Goal: Task Accomplishment & Management: Manage account settings

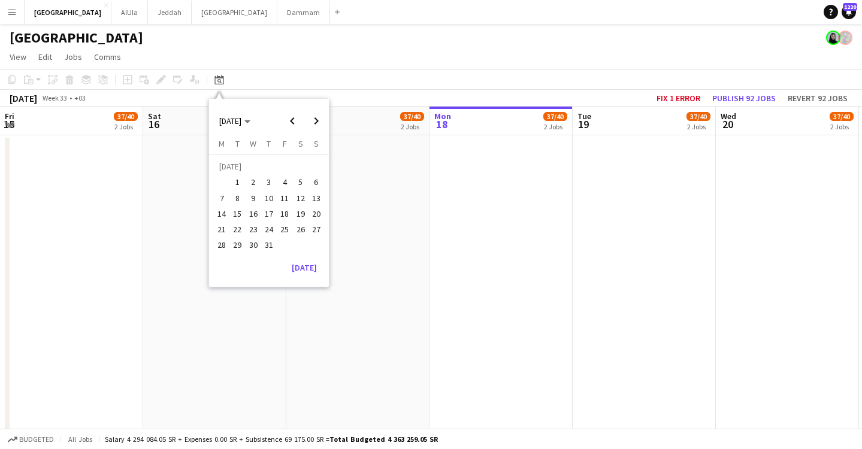
scroll to position [0, 286]
click at [289, 119] on span "Previous month" at bounding box center [292, 121] width 24 height 24
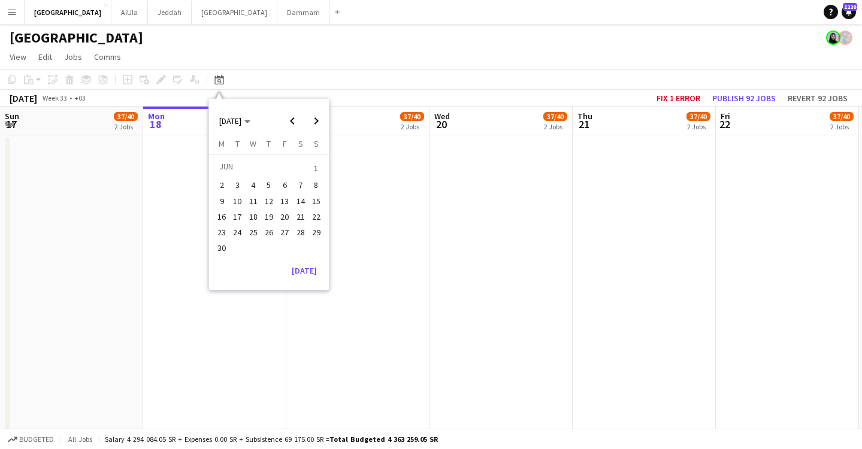
click at [289, 119] on span "Previous month" at bounding box center [292, 121] width 24 height 24
click at [298, 115] on span "Previous month" at bounding box center [292, 121] width 24 height 24
click at [315, 269] on button "[DATE]" at bounding box center [304, 270] width 35 height 19
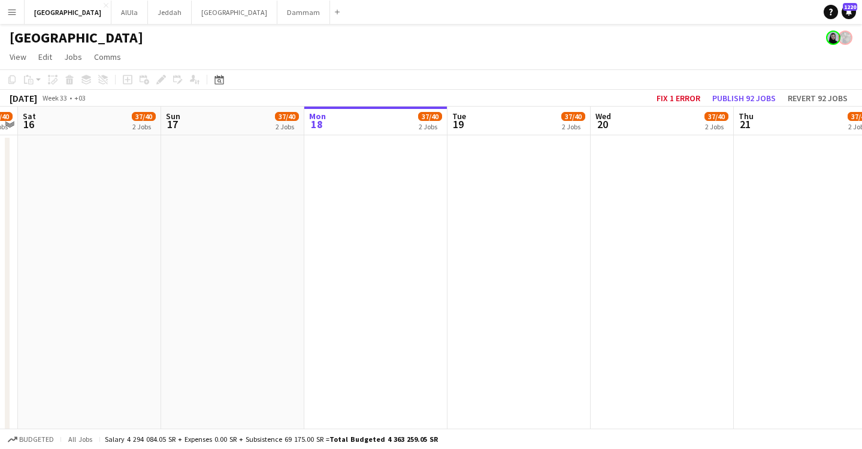
click at [219, 69] on app-toolbar "Copy Paste Paste Command V Paste with crew Command Shift V Paste linked Job [GE…" at bounding box center [431, 79] width 862 height 20
click at [215, 85] on div "Date picker" at bounding box center [219, 79] width 14 height 14
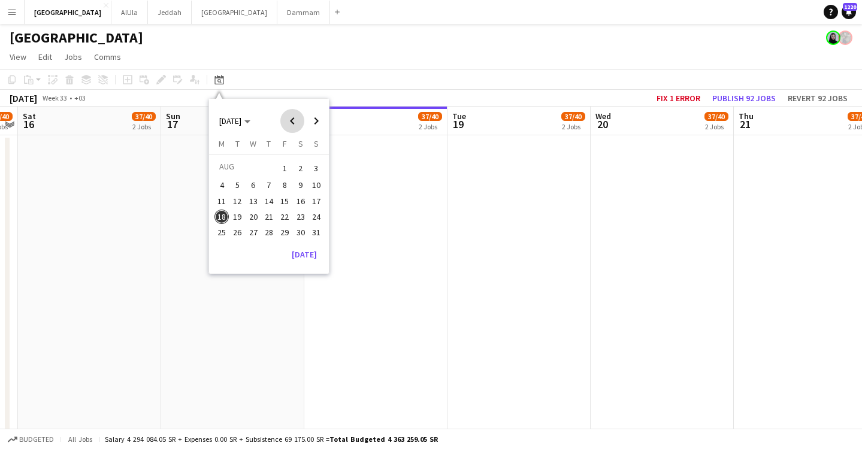
click at [288, 121] on span "Previous month" at bounding box center [292, 121] width 24 height 24
click at [241, 178] on span "1" at bounding box center [238, 183] width 14 height 14
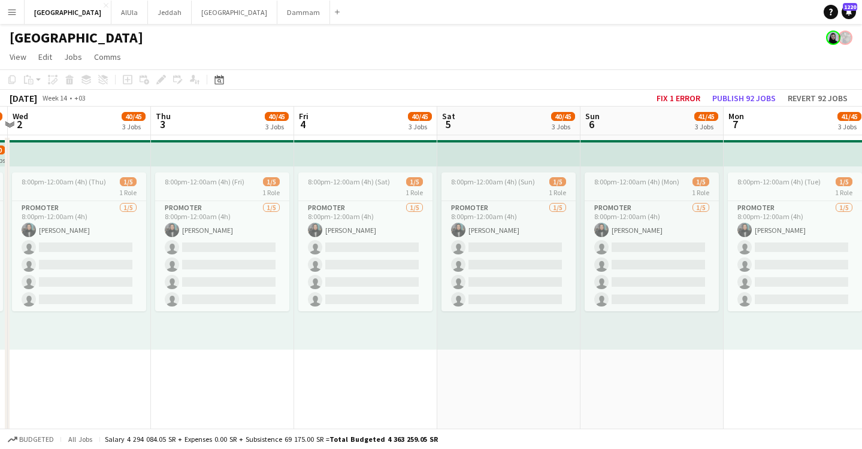
scroll to position [0, 458]
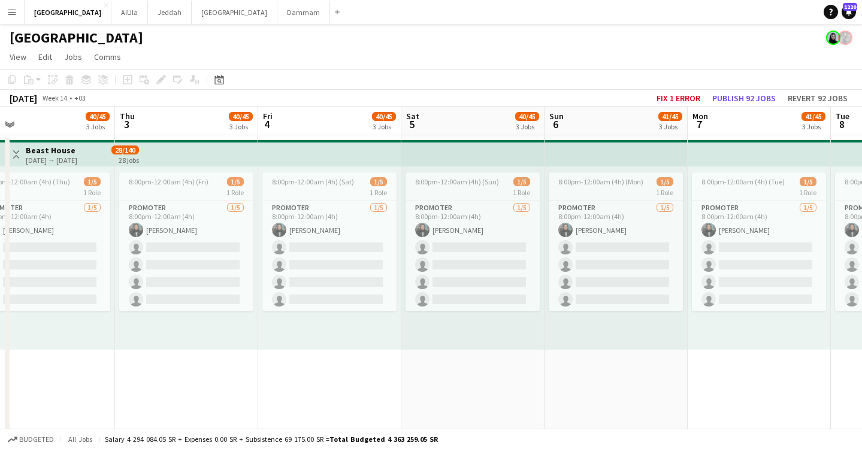
drag, startPoint x: 709, startPoint y: 118, endPoint x: -63, endPoint y: 140, distance: 771.8
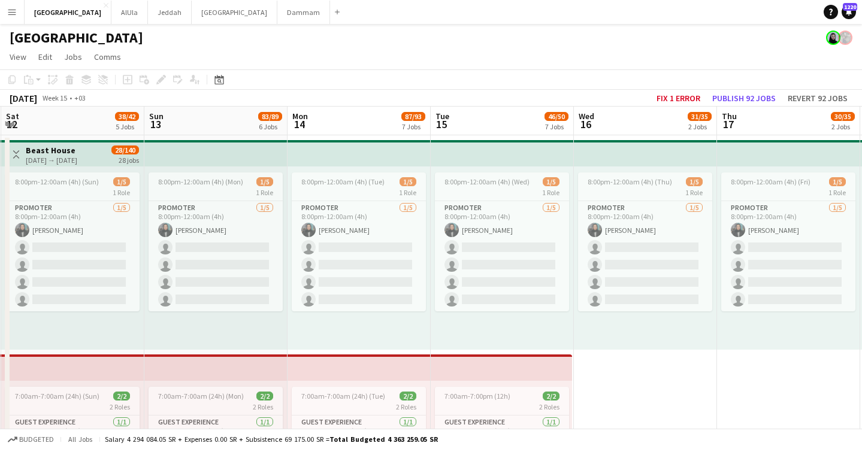
scroll to position [0, 571]
drag, startPoint x: 836, startPoint y: 122, endPoint x: 41, endPoint y: 163, distance: 796.5
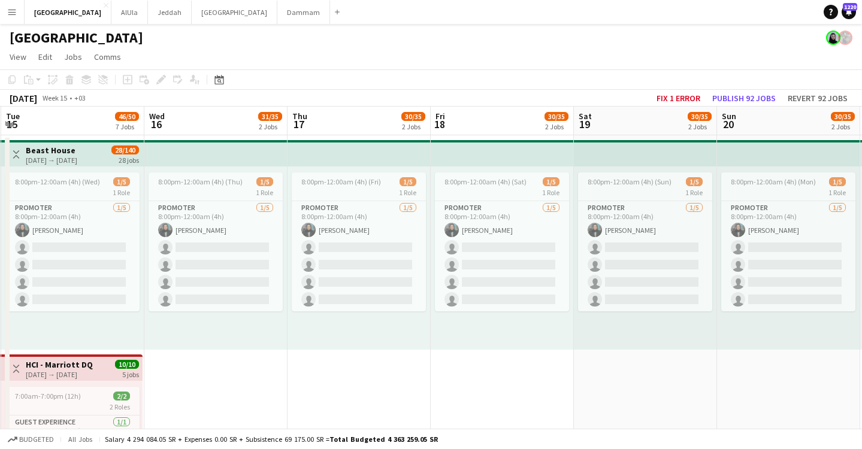
scroll to position [0, 426]
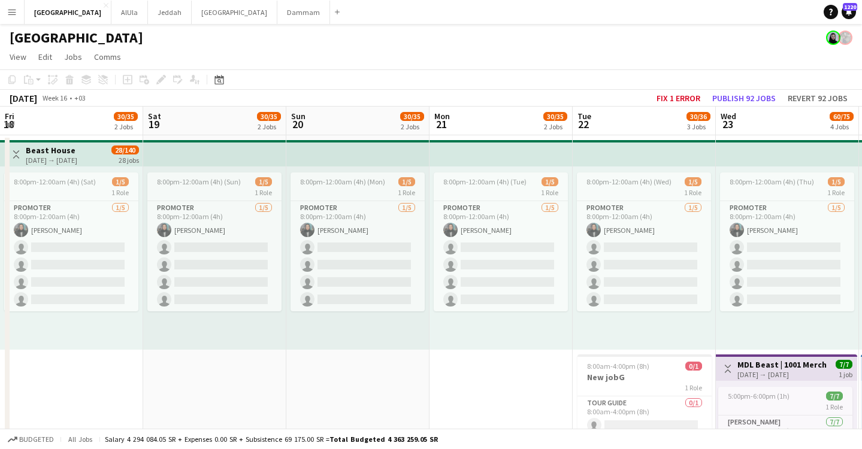
drag, startPoint x: 797, startPoint y: 122, endPoint x: 246, endPoint y: 132, distance: 551.2
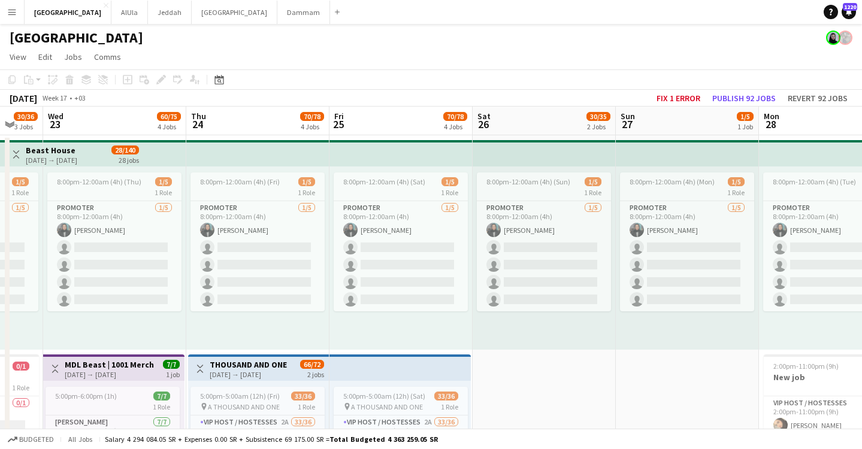
drag, startPoint x: 797, startPoint y: 127, endPoint x: 120, endPoint y: 136, distance: 676.9
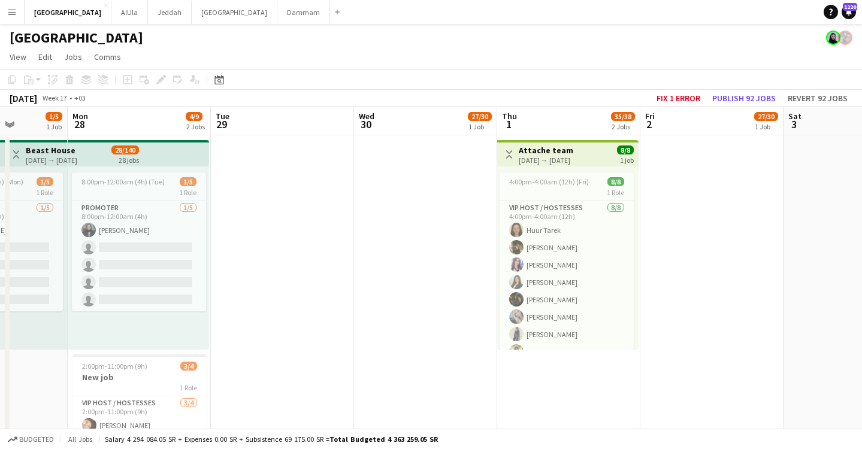
drag, startPoint x: 795, startPoint y: 121, endPoint x: 129, endPoint y: 153, distance: 666.8
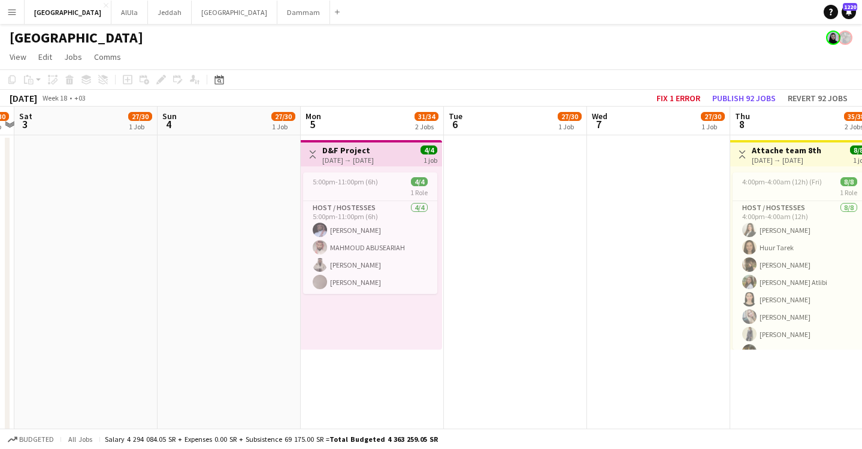
scroll to position [0, 513]
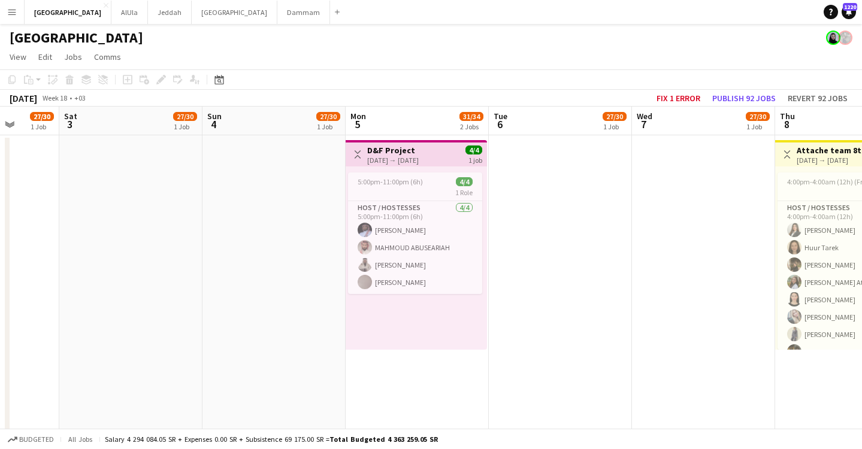
drag, startPoint x: 763, startPoint y: 120, endPoint x: 39, endPoint y: 144, distance: 724.6
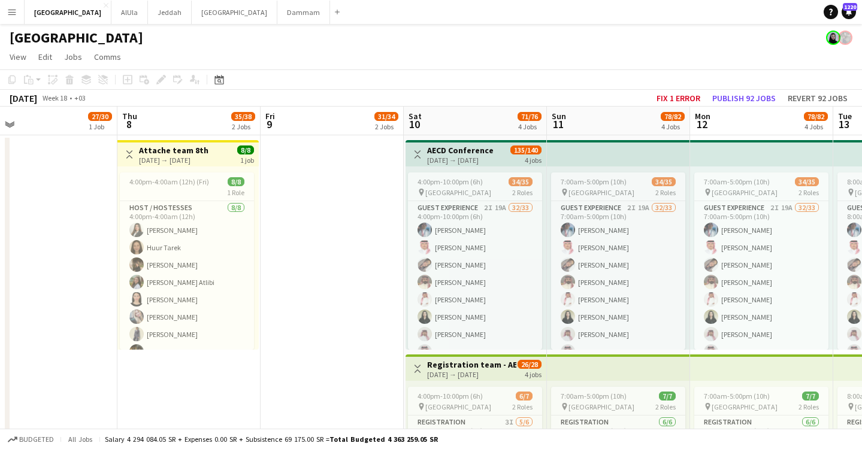
drag, startPoint x: 791, startPoint y: 133, endPoint x: -134, endPoint y: 174, distance: 926.3
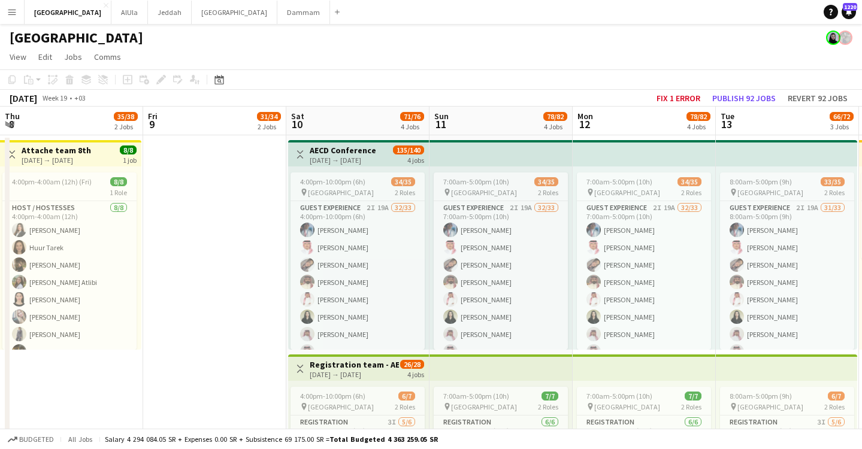
drag, startPoint x: 734, startPoint y: 130, endPoint x: -117, endPoint y: 169, distance: 852.1
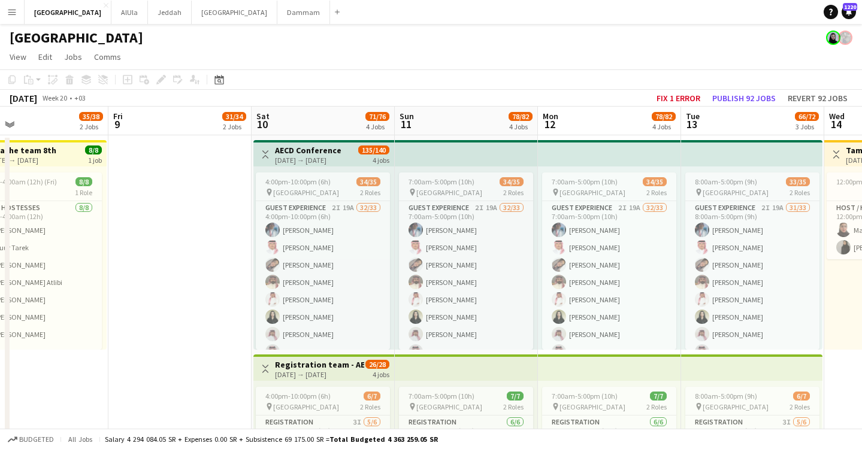
drag, startPoint x: 767, startPoint y: 109, endPoint x: -174, endPoint y: 139, distance: 941.5
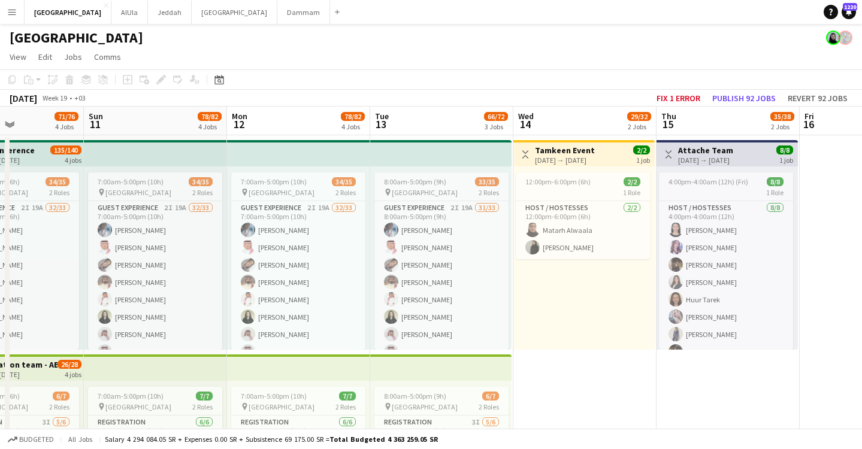
scroll to position [0, 325]
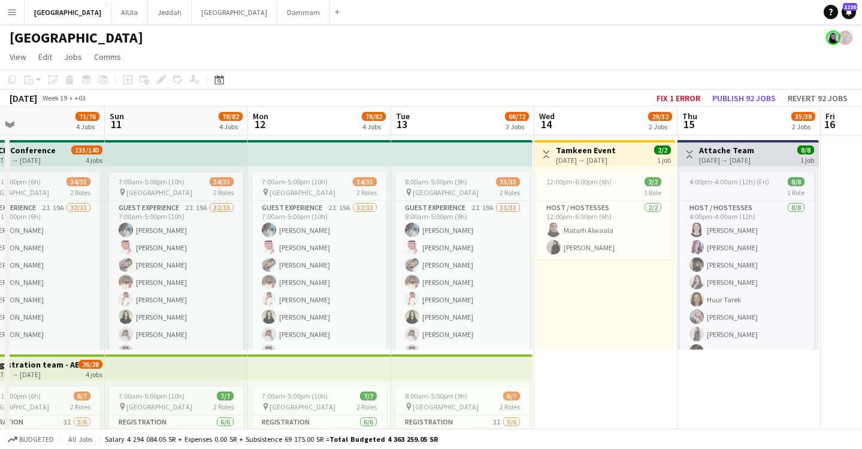
drag, startPoint x: 611, startPoint y: 126, endPoint x: -55, endPoint y: 147, distance: 666.4
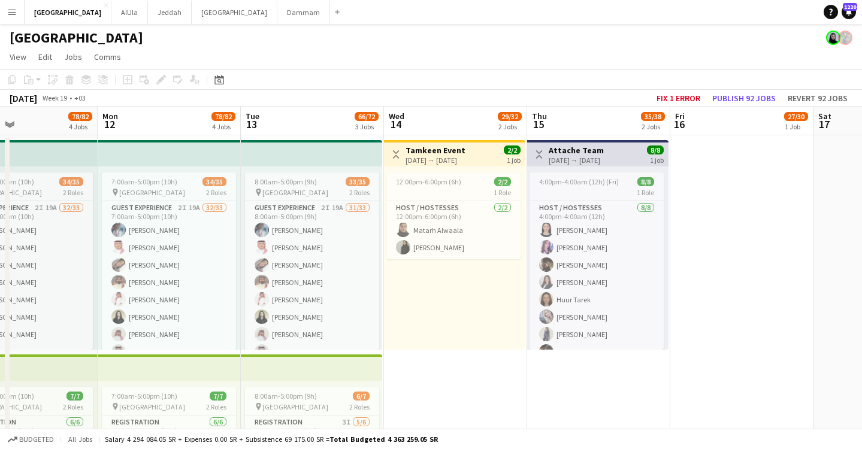
drag, startPoint x: 685, startPoint y: 140, endPoint x: 425, endPoint y: 141, distance: 260.6
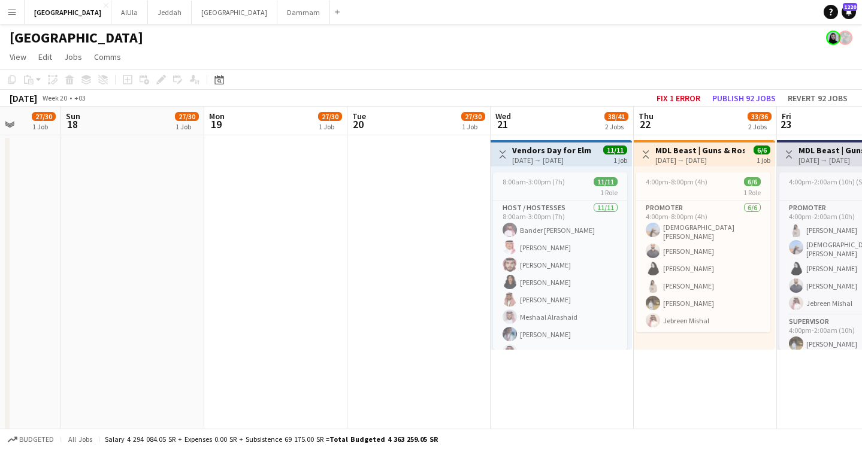
drag, startPoint x: 745, startPoint y: 116, endPoint x: 171, endPoint y: 137, distance: 574.8
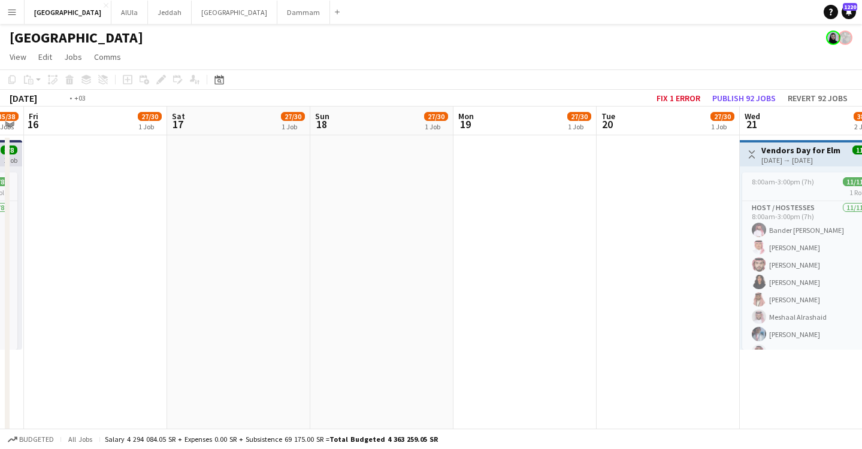
drag, startPoint x: 775, startPoint y: 110, endPoint x: 220, endPoint y: 127, distance: 555.5
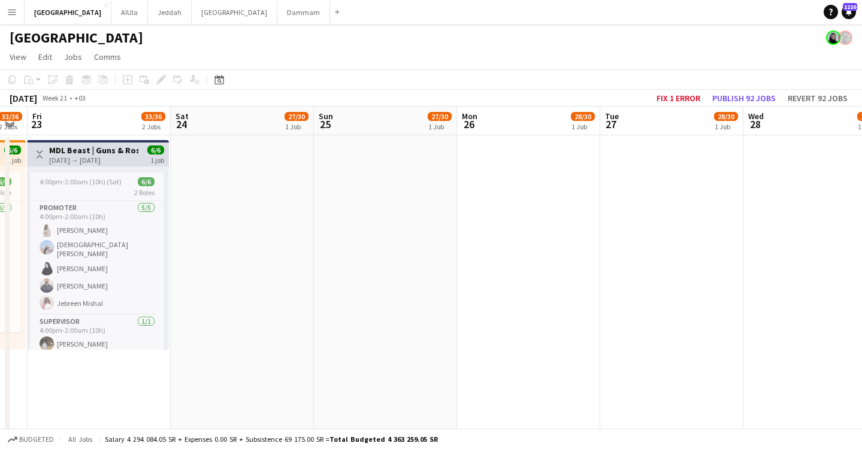
drag, startPoint x: 754, startPoint y: 110, endPoint x: 332, endPoint y: 128, distance: 421.5
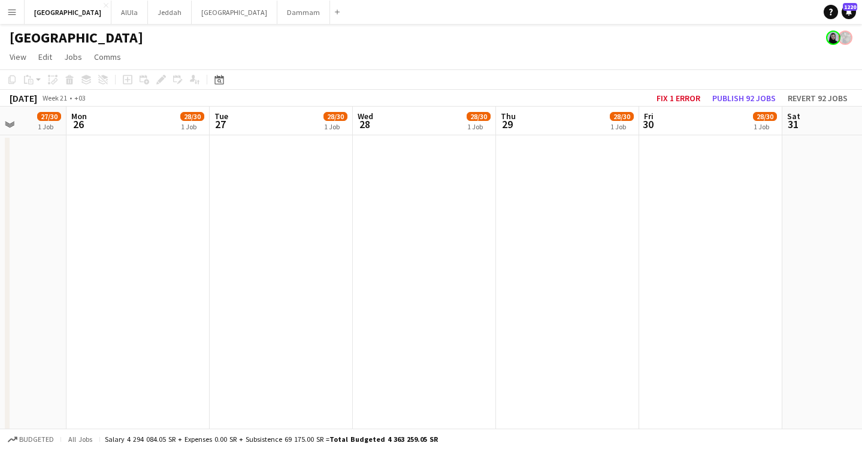
drag, startPoint x: 766, startPoint y: 129, endPoint x: 376, endPoint y: 141, distance: 390.1
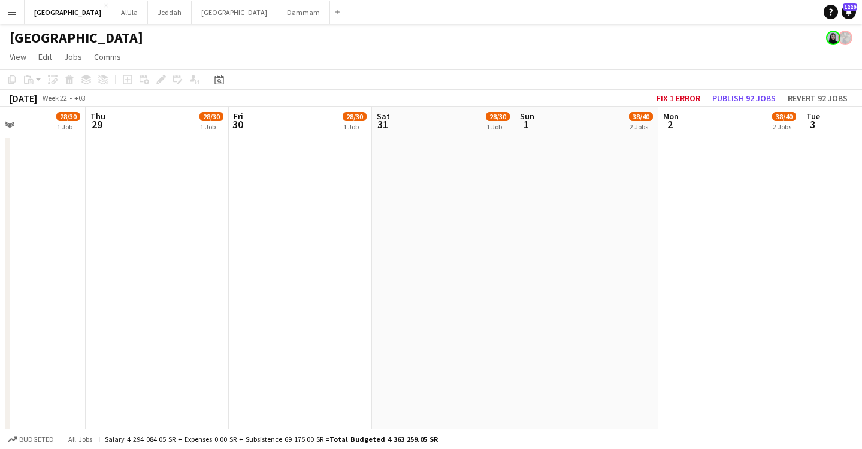
scroll to position [0, 555]
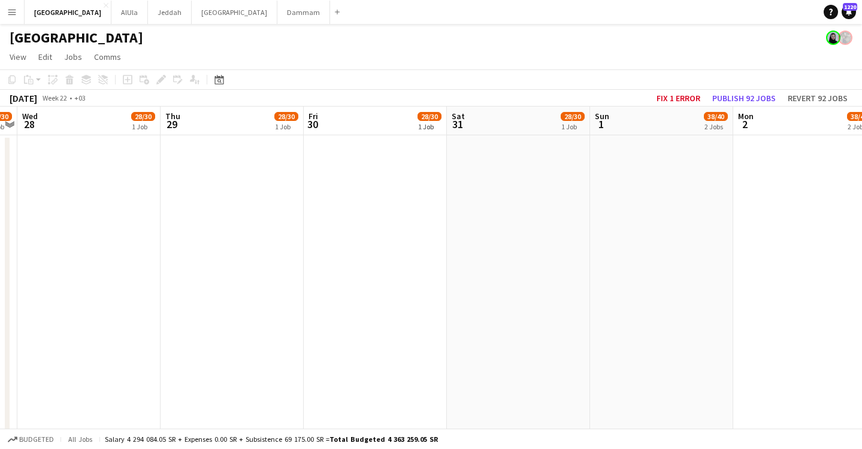
drag, startPoint x: 706, startPoint y: 127, endPoint x: 370, endPoint y: 137, distance: 335.6
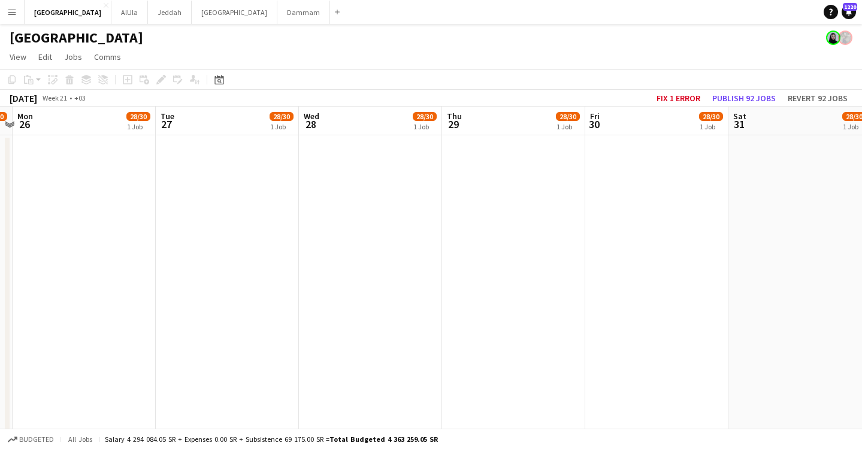
drag, startPoint x: 457, startPoint y: 126, endPoint x: 670, endPoint y: 123, distance: 212.7
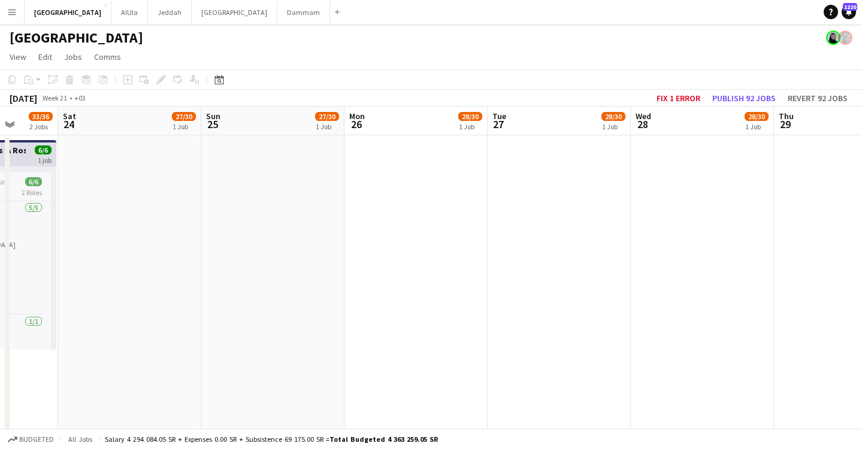
drag, startPoint x: 216, startPoint y: 128, endPoint x: 525, endPoint y: 129, distance: 309.1
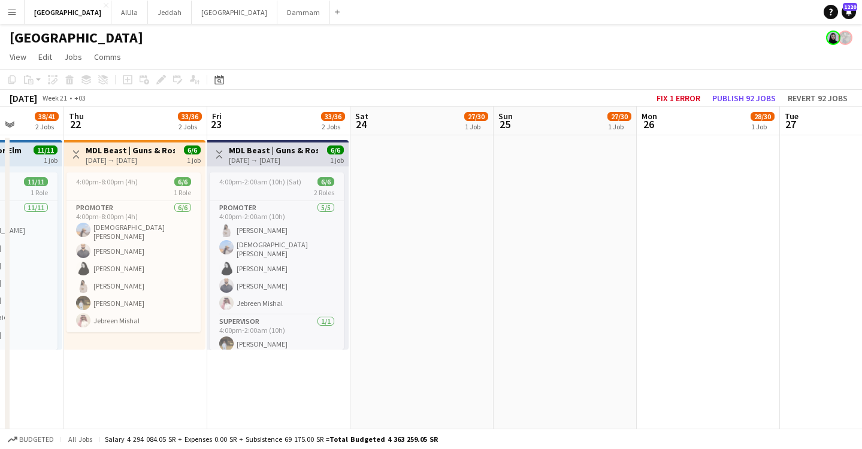
drag, startPoint x: 292, startPoint y: 125, endPoint x: 507, endPoint y: 124, distance: 215.0
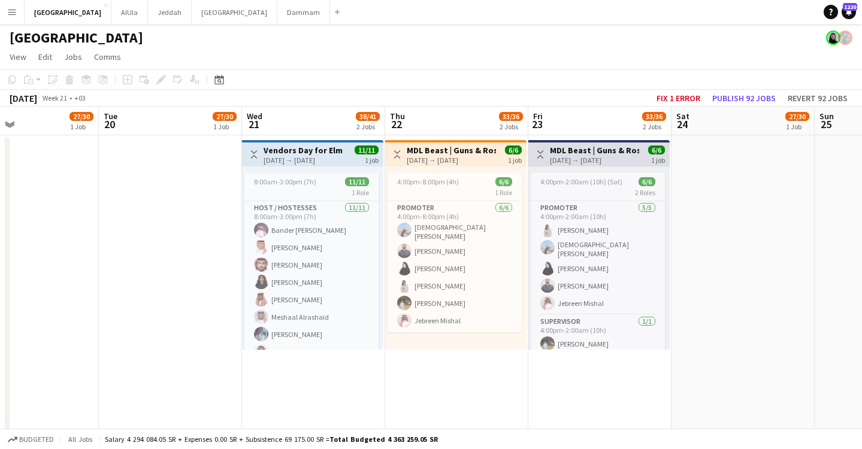
drag, startPoint x: 116, startPoint y: 127, endPoint x: 445, endPoint y: 127, distance: 328.8
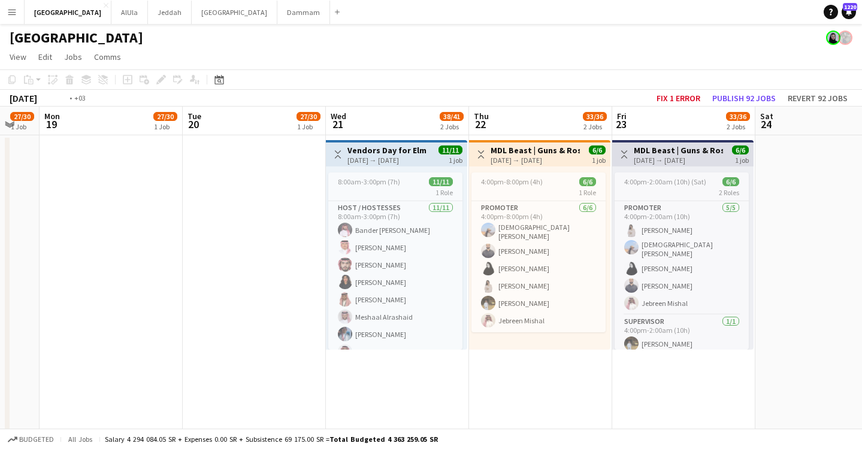
drag, startPoint x: 170, startPoint y: 131, endPoint x: 527, endPoint y: 121, distance: 357.1
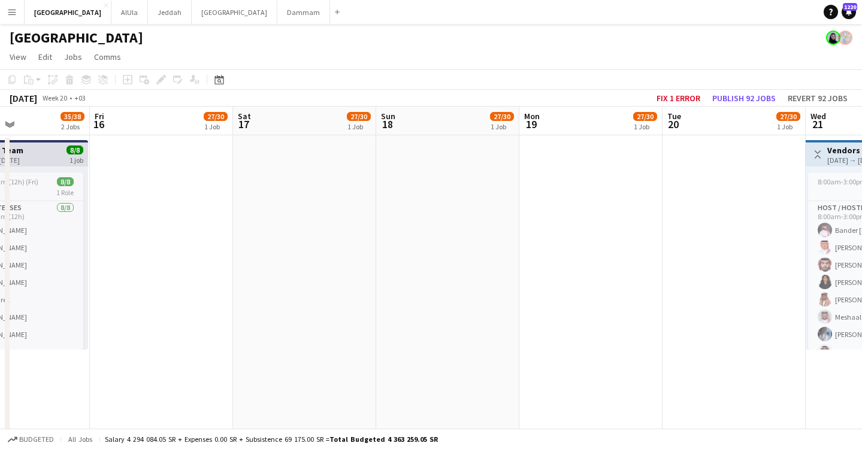
drag, startPoint x: 167, startPoint y: 127, endPoint x: 338, endPoint y: 125, distance: 171.3
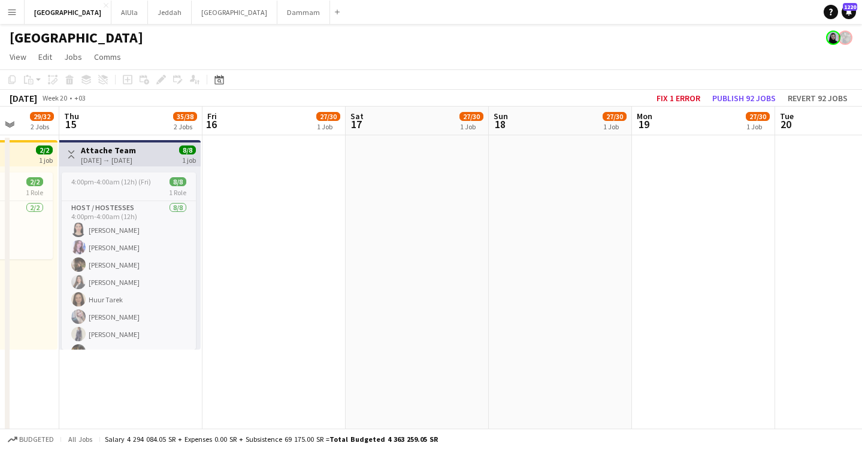
drag, startPoint x: 170, startPoint y: 132, endPoint x: 450, endPoint y: 125, distance: 279.8
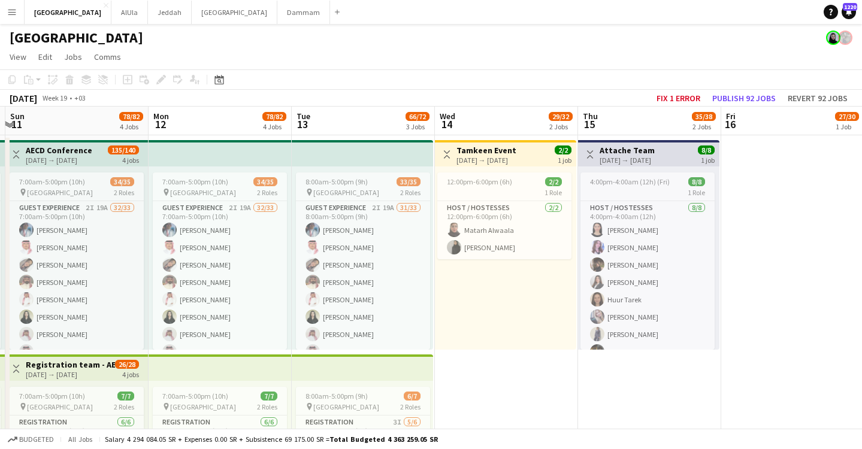
drag, startPoint x: 208, startPoint y: 131, endPoint x: 556, endPoint y: 113, distance: 348.5
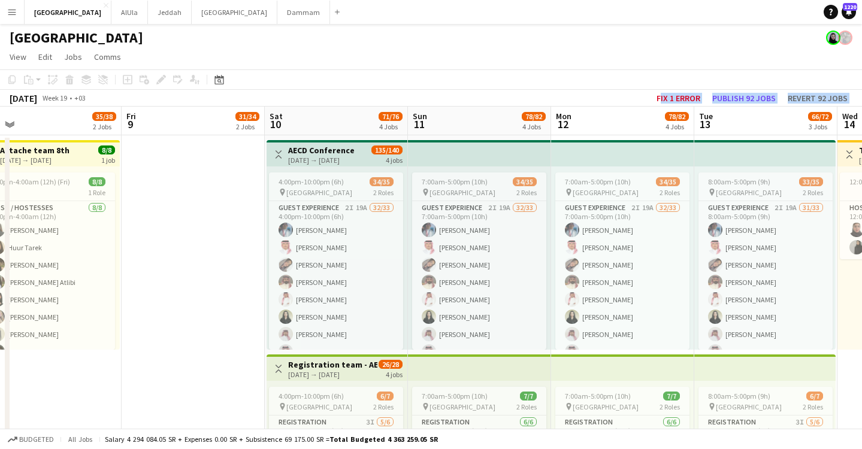
drag, startPoint x: 107, startPoint y: 118, endPoint x: 584, endPoint y: 99, distance: 477.8
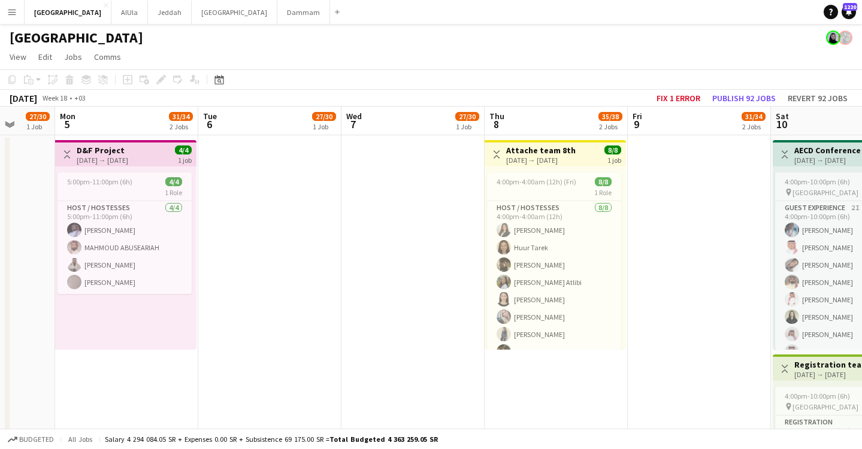
drag, startPoint x: 207, startPoint y: 123, endPoint x: 570, endPoint y: 108, distance: 363.3
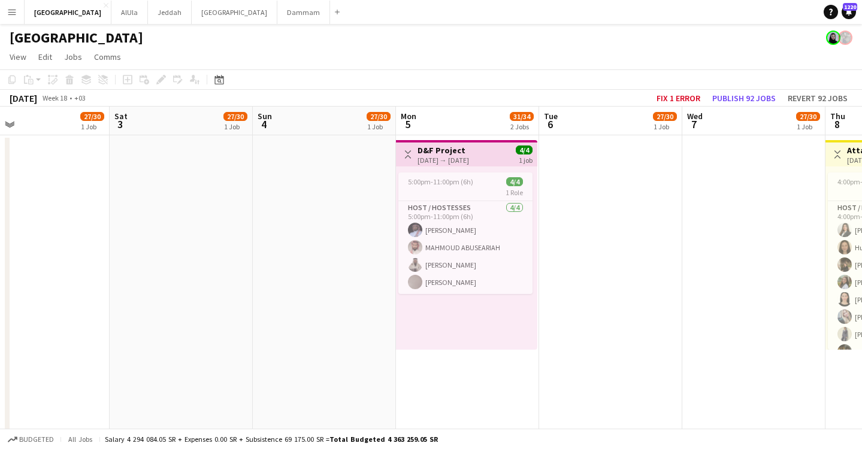
drag, startPoint x: 219, startPoint y: 130, endPoint x: 560, endPoint y: 109, distance: 341.5
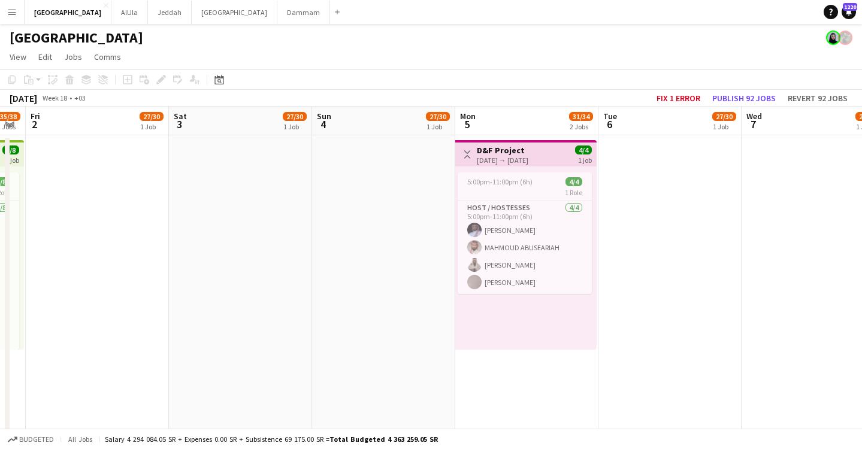
drag, startPoint x: 210, startPoint y: 133, endPoint x: 453, endPoint y: 118, distance: 244.3
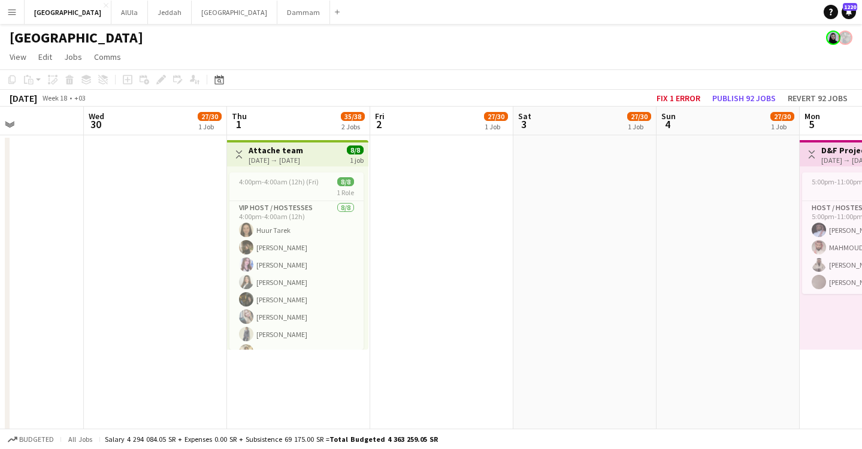
drag, startPoint x: 118, startPoint y: 120, endPoint x: 421, endPoint y: 113, distance: 303.2
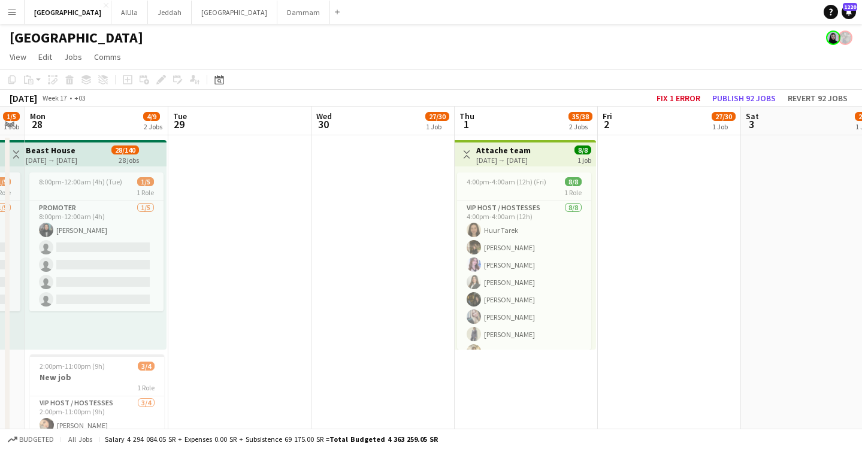
drag, startPoint x: 199, startPoint y: 120, endPoint x: 480, endPoint y: 106, distance: 281.3
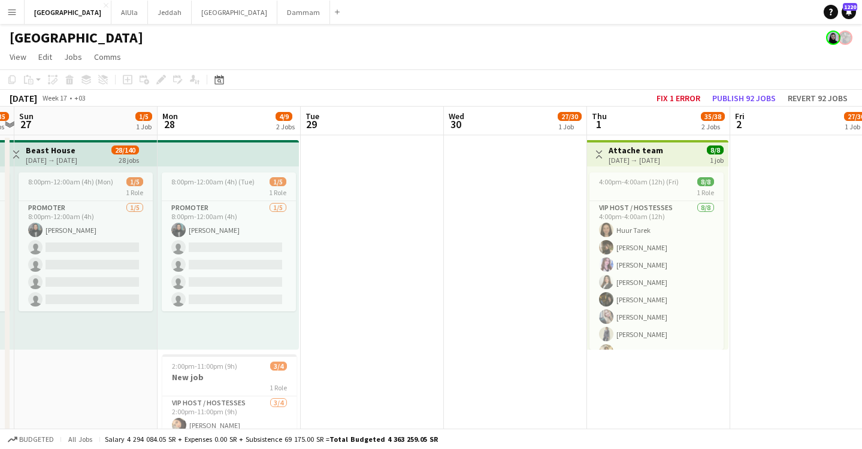
drag
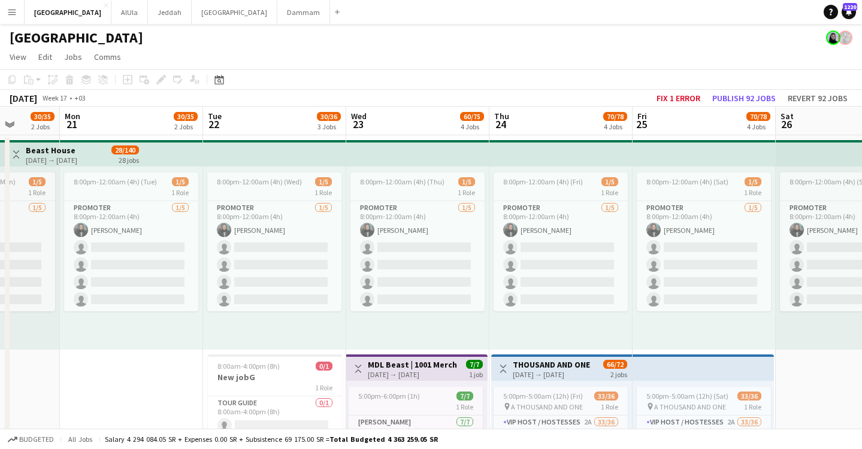
scroll to position [0, 370]
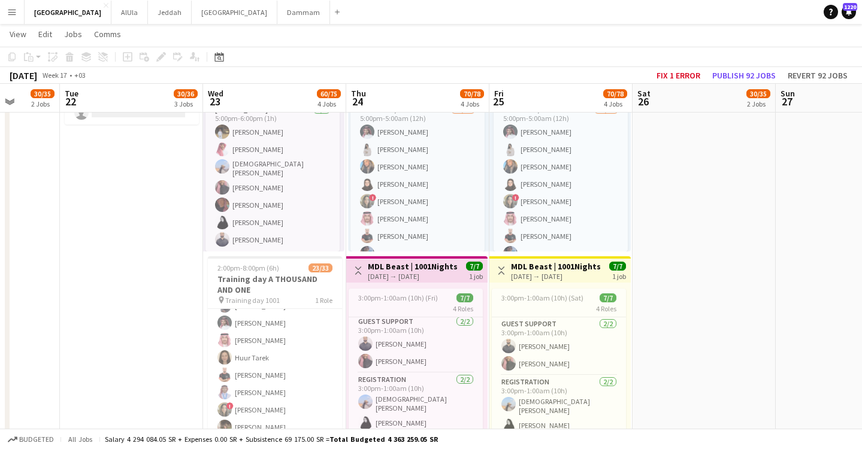
scroll to position [295, 0]
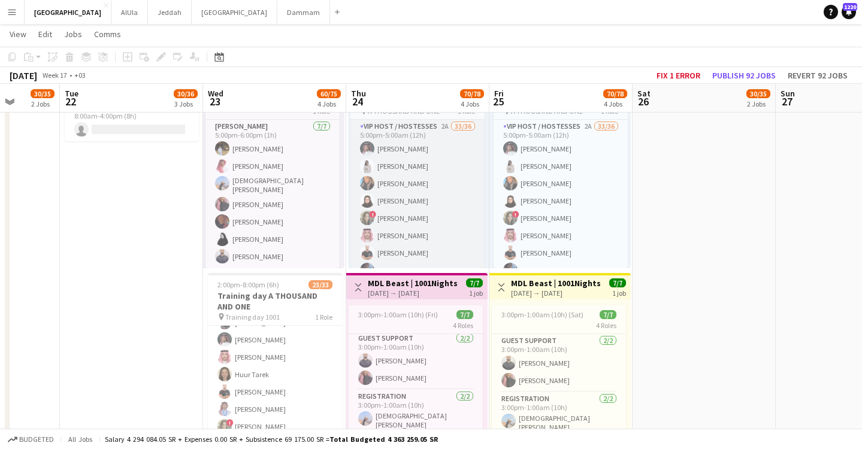
click at [419, 208] on app-card-role "VIP Host / Hostesses 2A 33/36 5:00pm-5:00am (12h) [PERSON_NAME] Shwikar [PERSON…" at bounding box center [417, 444] width 134 height 649
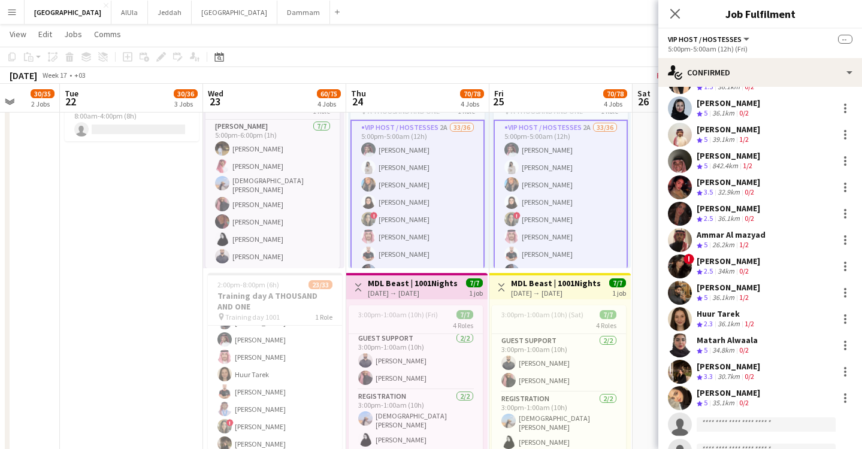
scroll to position [688, 0]
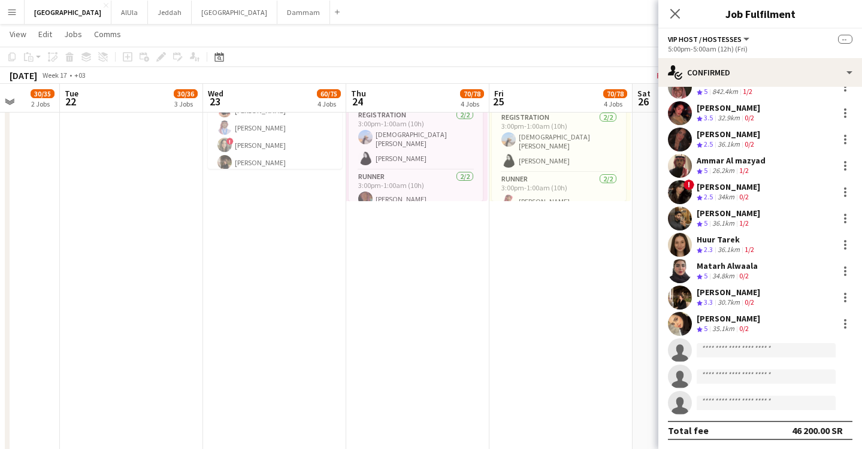
click at [749, 324] on app-skills-label "0/2" at bounding box center [744, 328] width 10 height 9
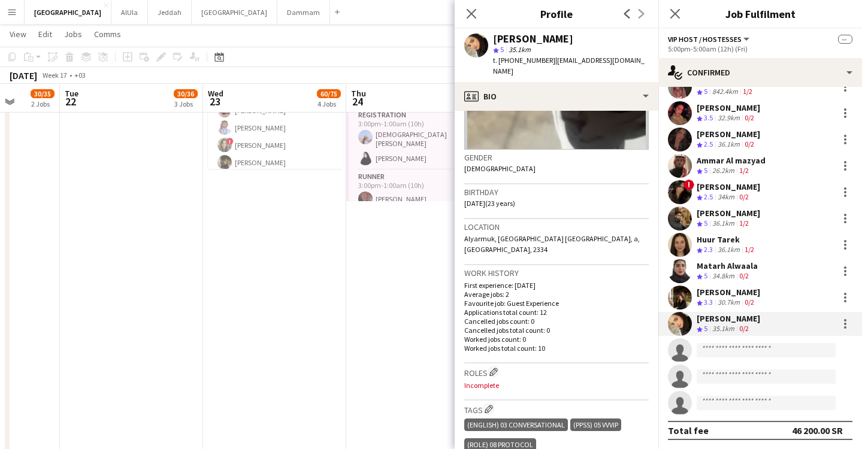
scroll to position [204, 0]
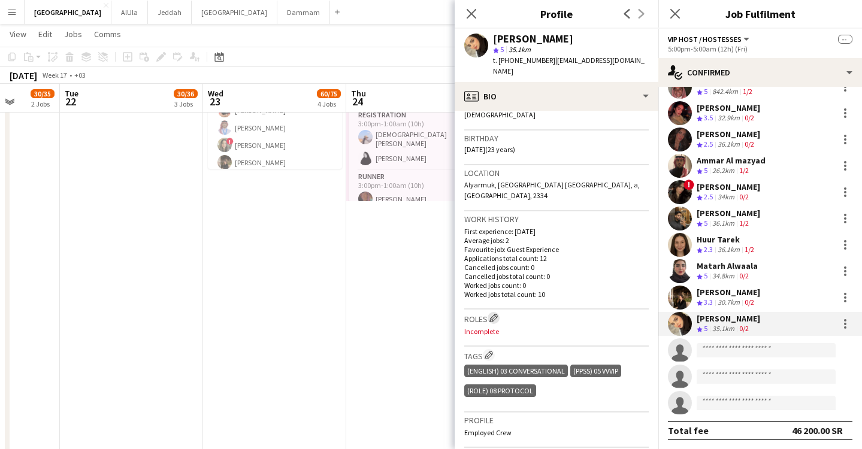
click at [491, 314] on app-icon "Edit crew company roles" at bounding box center [493, 318] width 8 height 8
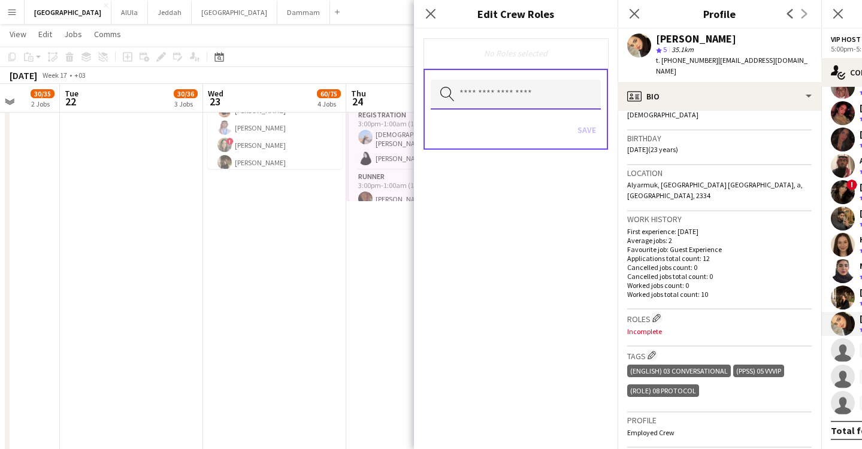
click at [529, 93] on input "text" at bounding box center [516, 95] width 170 height 30
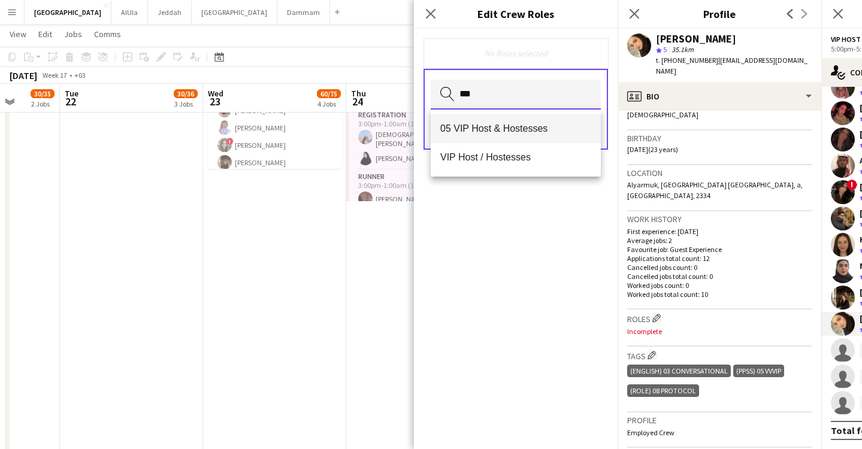
type input "***"
click at [517, 123] on span "05 VIP Host & Hostesses" at bounding box center [515, 128] width 151 height 11
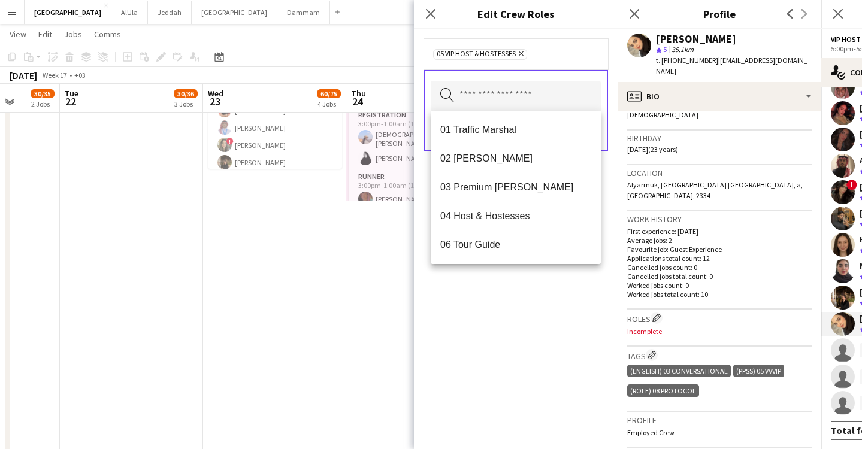
click at [498, 386] on div "05 VIP Host & Hostesses Remove Search by role type Save" at bounding box center [516, 239] width 204 height 420
click at [561, 98] on input "text" at bounding box center [516, 96] width 170 height 30
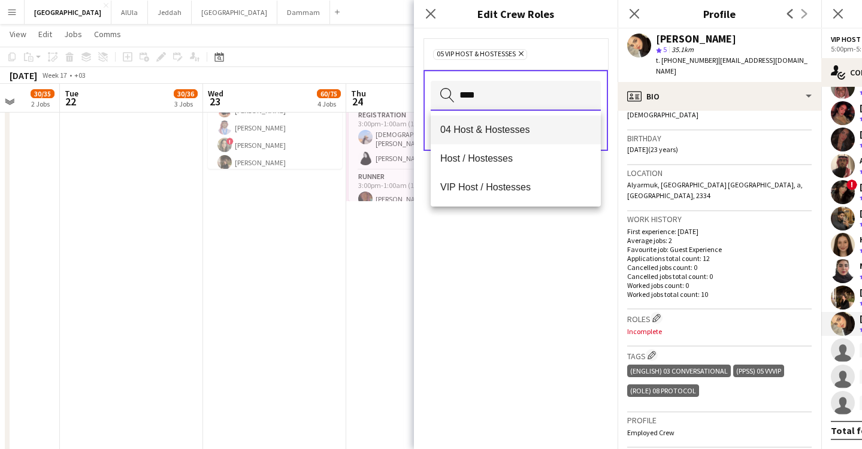
type input "****"
click at [548, 137] on mat-option "04 Host & Hostesses" at bounding box center [516, 130] width 170 height 29
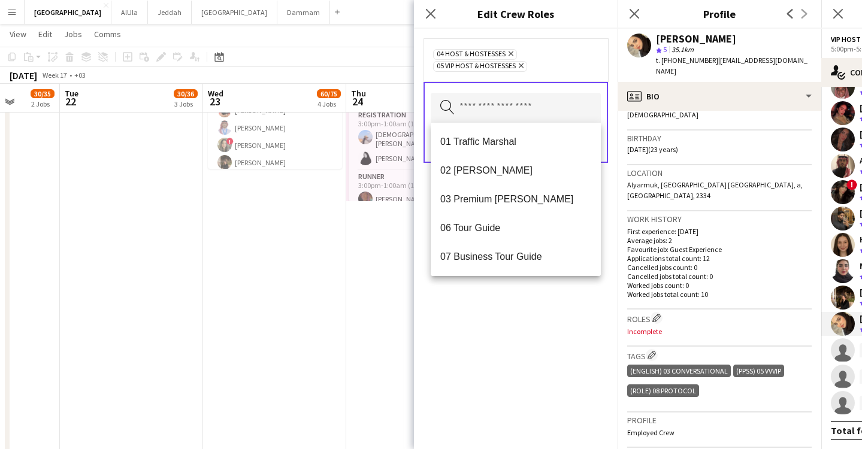
click at [566, 349] on div "04 Host & Hostesses Remove 05 VIP Host & Hostesses Remove Search by role type S…" at bounding box center [516, 239] width 204 height 420
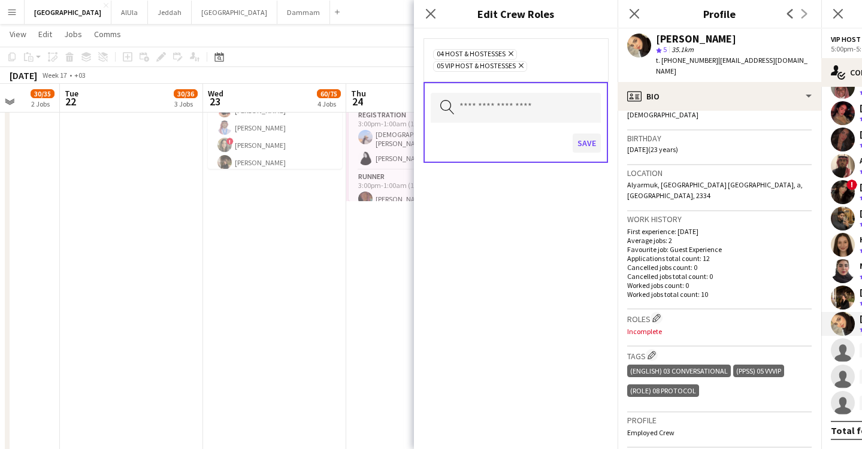
click at [592, 142] on button "Save" at bounding box center [587, 143] width 28 height 19
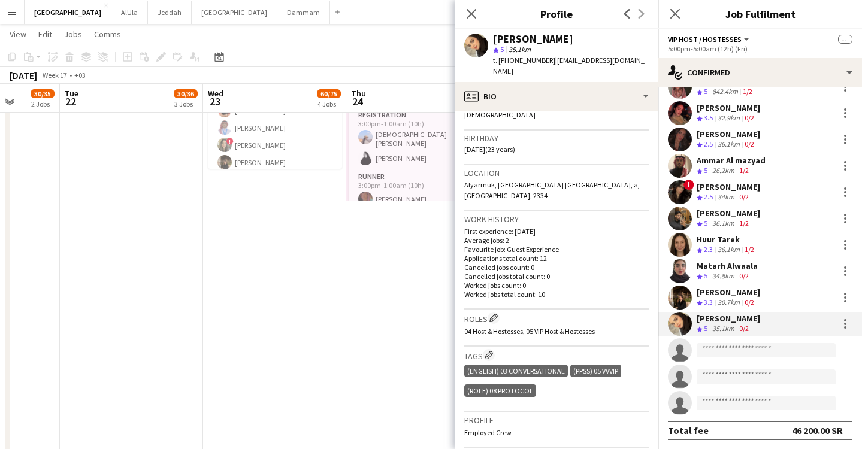
click at [722, 295] on div "[PERSON_NAME]" at bounding box center [728, 292] width 63 height 11
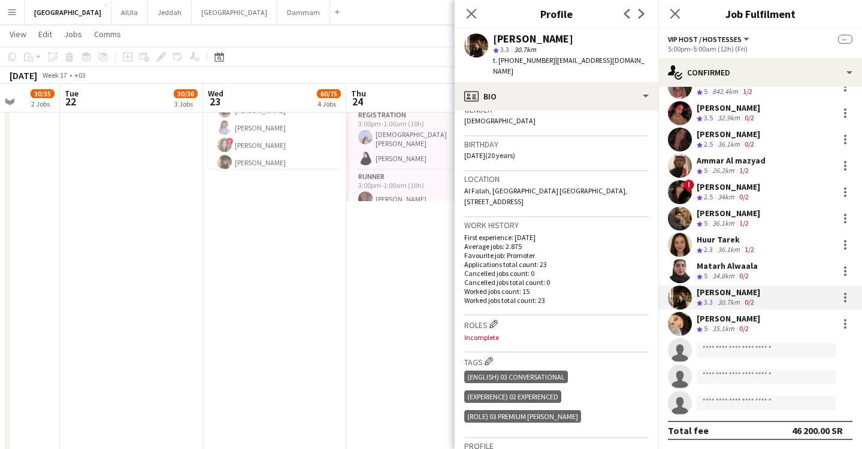
scroll to position [272, 0]
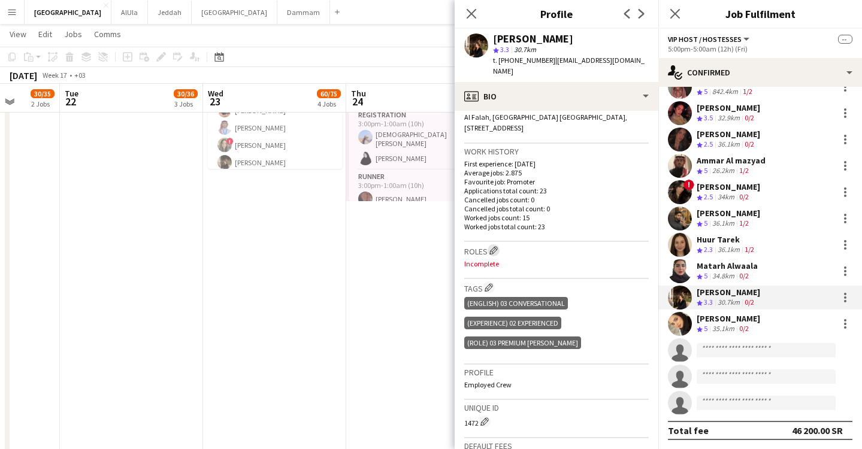
click at [500, 244] on button "Edit crew company roles" at bounding box center [494, 250] width 12 height 12
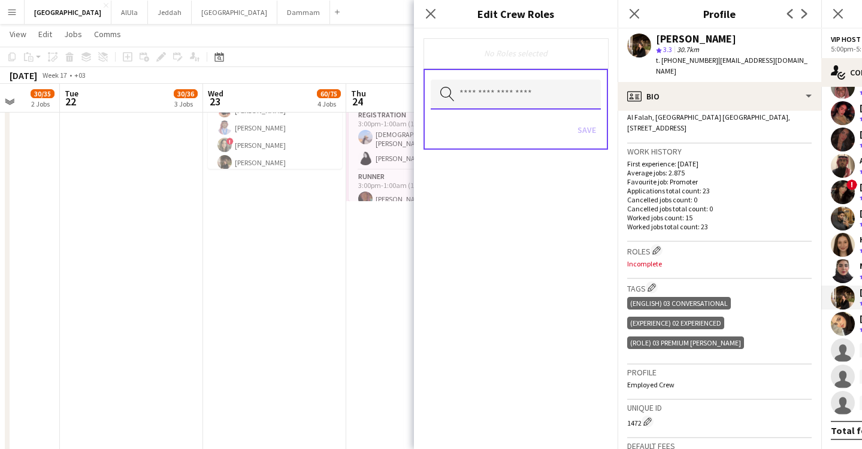
click at [470, 101] on input "text" at bounding box center [516, 95] width 170 height 30
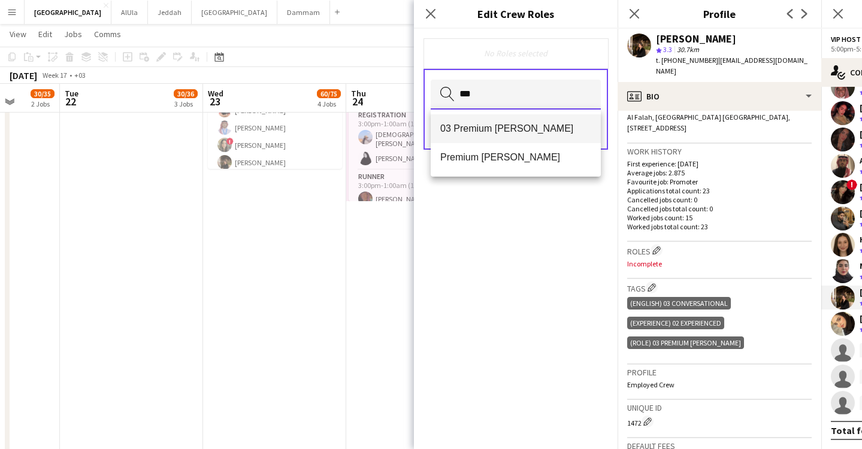
type input "***"
click at [482, 125] on span "03 Premium [PERSON_NAME]" at bounding box center [515, 128] width 151 height 11
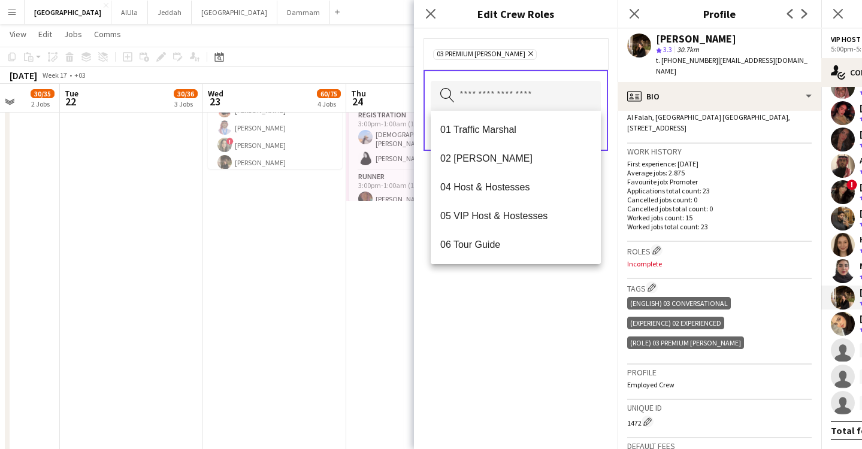
drag, startPoint x: 603, startPoint y: 307, endPoint x: 598, endPoint y: 240, distance: 67.2
click at [603, 307] on div "03 Premium [PERSON_NAME] Remove Search by role type Save" at bounding box center [516, 239] width 204 height 420
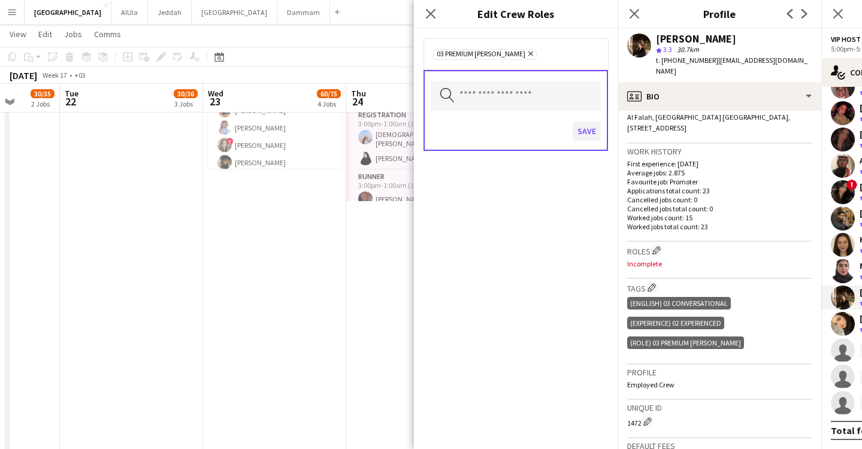
click at [585, 133] on button "Save" at bounding box center [587, 131] width 28 height 19
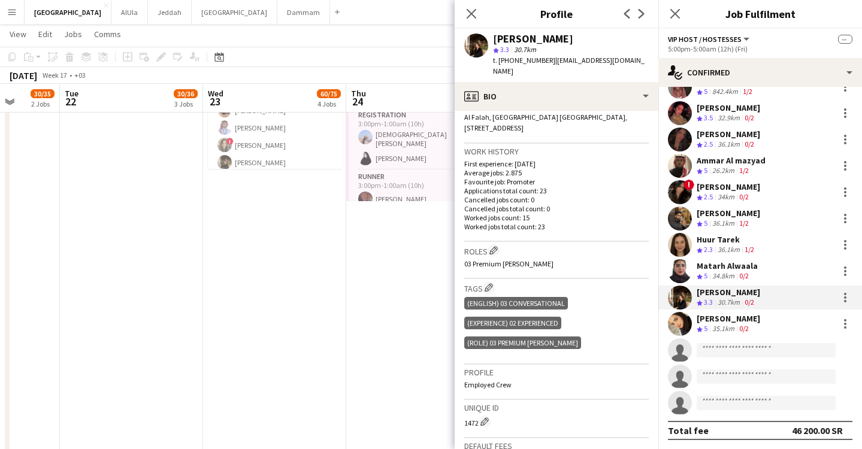
click at [762, 270] on div "Matarh Alwaala Crew rating 5 34.8km 0/2" at bounding box center [760, 271] width 204 height 24
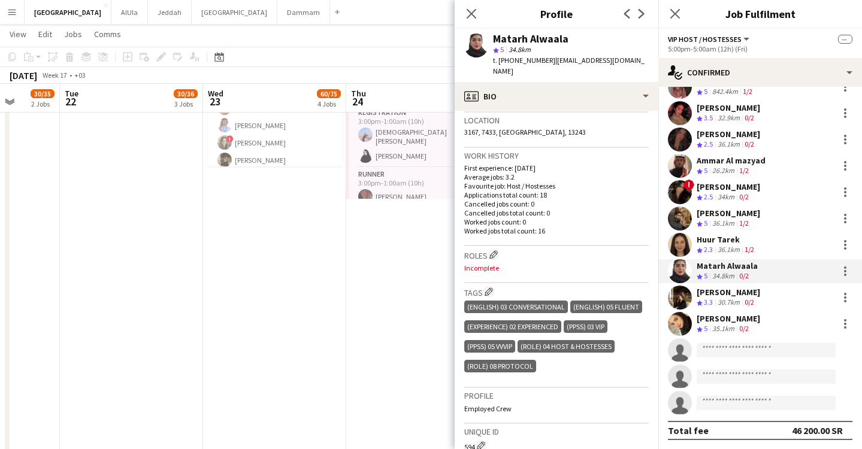
scroll to position [362, 0]
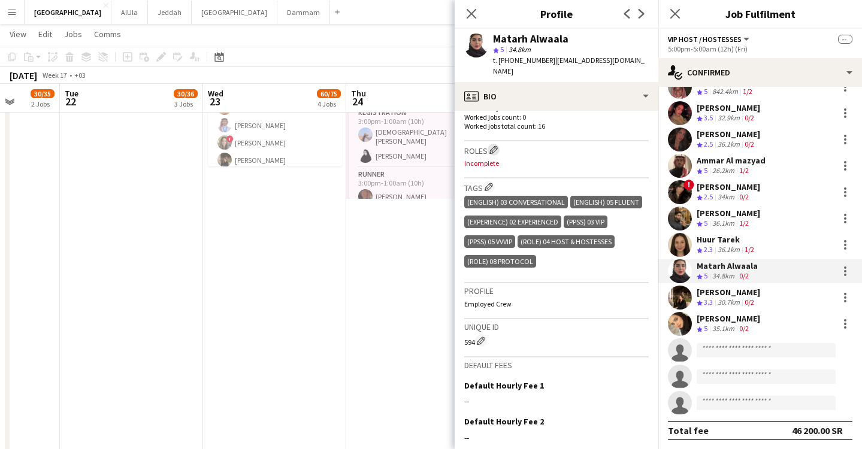
click at [498, 146] on app-icon "Edit crew company roles" at bounding box center [493, 150] width 8 height 8
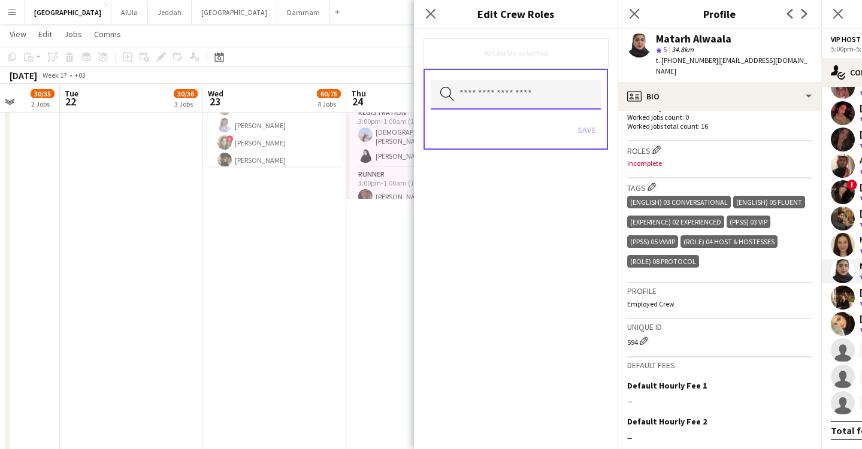
click at [491, 90] on input "text" at bounding box center [516, 95] width 170 height 30
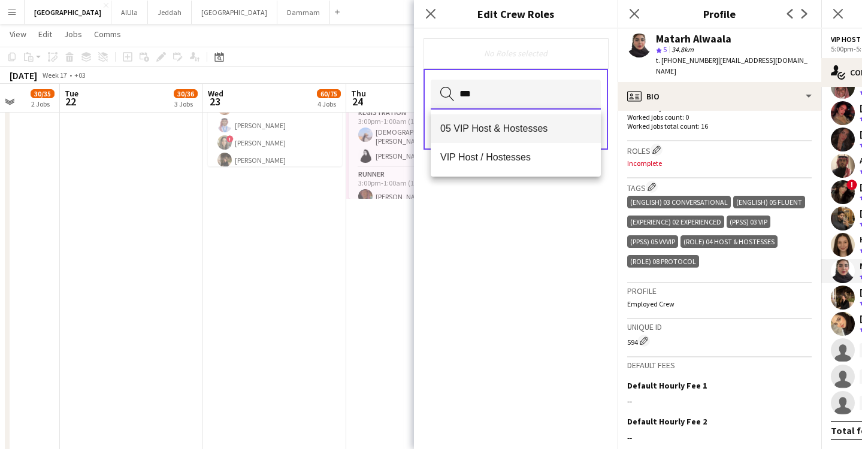
type input "***"
click at [490, 125] on span "05 VIP Host & Hostesses" at bounding box center [515, 128] width 151 height 11
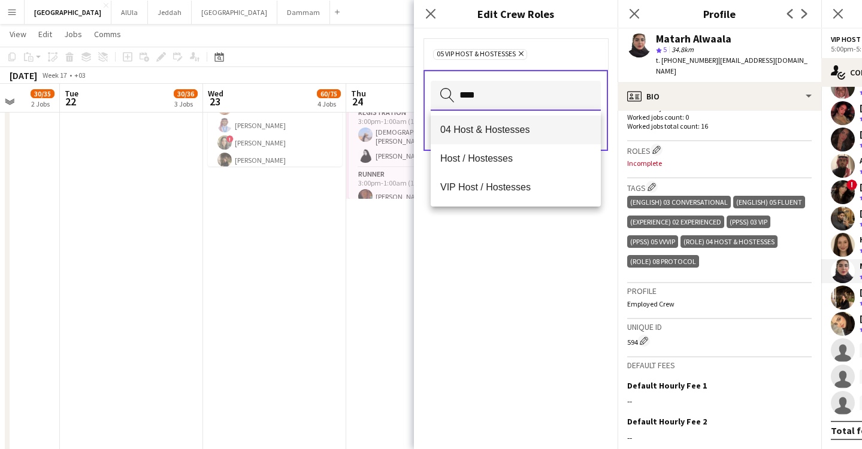
type input "****"
click at [515, 129] on span "04 Host & Hostesses" at bounding box center [515, 129] width 151 height 11
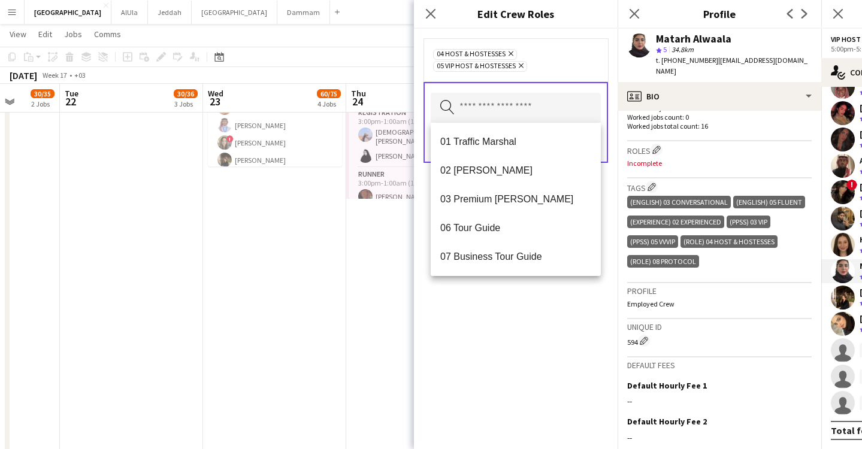
click at [577, 317] on div "04 Host & Hostesses Remove 05 VIP Host & Hostesses Remove Search by role type S…" at bounding box center [516, 239] width 204 height 420
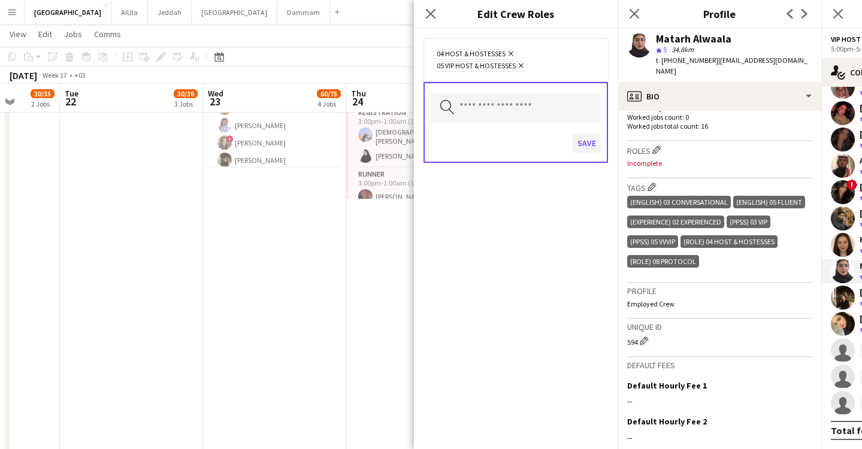
click at [593, 143] on button "Save" at bounding box center [587, 143] width 28 height 19
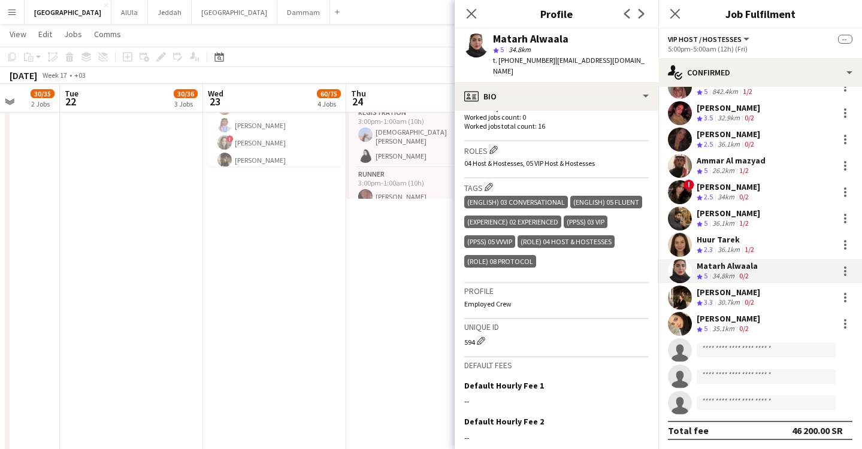
click at [735, 240] on div "Huur Tarek" at bounding box center [727, 239] width 60 height 11
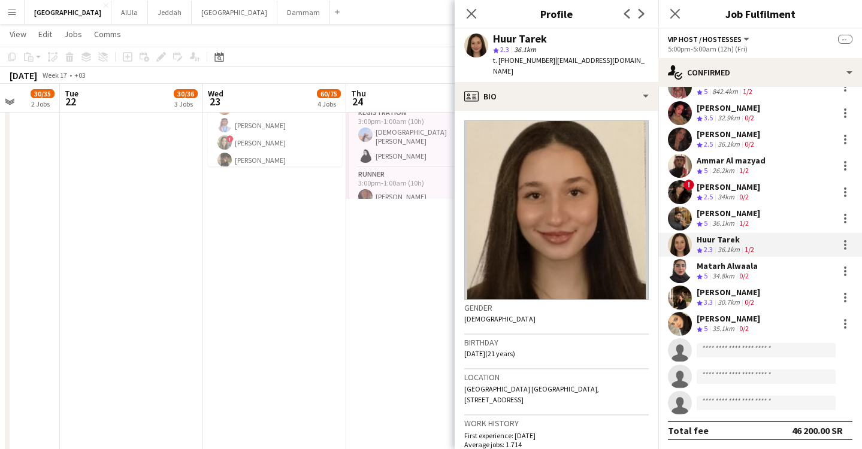
click at [729, 222] on div "36.1km" at bounding box center [723, 224] width 27 height 10
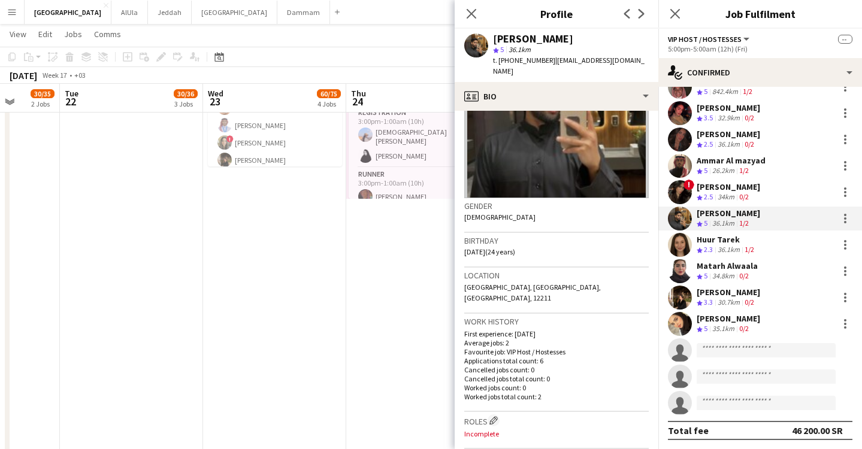
scroll to position [287, 0]
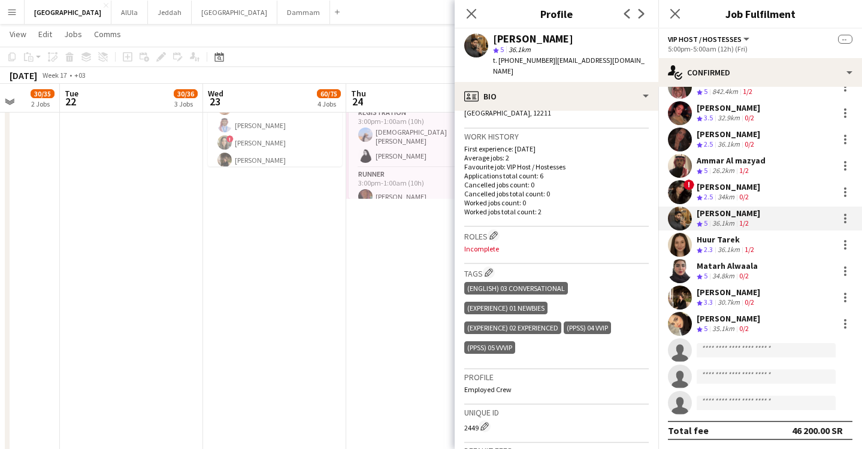
click at [504, 341] on div "(PPSS) 05 VVVIP" at bounding box center [489, 347] width 51 height 13
click at [483, 267] on h3 "Tags Edit crew company tags" at bounding box center [556, 273] width 184 height 13
click at [488, 268] on app-icon "Edit crew company tags" at bounding box center [489, 272] width 8 height 8
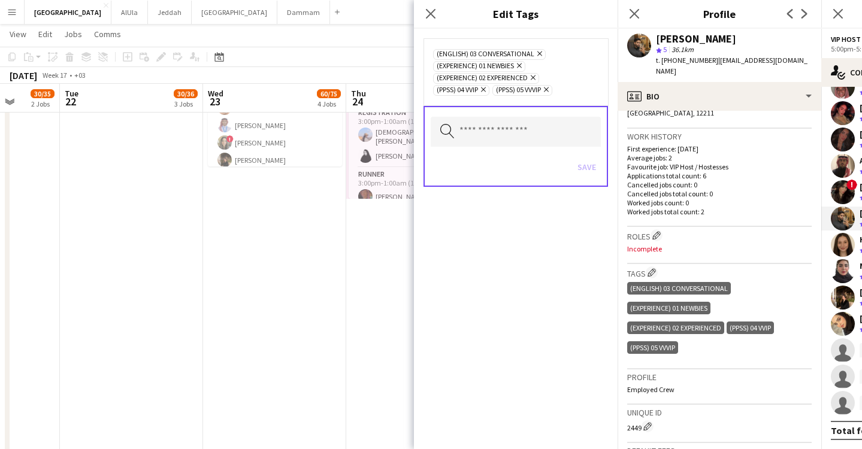
click at [486, 89] on icon "Remove" at bounding box center [482, 90] width 8 height 8
click at [487, 89] on icon "Remove" at bounding box center [486, 90] width 8 height 8
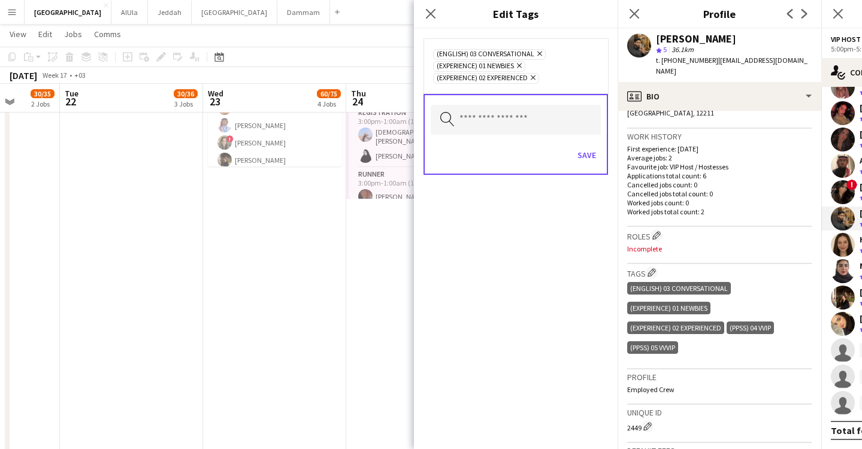
click at [536, 78] on icon at bounding box center [533, 77] width 5 height 5
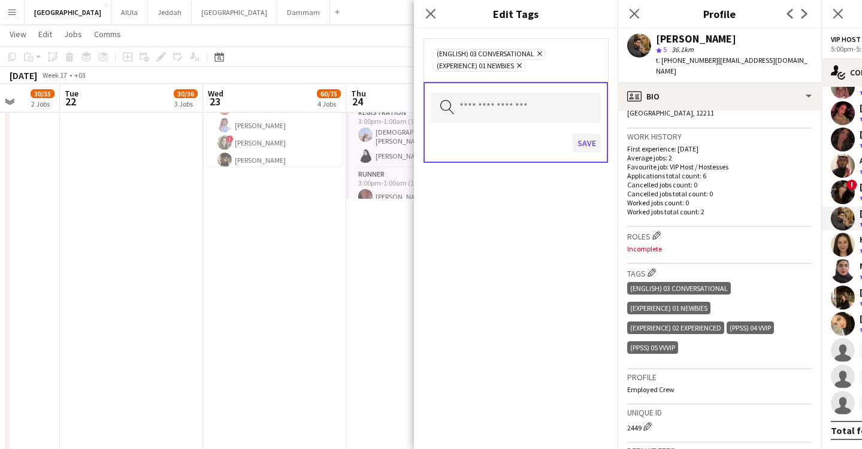
click at [583, 142] on button "Save" at bounding box center [587, 143] width 28 height 19
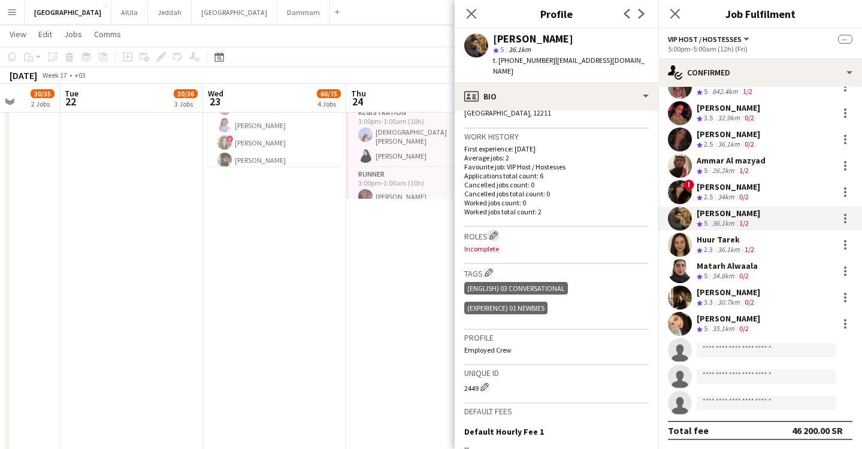
click at [496, 231] on app-icon "Edit crew company roles" at bounding box center [493, 235] width 8 height 8
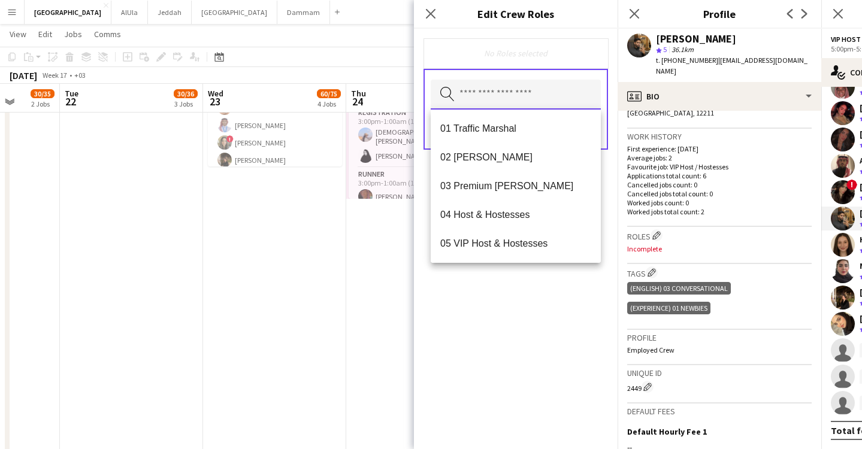
click at [519, 91] on input "text" at bounding box center [516, 95] width 170 height 30
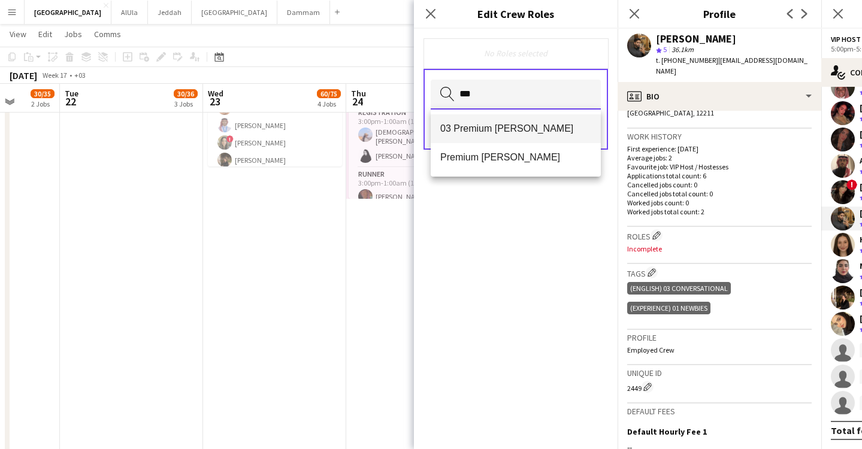
type input "***"
click at [521, 117] on mat-option "03 Premium [PERSON_NAME]" at bounding box center [516, 128] width 170 height 29
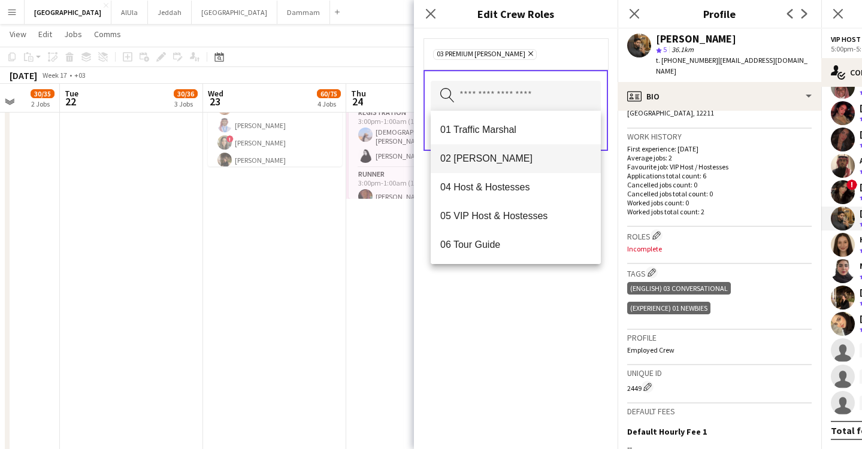
click at [493, 166] on mat-option "02 [PERSON_NAME]" at bounding box center [516, 158] width 170 height 29
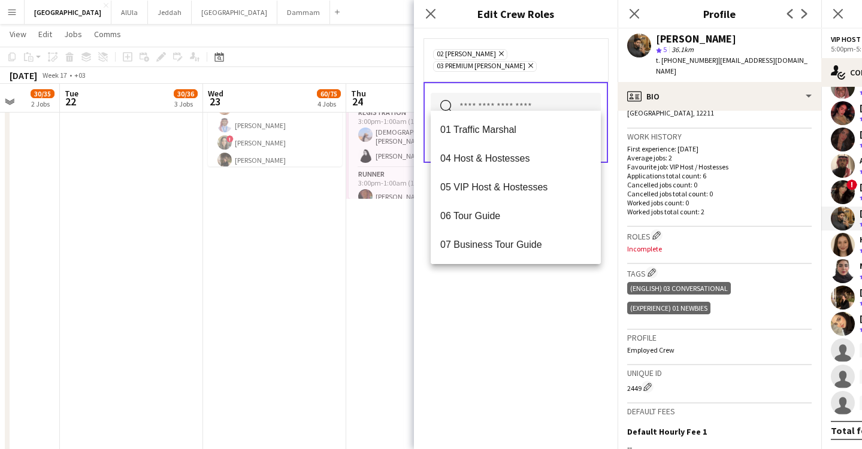
click at [534, 306] on div "02 [PERSON_NAME] Remove 03 Premium [PERSON_NAME] Remove Search by role type Save" at bounding box center [516, 239] width 204 height 420
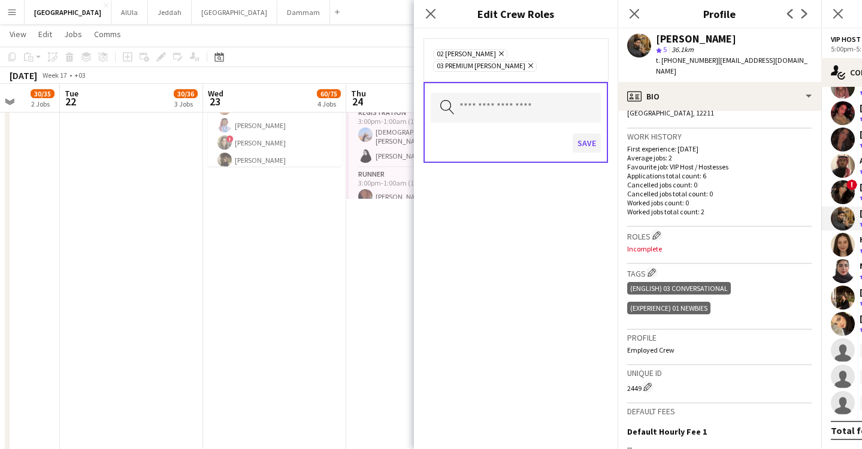
click at [589, 134] on button "Save" at bounding box center [587, 143] width 28 height 19
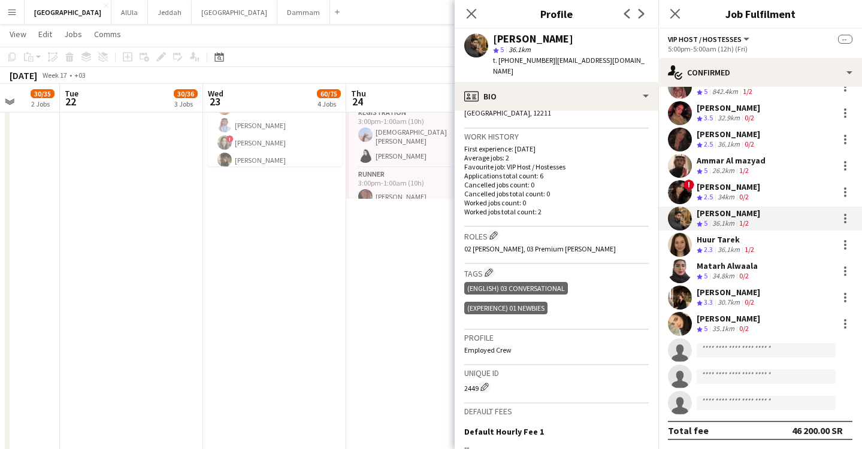
click at [727, 159] on div "Ammar Al mazyad" at bounding box center [731, 160] width 69 height 11
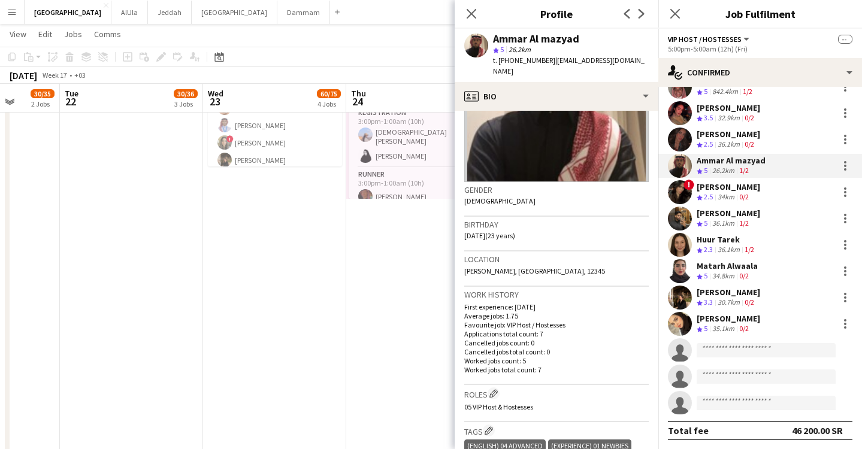
scroll to position [226, 0]
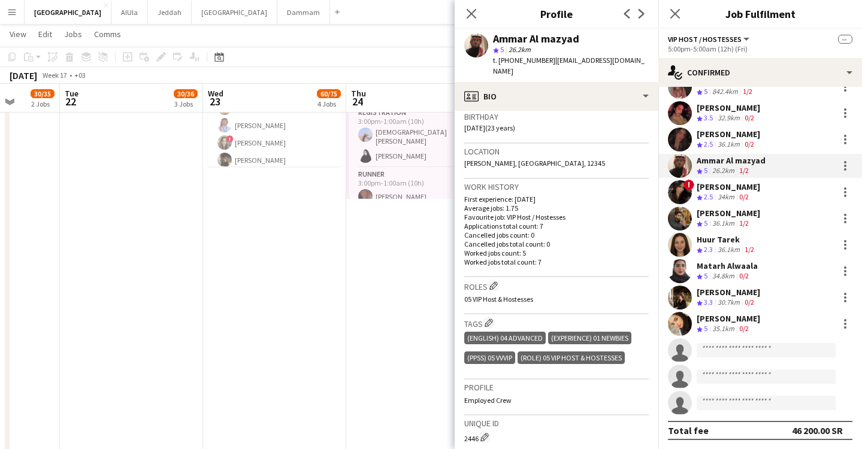
click at [752, 136] on div "[PERSON_NAME]" at bounding box center [728, 134] width 63 height 11
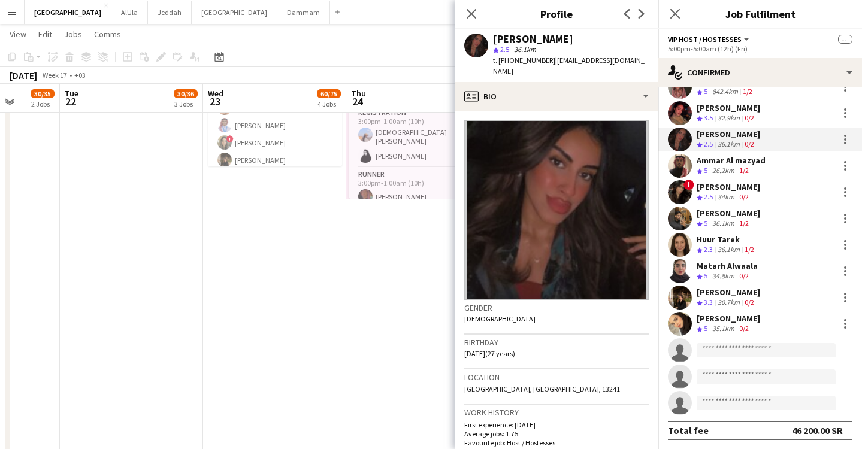
scroll to position [666, 0]
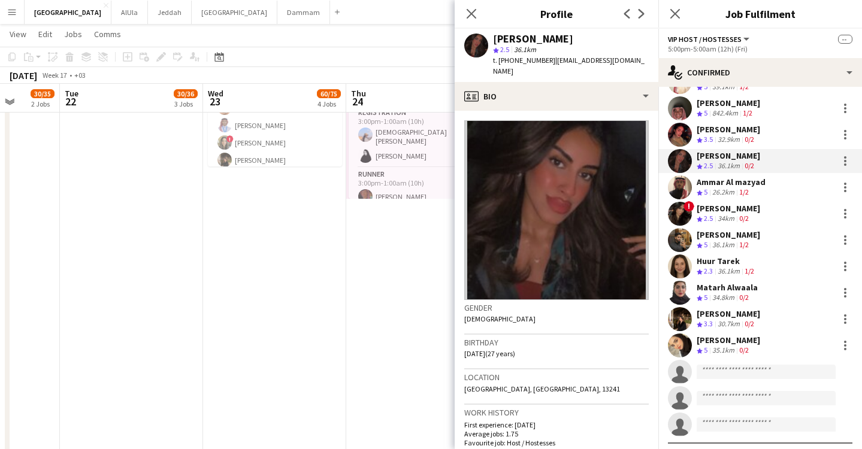
click at [729, 143] on div "32.9km" at bounding box center [728, 140] width 27 height 10
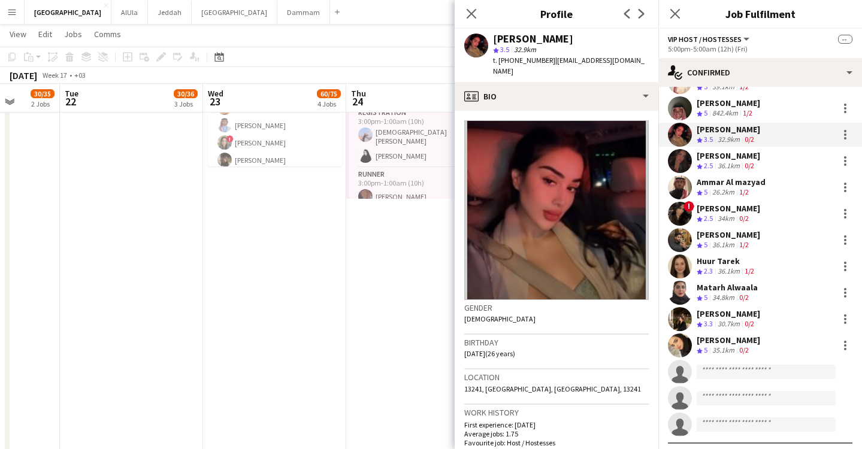
click at [726, 108] on div "842.4km" at bounding box center [725, 113] width 31 height 10
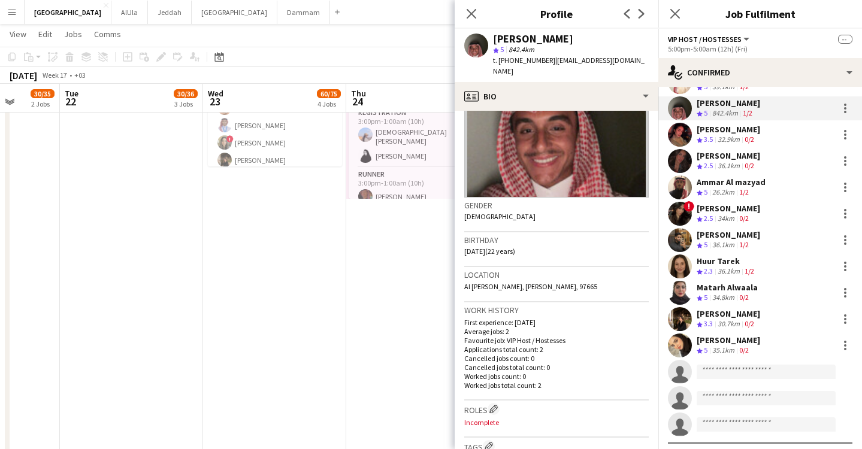
scroll to position [180, 0]
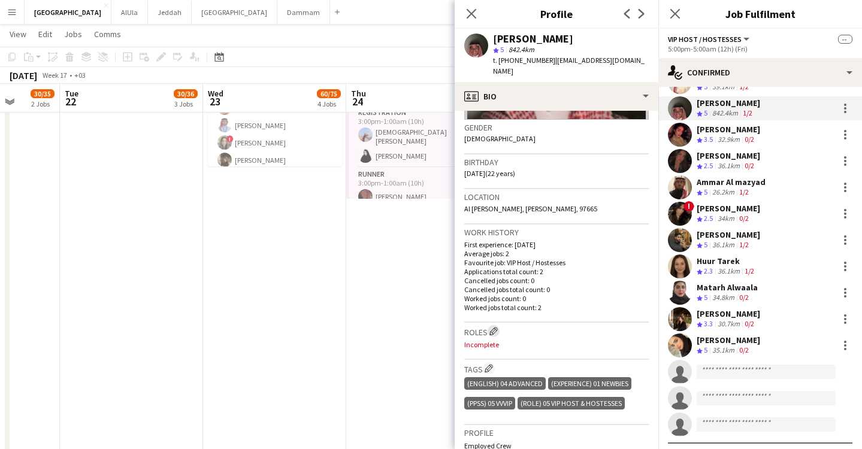
click at [496, 327] on app-icon "Edit crew company roles" at bounding box center [493, 331] width 8 height 8
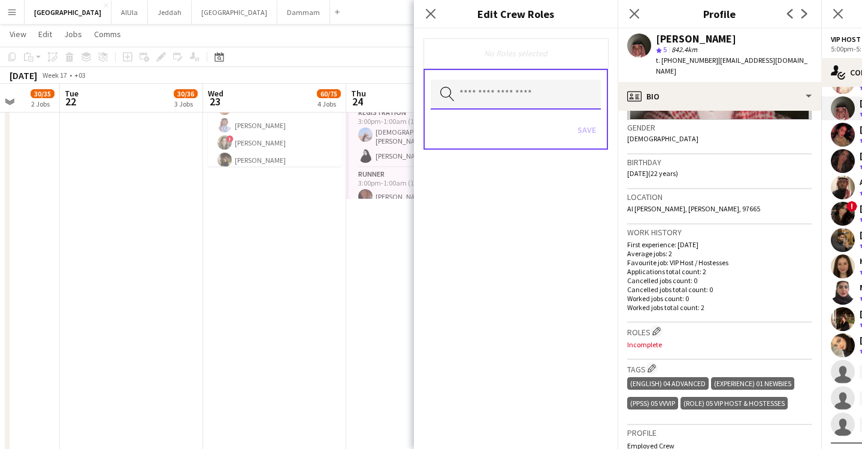
click at [474, 102] on input "text" at bounding box center [516, 95] width 170 height 30
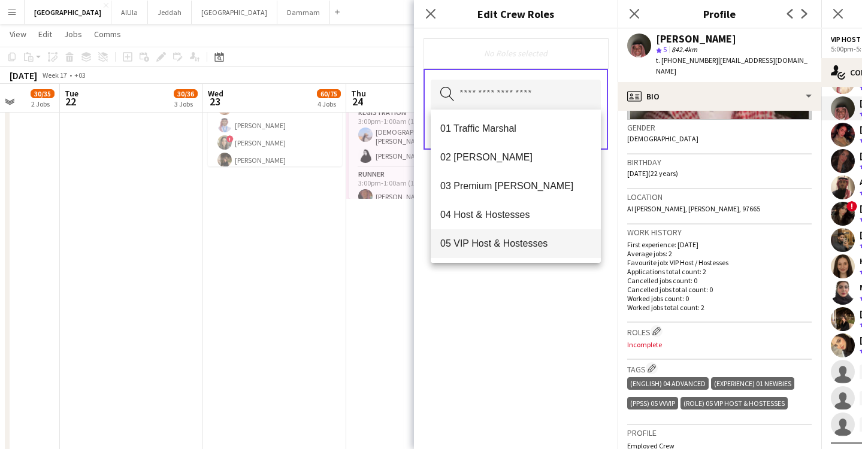
click at [518, 244] on span "05 VIP Host & Hostesses" at bounding box center [515, 243] width 151 height 11
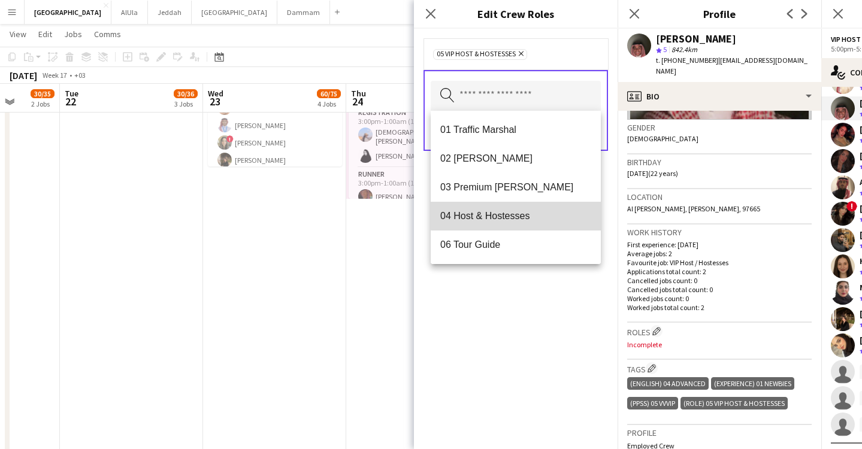
click at [518, 212] on span "04 Host & Hostesses" at bounding box center [515, 215] width 151 height 11
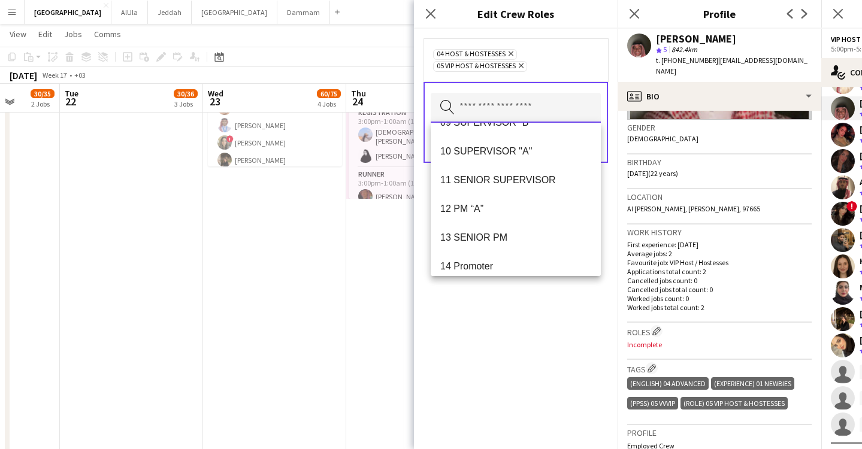
scroll to position [296, 0]
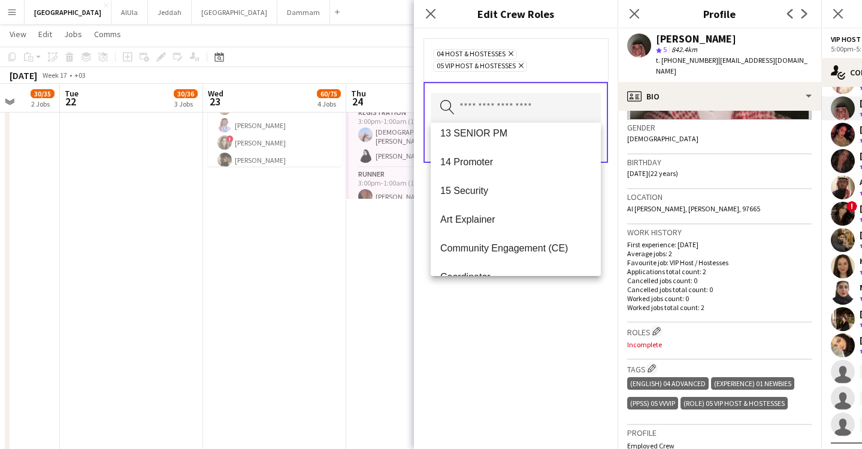
click at [485, 368] on div "04 Host & Hostesses Remove 05 VIP Host & Hostesses Remove Search by role type S…" at bounding box center [516, 239] width 204 height 420
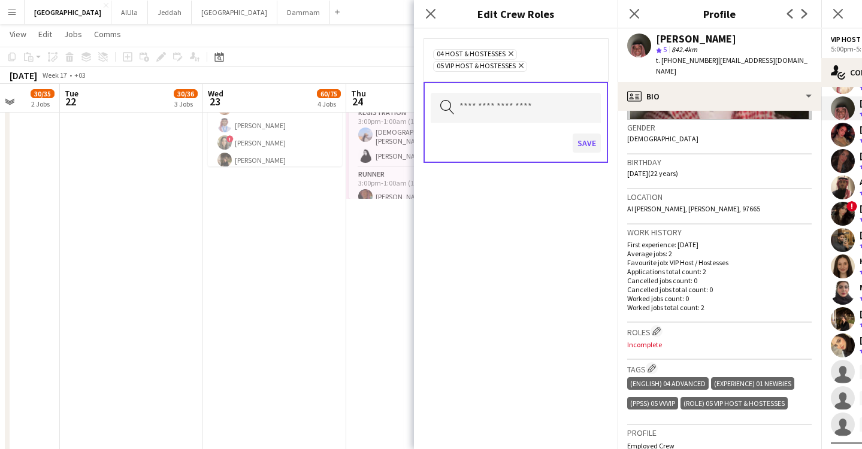
click at [589, 151] on button "Save" at bounding box center [587, 143] width 28 height 19
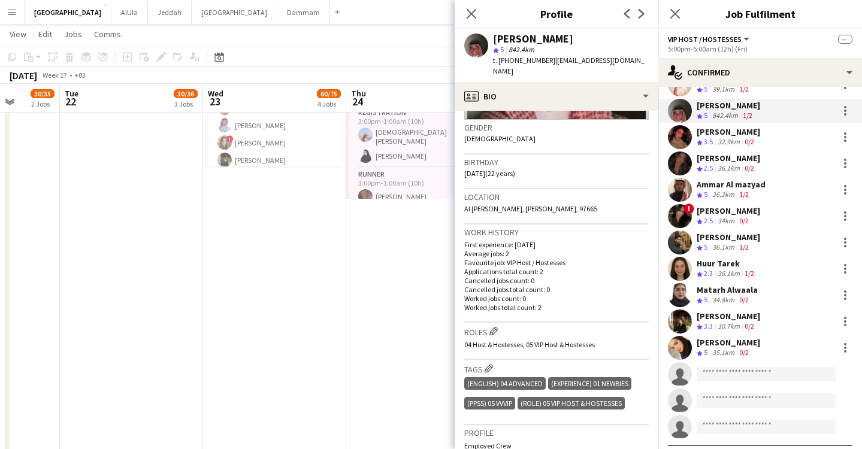
scroll to position [541, 0]
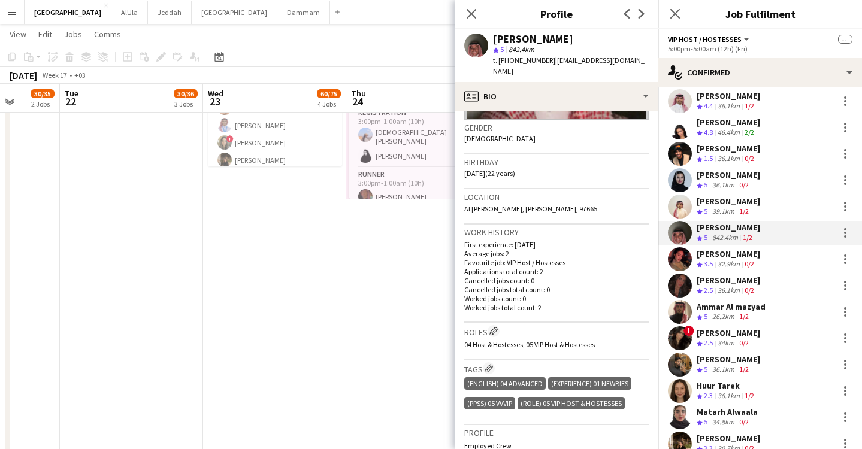
click at [737, 201] on div "[PERSON_NAME]" at bounding box center [728, 201] width 63 height 11
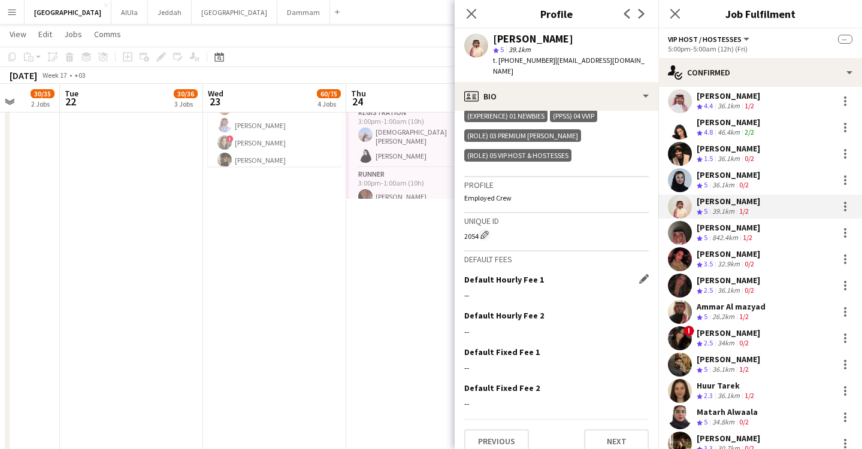
scroll to position [201, 0]
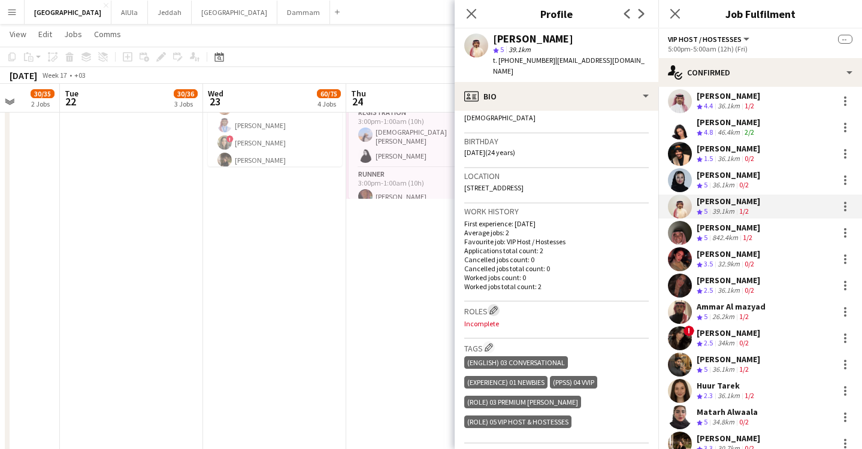
click at [498, 306] on app-icon "Edit crew company roles" at bounding box center [493, 310] width 8 height 8
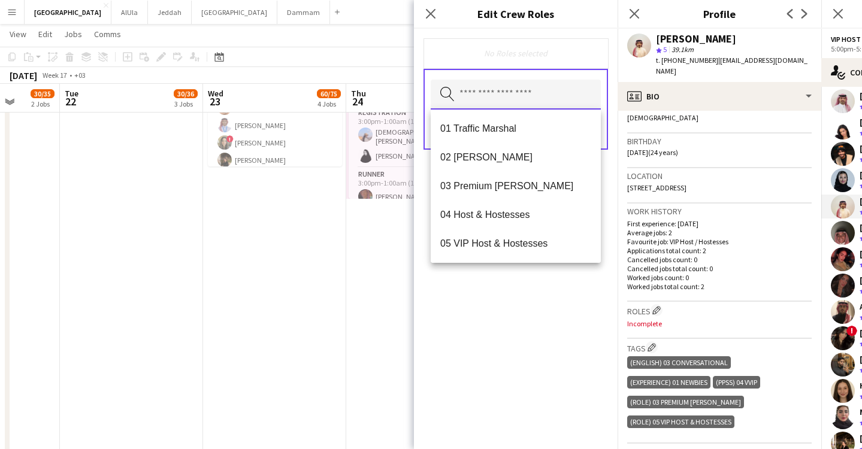
click at [498, 96] on input "text" at bounding box center [516, 95] width 170 height 30
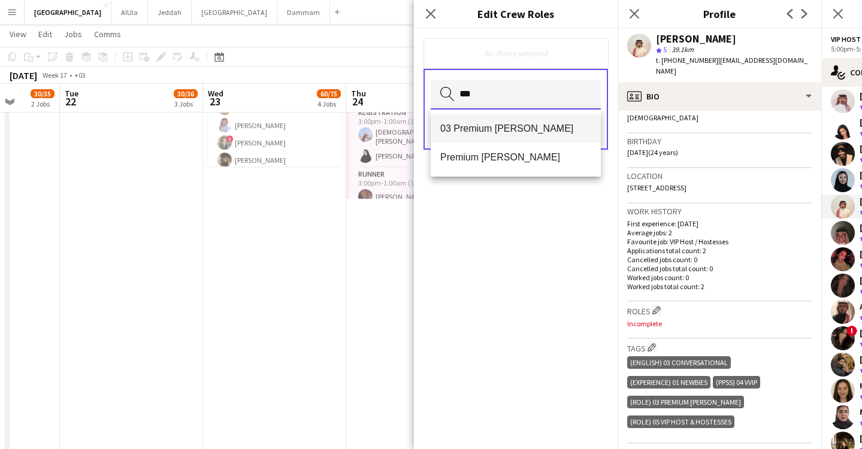
type input "***"
click at [523, 122] on mat-option "03 Premium [PERSON_NAME]" at bounding box center [516, 128] width 170 height 29
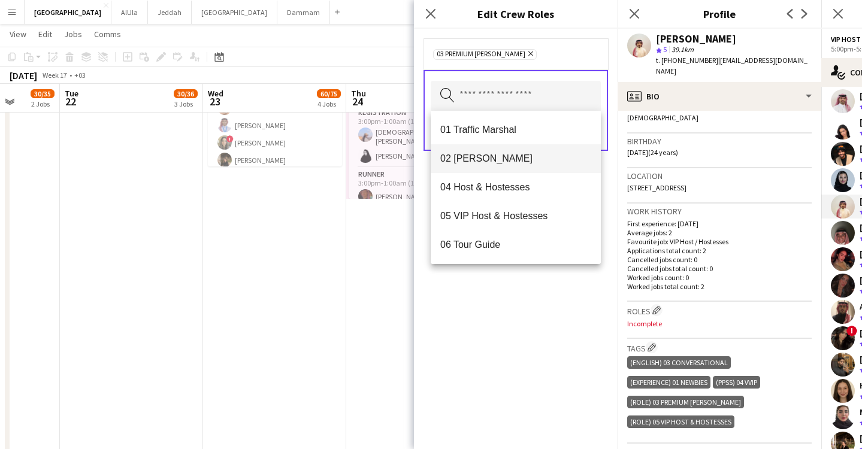
click at [515, 161] on span "02 [PERSON_NAME]" at bounding box center [515, 158] width 151 height 11
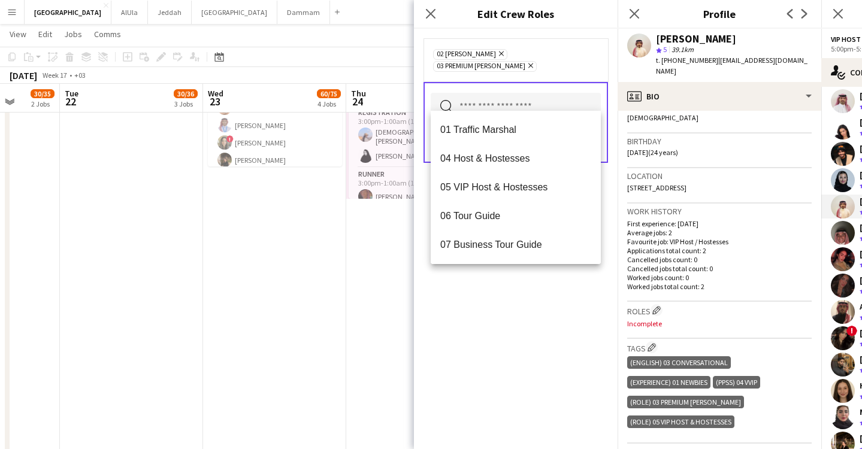
click at [570, 342] on div "02 [PERSON_NAME] Remove 03 Premium [PERSON_NAME] Remove Search by role type Save" at bounding box center [516, 239] width 204 height 420
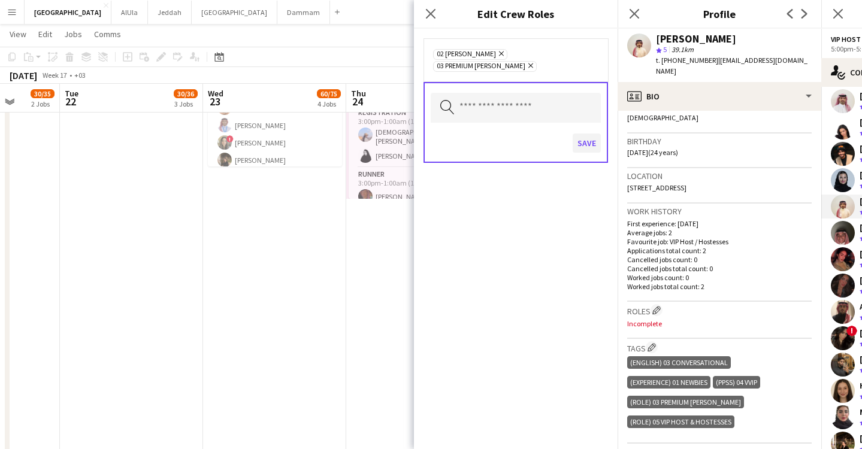
click at [583, 134] on button "Save" at bounding box center [587, 143] width 28 height 19
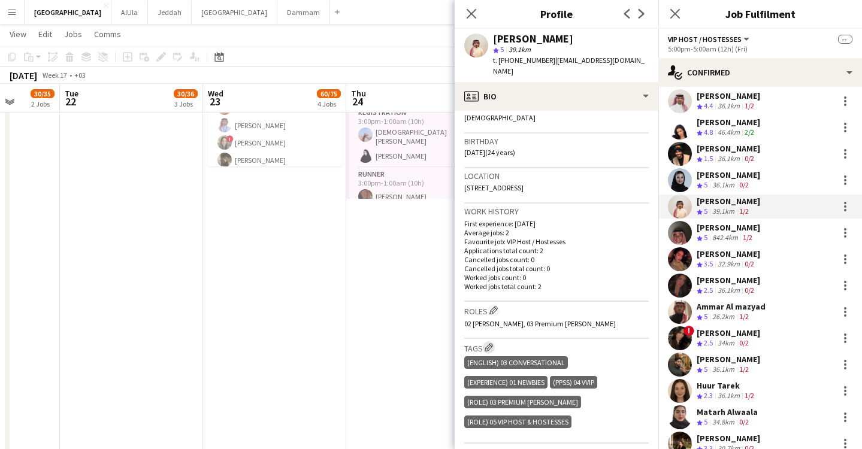
click at [493, 343] on app-icon "Edit crew company tags" at bounding box center [489, 347] width 8 height 8
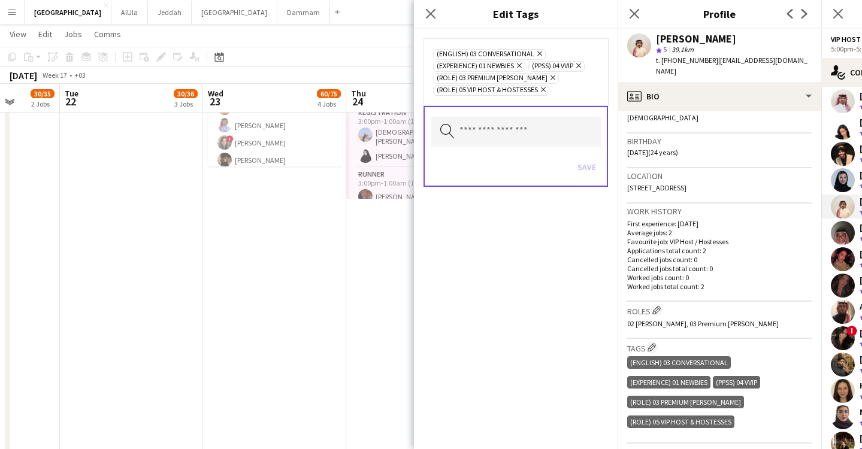
click at [543, 86] on icon "Remove" at bounding box center [542, 90] width 8 height 8
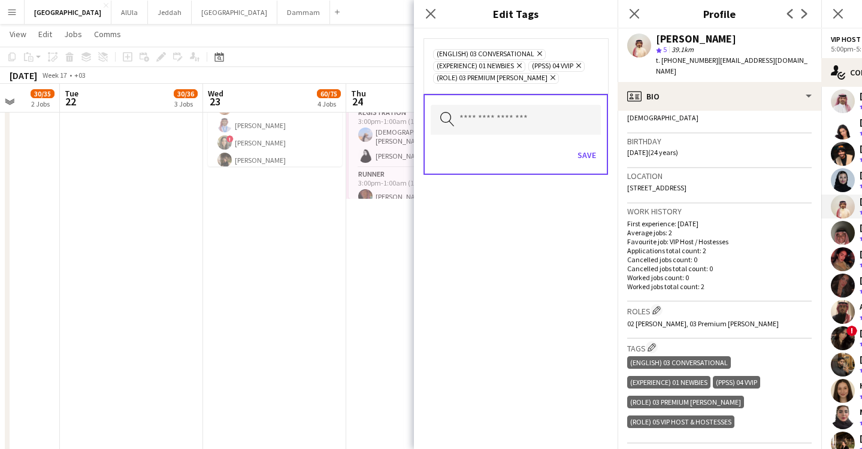
click at [581, 65] on icon "Remove" at bounding box center [577, 66] width 8 height 8
click at [591, 151] on button "Save" at bounding box center [587, 155] width 28 height 19
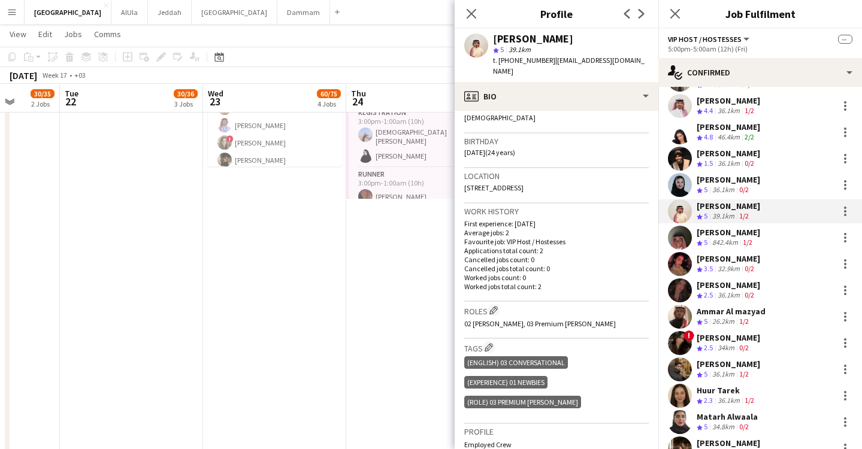
scroll to position [531, 0]
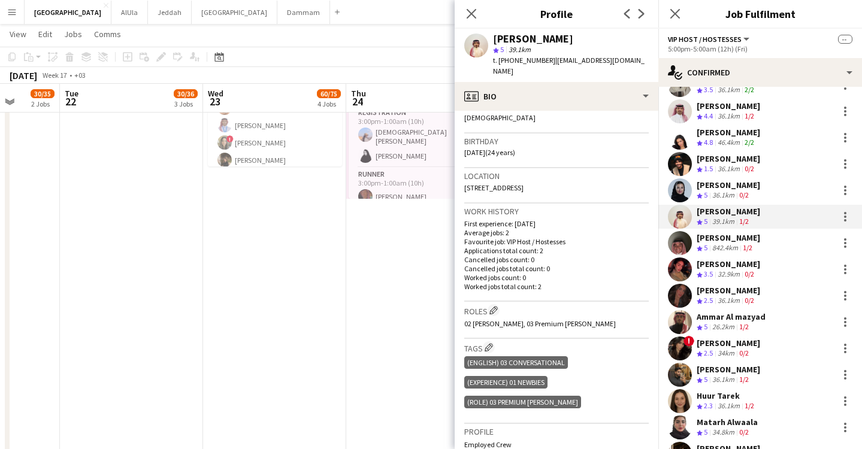
click at [713, 164] on span "1.5" at bounding box center [708, 168] width 9 height 9
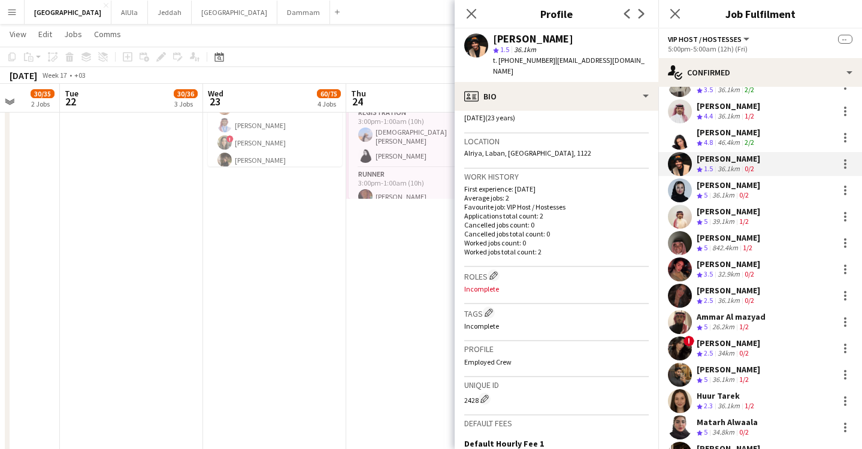
scroll to position [291, 0]
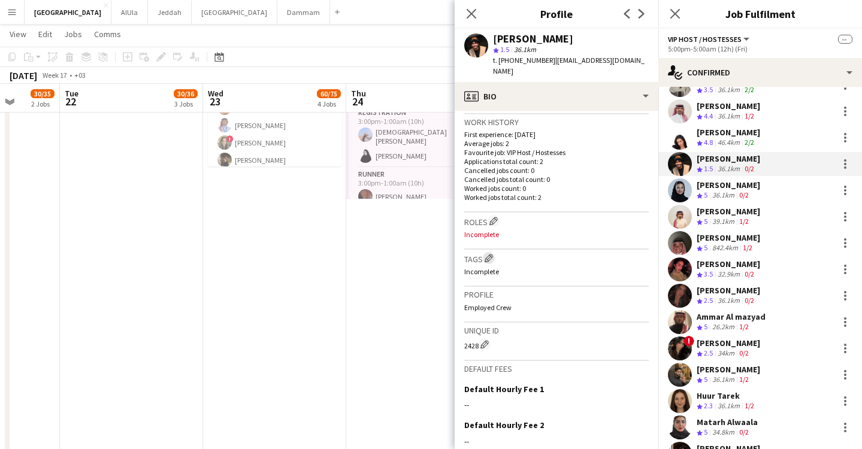
click at [487, 254] on app-icon "Edit crew company tags" at bounding box center [489, 258] width 8 height 8
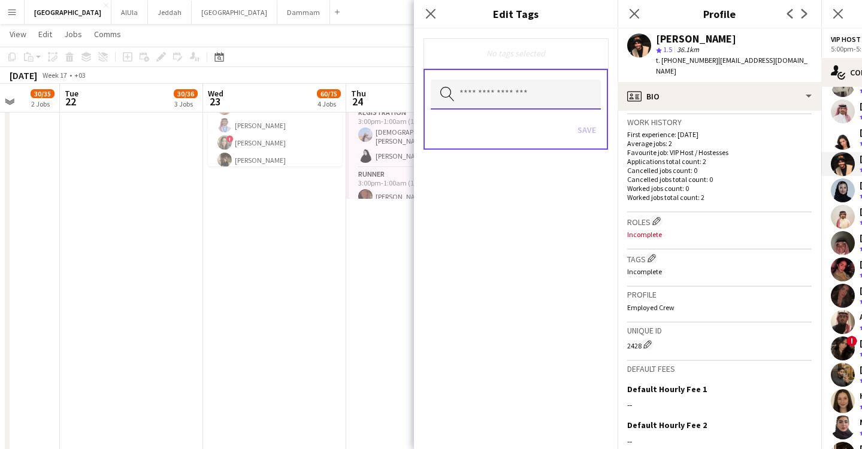
click at [471, 92] on input "text" at bounding box center [516, 95] width 170 height 30
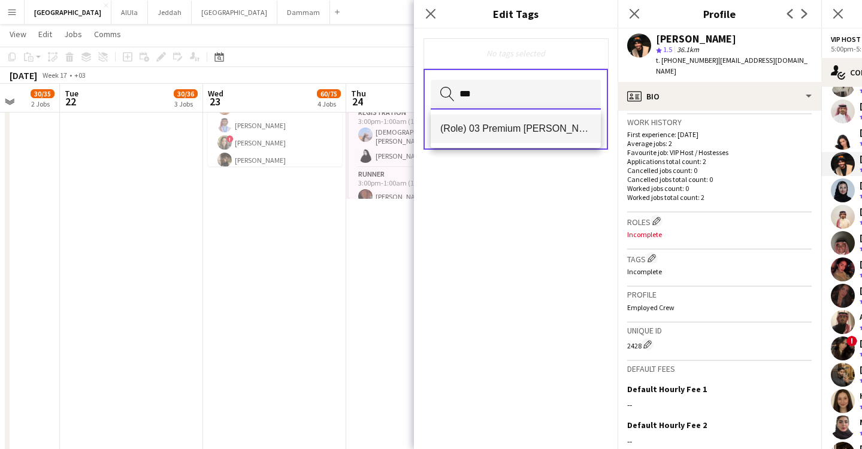
type input "***"
click at [486, 120] on mat-option "(Role) 03 Premium [PERSON_NAME]" at bounding box center [516, 128] width 170 height 29
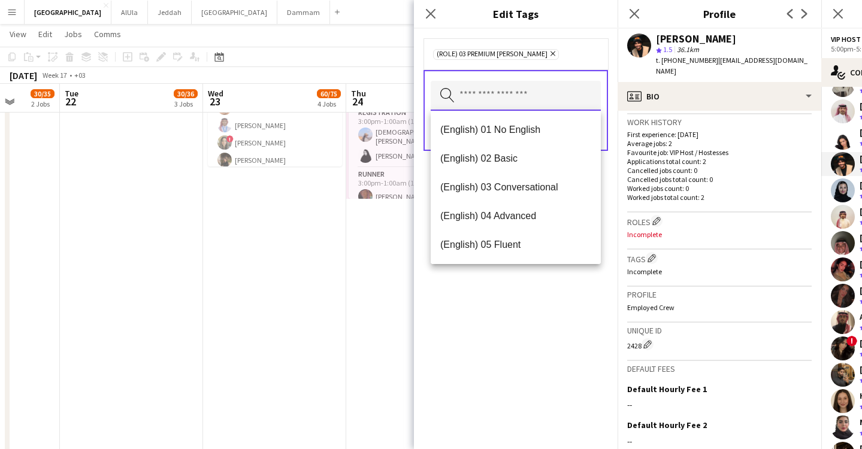
click at [488, 96] on input "text" at bounding box center [516, 96] width 170 height 30
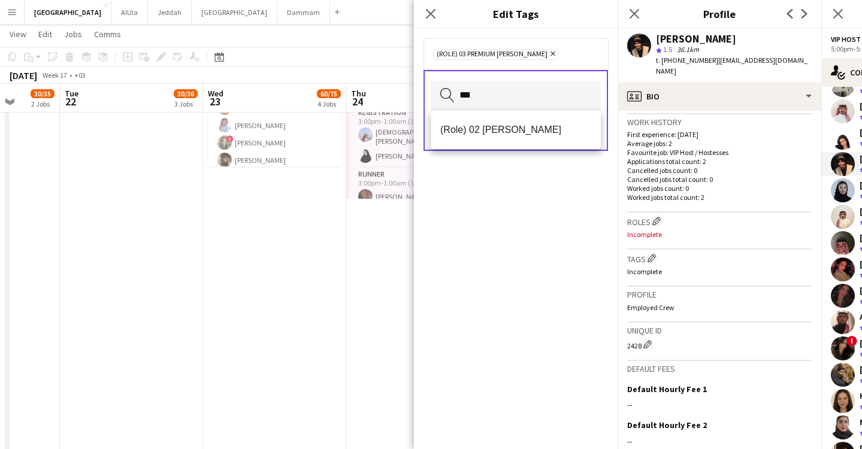
drag, startPoint x: 488, startPoint y: 96, endPoint x: 528, endPoint y: 131, distance: 52.2
click at [528, 131] on div "Save" at bounding box center [516, 133] width 170 height 34
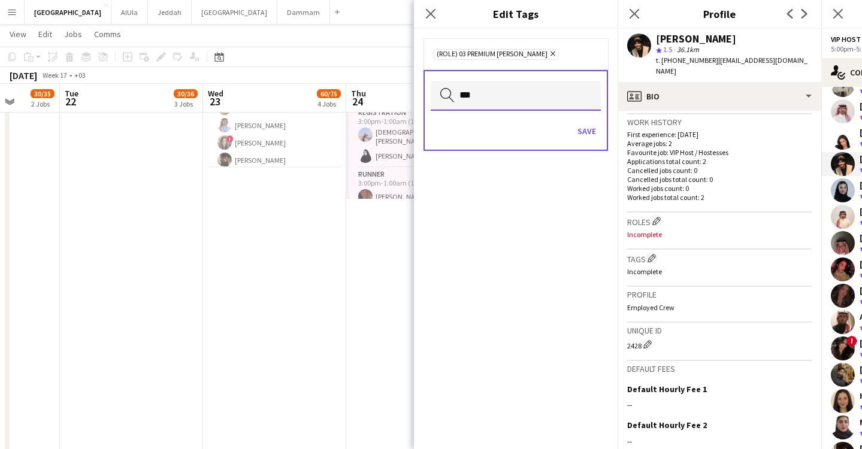
drag, startPoint x: 515, startPoint y: 88, endPoint x: 524, endPoint y: 102, distance: 16.4
click at [515, 88] on input "***" at bounding box center [516, 96] width 170 height 30
click at [524, 102] on input "***" at bounding box center [516, 96] width 170 height 30
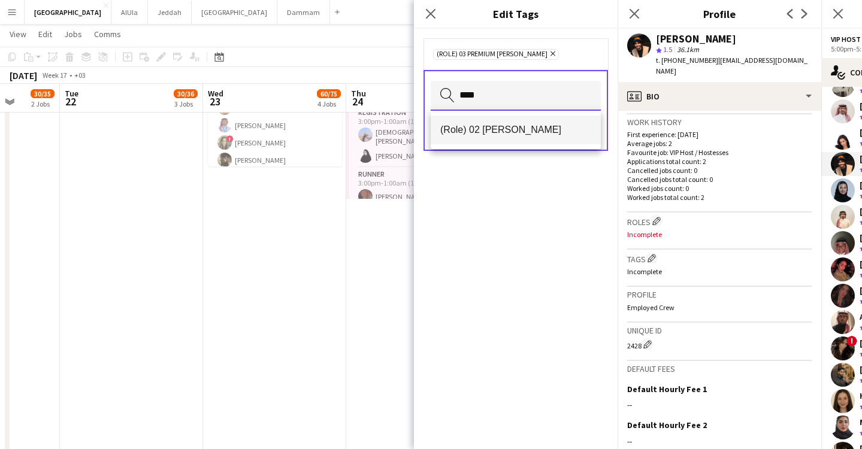
type input "****"
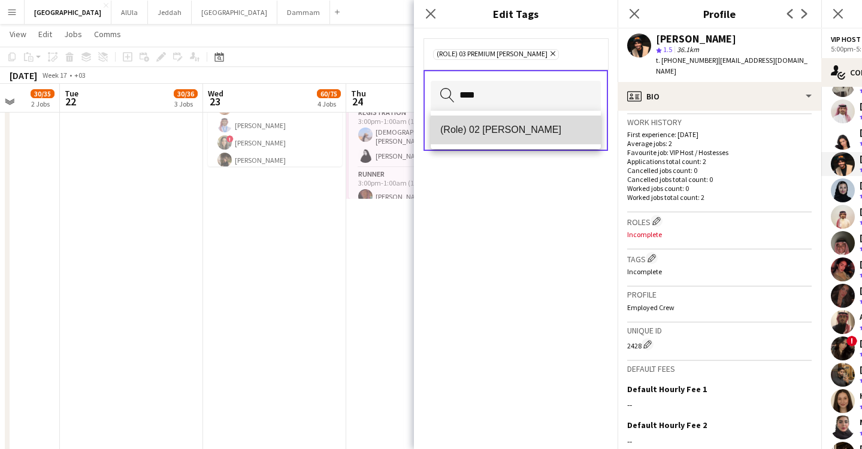
click at [529, 138] on mat-option "(Role) 02 [PERSON_NAME]" at bounding box center [516, 130] width 170 height 29
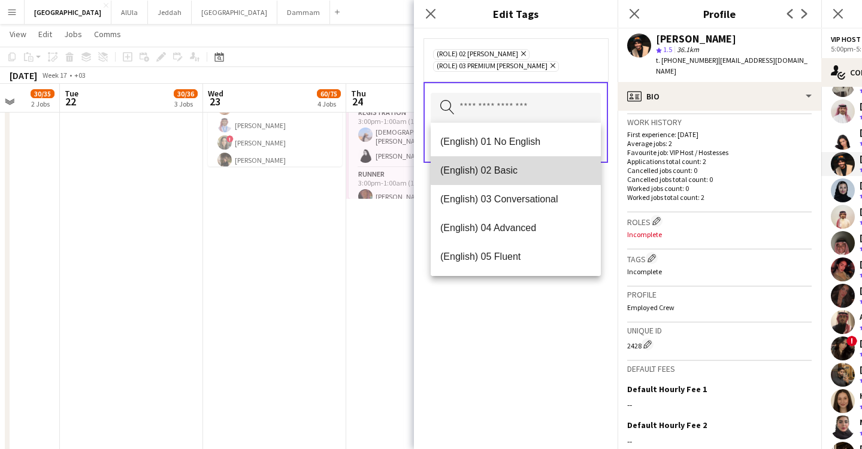
click at [522, 170] on span "(English) 02 Basic" at bounding box center [515, 170] width 151 height 11
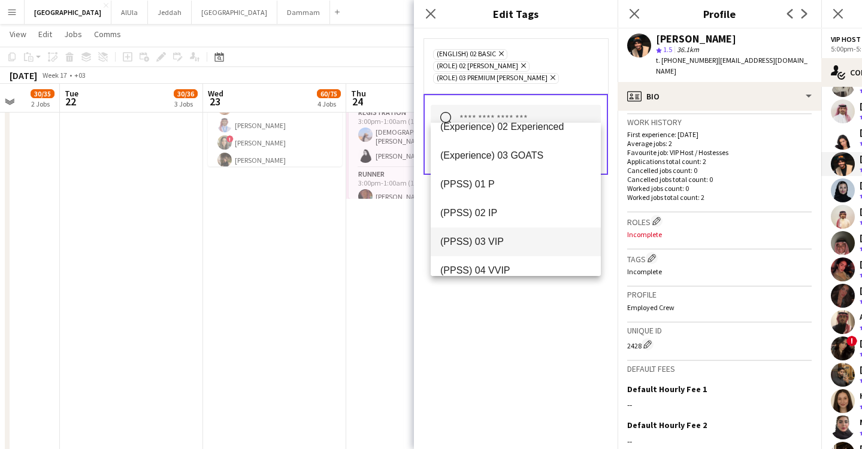
scroll to position [161, 0]
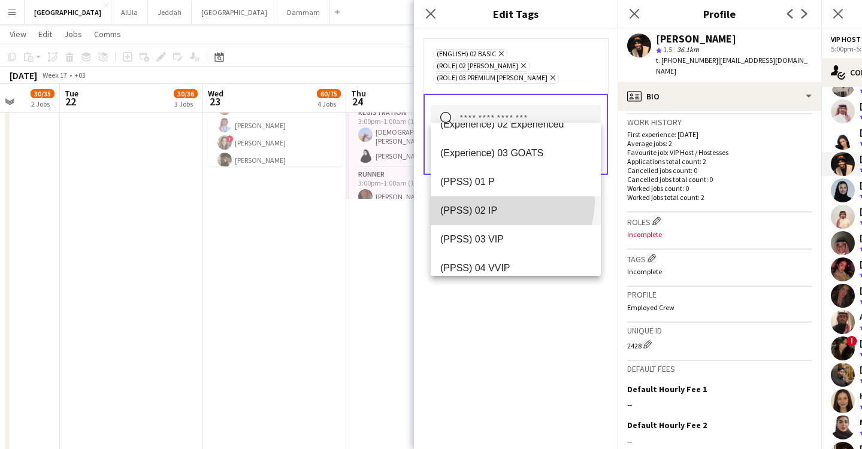
click at [505, 201] on mat-option "(PPSS) 02 IP" at bounding box center [516, 210] width 170 height 29
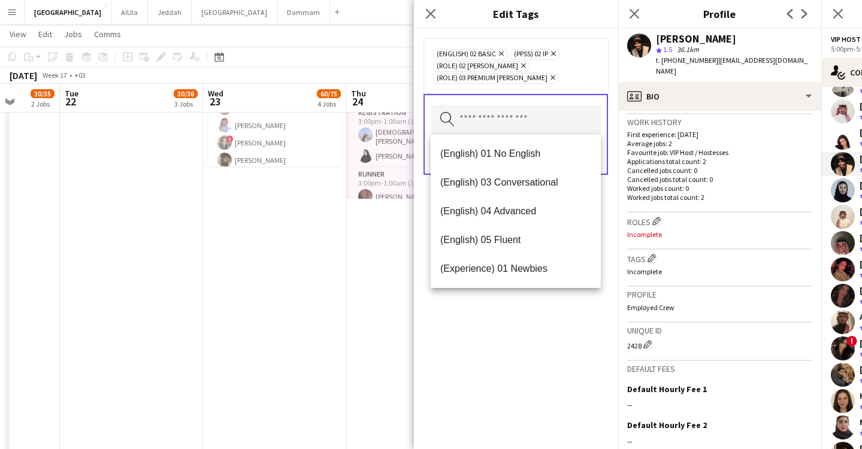
drag, startPoint x: 507, startPoint y: 357, endPoint x: 515, endPoint y: 353, distance: 8.0
click at [508, 357] on div "(English) 02 Basic Remove (PPSS) 02 IP Remove (Role) 02 [PERSON_NAME] Remove (R…" at bounding box center [516, 239] width 204 height 420
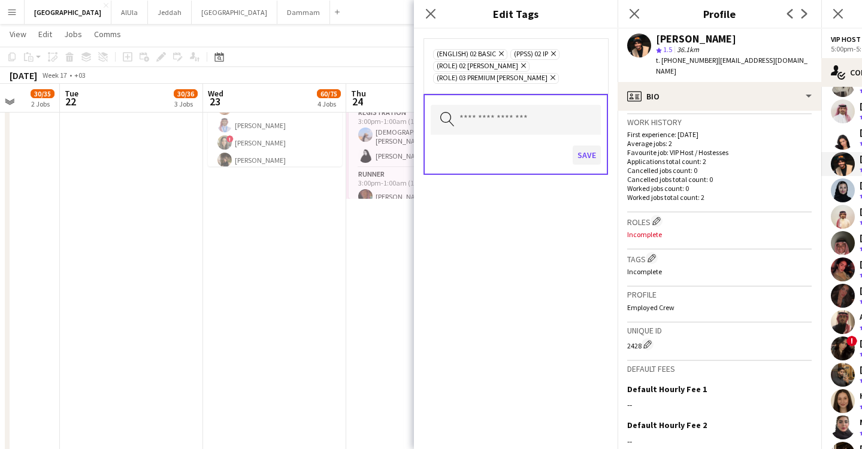
click at [580, 162] on button "Save" at bounding box center [587, 155] width 28 height 19
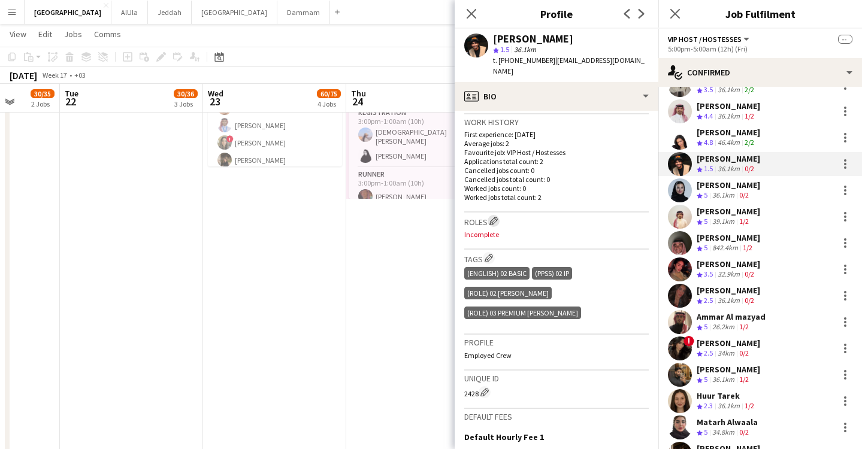
click at [494, 217] on app-icon "Edit crew company roles" at bounding box center [493, 221] width 8 height 8
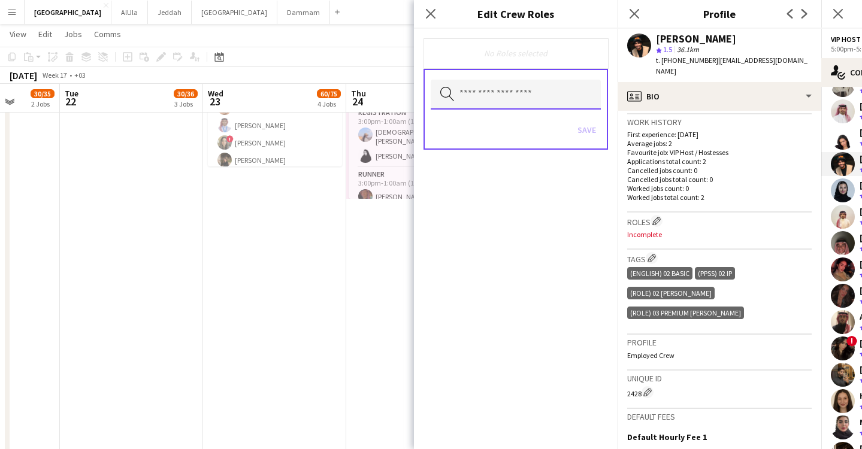
click at [506, 94] on input "text" at bounding box center [516, 95] width 170 height 30
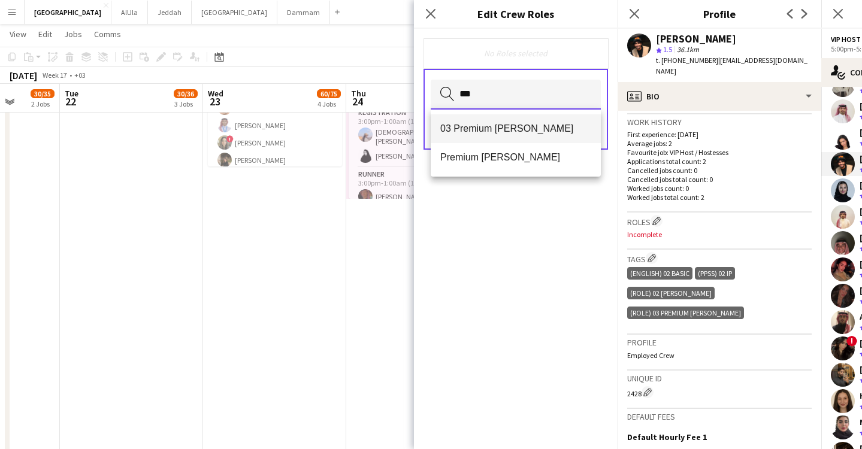
type input "***"
click at [526, 127] on span "03 Premium [PERSON_NAME]" at bounding box center [515, 128] width 151 height 11
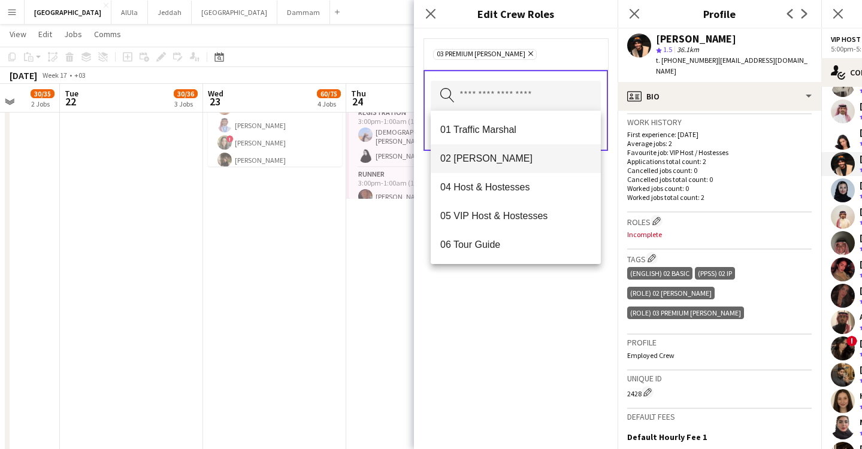
click at [510, 165] on mat-option "02 [PERSON_NAME]" at bounding box center [516, 158] width 170 height 29
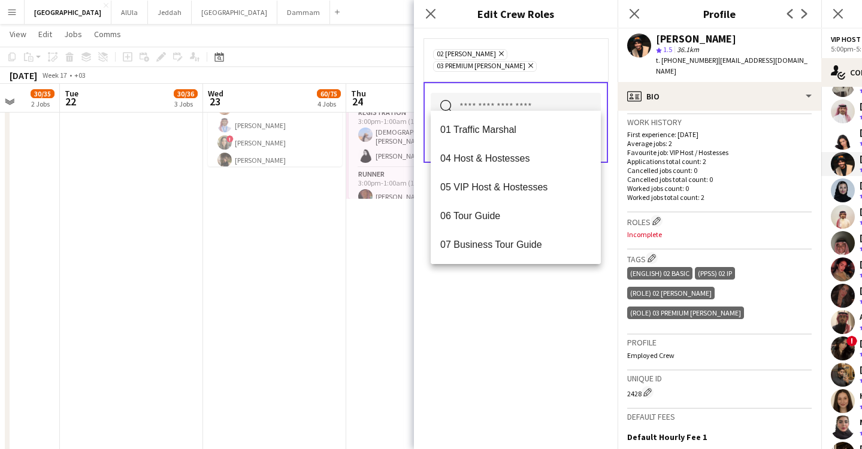
click at [550, 322] on div "02 [PERSON_NAME] Remove 03 Premium [PERSON_NAME] Remove Search by role type Save" at bounding box center [516, 239] width 204 height 420
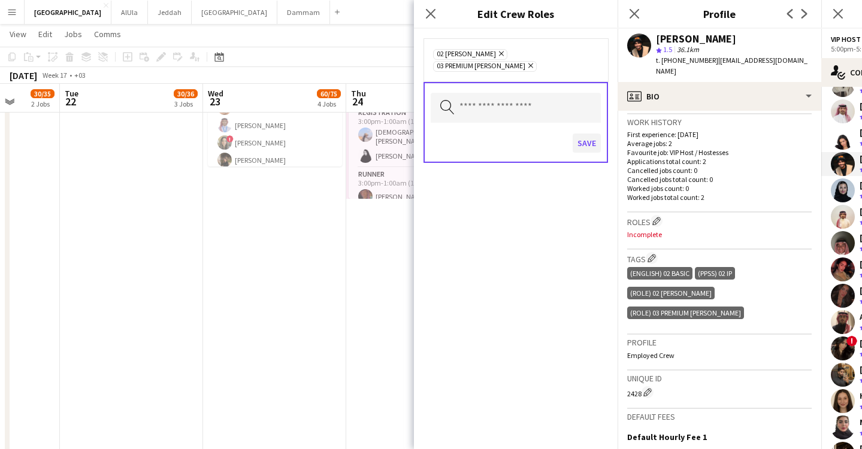
click at [592, 139] on button "Save" at bounding box center [587, 143] width 28 height 19
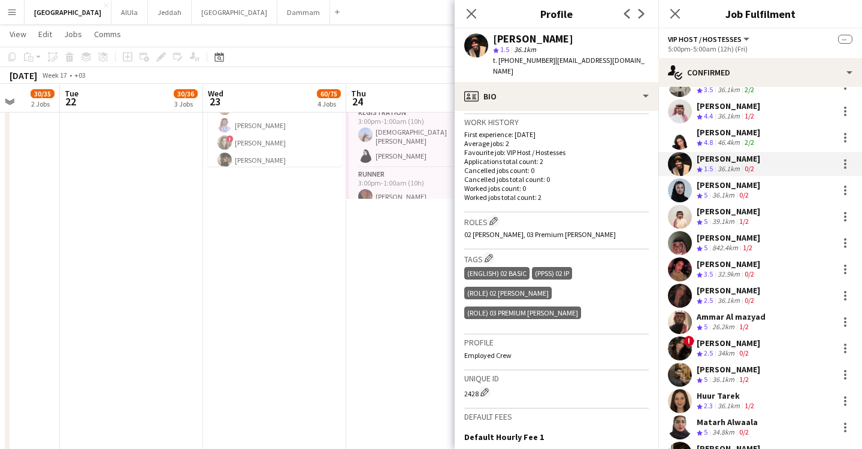
click at [720, 144] on div "46.4km" at bounding box center [728, 143] width 27 height 10
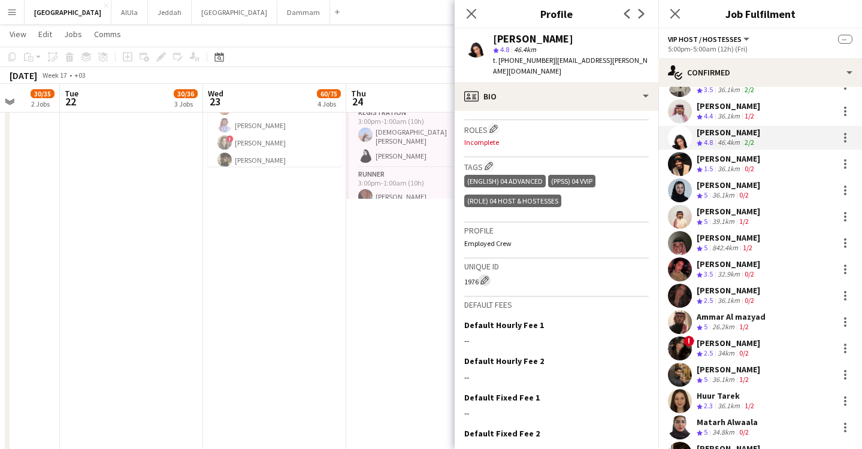
scroll to position [265, 0]
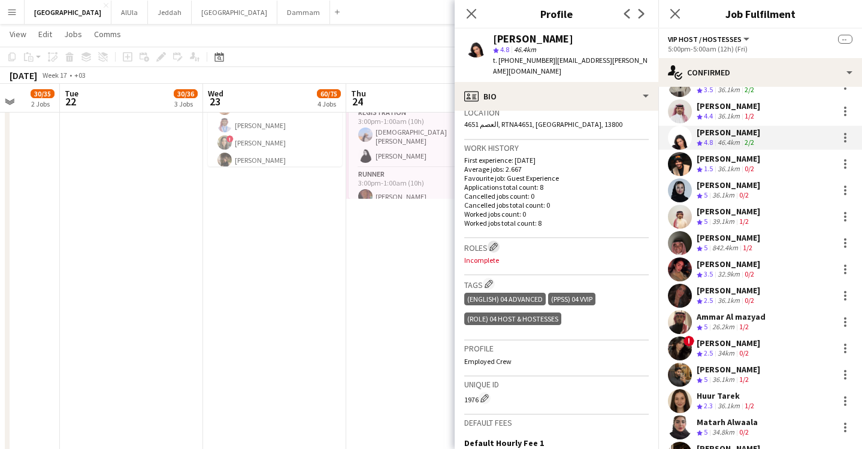
click at [497, 243] on app-icon "Edit crew company roles" at bounding box center [493, 247] width 8 height 8
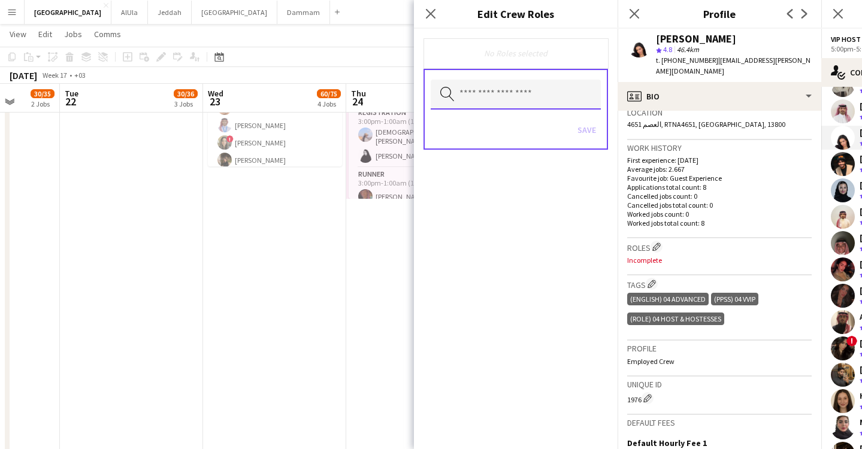
click at [491, 99] on input "text" at bounding box center [516, 95] width 170 height 30
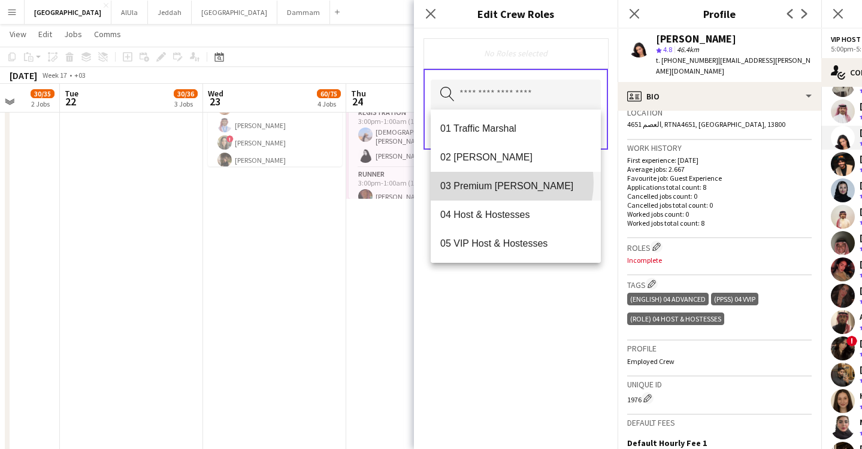
click at [501, 183] on span "03 Premium [PERSON_NAME]" at bounding box center [515, 185] width 151 height 11
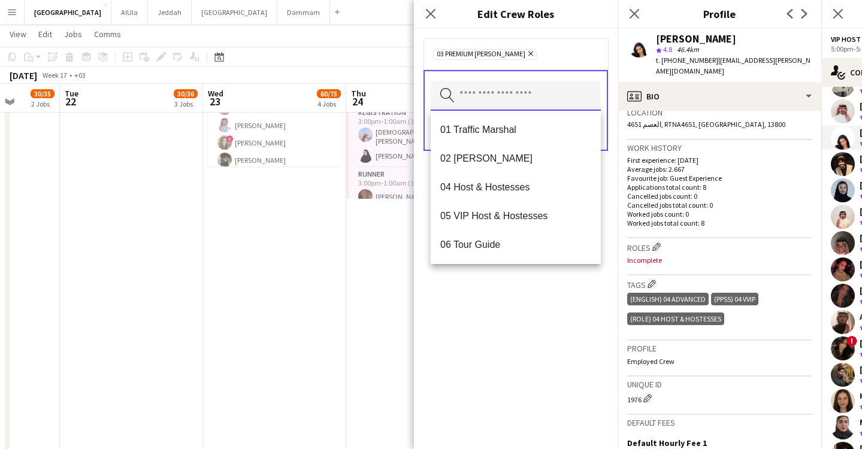
click at [504, 96] on input "text" at bounding box center [516, 96] width 170 height 30
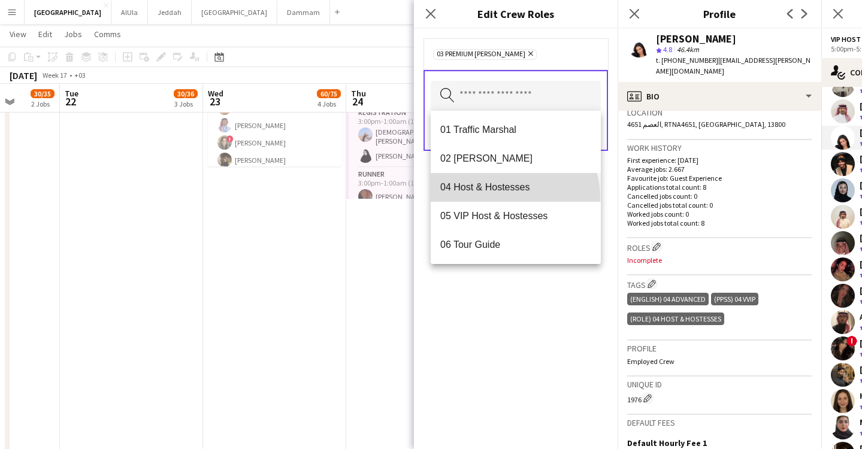
click at [514, 196] on mat-option "04 Host & Hostesses" at bounding box center [516, 187] width 170 height 29
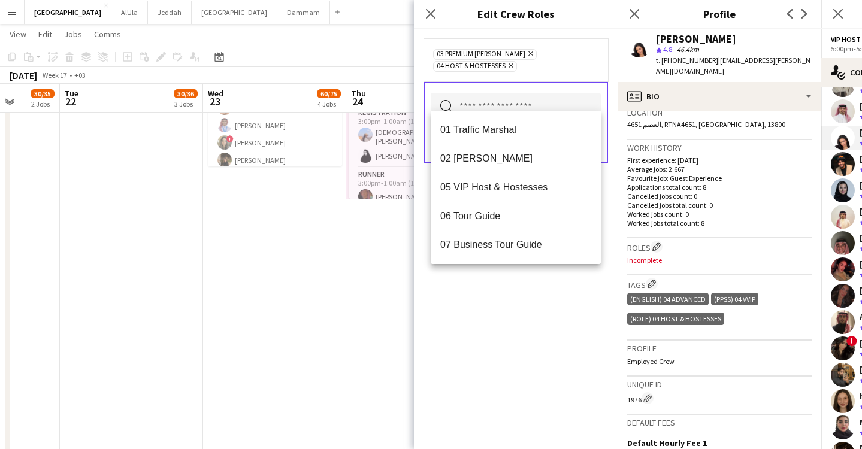
click at [555, 345] on div "03 Premium [PERSON_NAME] Remove 04 Host & Hostesses Remove Search by role type …" at bounding box center [516, 239] width 204 height 420
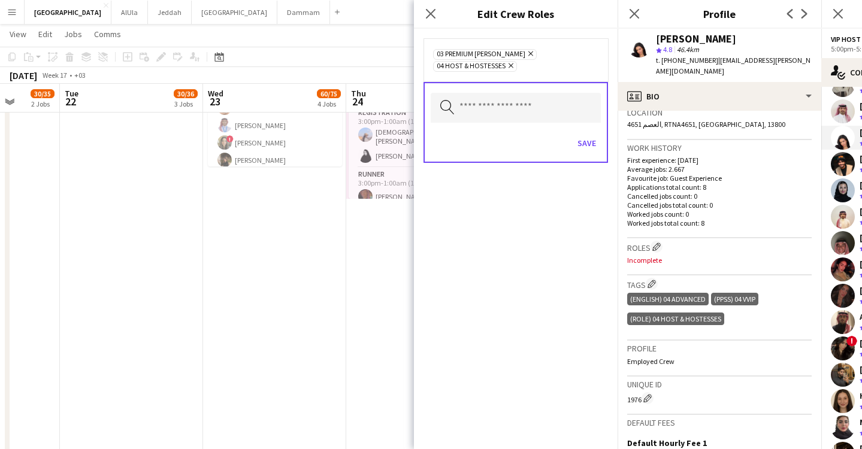
click at [584, 141] on div "Save" at bounding box center [516, 145] width 170 height 34
click at [585, 134] on button "Save" at bounding box center [587, 143] width 28 height 19
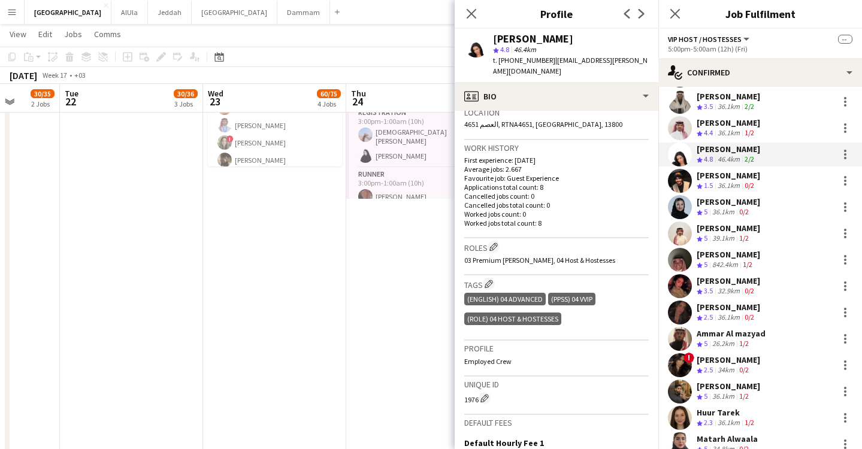
scroll to position [480, 0]
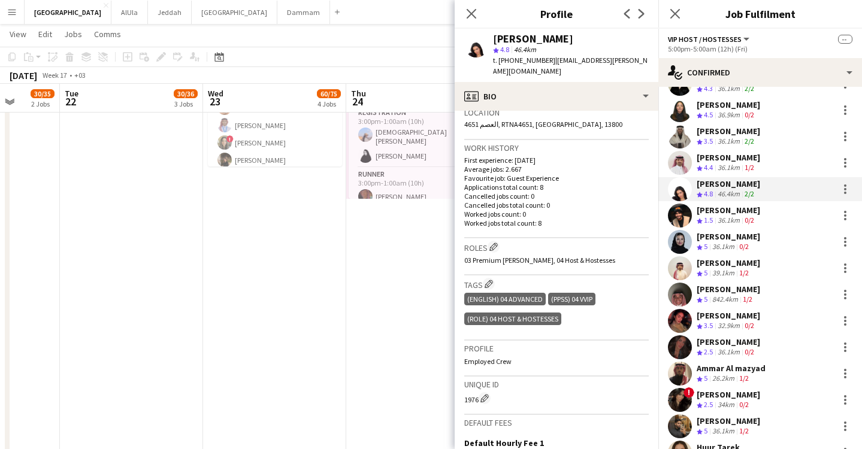
click at [734, 166] on div "36.1km" at bounding box center [728, 168] width 27 height 10
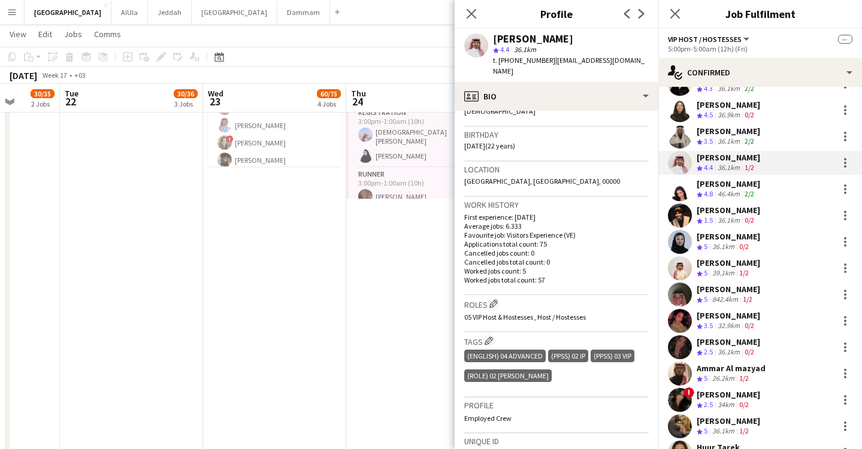
scroll to position [210, 0]
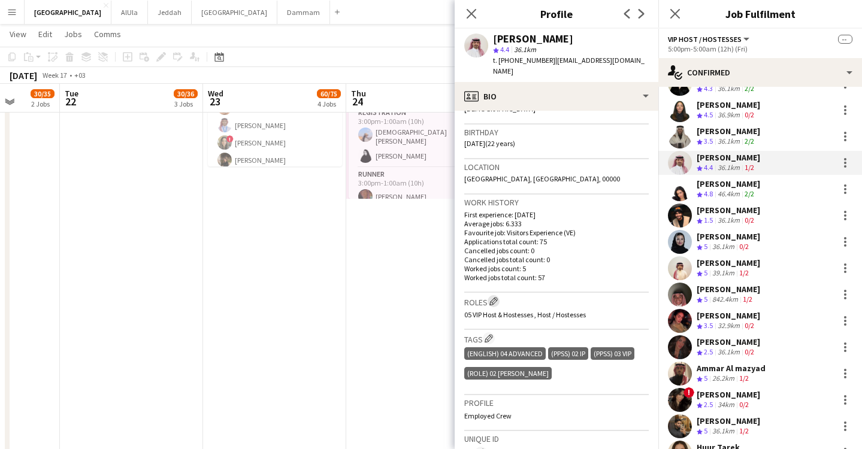
click at [500, 295] on button "Edit crew company roles" at bounding box center [494, 301] width 12 height 12
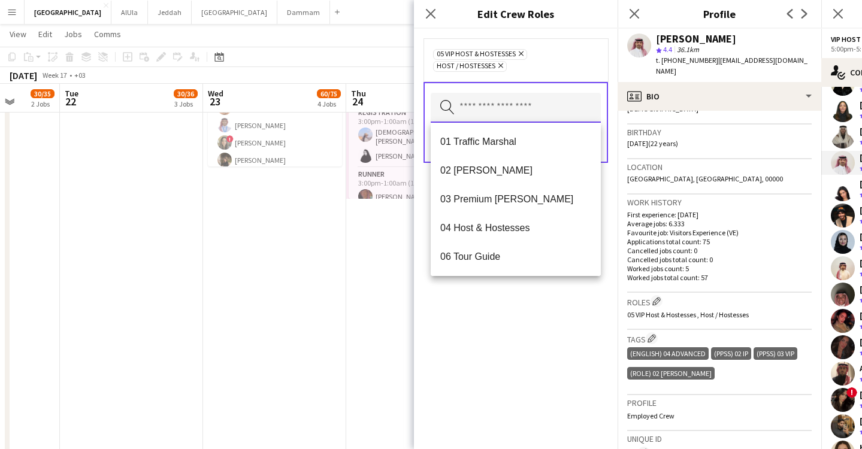
click at [484, 110] on input "text" at bounding box center [516, 108] width 170 height 30
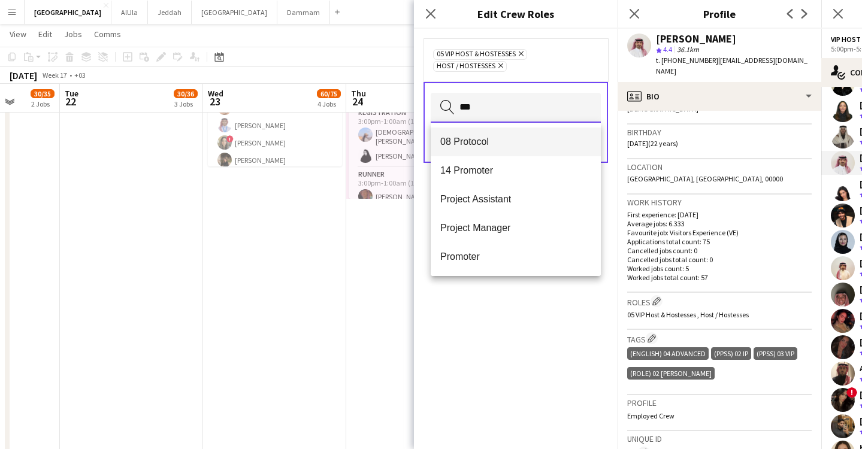
type input "***"
click at [484, 149] on mat-option "08 Protocol" at bounding box center [516, 142] width 170 height 29
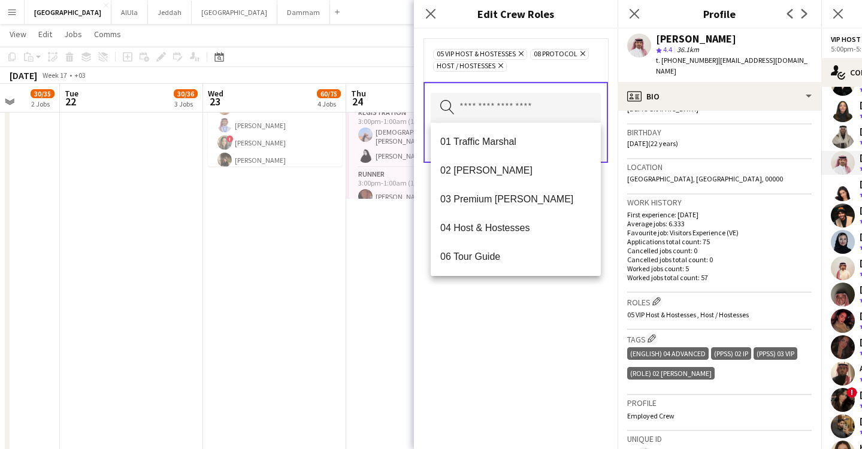
click at [512, 311] on div "05 VIP Host & Hostesses Remove 08 Protocol Remove Host / Hostesses Remove Searc…" at bounding box center [516, 239] width 204 height 420
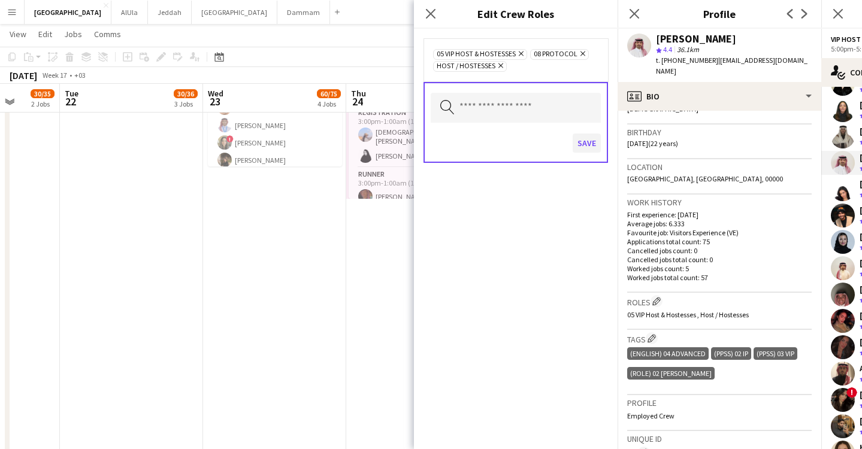
click at [595, 142] on button "Save" at bounding box center [587, 143] width 28 height 19
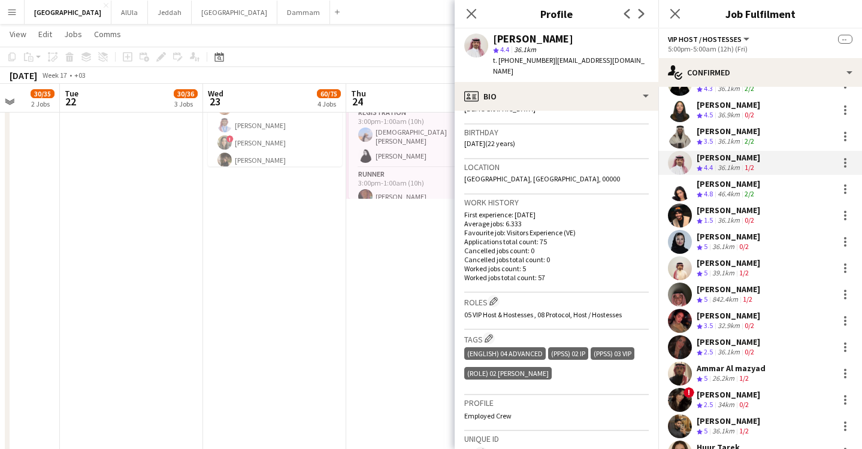
scroll to position [459, 0]
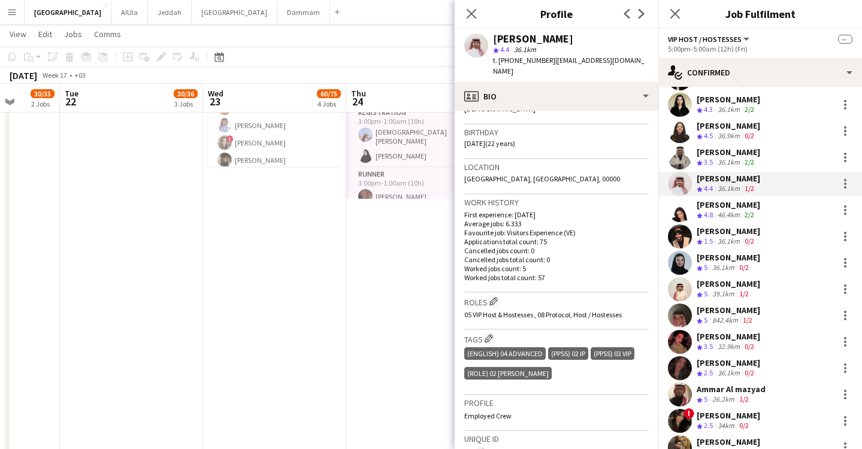
click at [741, 163] on div "36.1km" at bounding box center [728, 163] width 27 height 10
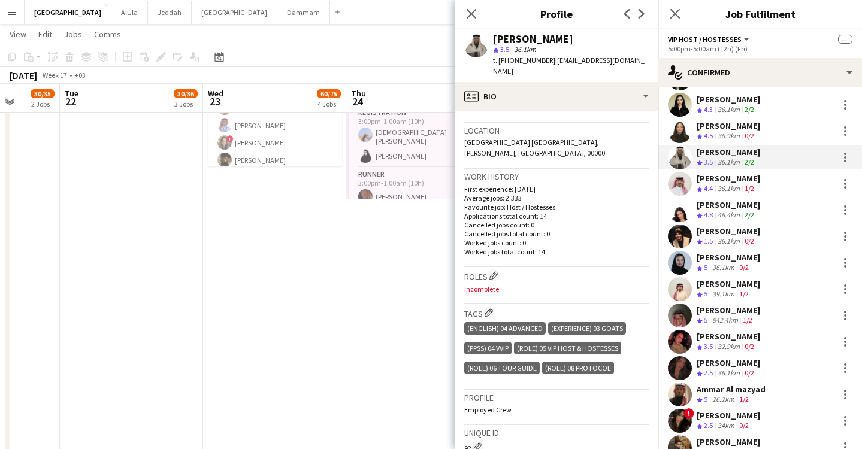
scroll to position [249, 0]
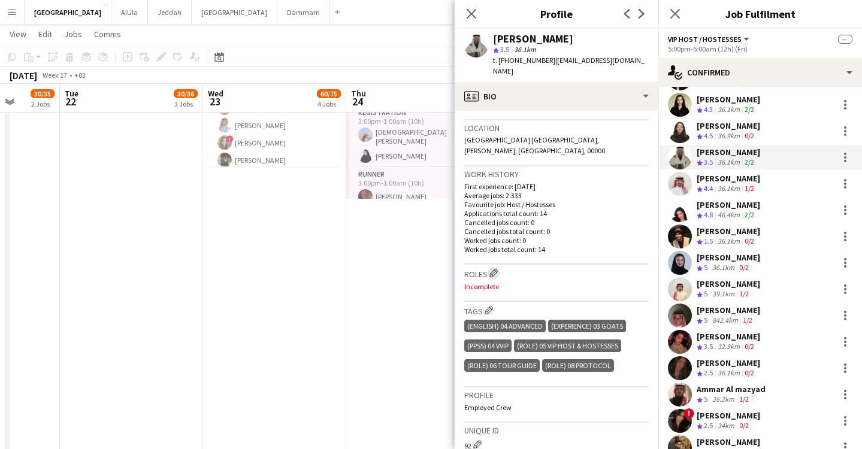
click at [492, 269] on app-icon "Edit crew company roles" at bounding box center [493, 273] width 8 height 8
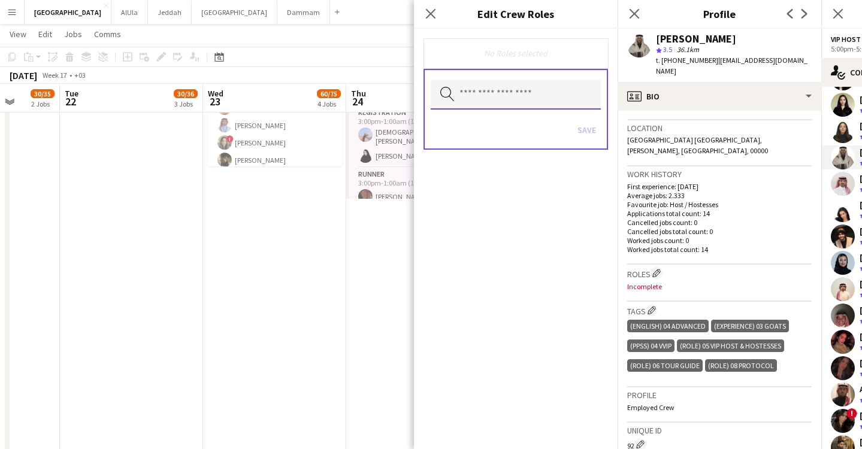
click at [489, 95] on input "text" at bounding box center [516, 95] width 170 height 30
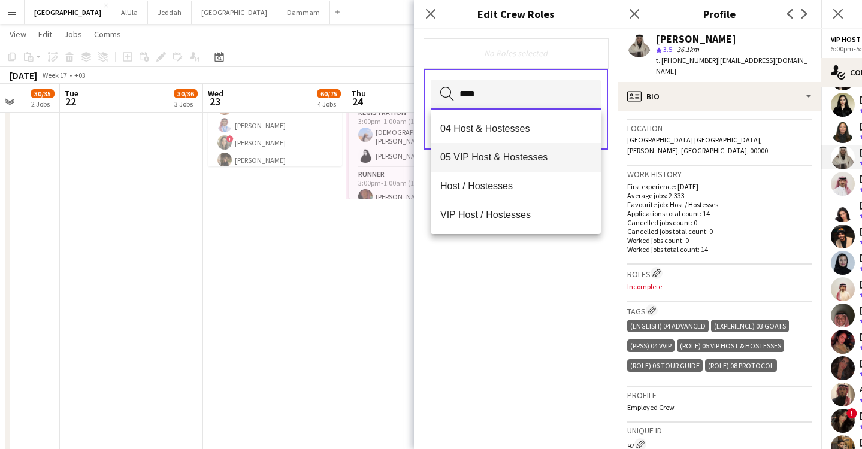
type input "****"
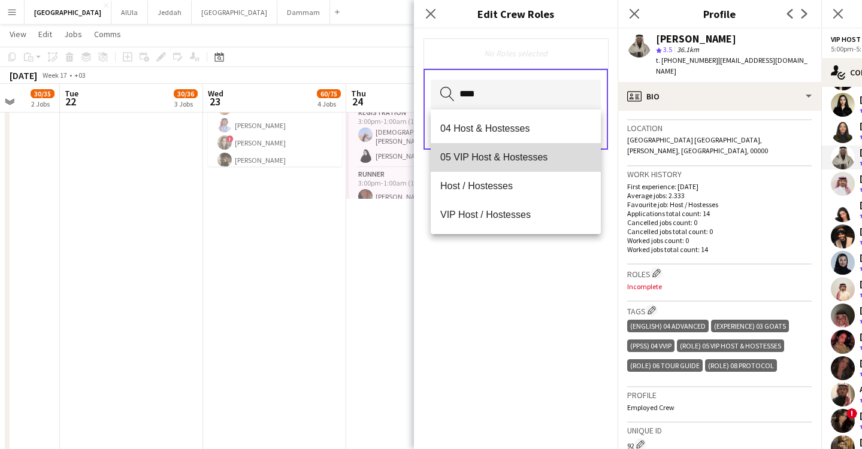
click at [510, 144] on mat-option "05 VIP Host & Hostesses" at bounding box center [516, 157] width 170 height 29
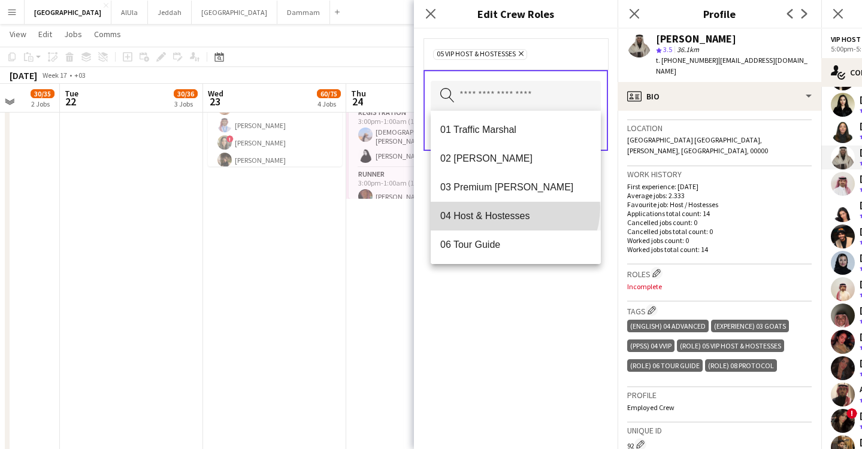
click at [514, 208] on mat-option "04 Host & Hostesses" at bounding box center [516, 216] width 170 height 29
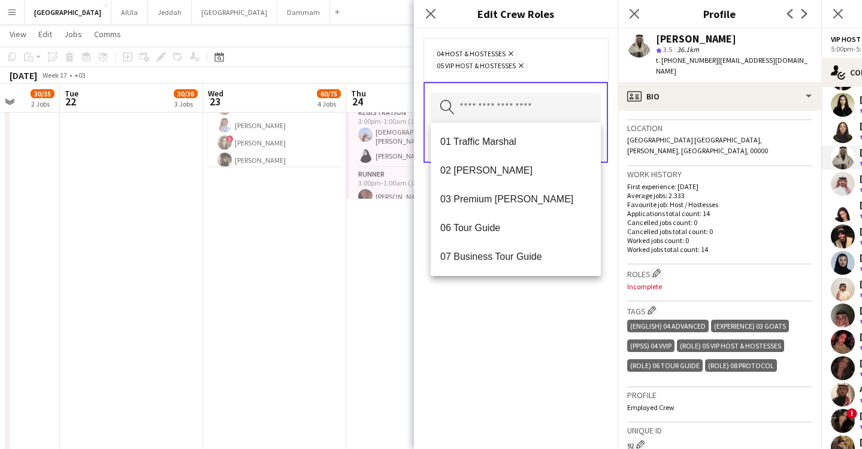
click at [522, 305] on div "04 Host & Hostesses Remove 05 VIP Host & Hostesses Remove Search by role type S…" at bounding box center [516, 239] width 204 height 420
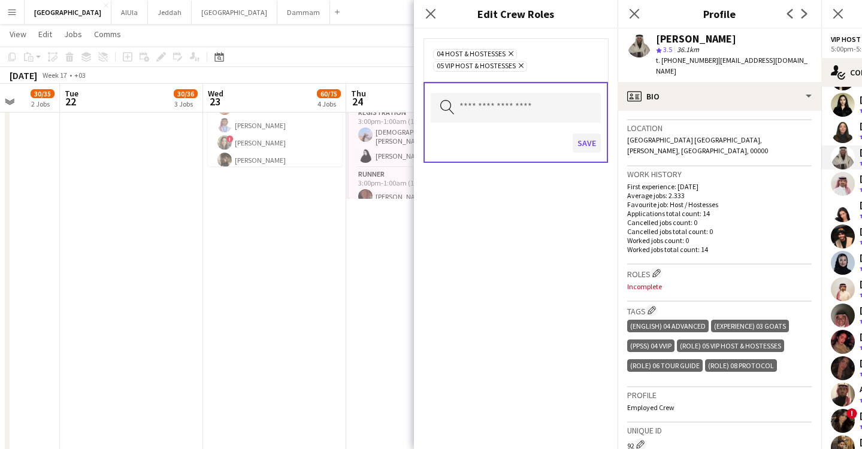
click at [592, 146] on button "Save" at bounding box center [587, 143] width 28 height 19
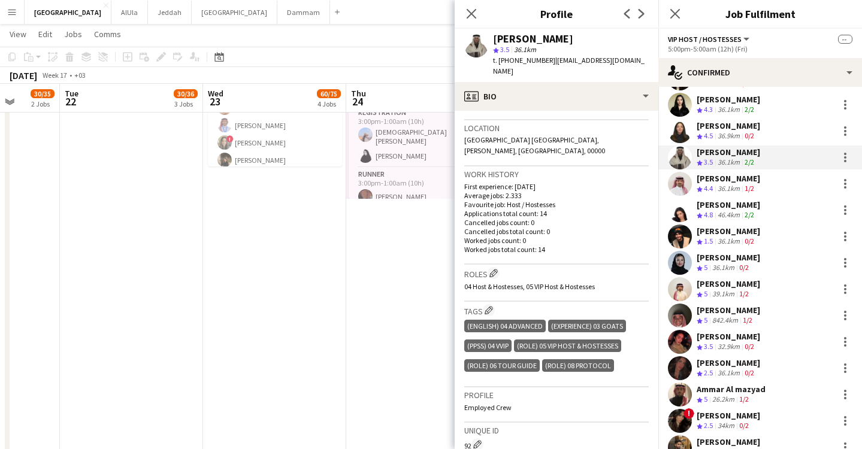
click at [744, 122] on div "[PERSON_NAME]" at bounding box center [728, 125] width 63 height 11
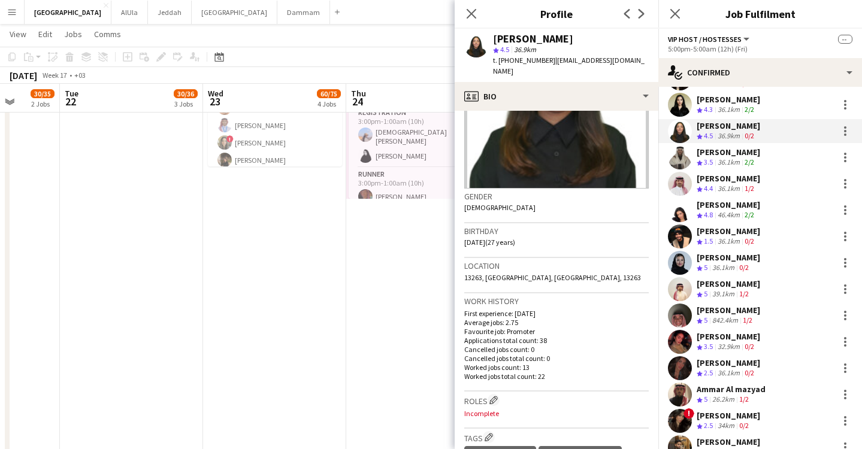
scroll to position [343, 0]
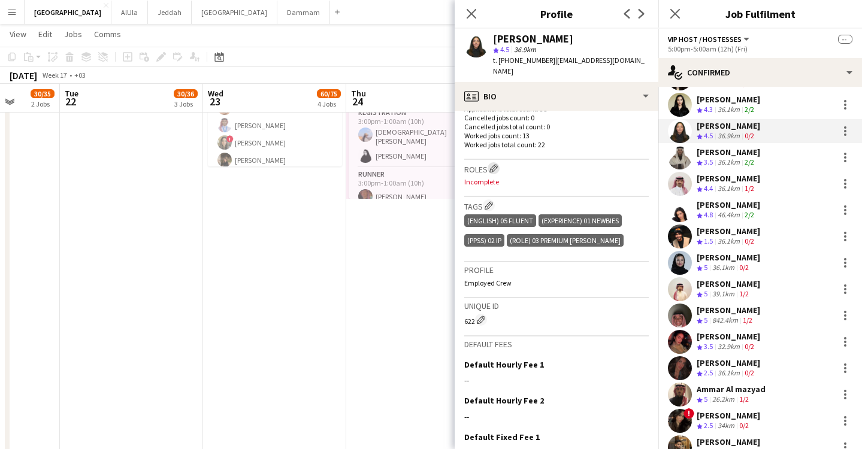
click at [494, 164] on app-icon "Edit crew company roles" at bounding box center [493, 168] width 8 height 8
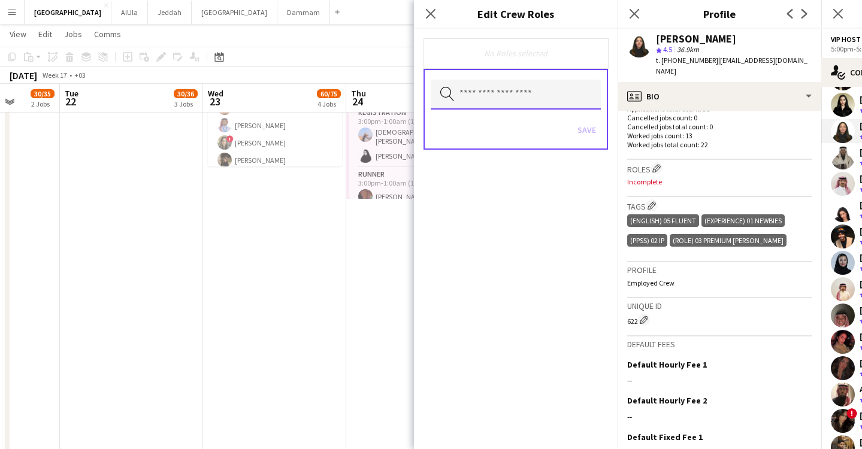
click at [499, 103] on input "text" at bounding box center [516, 95] width 170 height 30
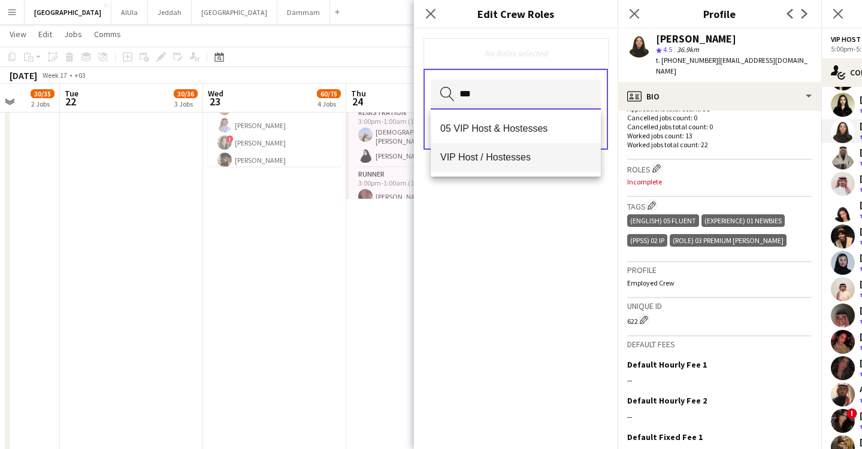
type input "***"
click at [509, 153] on span "VIP Host / Hostesses" at bounding box center [515, 157] width 151 height 11
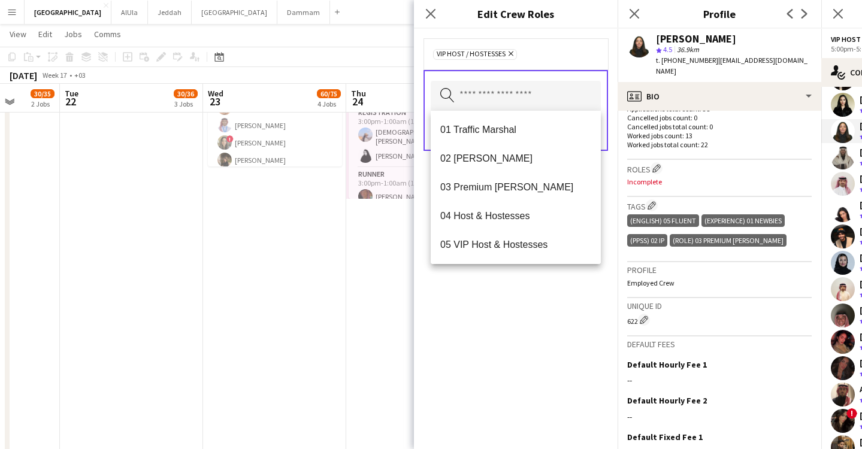
click at [511, 294] on div "VIP Host / Hostesses Remove Search by role type Save" at bounding box center [516, 239] width 204 height 420
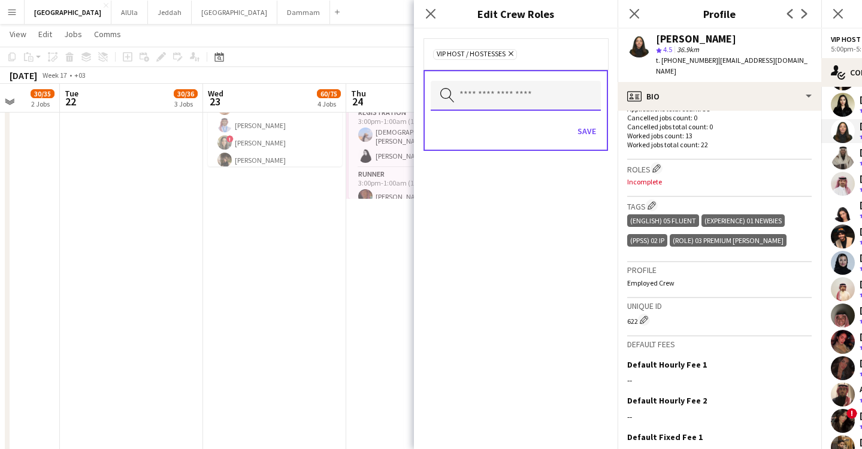
click at [541, 88] on input "text" at bounding box center [516, 96] width 170 height 30
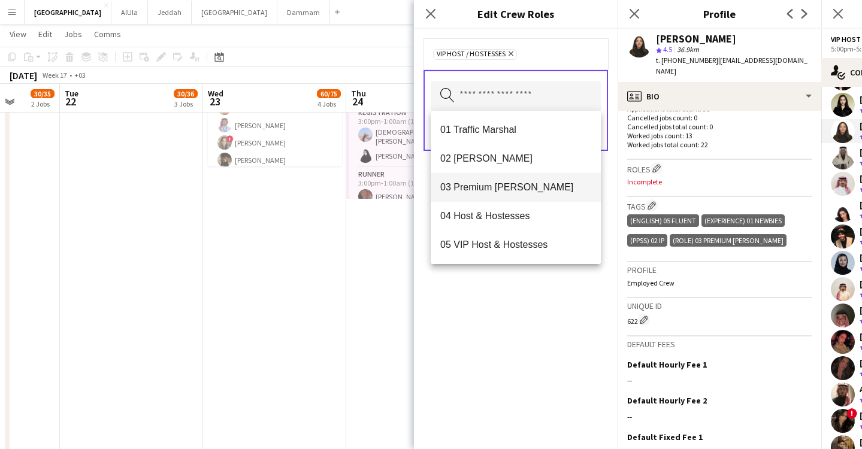
click at [518, 180] on mat-option "03 Premium [PERSON_NAME]" at bounding box center [516, 187] width 170 height 29
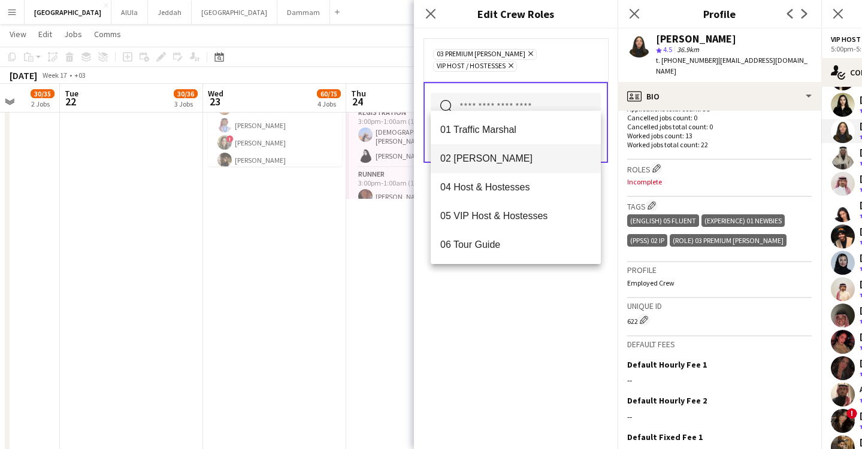
click at [525, 159] on span "02 [PERSON_NAME]" at bounding box center [515, 158] width 151 height 11
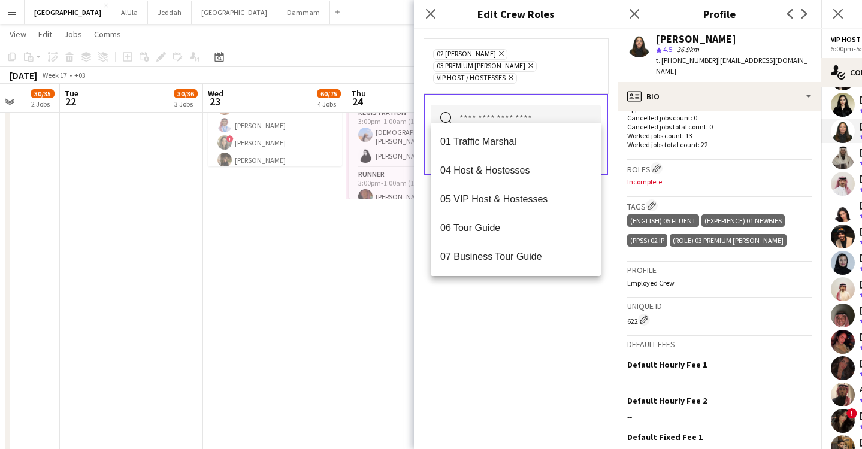
click at [522, 343] on div "02 [PERSON_NAME] Remove 03 Premium [PERSON_NAME] Remove VIP Host / Hostesses Re…" at bounding box center [516, 239] width 204 height 420
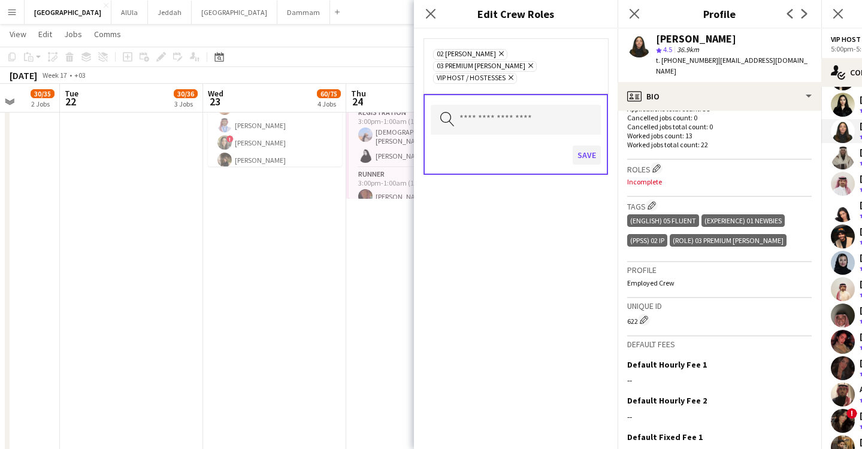
click at [586, 146] on button "Save" at bounding box center [587, 155] width 28 height 19
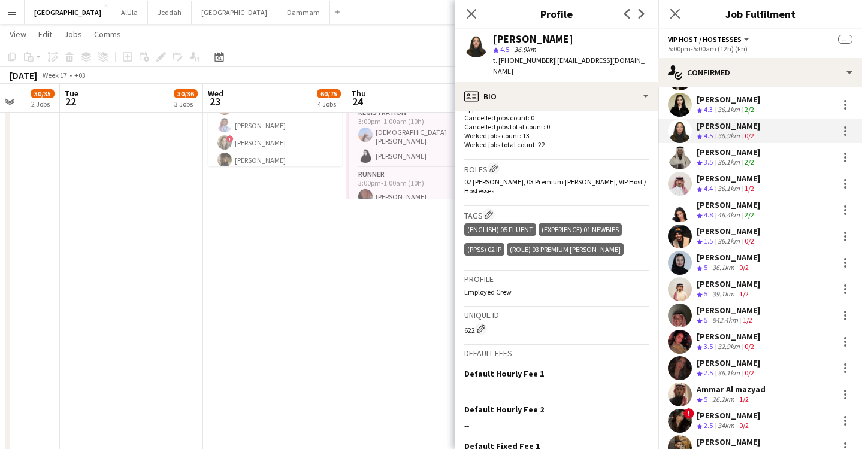
scroll to position [438, 0]
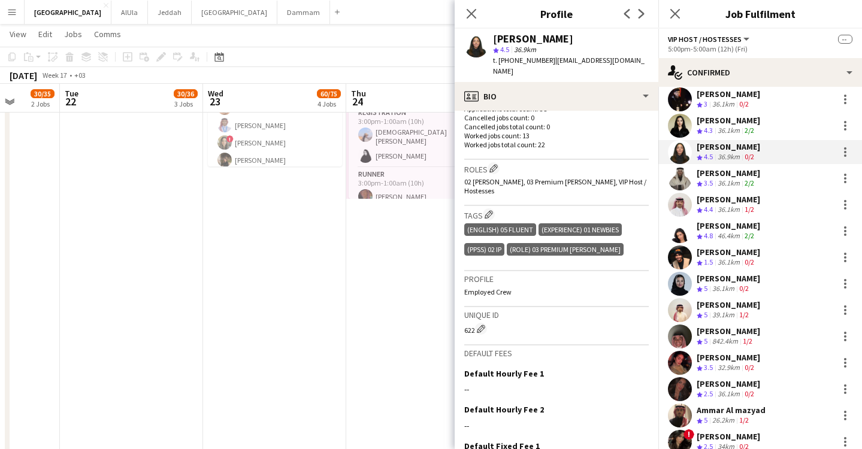
click at [732, 126] on div "36.1km" at bounding box center [728, 131] width 27 height 10
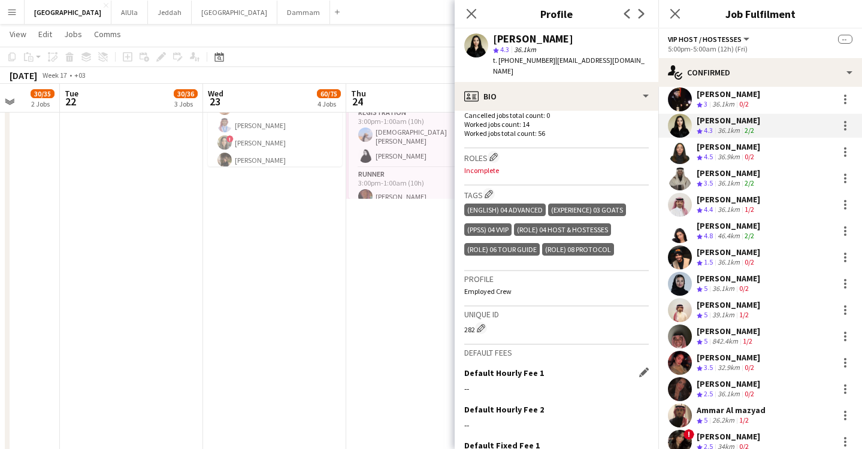
scroll to position [368, 0]
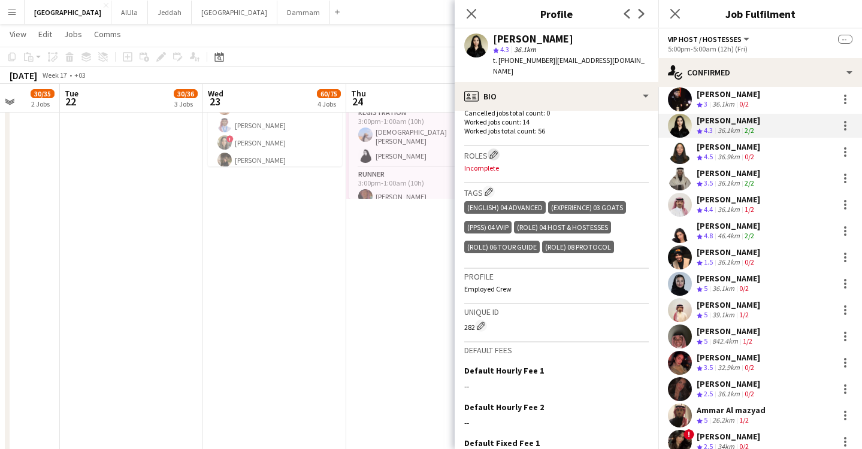
click at [492, 150] on app-icon "Edit crew company roles" at bounding box center [493, 154] width 8 height 8
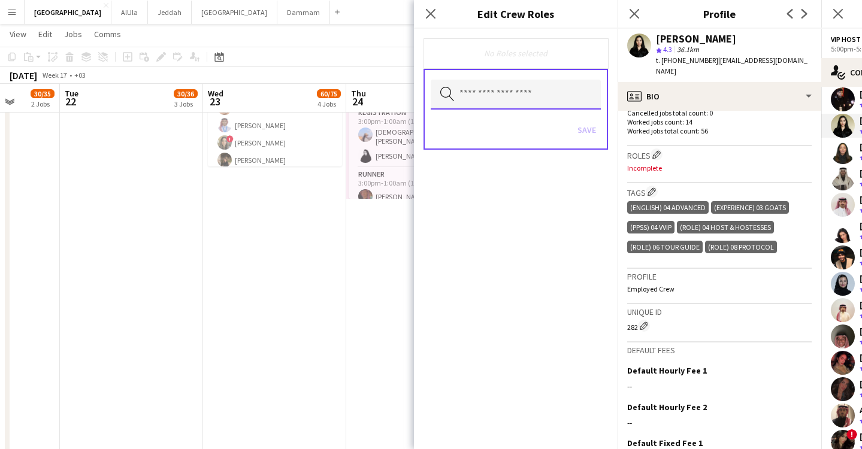
click at [489, 92] on input "text" at bounding box center [516, 95] width 170 height 30
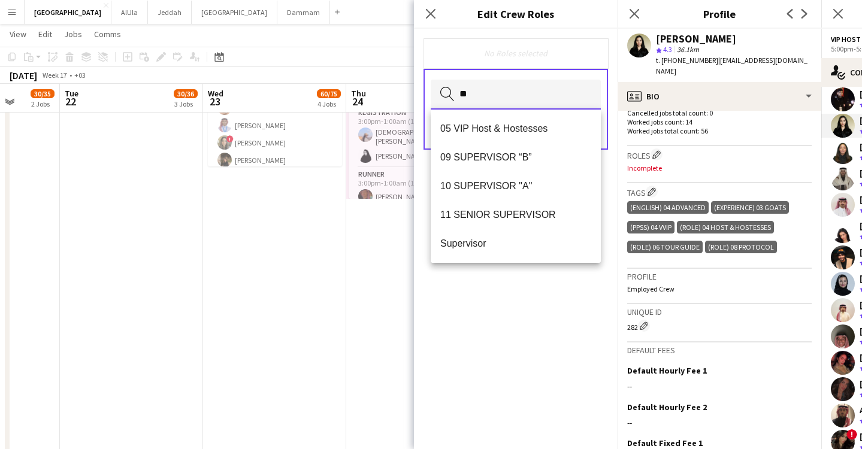
type input "*"
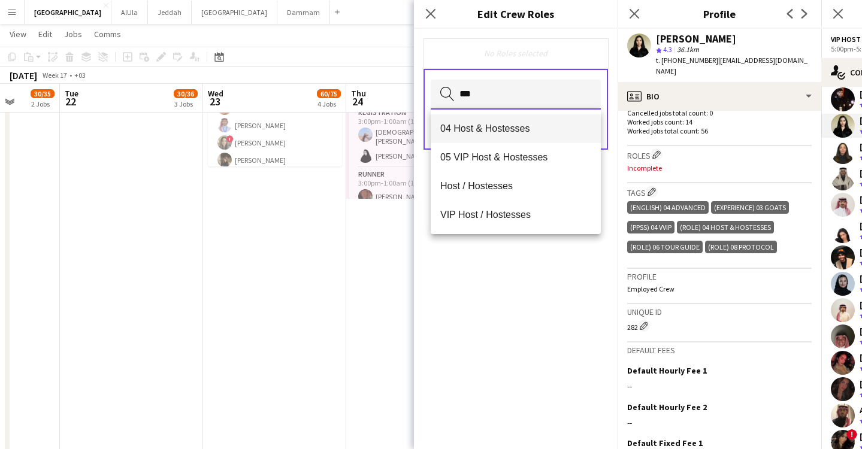
type input "***"
click at [503, 123] on span "04 Host & Hostesses" at bounding box center [515, 128] width 151 height 11
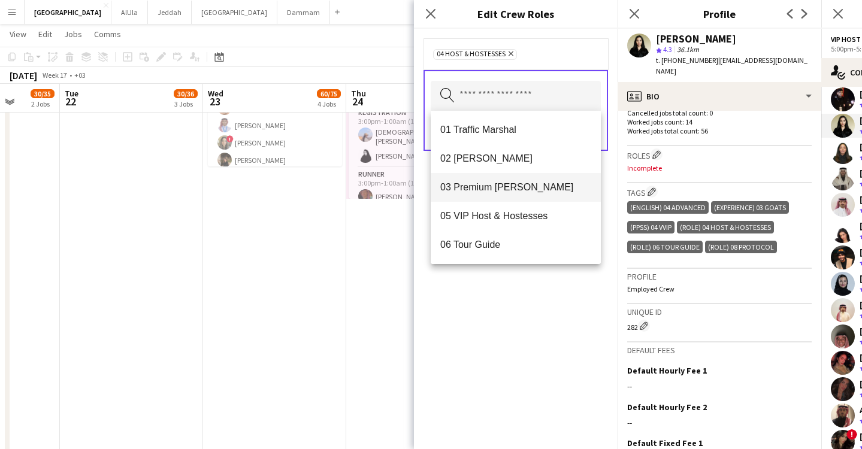
click at [510, 189] on span "03 Premium [PERSON_NAME]" at bounding box center [515, 186] width 151 height 11
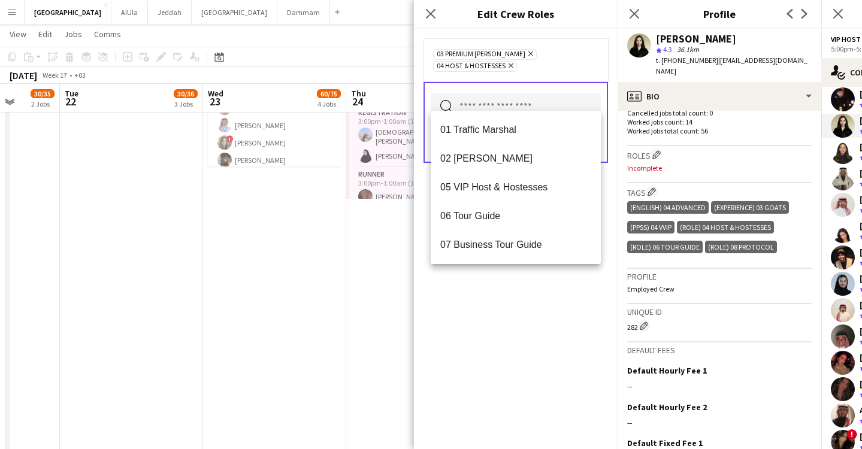
click at [537, 361] on div "03 Premium [PERSON_NAME] Remove 04 Host & Hostesses Remove Search by role type …" at bounding box center [516, 239] width 204 height 420
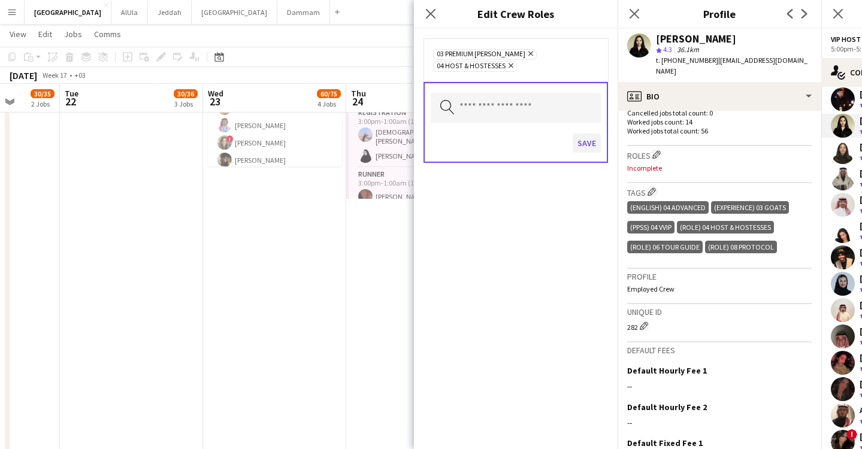
click at [581, 134] on button "Save" at bounding box center [587, 143] width 28 height 19
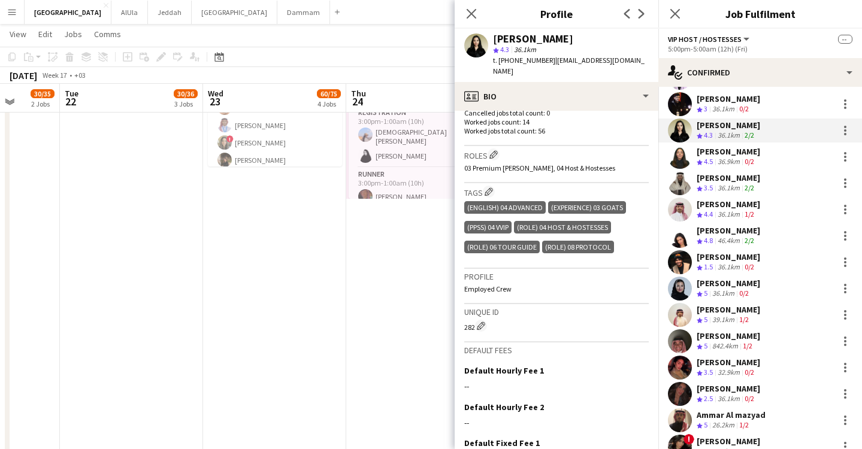
scroll to position [407, 0]
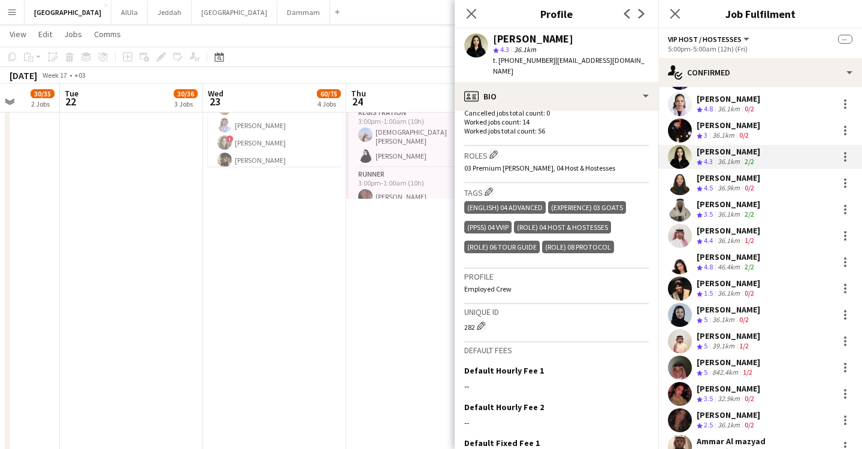
click at [712, 134] on div "36.1km" at bounding box center [723, 136] width 27 height 10
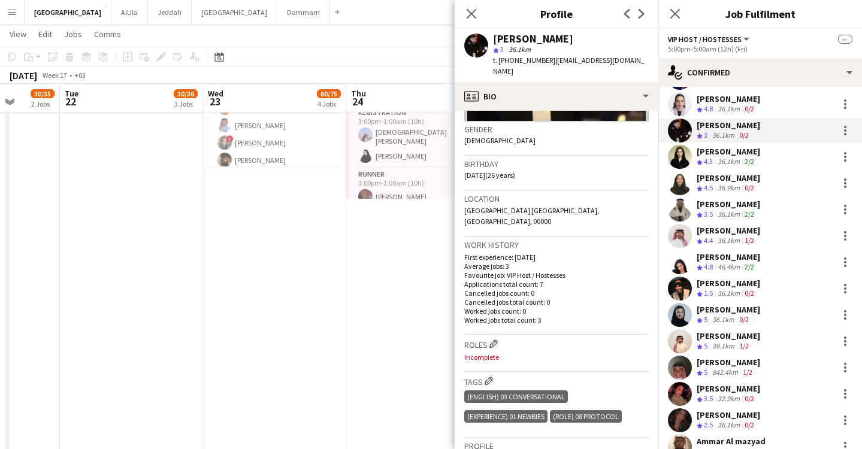
scroll to position [181, 0]
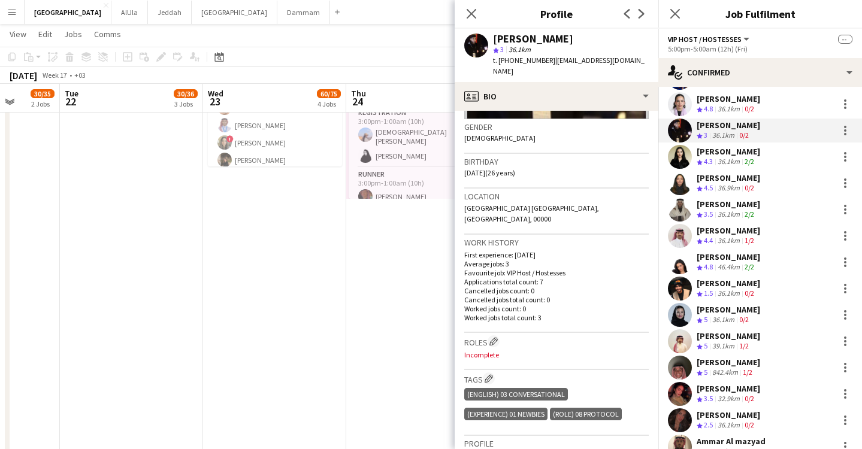
click at [497, 333] on div "Roles Edit crew company roles Incomplete" at bounding box center [556, 351] width 184 height 37
click at [497, 337] on app-icon "Edit crew company roles" at bounding box center [493, 341] width 8 height 8
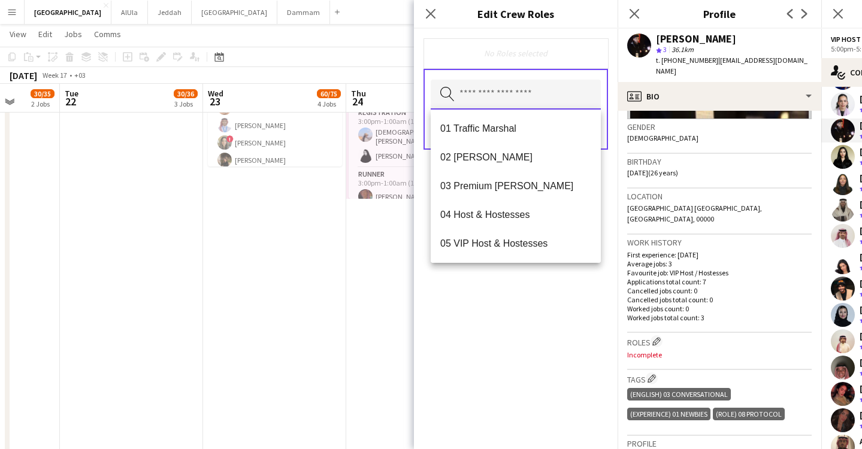
click at [477, 96] on input "text" at bounding box center [516, 95] width 170 height 30
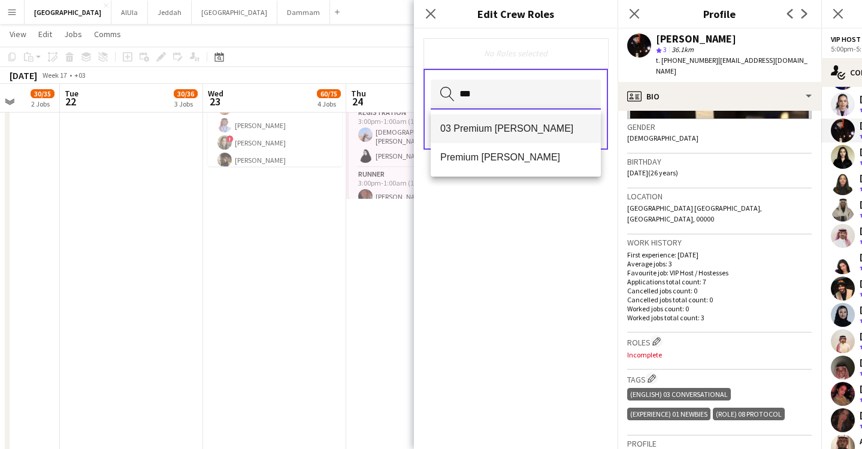
type input "***"
click at [492, 123] on span "03 Premium [PERSON_NAME]" at bounding box center [515, 128] width 151 height 11
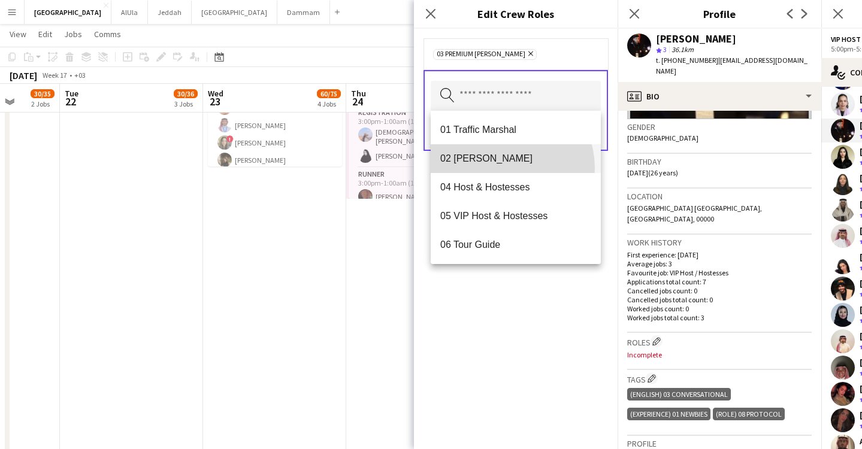
click at [498, 168] on mat-option "02 [PERSON_NAME]" at bounding box center [516, 158] width 170 height 29
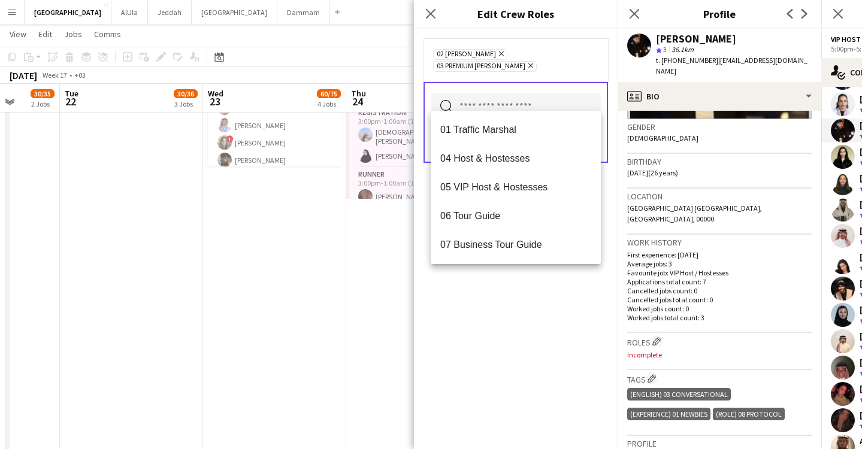
click at [506, 308] on div "02 [PERSON_NAME] Remove 03 Premium [PERSON_NAME] Remove Search by role type Save" at bounding box center [516, 239] width 204 height 420
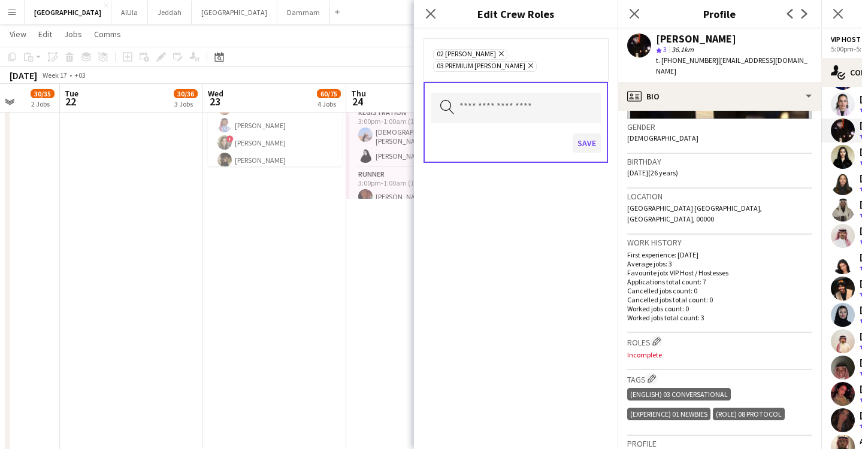
click at [580, 134] on button "Save" at bounding box center [587, 143] width 28 height 19
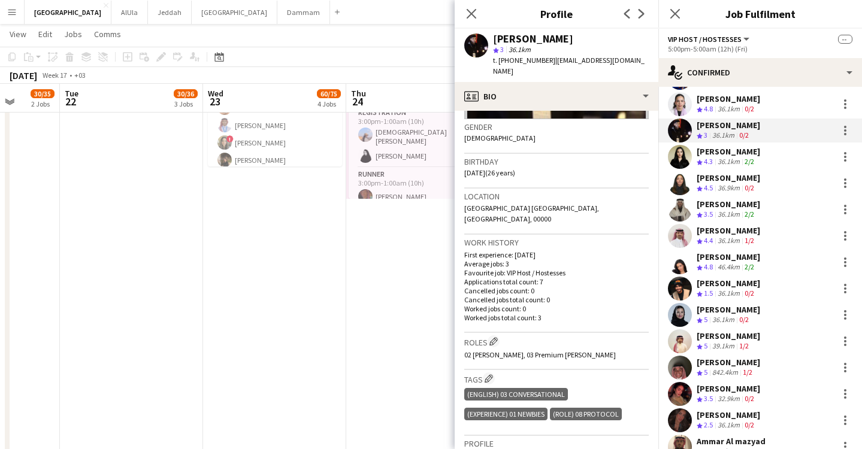
scroll to position [144, 0]
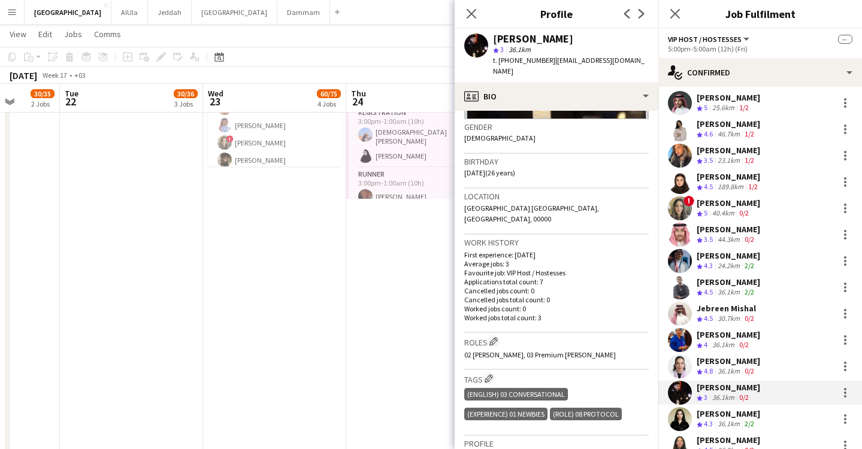
click at [719, 358] on div "[PERSON_NAME]" at bounding box center [728, 361] width 63 height 11
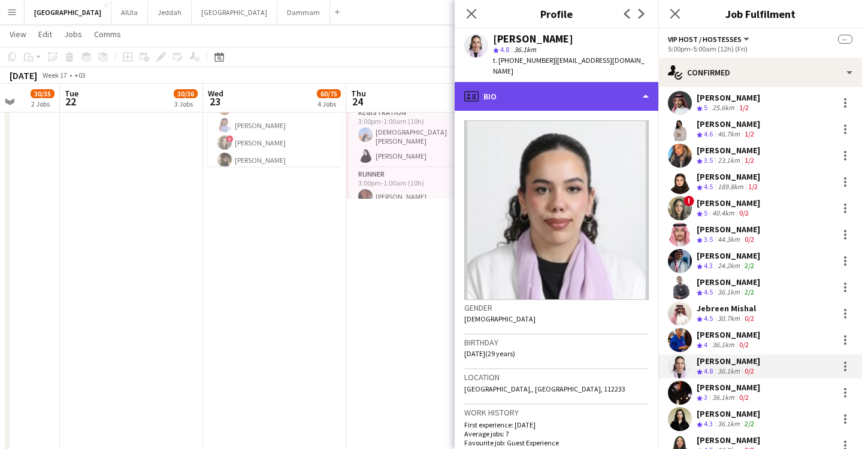
click at [525, 86] on div "profile Bio" at bounding box center [557, 96] width 204 height 29
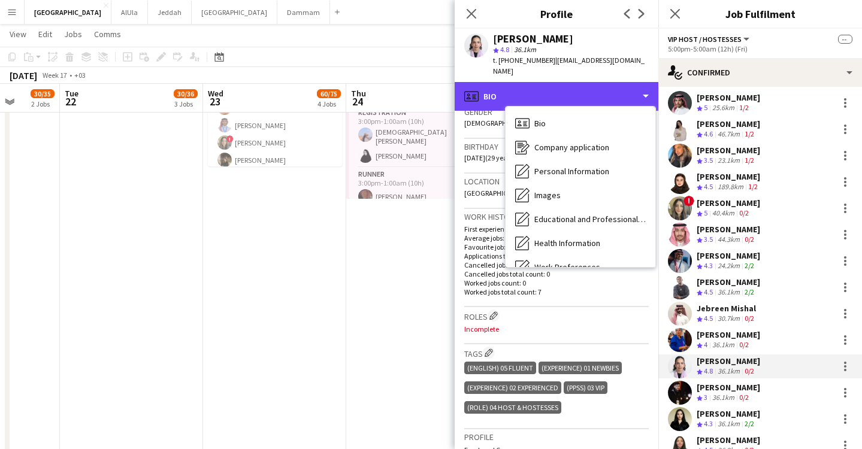
scroll to position [198, 0]
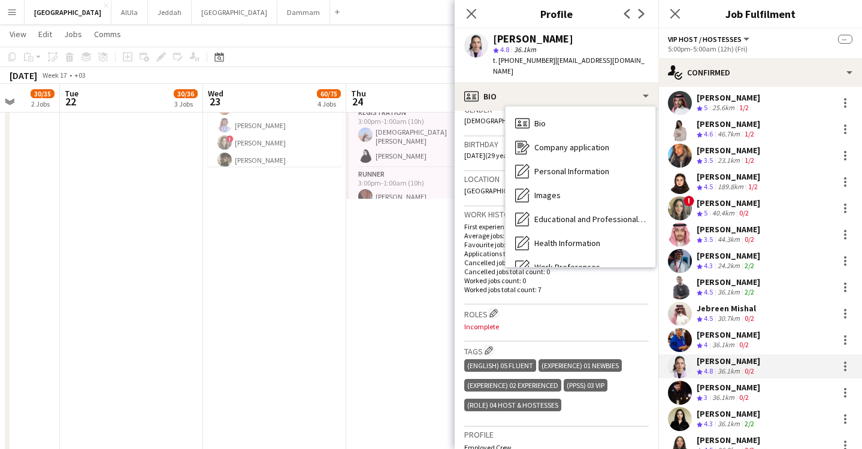
click at [503, 323] on div "Roles Edit crew company roles Incomplete" at bounding box center [556, 323] width 184 height 37
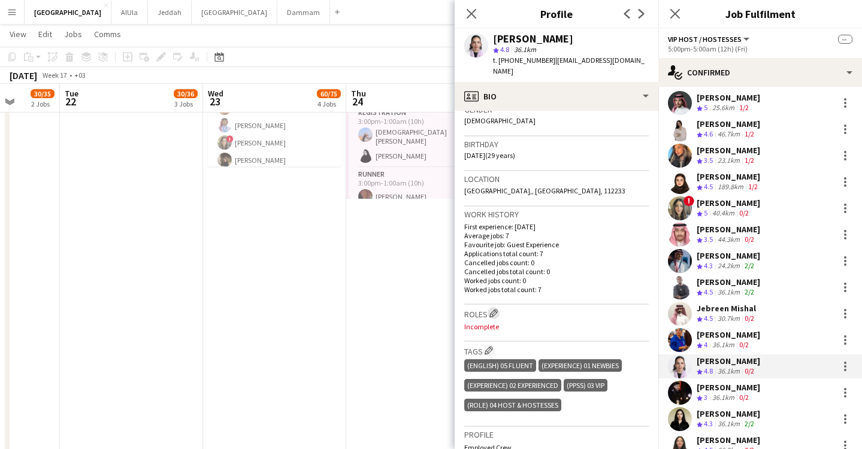
click at [496, 309] on app-icon "Edit crew company roles" at bounding box center [493, 313] width 8 height 8
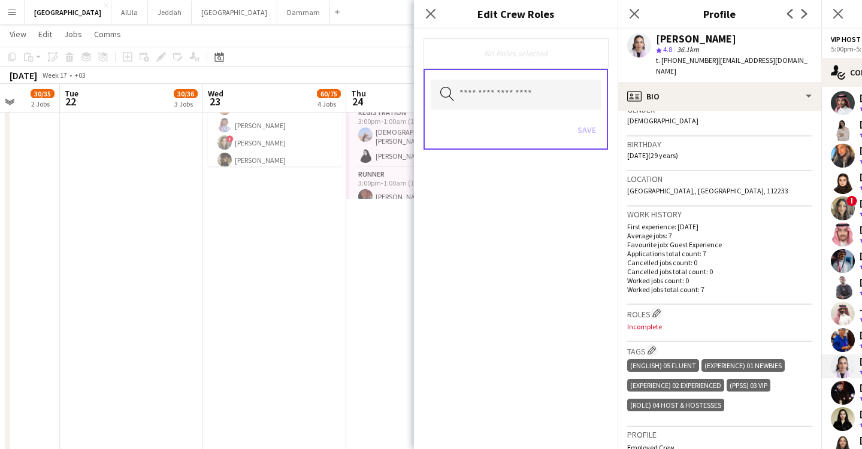
click at [506, 72] on div "Search by role type Save" at bounding box center [515, 109] width 184 height 81
click at [513, 91] on input "text" at bounding box center [516, 95] width 170 height 30
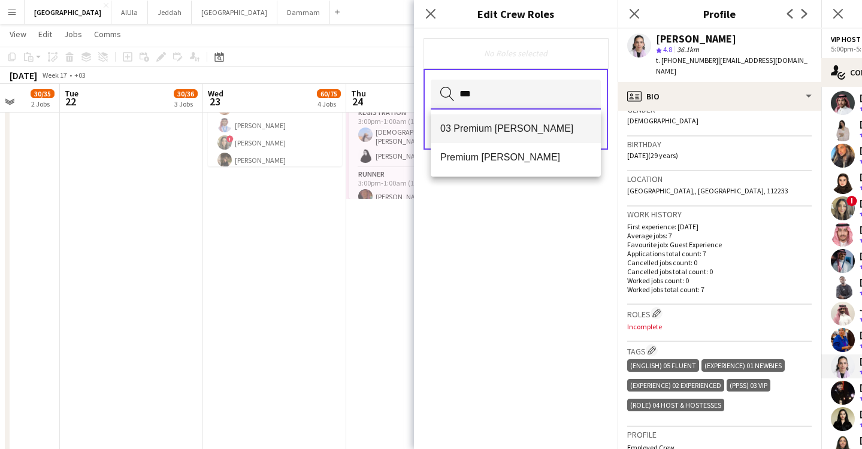
type input "***"
click at [532, 134] on span "03 Premium [PERSON_NAME]" at bounding box center [515, 128] width 151 height 11
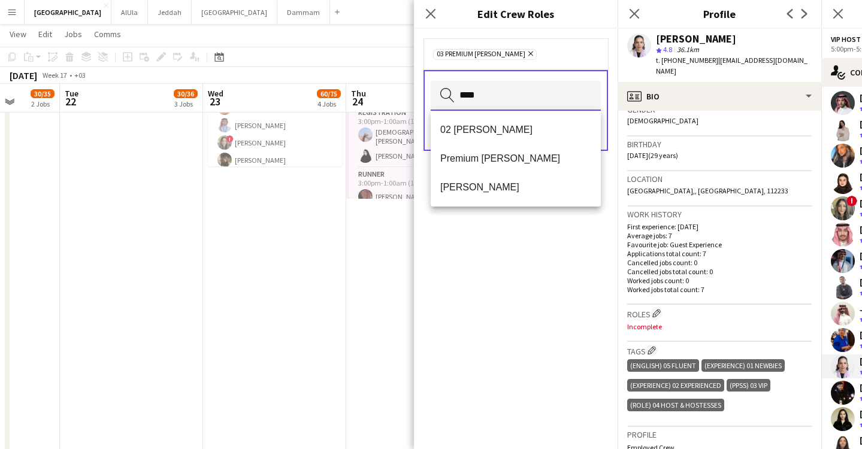
type input "***"
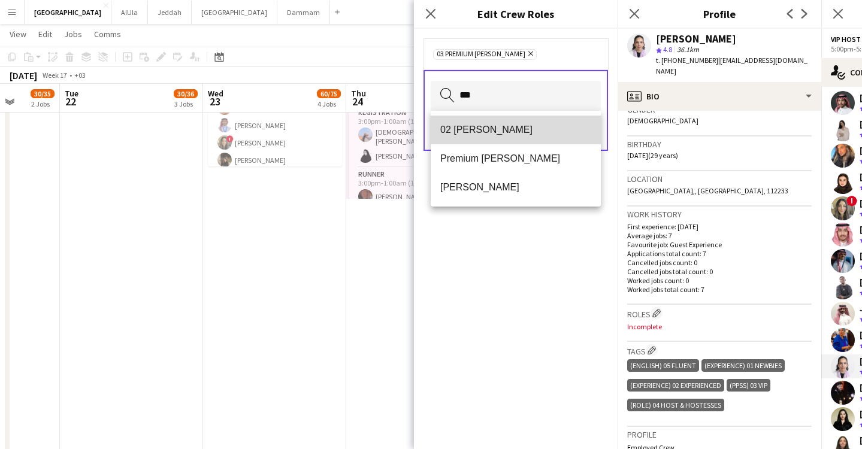
drag, startPoint x: 524, startPoint y: 95, endPoint x: 556, endPoint y: 131, distance: 48.0
click at [556, 131] on span "02 [PERSON_NAME]" at bounding box center [515, 129] width 151 height 11
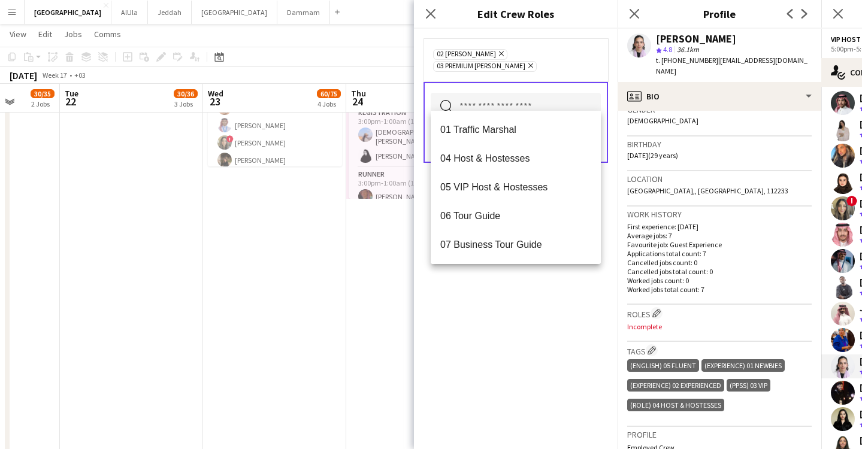
click at [510, 373] on div "02 [PERSON_NAME] Remove 03 Premium [PERSON_NAME] Remove Search by role type Save" at bounding box center [516, 239] width 204 height 420
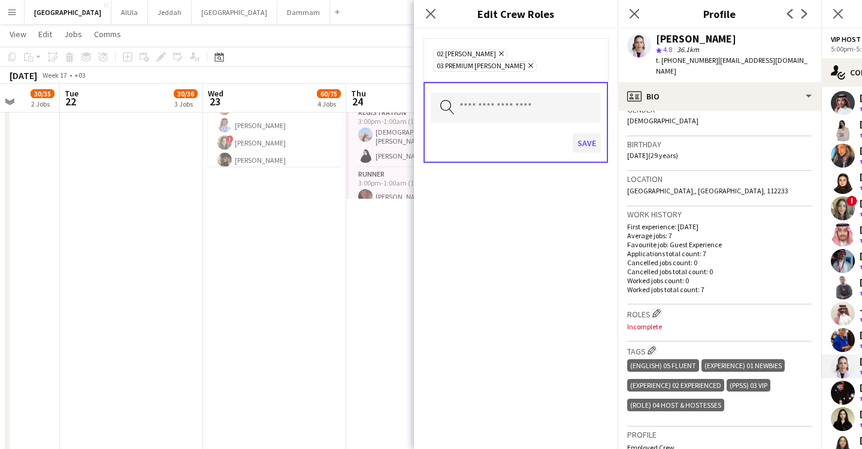
click at [584, 134] on button "Save" at bounding box center [587, 143] width 28 height 19
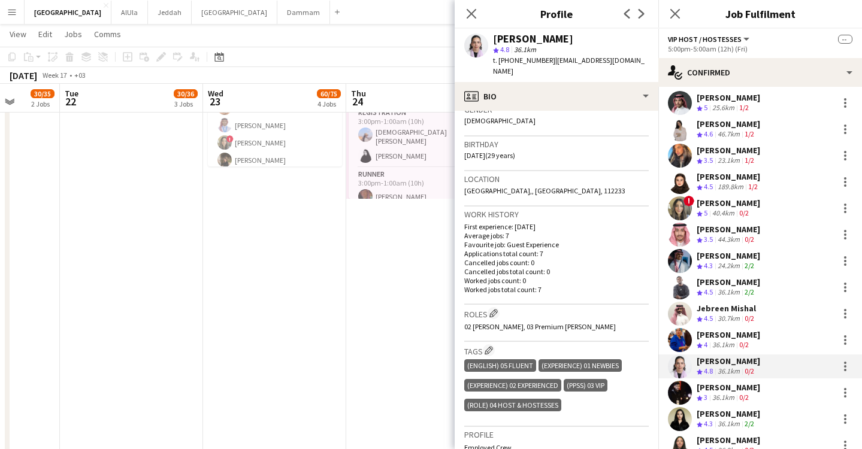
click at [733, 332] on div "[PERSON_NAME]" at bounding box center [728, 334] width 63 height 11
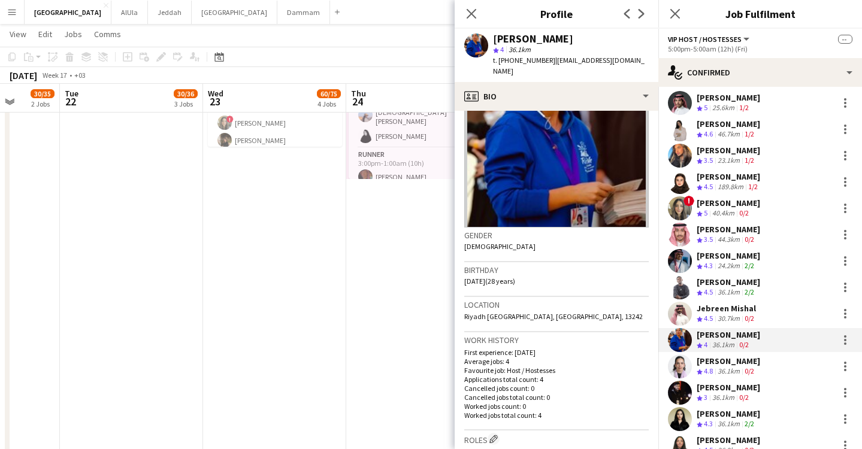
scroll to position [143, 0]
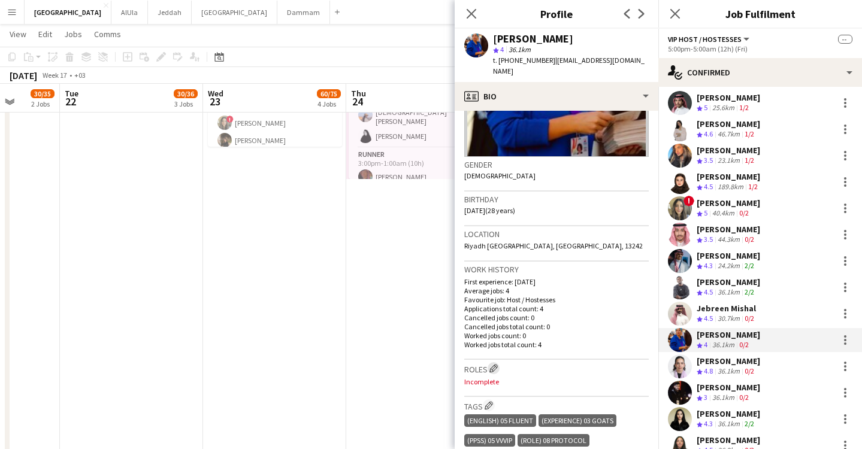
click at [495, 364] on app-icon "Edit crew company roles" at bounding box center [493, 368] width 8 height 8
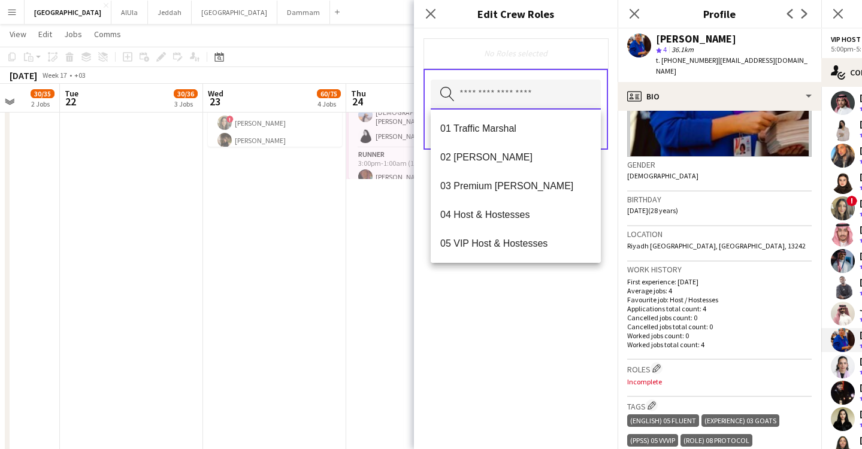
click at [503, 107] on input "text" at bounding box center [516, 95] width 170 height 30
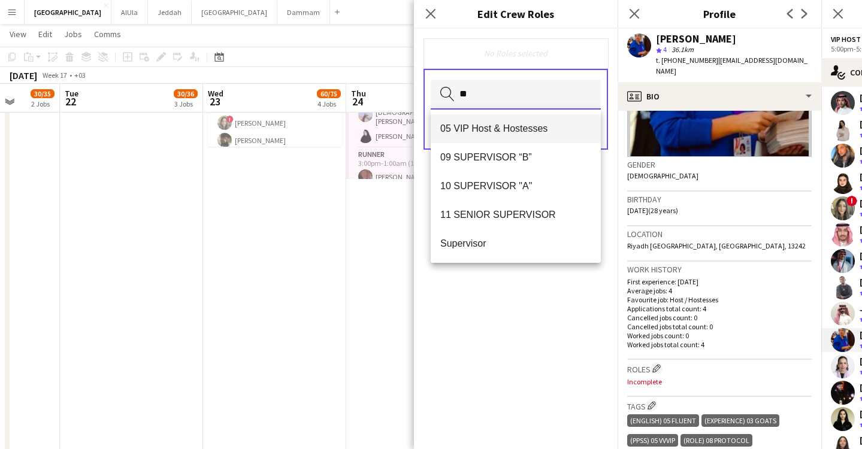
type input "**"
click at [508, 128] on span "05 VIP Host & Hostesses" at bounding box center [515, 128] width 151 height 11
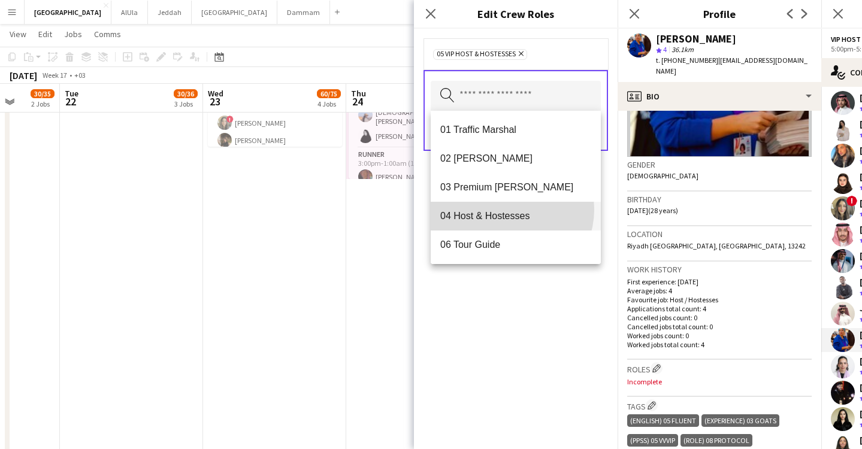
click at [507, 210] on mat-option "04 Host & Hostesses" at bounding box center [516, 216] width 170 height 29
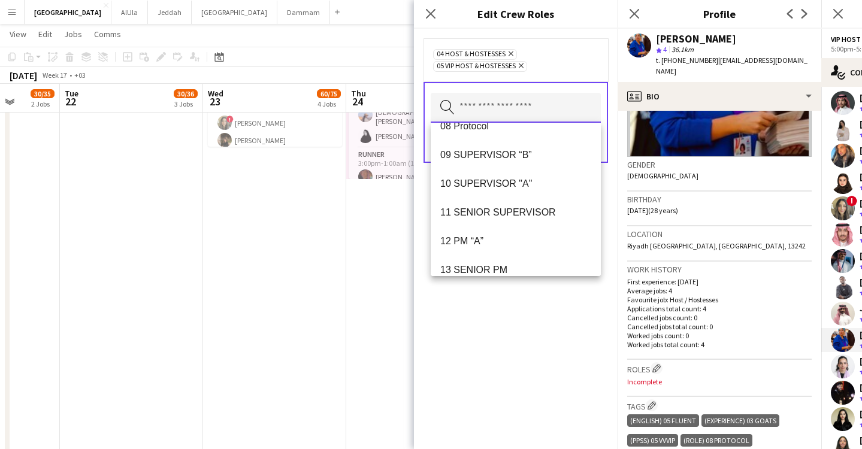
scroll to position [107, 0]
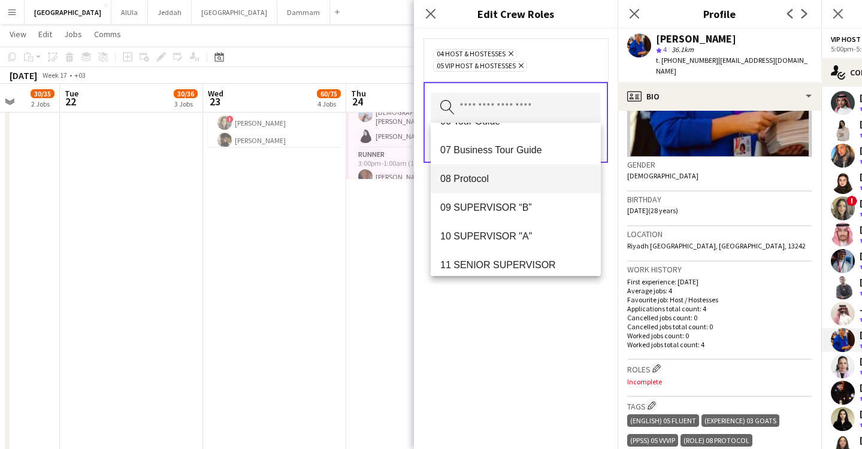
click at [492, 186] on mat-option "08 Protocol" at bounding box center [516, 179] width 170 height 29
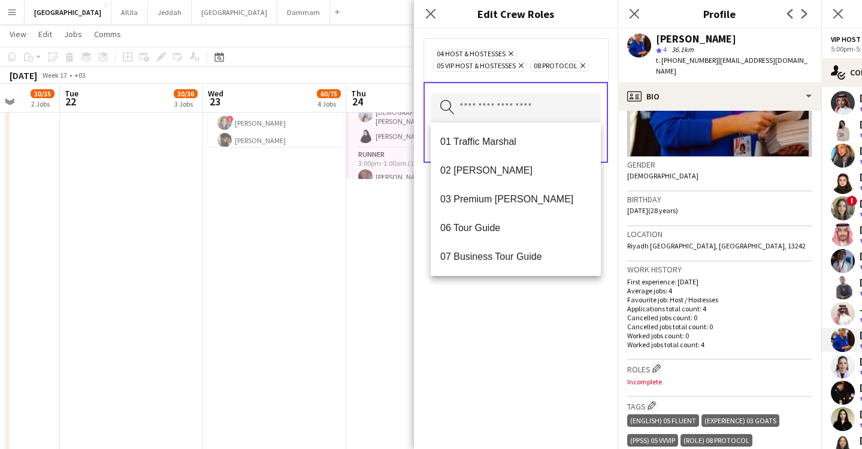
click at [490, 316] on div "04 Host & Hostesses Remove 05 VIP Host & Hostesses Remove 08 Protocol Remove Se…" at bounding box center [516, 239] width 204 height 420
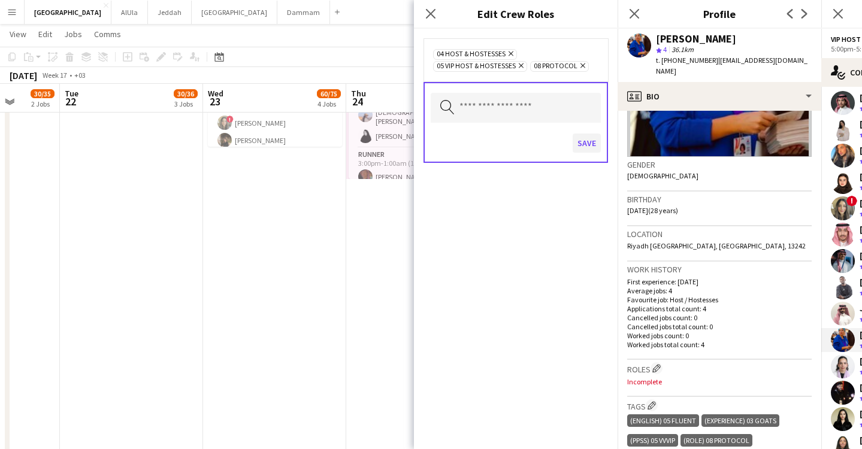
click at [592, 140] on button "Save" at bounding box center [587, 143] width 28 height 19
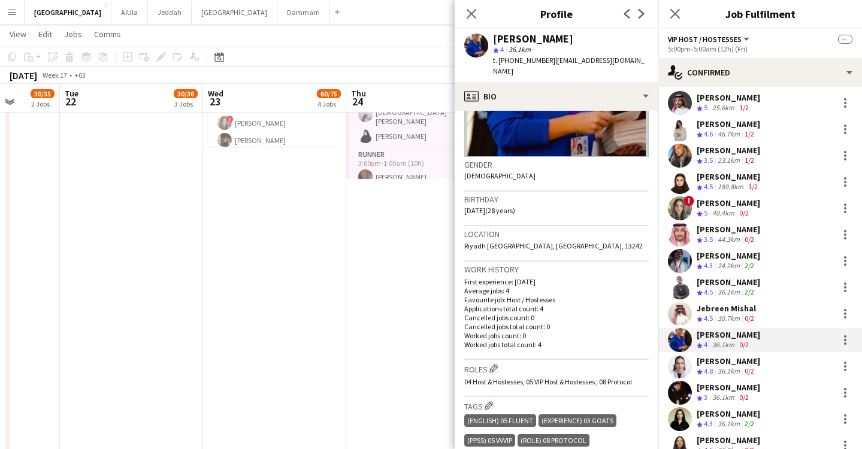
click at [701, 316] on icon "Crew rating" at bounding box center [700, 319] width 6 height 6
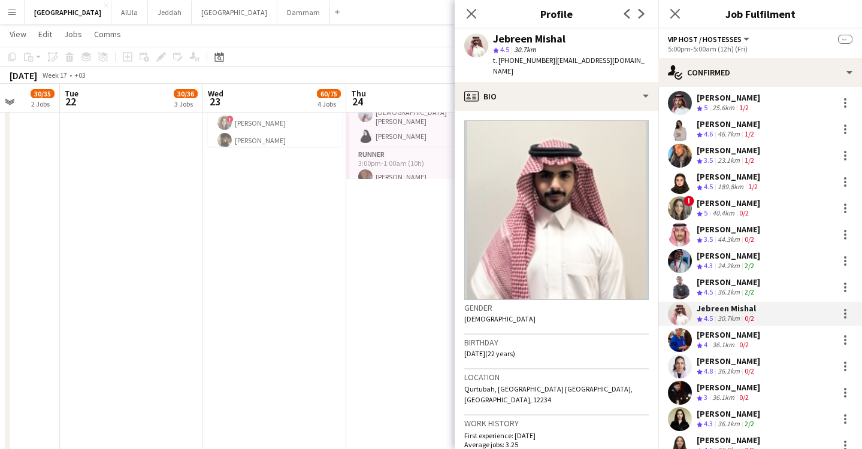
scroll to position [235, 0]
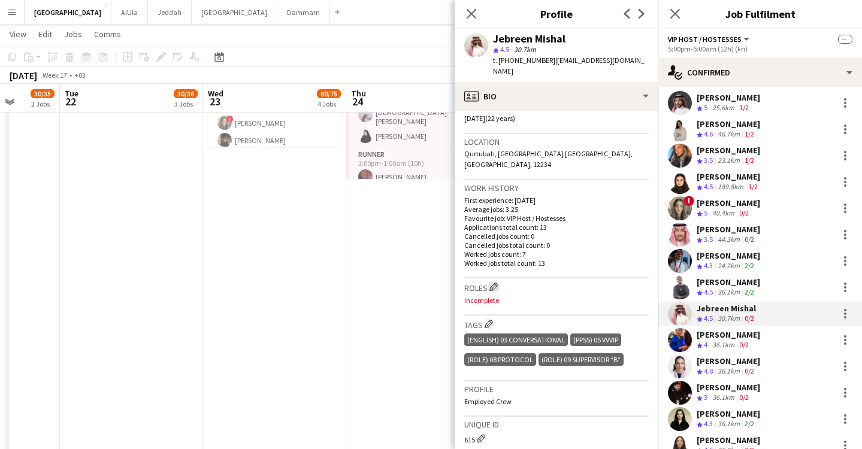
click at [494, 283] on app-icon "Edit crew company roles" at bounding box center [493, 287] width 8 height 8
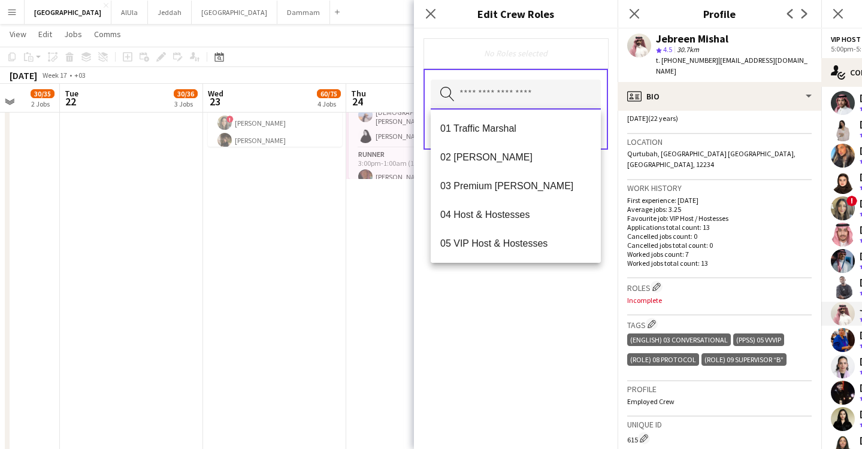
click at [479, 95] on input "text" at bounding box center [516, 95] width 170 height 30
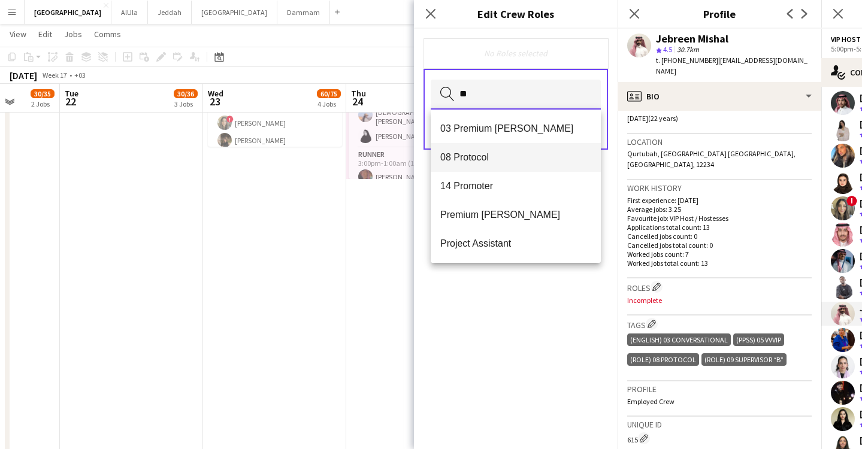
type input "**"
click at [488, 159] on span "08 Protocol" at bounding box center [515, 157] width 151 height 11
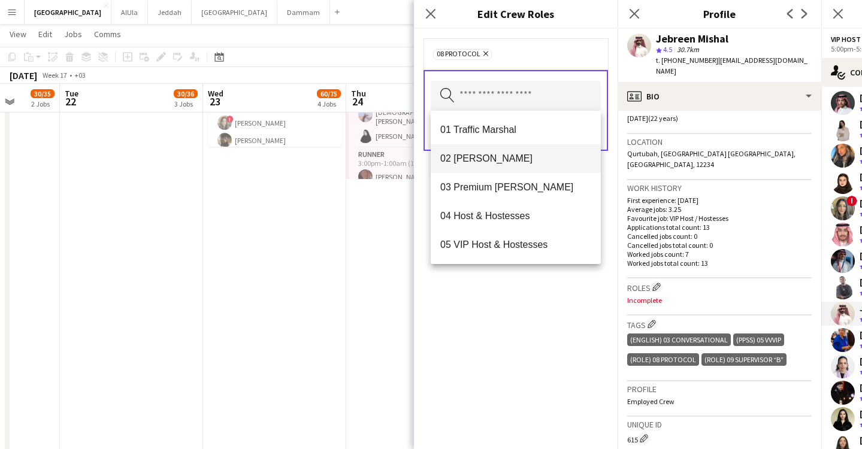
click at [480, 159] on span "02 [PERSON_NAME]" at bounding box center [515, 158] width 151 height 11
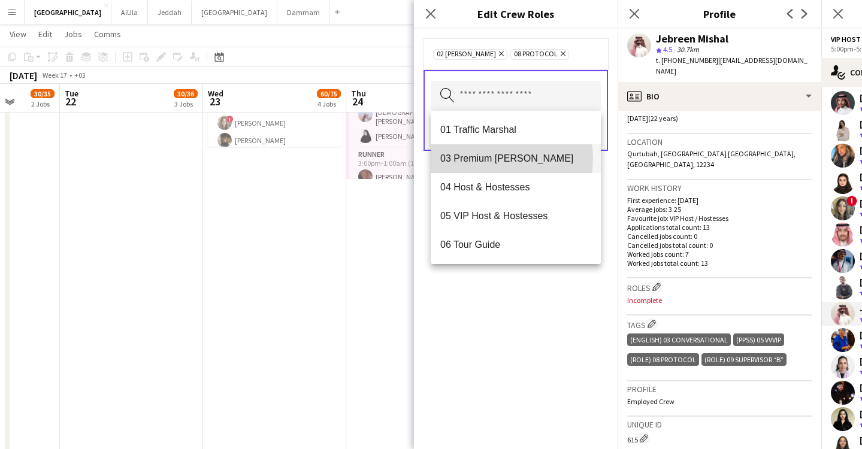
click at [489, 159] on span "03 Premium [PERSON_NAME]" at bounding box center [515, 158] width 151 height 11
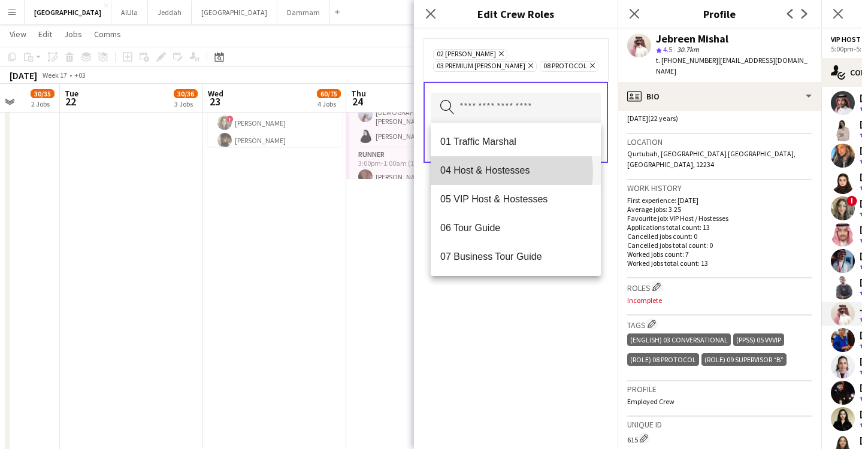
click at [494, 172] on span "04 Host & Hostesses" at bounding box center [515, 170] width 151 height 11
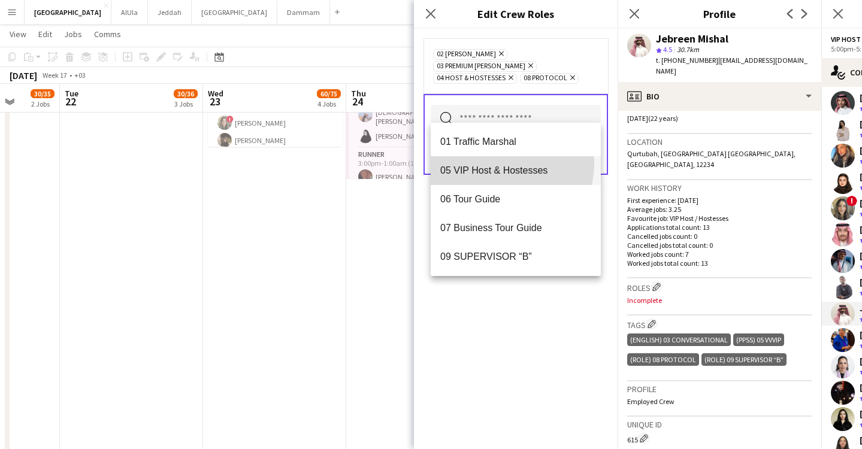
click at [497, 164] on mat-option "05 VIP Host & Hostesses" at bounding box center [516, 170] width 170 height 29
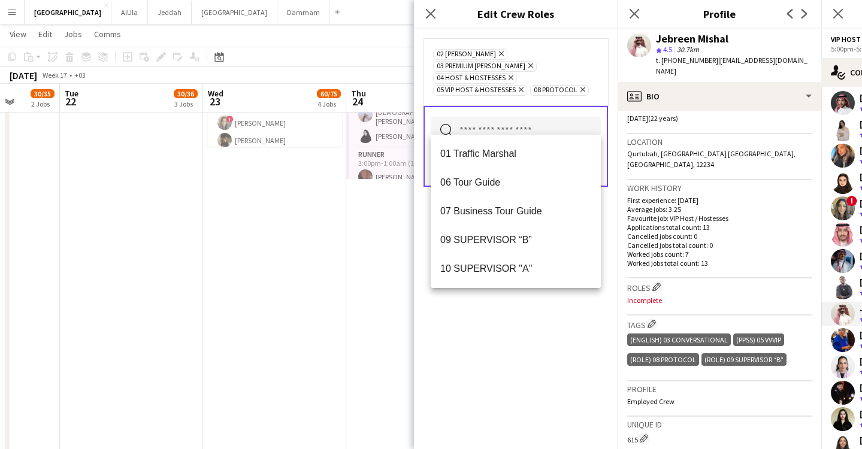
click at [518, 373] on div "02 [PERSON_NAME] Remove 03 Premium [PERSON_NAME] Remove 04 Host & Hostesses Rem…" at bounding box center [516, 239] width 204 height 420
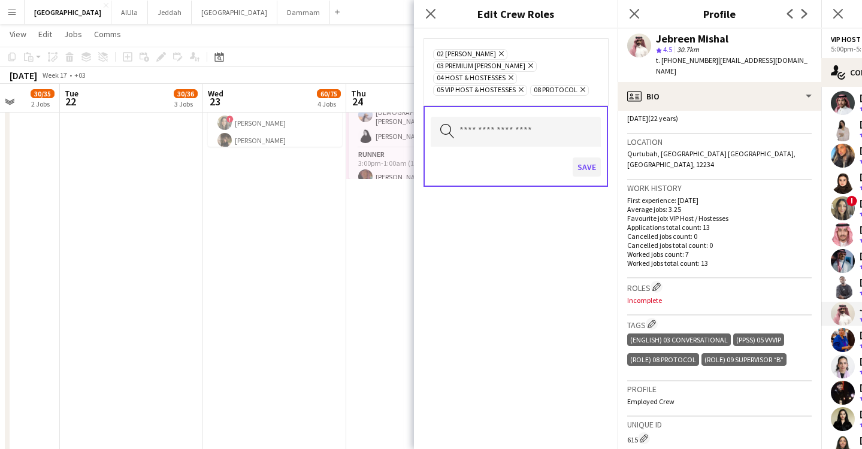
click at [600, 158] on button "Save" at bounding box center [587, 167] width 28 height 19
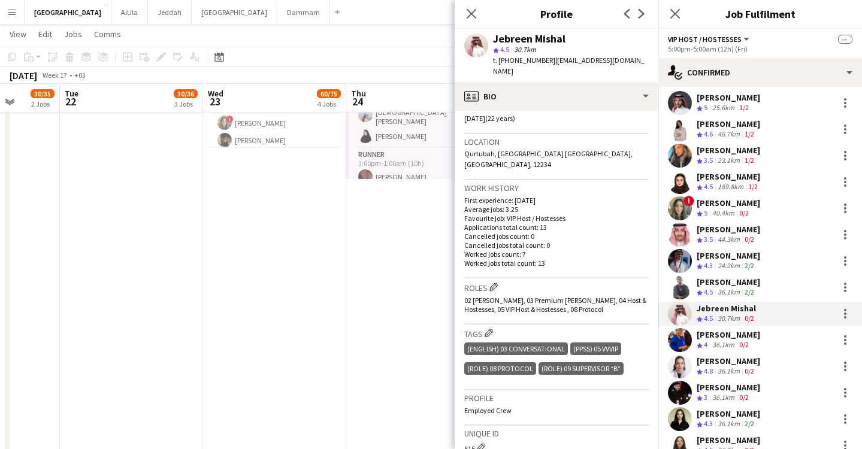
click at [733, 281] on div "[PERSON_NAME]" at bounding box center [728, 282] width 63 height 11
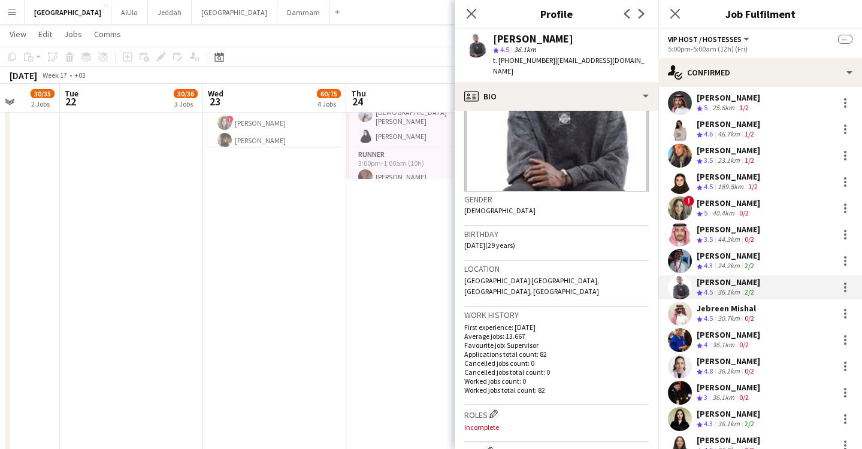
scroll to position [209, 0]
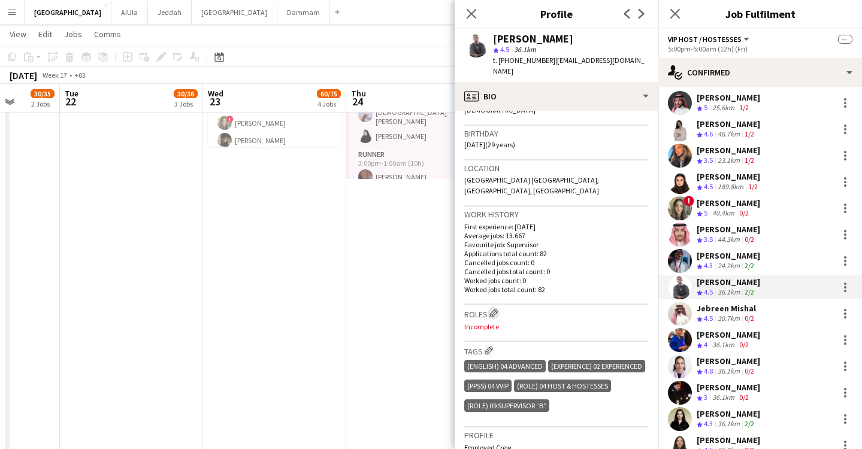
click at [493, 309] on app-icon "Edit crew company roles" at bounding box center [493, 313] width 8 height 8
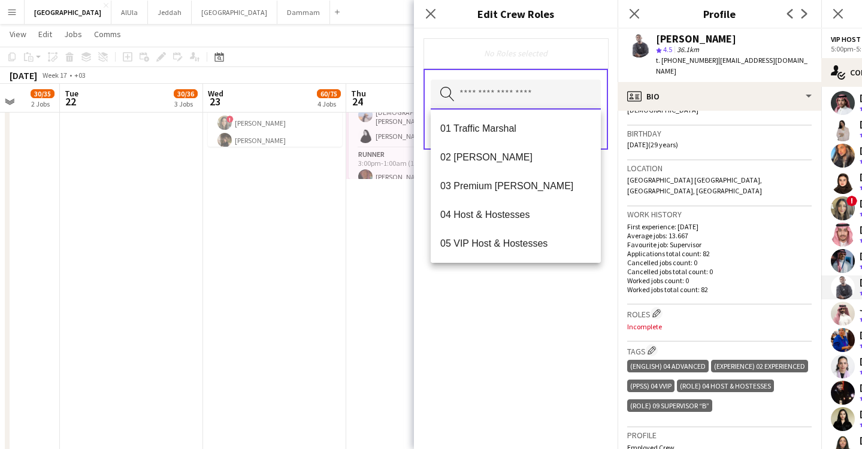
click at [503, 98] on input "text" at bounding box center [516, 95] width 170 height 30
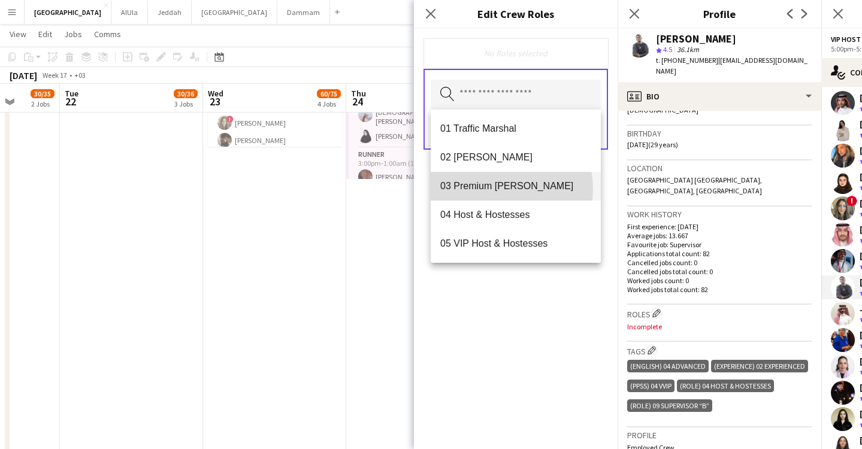
click at [489, 189] on span "03 Premium [PERSON_NAME]" at bounding box center [515, 185] width 151 height 11
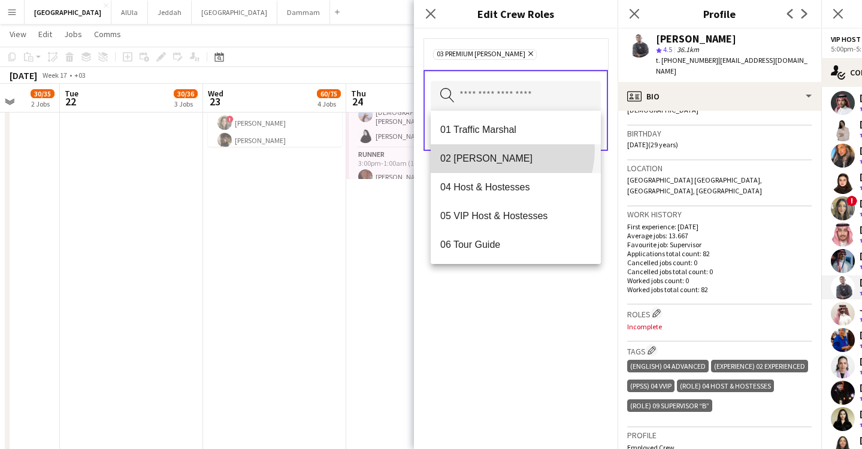
click at [494, 149] on mat-option "02 [PERSON_NAME]" at bounding box center [516, 158] width 170 height 29
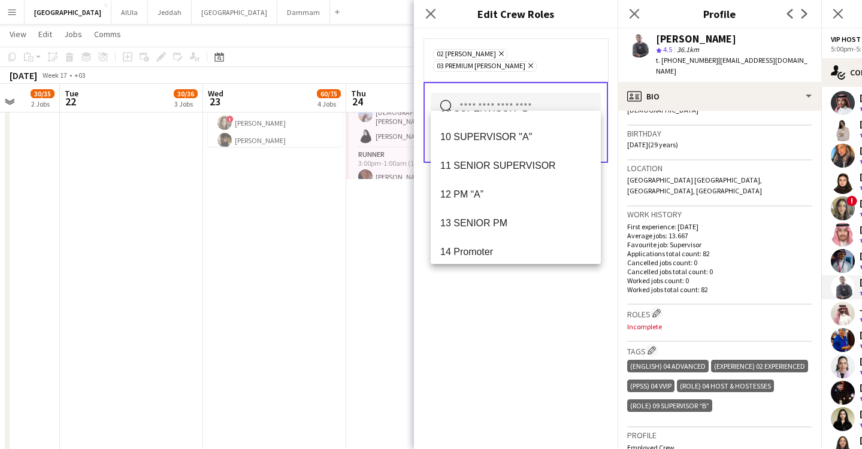
scroll to position [273, 0]
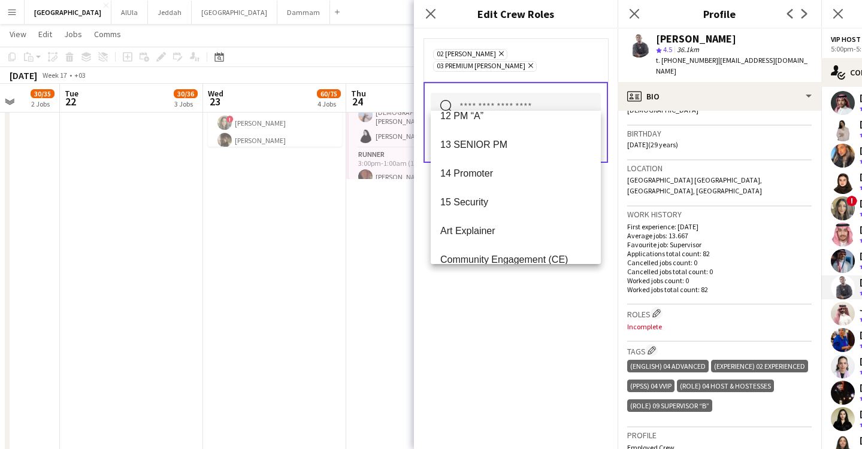
click at [526, 365] on div "02 [PERSON_NAME] Remove 03 Premium [PERSON_NAME] Remove Search by role type Save" at bounding box center [516, 239] width 204 height 420
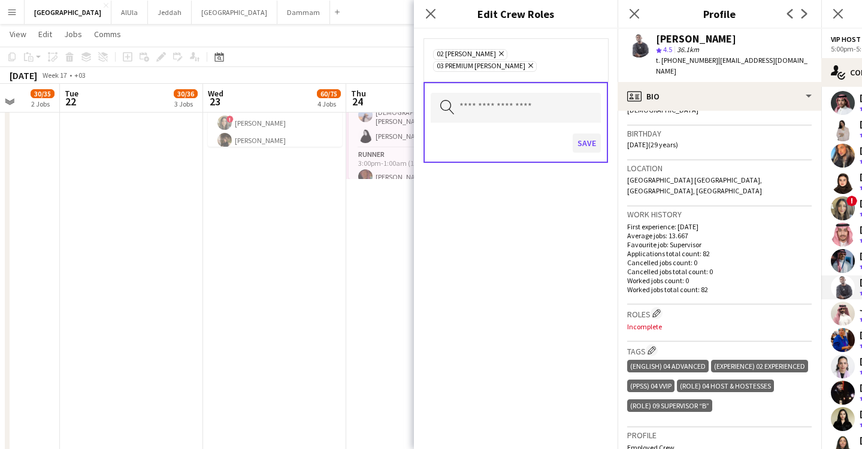
click at [588, 134] on button "Save" at bounding box center [587, 143] width 28 height 19
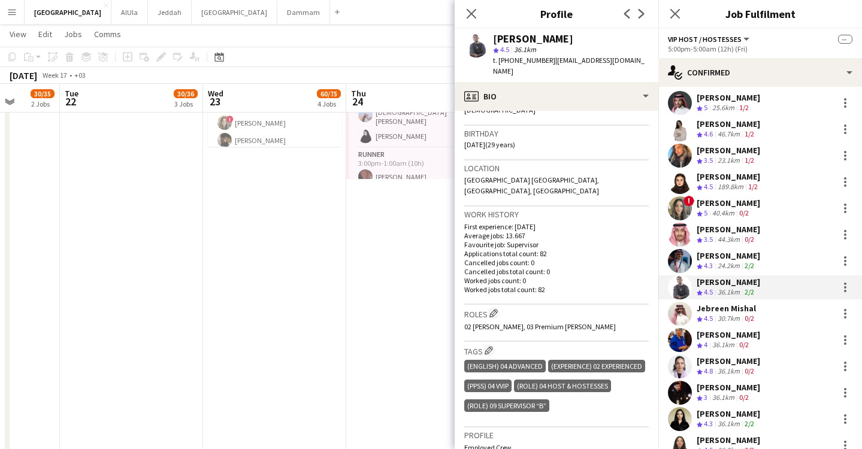
click at [753, 239] on app-skills-label "0/2" at bounding box center [750, 239] width 10 height 9
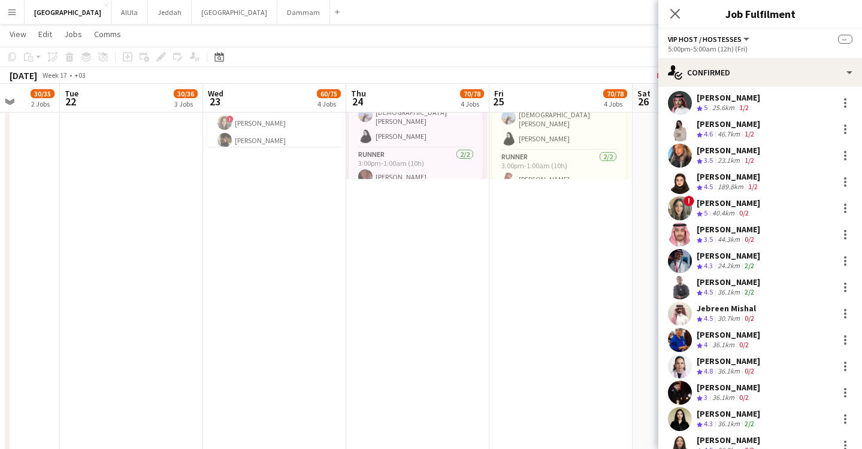
click at [754, 267] on app-skills-label "2/2" at bounding box center [750, 265] width 10 height 9
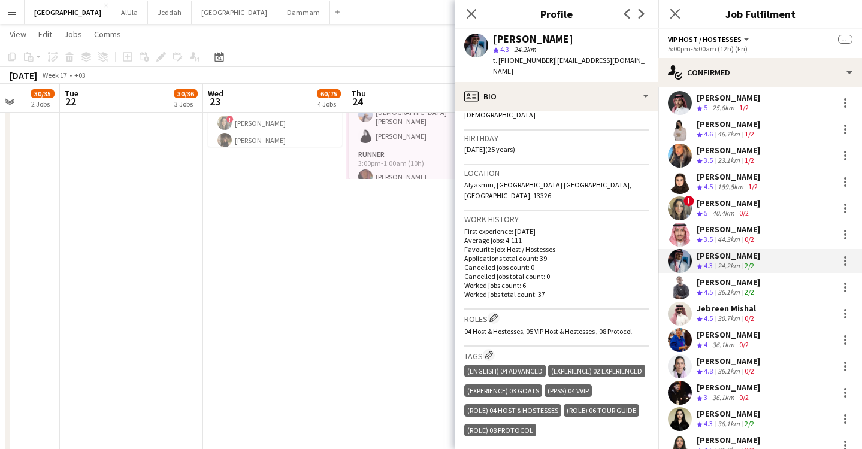
scroll to position [235, 0]
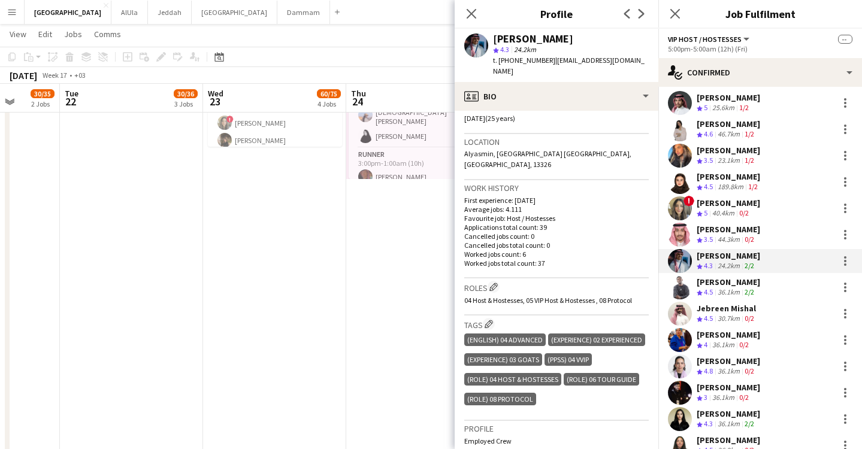
click at [776, 231] on div "[PERSON_NAME] Crew rating 3.5 44.3km 0/2" at bounding box center [760, 235] width 204 height 24
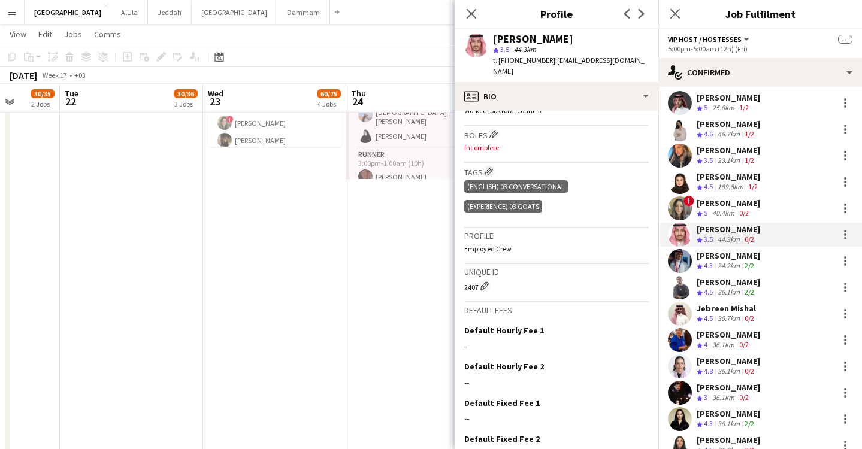
scroll to position [337, 0]
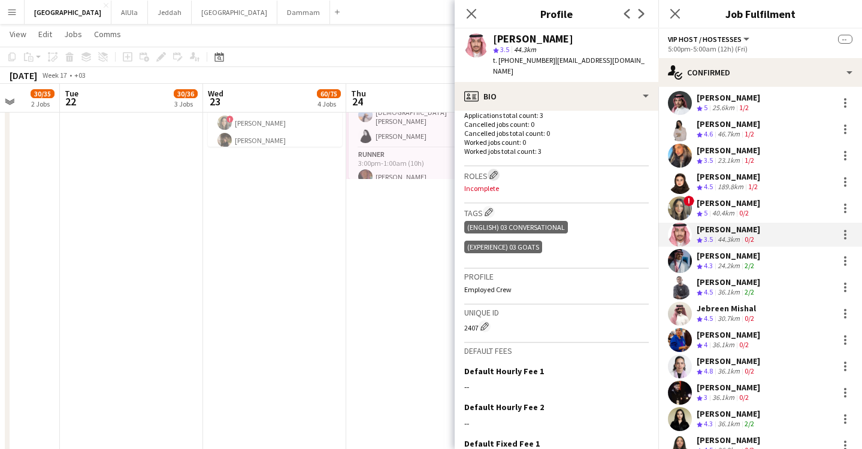
click at [497, 171] on app-icon "Edit crew company roles" at bounding box center [493, 175] width 8 height 8
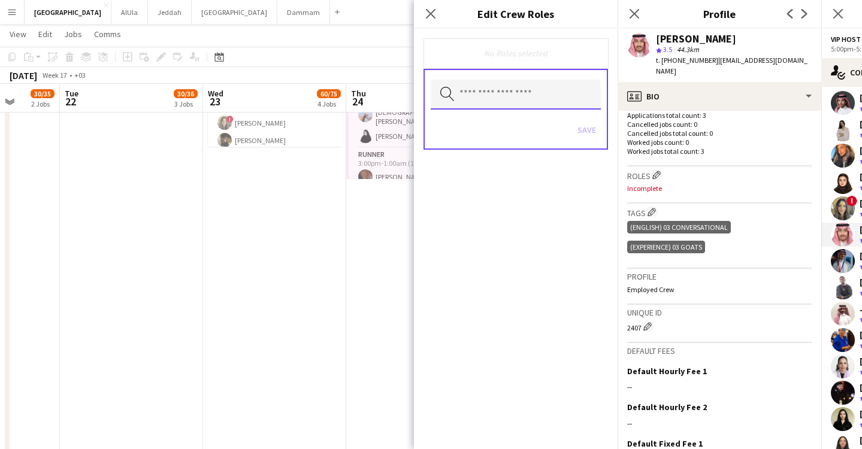
click at [521, 102] on input "text" at bounding box center [516, 95] width 170 height 30
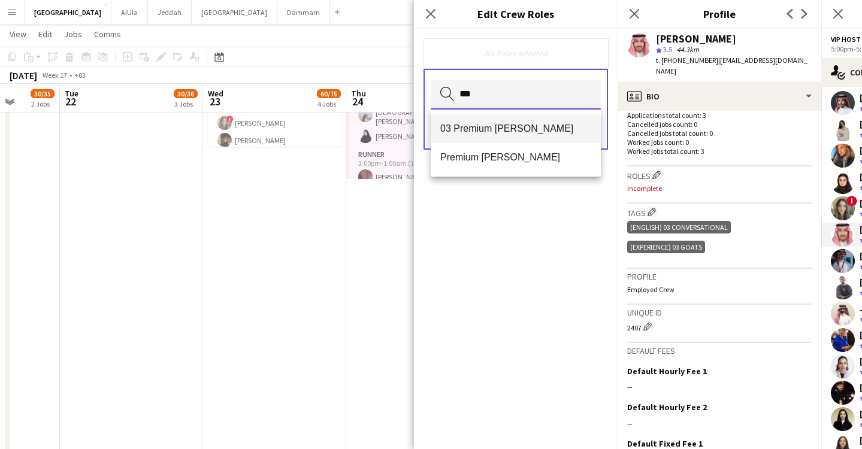
type input "***"
click at [530, 128] on span "03 Premium [PERSON_NAME]" at bounding box center [515, 128] width 151 height 11
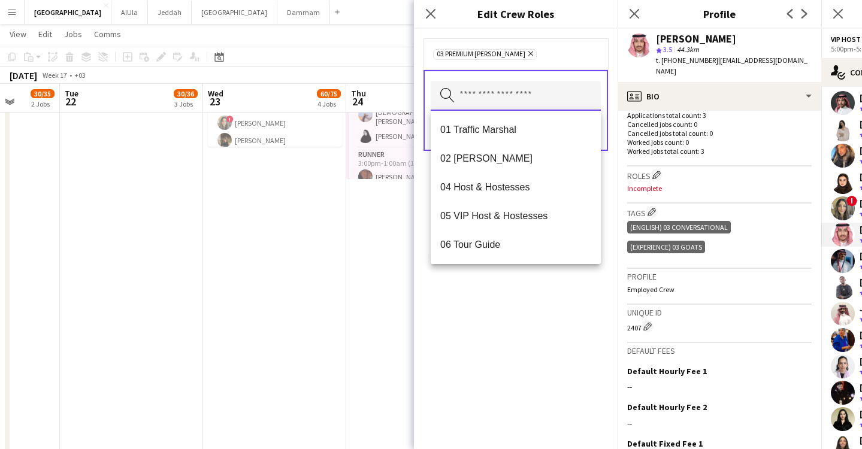
click at [520, 102] on input "text" at bounding box center [516, 96] width 170 height 30
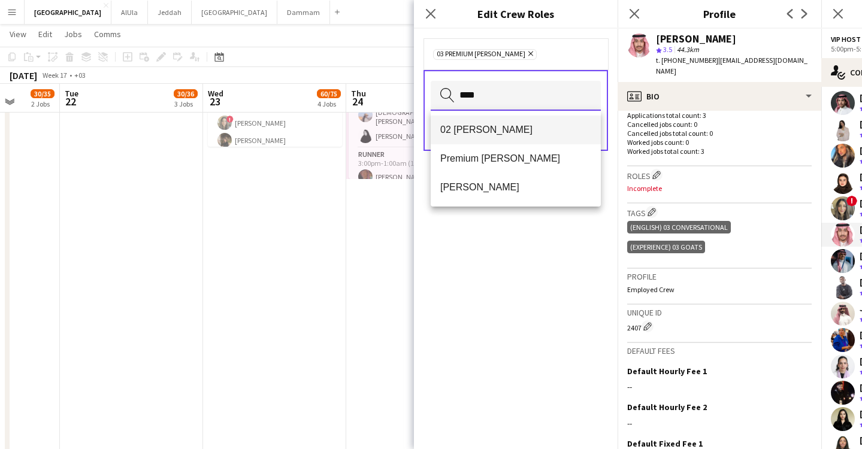
type input "****"
click at [485, 140] on mat-option "02 [PERSON_NAME]" at bounding box center [516, 130] width 170 height 29
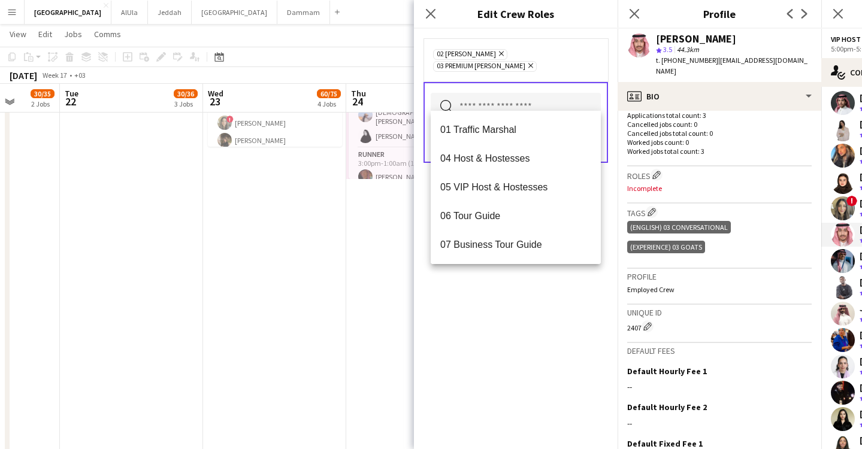
click at [558, 327] on div "02 [PERSON_NAME] Remove 03 Premium [PERSON_NAME] Remove Search by role type Save" at bounding box center [516, 239] width 204 height 420
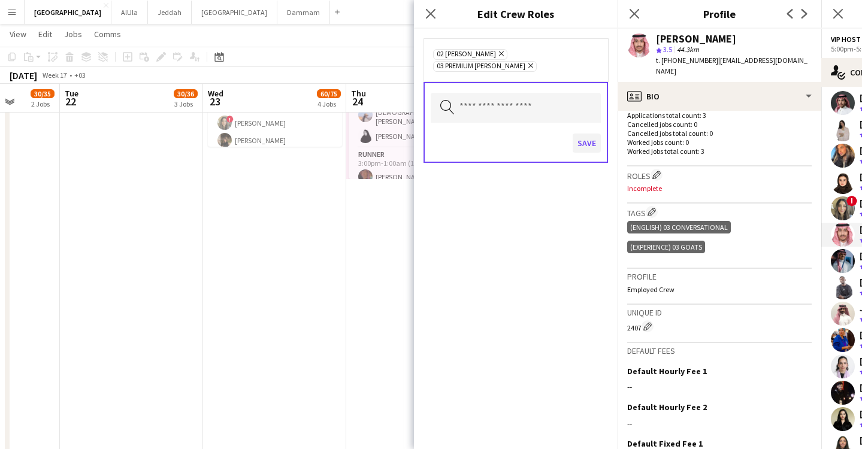
click at [589, 134] on button "Save" at bounding box center [587, 143] width 28 height 19
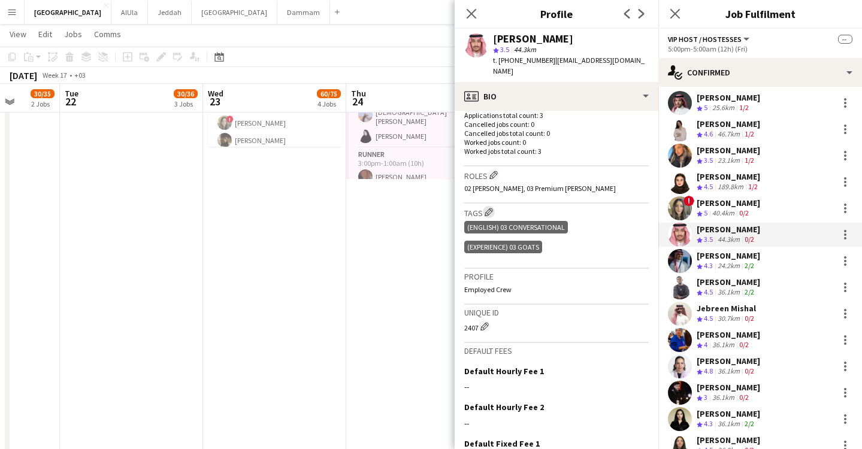
click at [495, 206] on button "Edit crew company tags" at bounding box center [489, 212] width 12 height 12
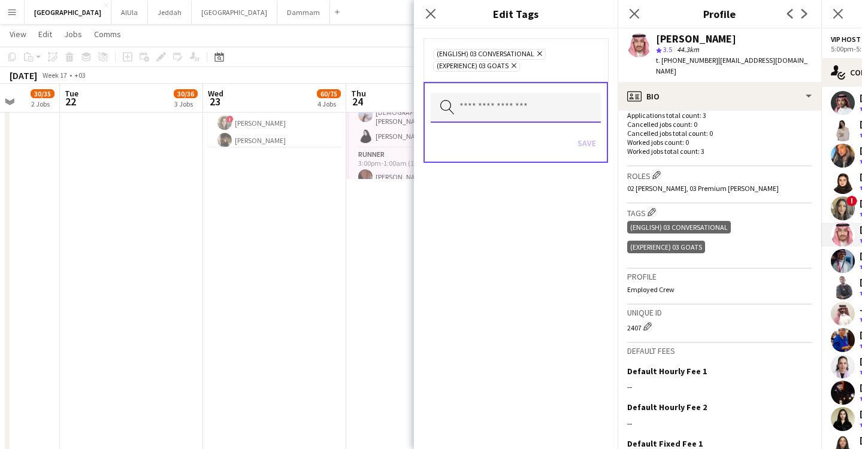
click at [491, 107] on input "text" at bounding box center [516, 108] width 170 height 30
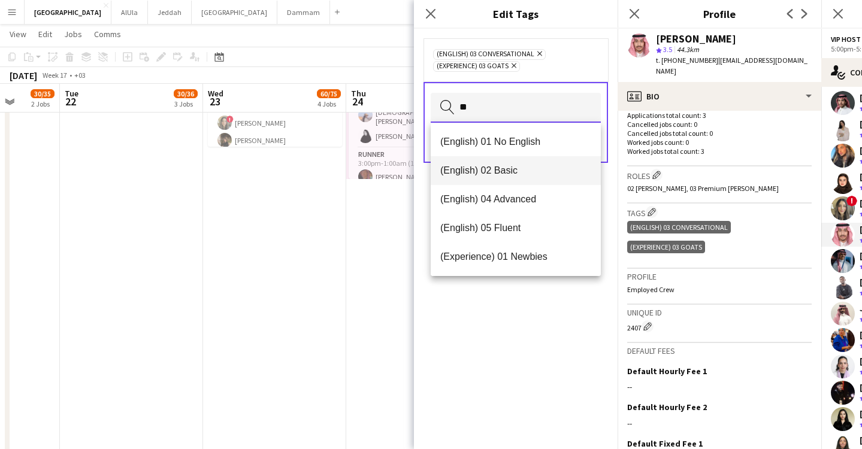
type input "**"
click at [497, 177] on mat-option "(English) 02 Basic" at bounding box center [516, 170] width 170 height 29
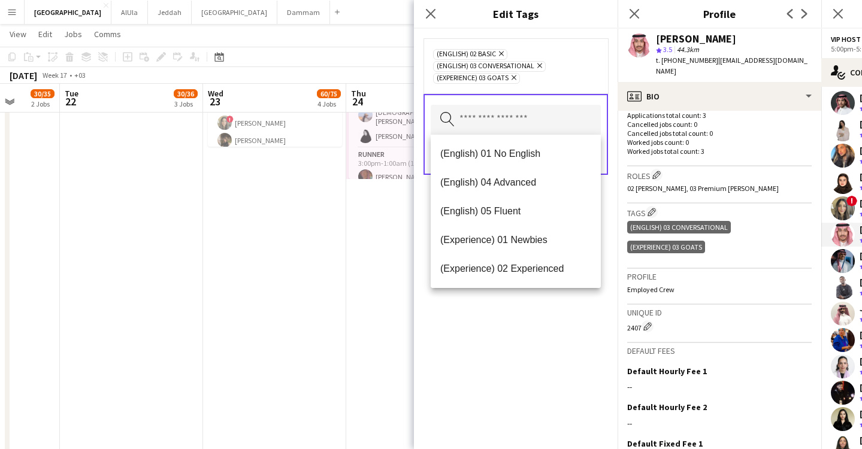
click at [561, 355] on div "(English) 02 Basic Remove (English) 03 Conversational Remove (Experience) 03 GO…" at bounding box center [516, 239] width 204 height 420
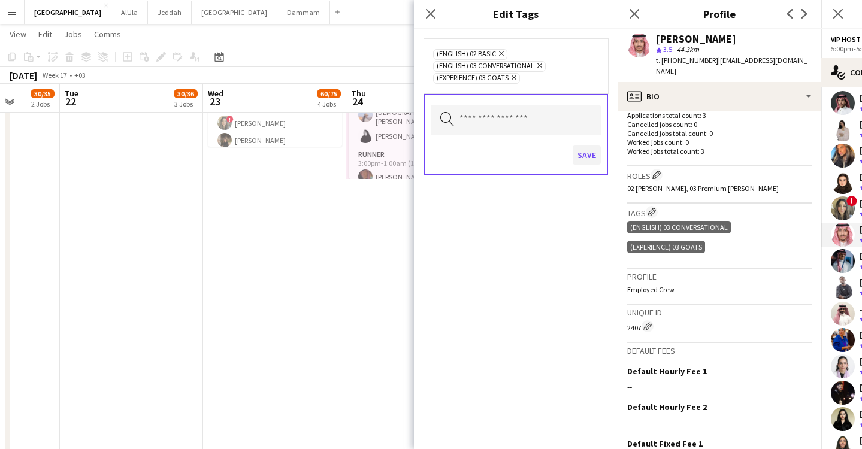
click at [588, 151] on button "Save" at bounding box center [587, 155] width 28 height 19
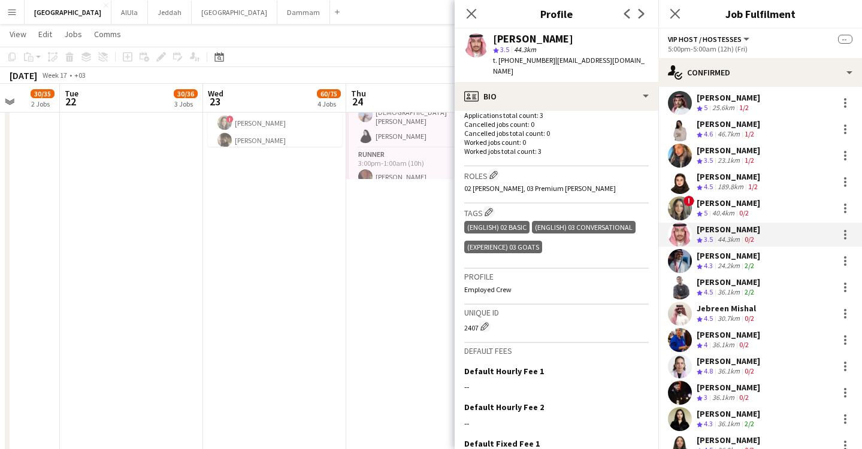
click at [740, 202] on div "[PERSON_NAME]" at bounding box center [728, 203] width 63 height 11
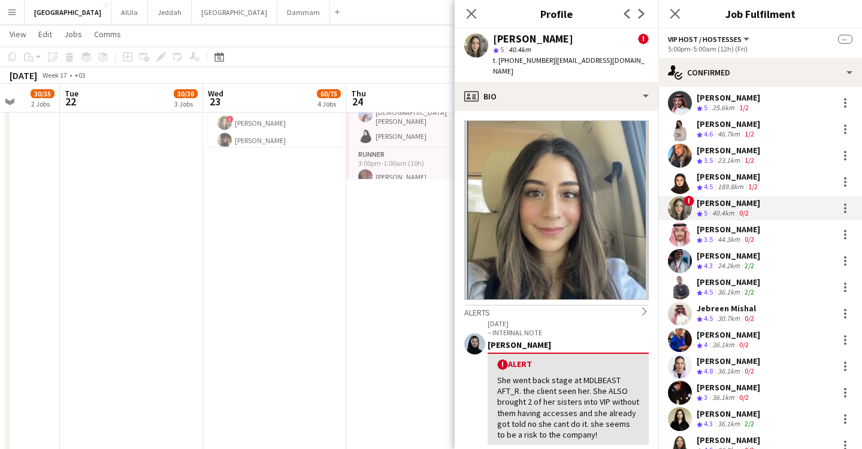
click at [726, 176] on div "[PERSON_NAME]" at bounding box center [728, 176] width 63 height 11
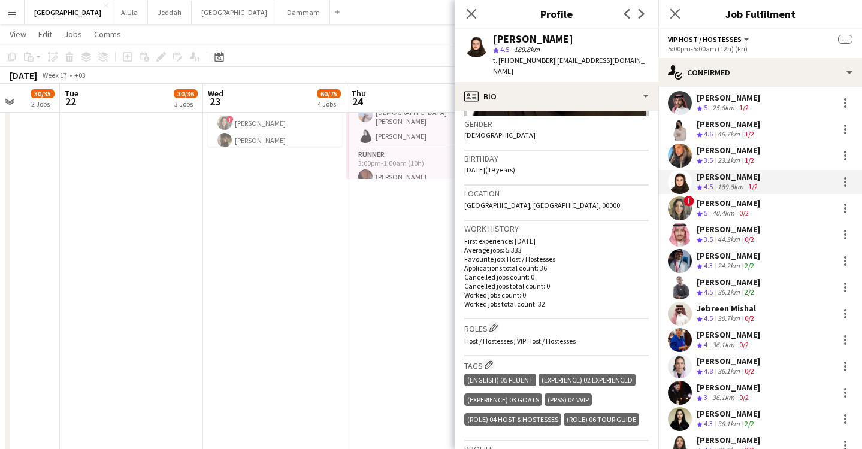
scroll to position [249, 0]
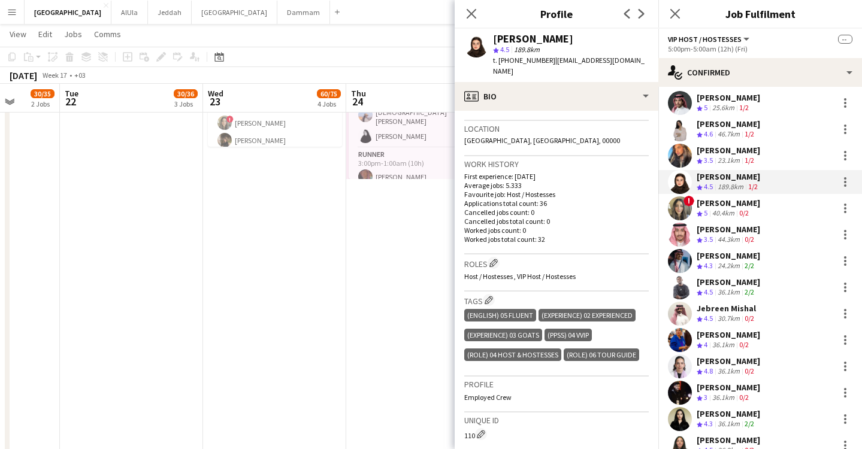
click at [598, 366] on div "(English) 05 Fluent (Experience) 02 Experienced (Experience) 03 GOATS (PPSS) 04…" at bounding box center [556, 336] width 184 height 59
click at [487, 296] on app-icon "Edit crew company tags" at bounding box center [489, 300] width 8 height 8
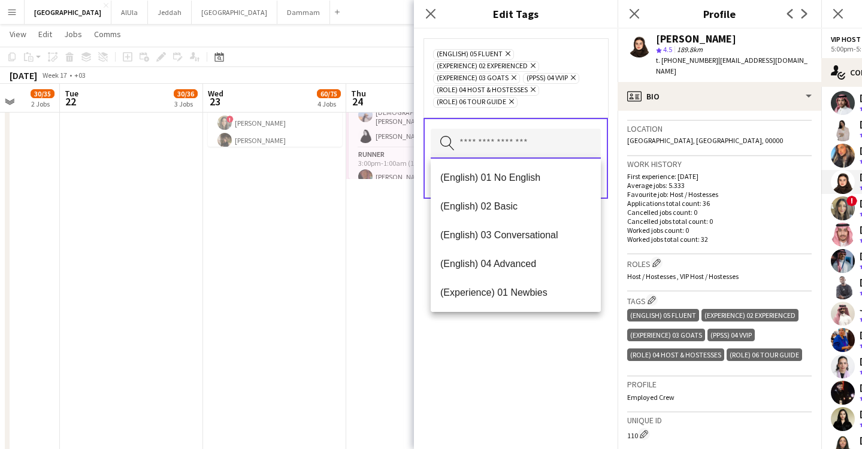
click at [462, 137] on input "text" at bounding box center [516, 144] width 170 height 30
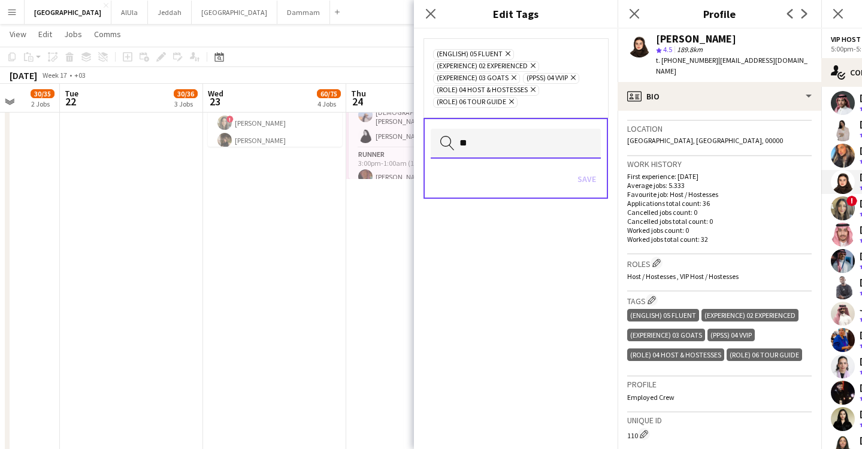
type input "*"
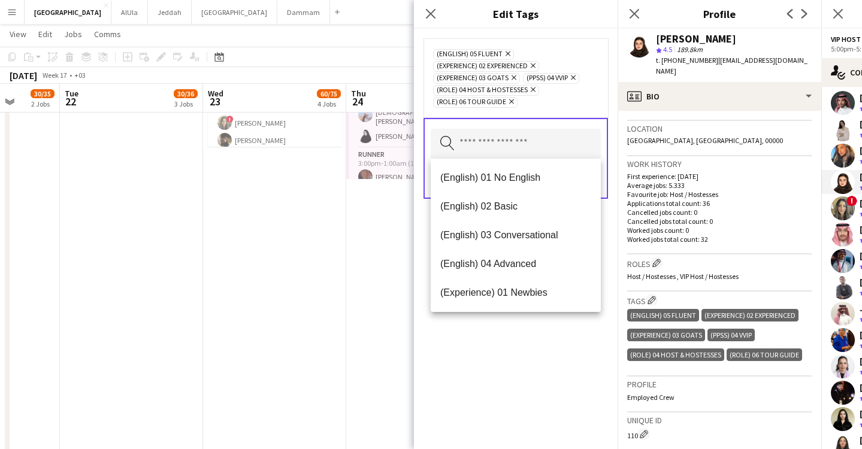
click at [763, 354] on div "(English) 05 Fluent (Experience) 02 Experienced (Experience) 03 GOATS (PPSS) 04…" at bounding box center [719, 336] width 184 height 59
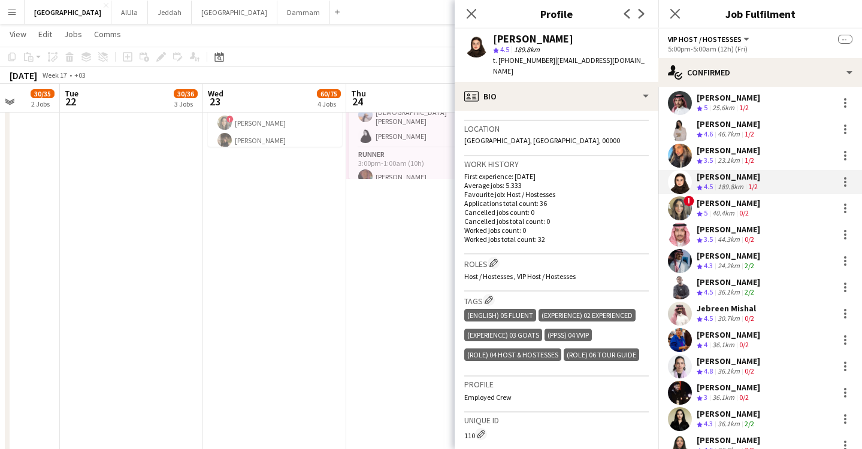
click at [716, 152] on div "[PERSON_NAME]" at bounding box center [728, 150] width 63 height 11
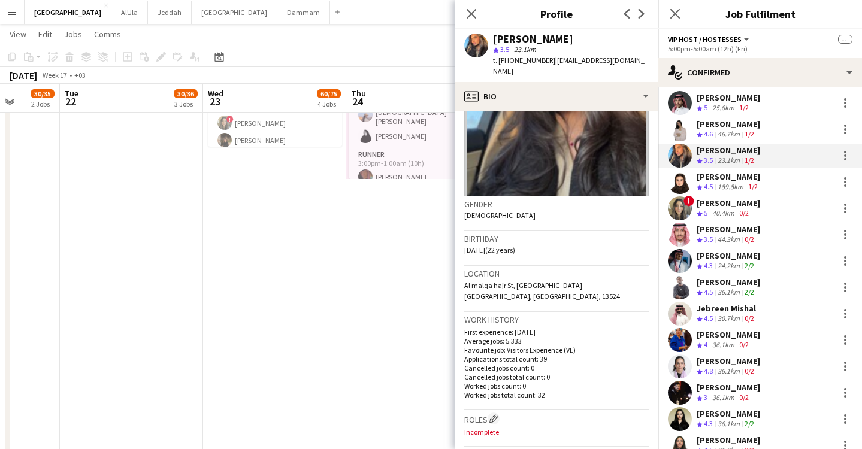
scroll to position [209, 0]
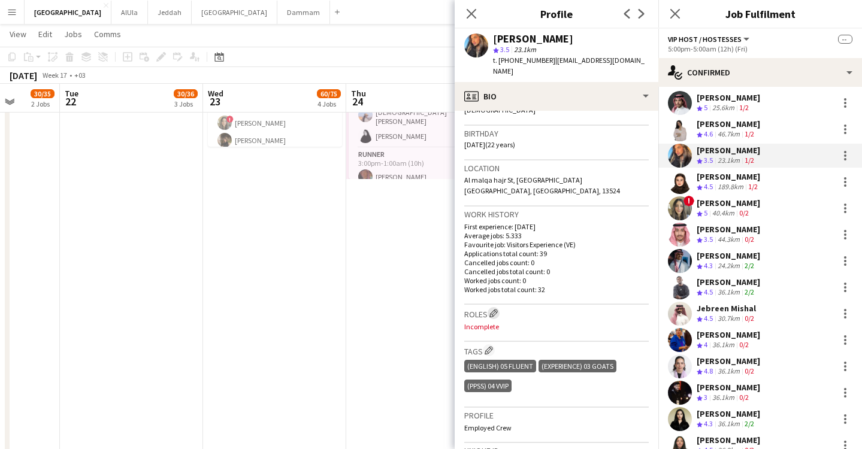
click at [493, 309] on app-icon "Edit crew company roles" at bounding box center [493, 313] width 8 height 8
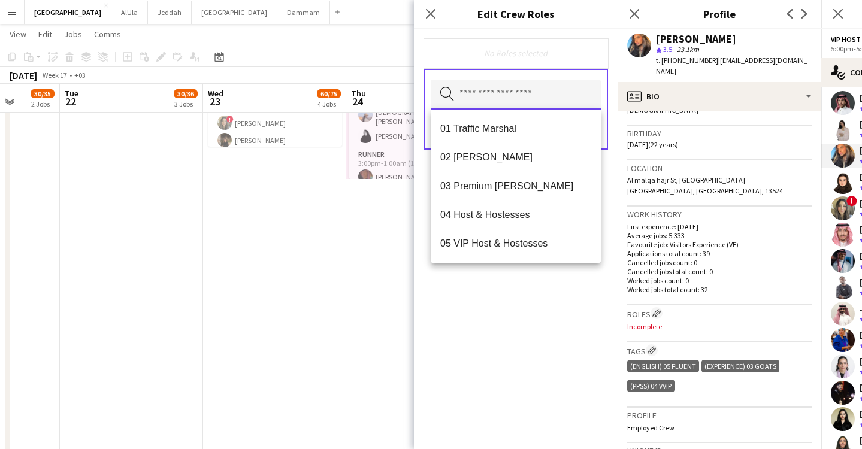
click at [487, 101] on input "text" at bounding box center [516, 95] width 170 height 30
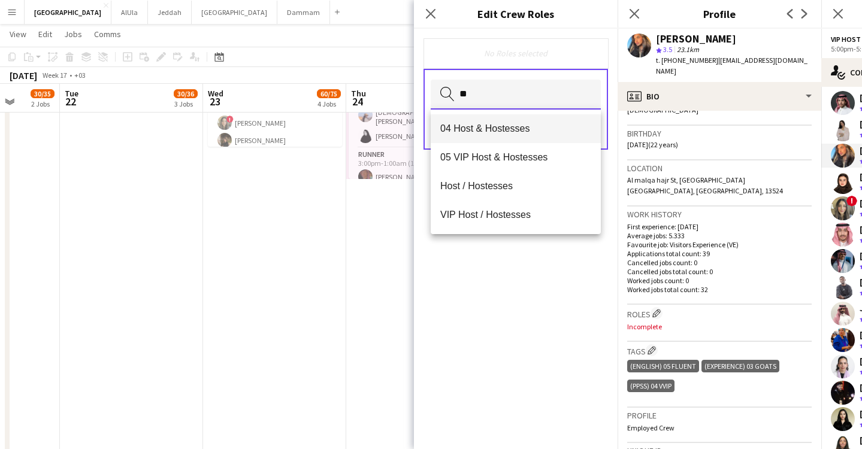
type input "**"
click at [509, 134] on span "04 Host & Hostesses" at bounding box center [515, 128] width 151 height 11
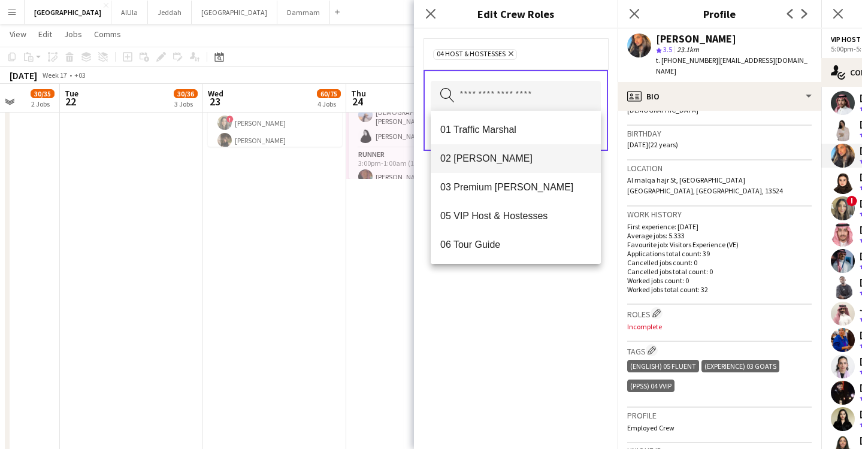
click at [510, 170] on mat-option "02 [PERSON_NAME]" at bounding box center [516, 158] width 170 height 29
click at [513, 167] on mat-option "03 Premium [PERSON_NAME]" at bounding box center [516, 158] width 170 height 29
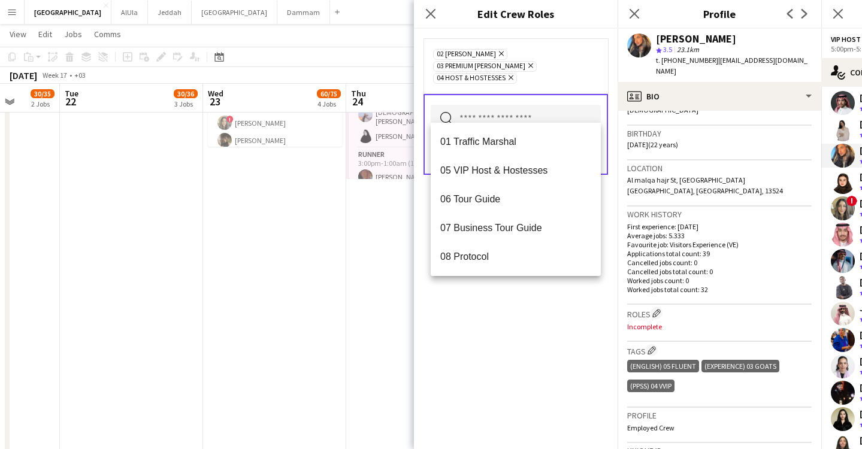
click at [512, 349] on div "02 [PERSON_NAME] Remove 03 Premium [PERSON_NAME] Remove 04 Host & Hostesses Rem…" at bounding box center [516, 239] width 204 height 420
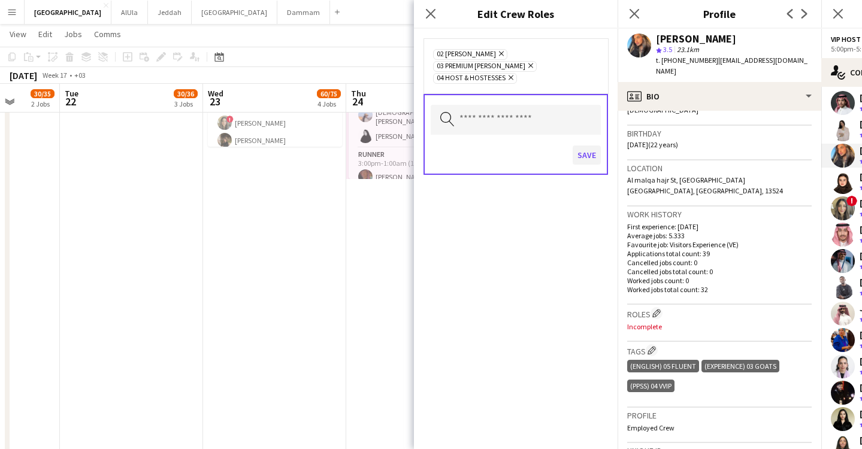
click at [584, 146] on button "Save" at bounding box center [587, 155] width 28 height 19
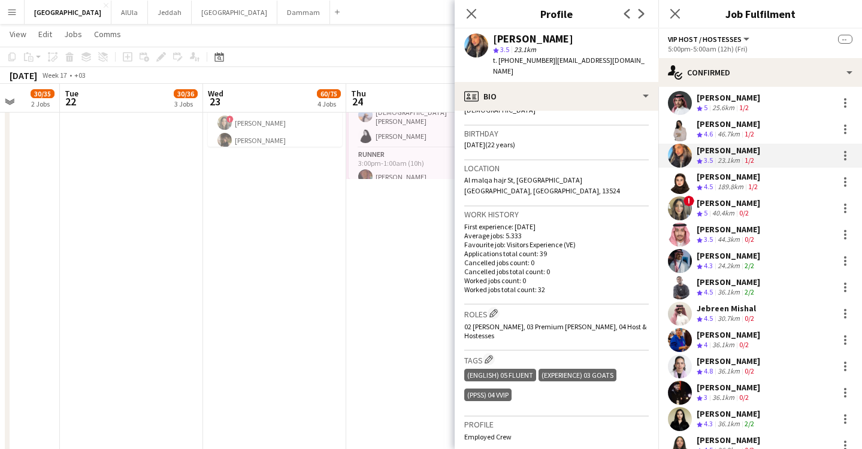
click at [730, 126] on div "[PERSON_NAME]" at bounding box center [728, 124] width 63 height 11
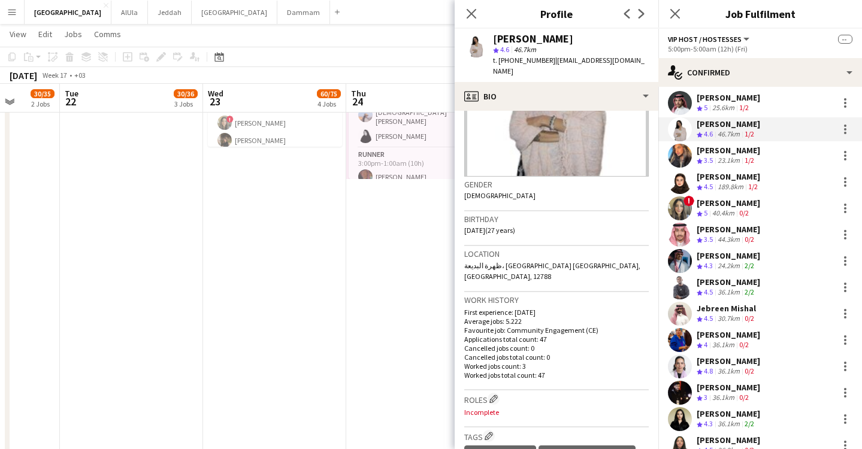
scroll to position [169, 0]
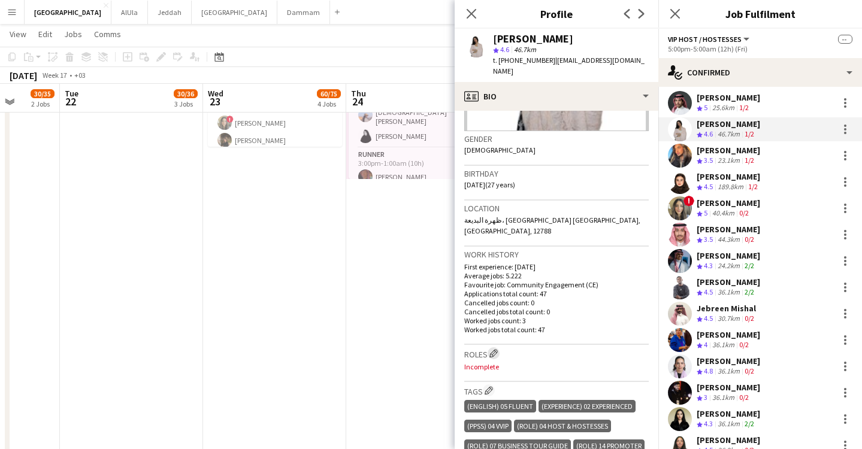
click at [500, 347] on button "Edit crew company roles" at bounding box center [494, 353] width 12 height 12
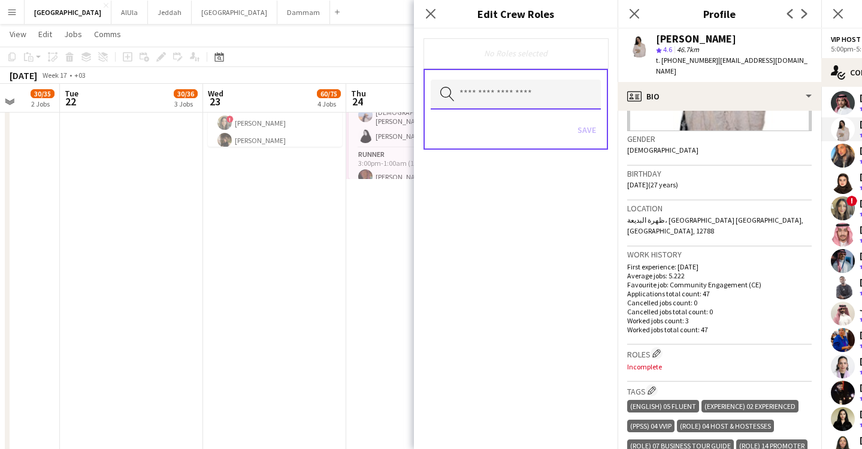
click at [527, 95] on input "text" at bounding box center [516, 95] width 170 height 30
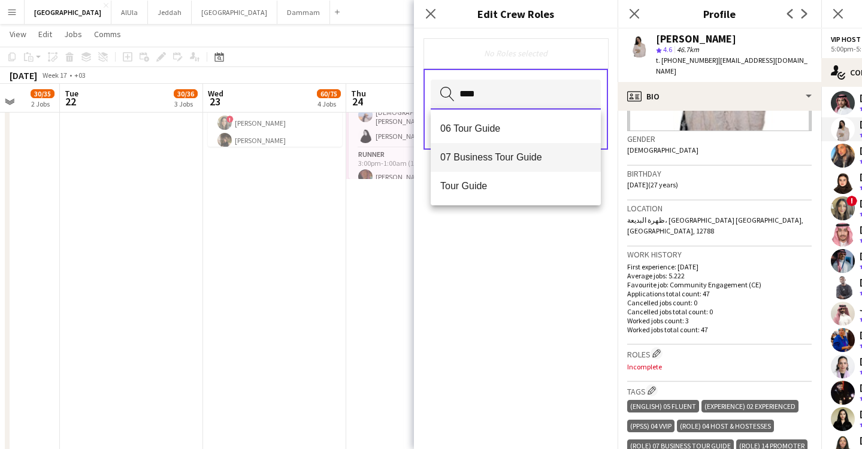
type input "****"
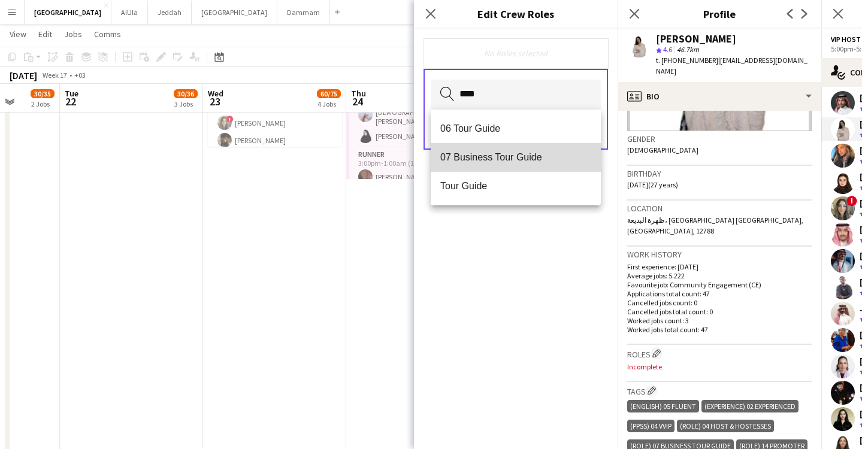
click at [521, 150] on mat-option "07 Business Tour Guide" at bounding box center [516, 157] width 170 height 29
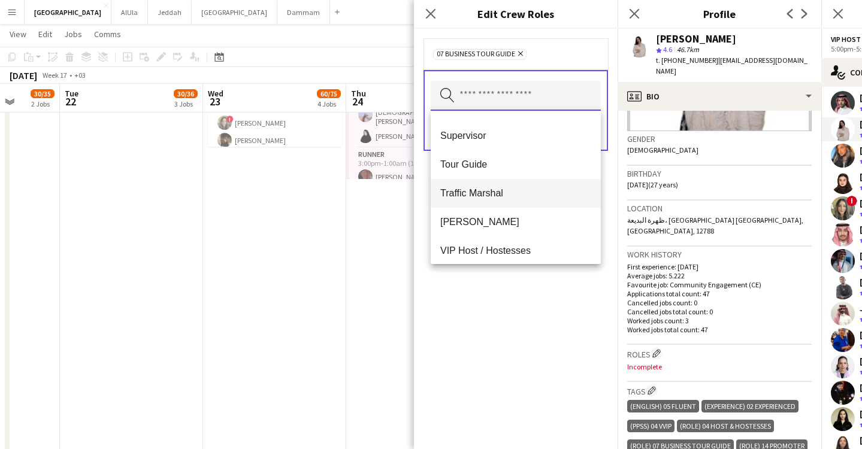
scroll to position [801, 0]
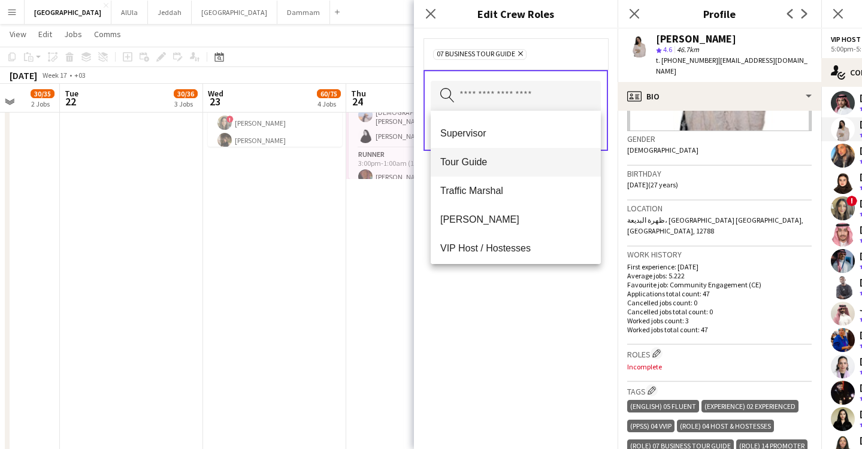
click at [488, 159] on span "Tour Guide" at bounding box center [515, 161] width 151 height 11
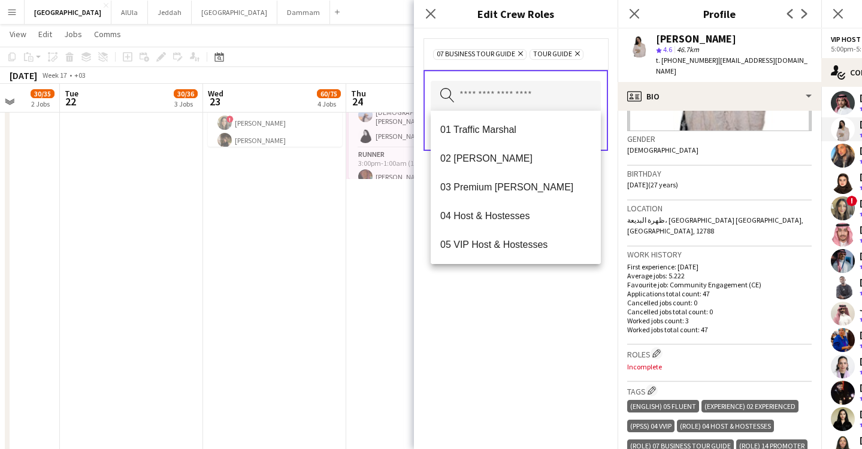
click at [492, 354] on div "07 Business Tour Guide Remove Tour Guide Remove Search by role type Save" at bounding box center [516, 239] width 204 height 420
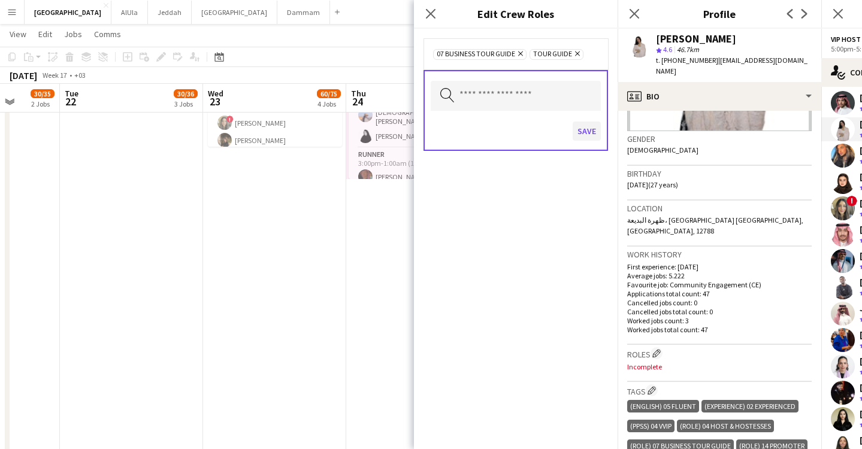
click at [589, 127] on button "Save" at bounding box center [587, 131] width 28 height 19
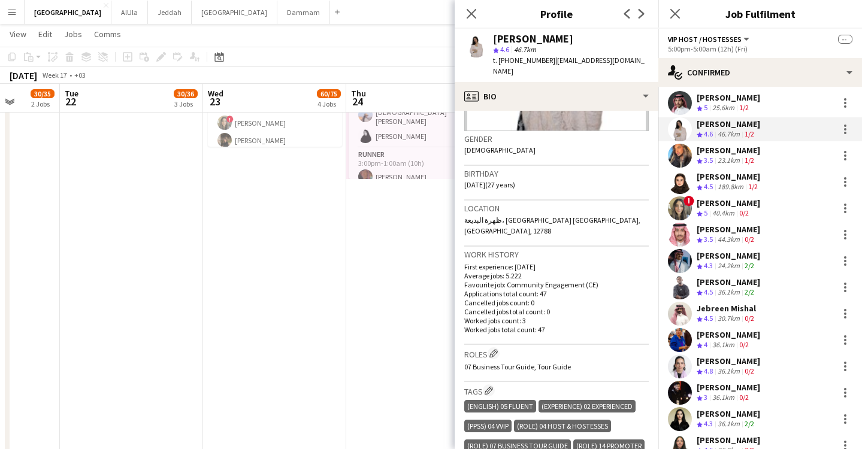
scroll to position [43, 0]
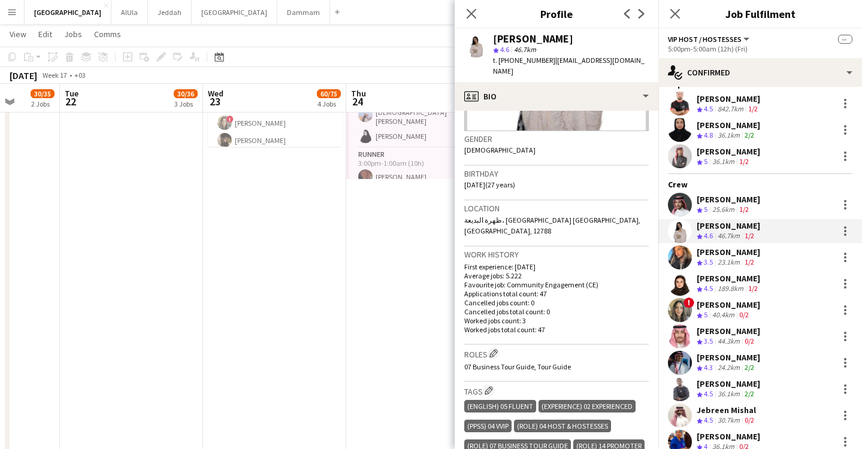
click at [721, 205] on div "25.6km" at bounding box center [723, 210] width 27 height 10
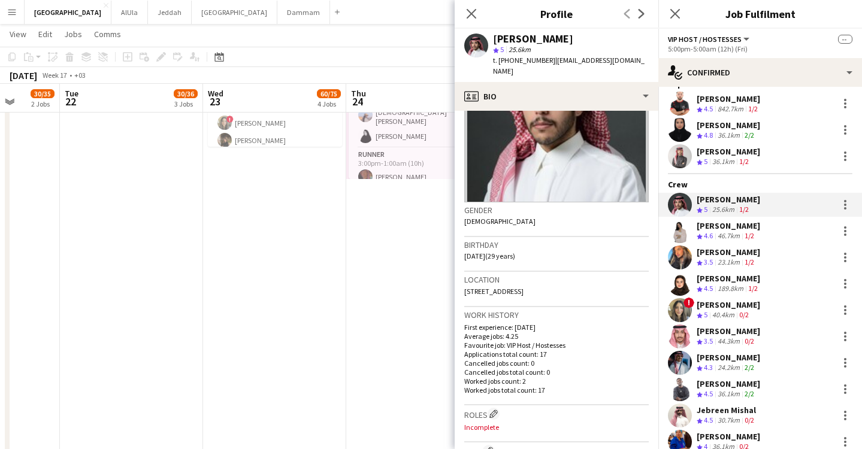
scroll to position [168, 0]
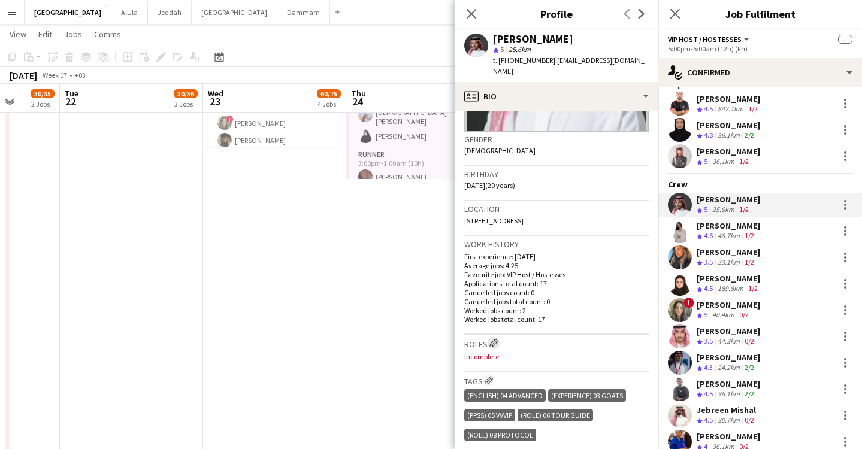
click at [496, 339] on app-icon "Edit crew company roles" at bounding box center [493, 343] width 8 height 8
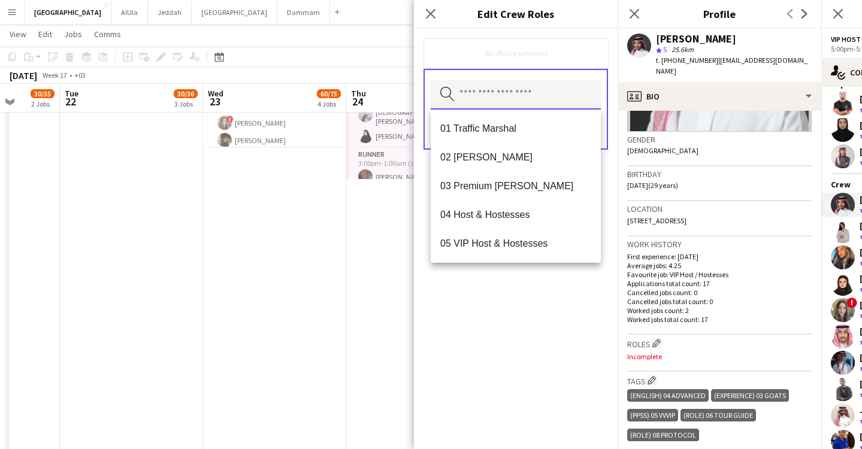
click at [550, 95] on input "text" at bounding box center [516, 95] width 170 height 30
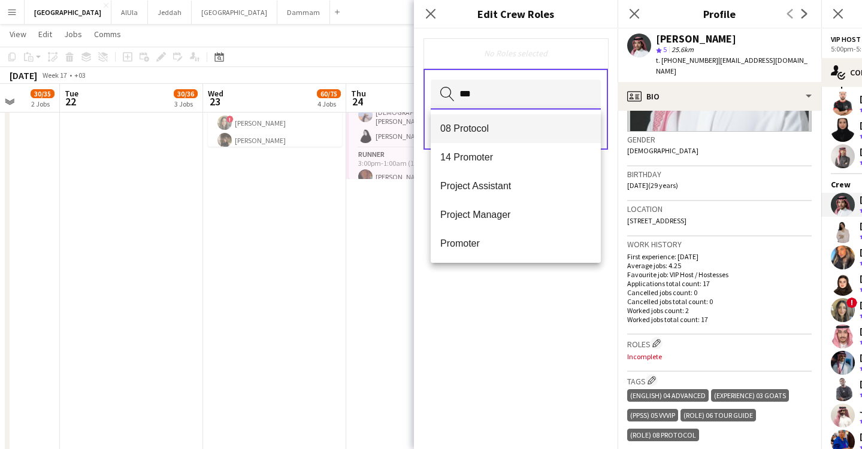
type input "***"
click at [546, 131] on span "08 Protocol" at bounding box center [515, 128] width 151 height 11
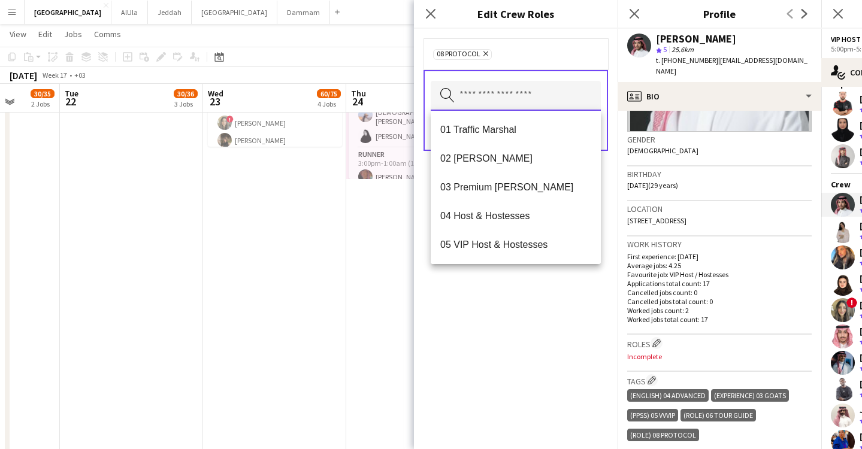
click at [531, 89] on input "text" at bounding box center [516, 96] width 170 height 30
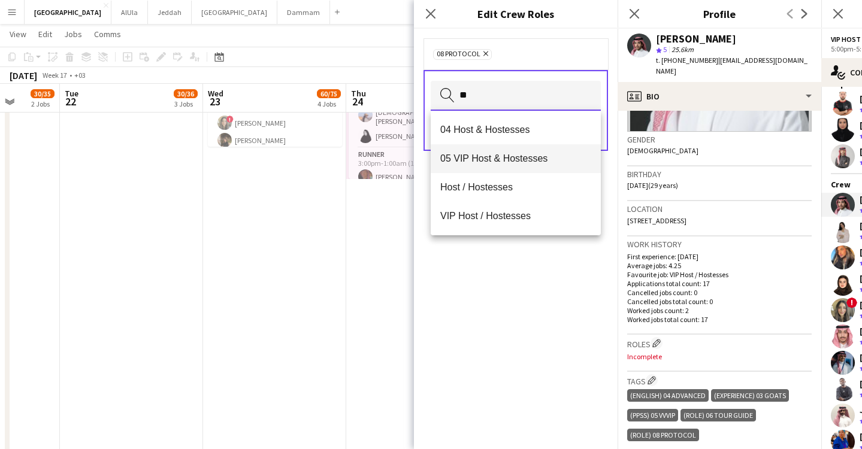
type input "**"
click at [530, 159] on span "05 VIP Host & Hostesses" at bounding box center [515, 158] width 151 height 11
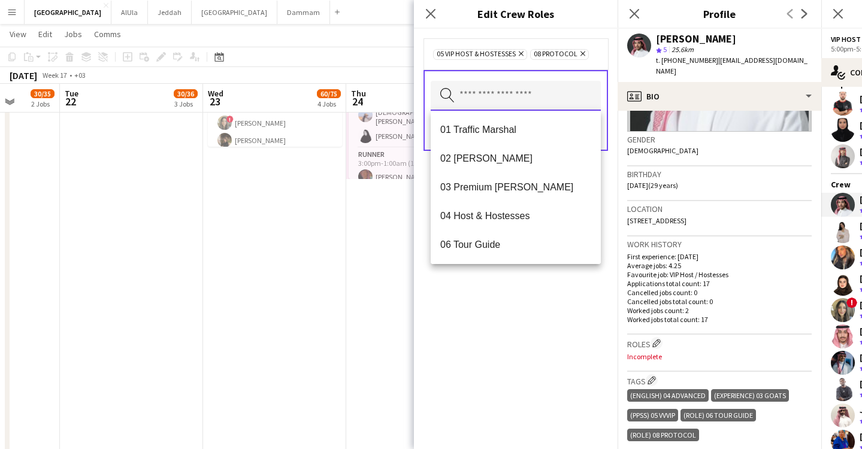
click at [528, 97] on input "text" at bounding box center [516, 96] width 170 height 30
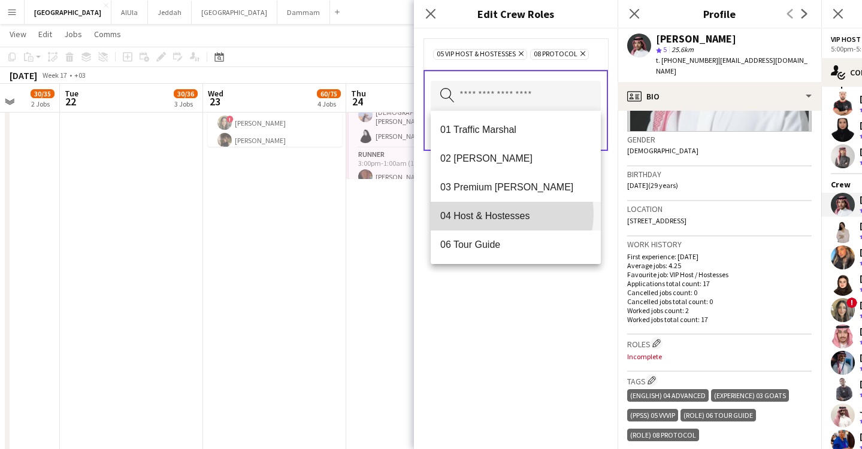
click at [506, 214] on span "04 Host & Hostesses" at bounding box center [515, 215] width 151 height 11
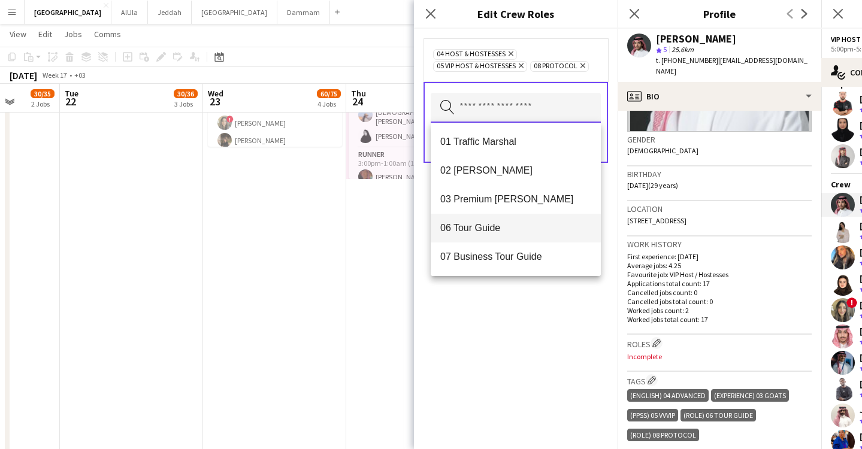
scroll to position [18, 0]
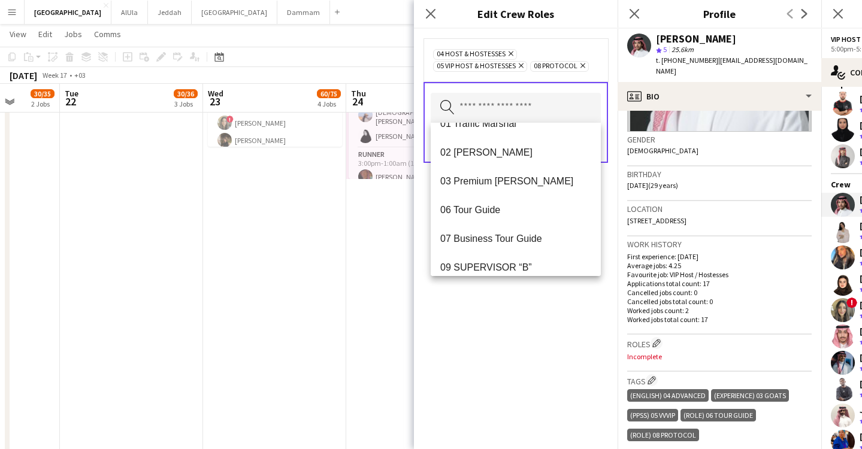
drag, startPoint x: 507, startPoint y: 294, endPoint x: 515, endPoint y: 269, distance: 25.8
click at [507, 294] on div "04 Host & Hostesses Remove 05 VIP Host & Hostesses Remove 08 Protocol Remove Se…" at bounding box center [516, 239] width 204 height 420
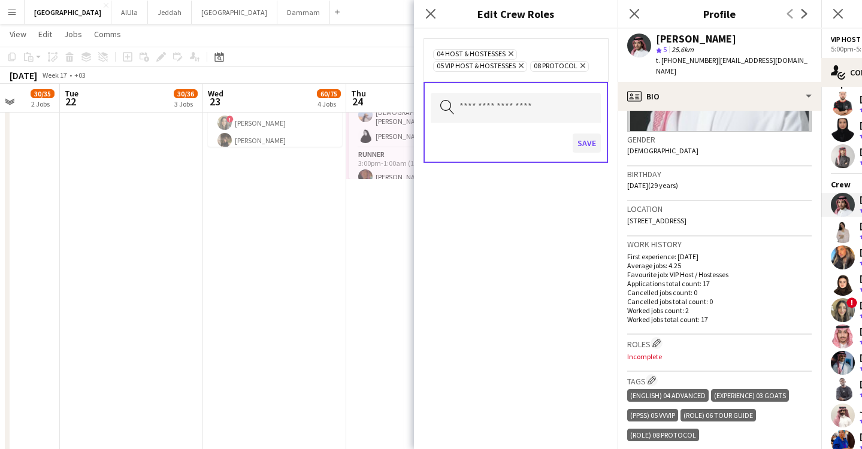
click at [576, 144] on button "Save" at bounding box center [587, 143] width 28 height 19
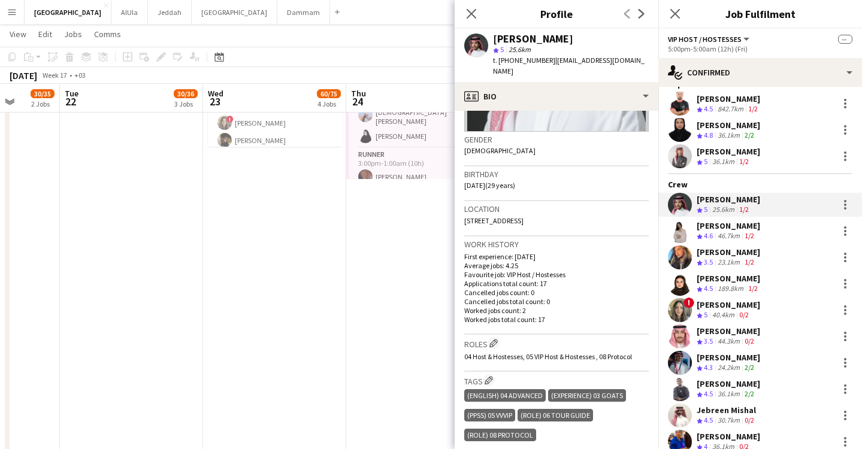
scroll to position [0, 0]
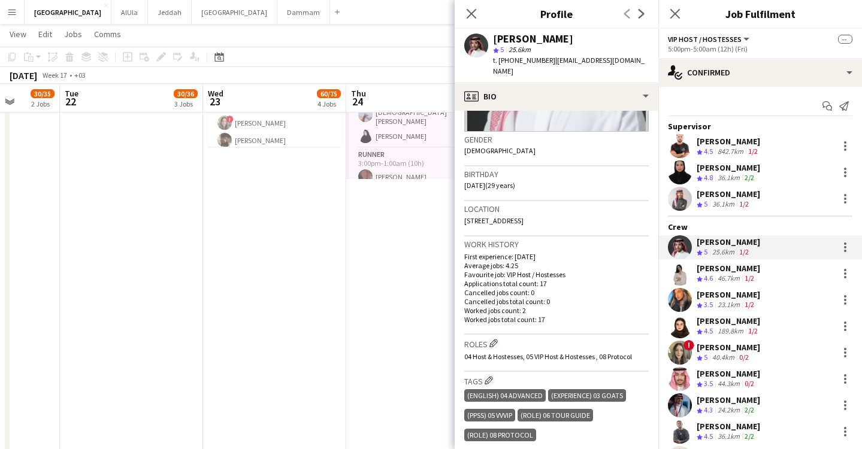
click at [743, 194] on div "[PERSON_NAME]" at bounding box center [728, 194] width 63 height 11
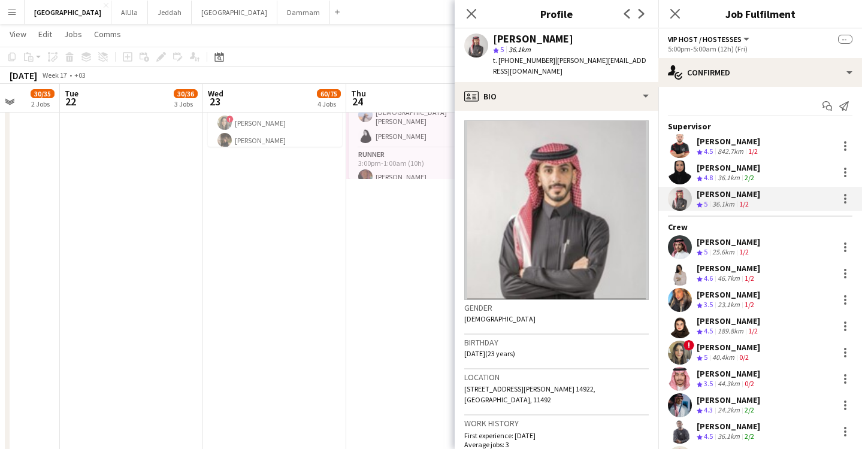
scroll to position [388, 0]
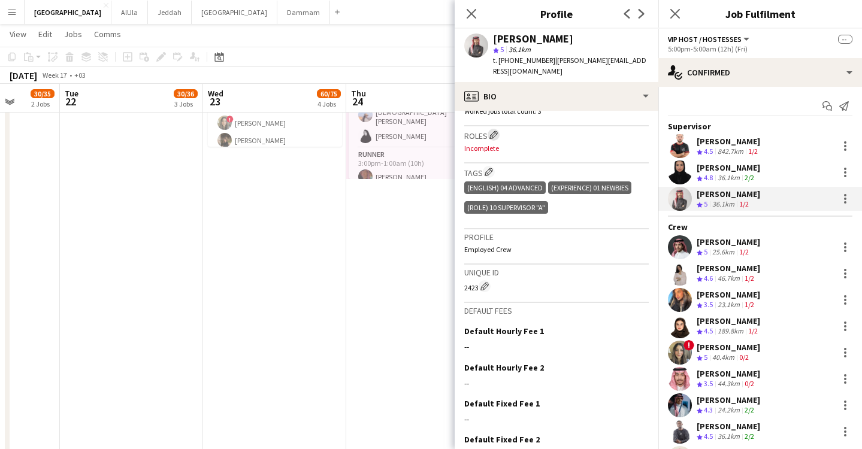
click at [494, 131] on app-icon "Edit crew company roles" at bounding box center [493, 135] width 8 height 8
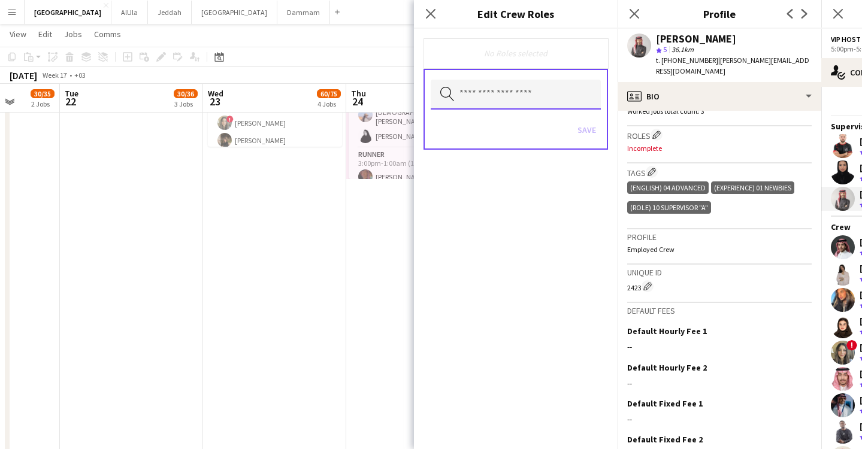
click at [530, 106] on input "text" at bounding box center [516, 95] width 170 height 30
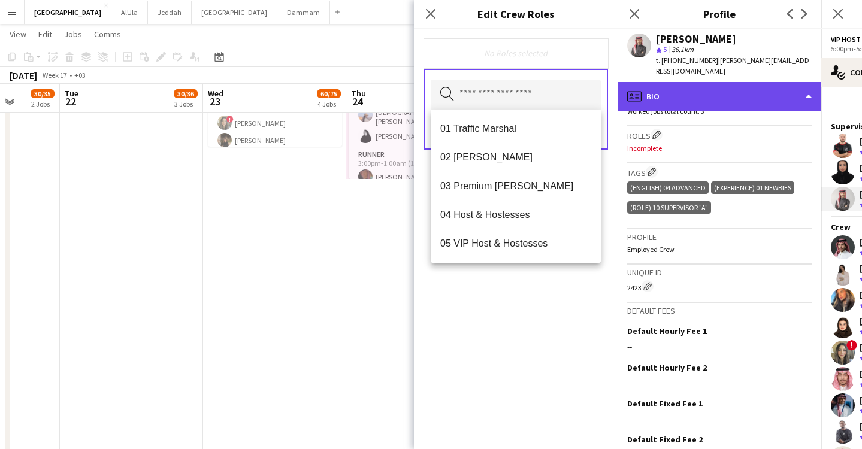
click at [677, 84] on div "profile Bio" at bounding box center [720, 96] width 204 height 29
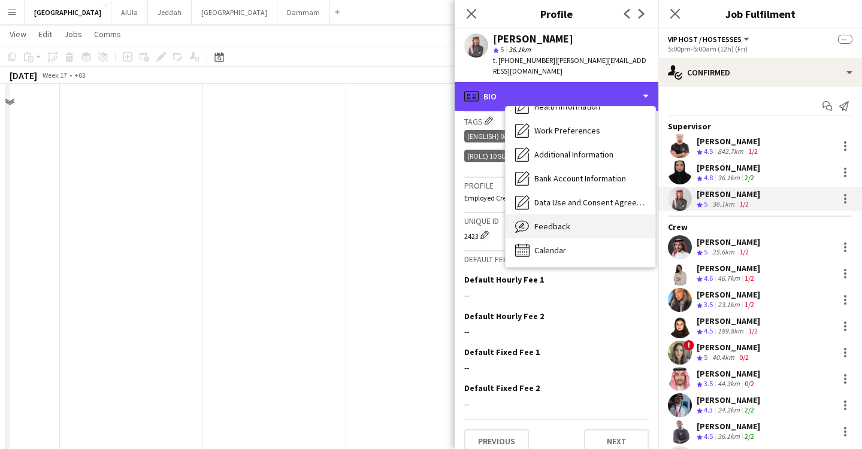
scroll to position [1184, 0]
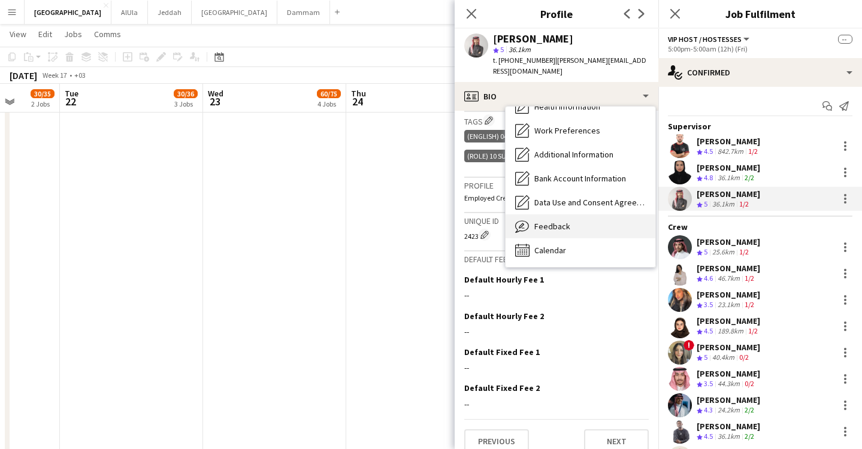
click at [568, 221] on div "Feedback Feedback" at bounding box center [581, 226] width 150 height 24
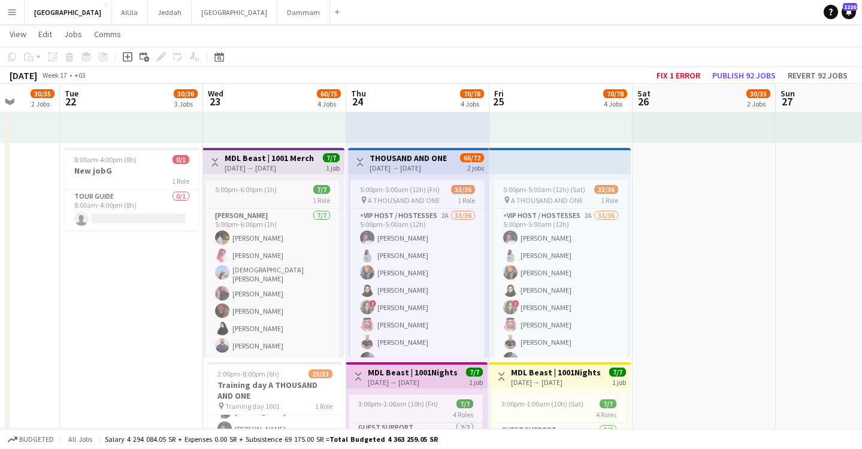
scroll to position [298, 0]
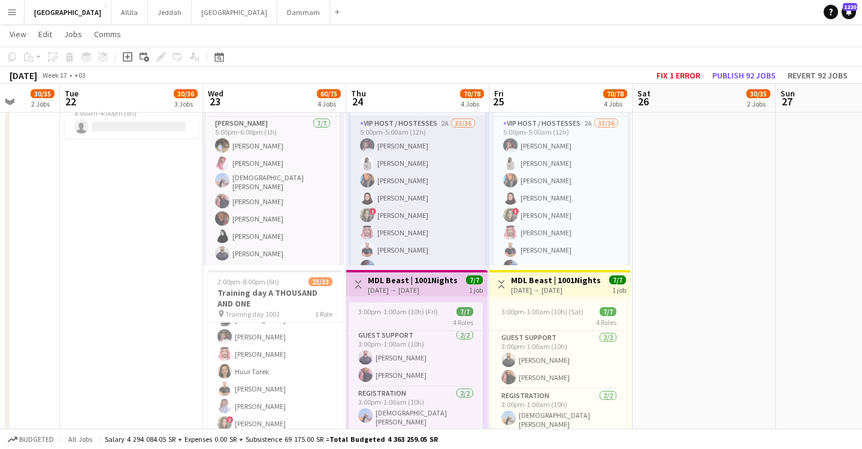
click at [413, 185] on app-card-role "VIP Host / Hostesses 2A 33/36 5:00pm-5:00am (12h) [PERSON_NAME] Shwikar [PERSON…" at bounding box center [417, 441] width 134 height 649
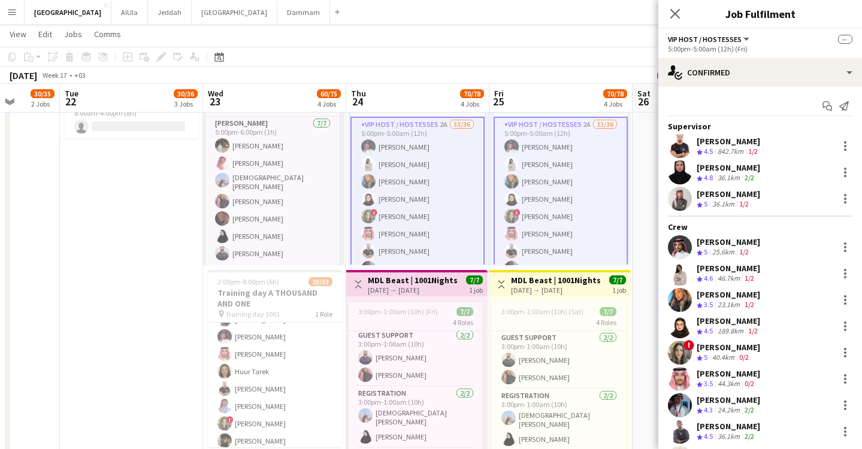
click at [733, 170] on div "[PERSON_NAME]" at bounding box center [728, 167] width 63 height 11
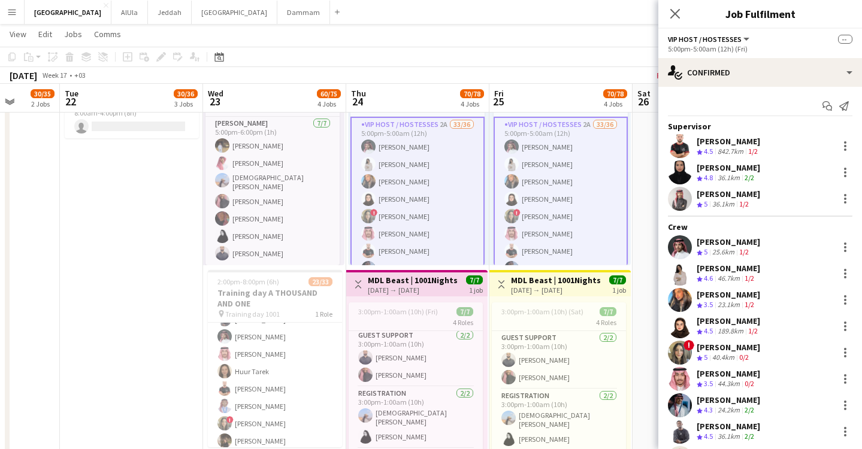
click at [736, 202] on div "36.1km" at bounding box center [723, 204] width 27 height 10
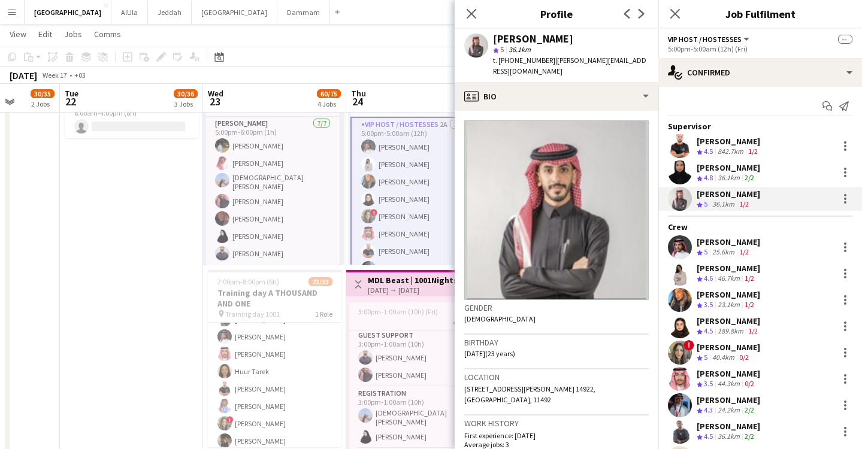
scroll to position [387, 0]
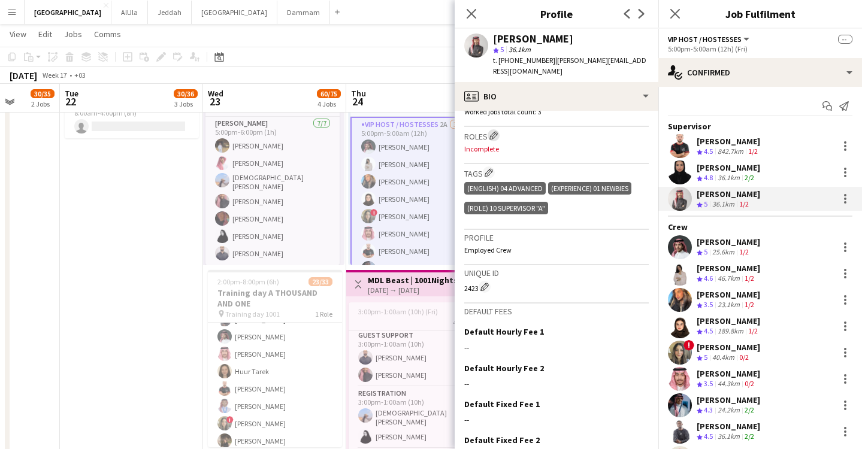
click at [495, 131] on app-icon "Edit crew company roles" at bounding box center [493, 135] width 8 height 8
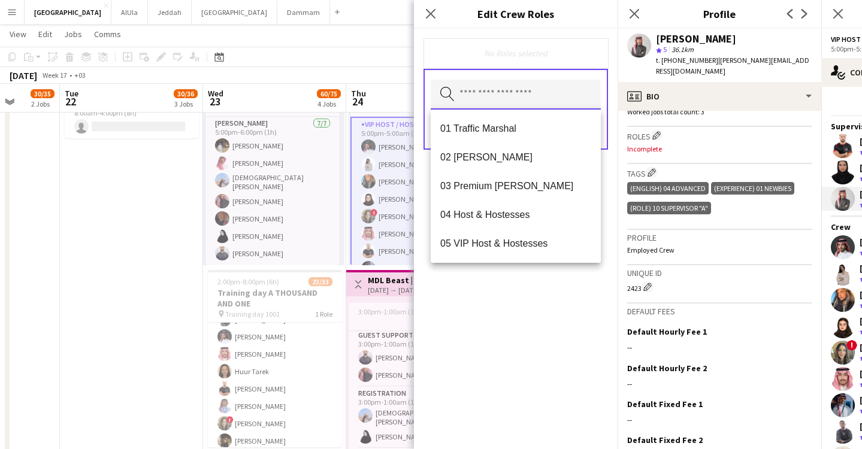
click at [528, 89] on input "text" at bounding box center [516, 95] width 170 height 30
click at [501, 212] on span "04 Host & Hostesses" at bounding box center [515, 214] width 151 height 11
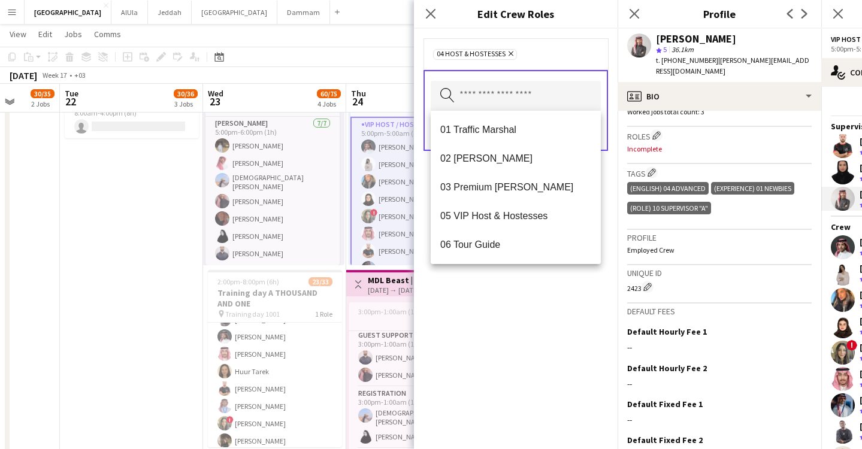
click at [568, 320] on div "04 Host & Hostesses Remove Search by role type Save" at bounding box center [516, 239] width 204 height 420
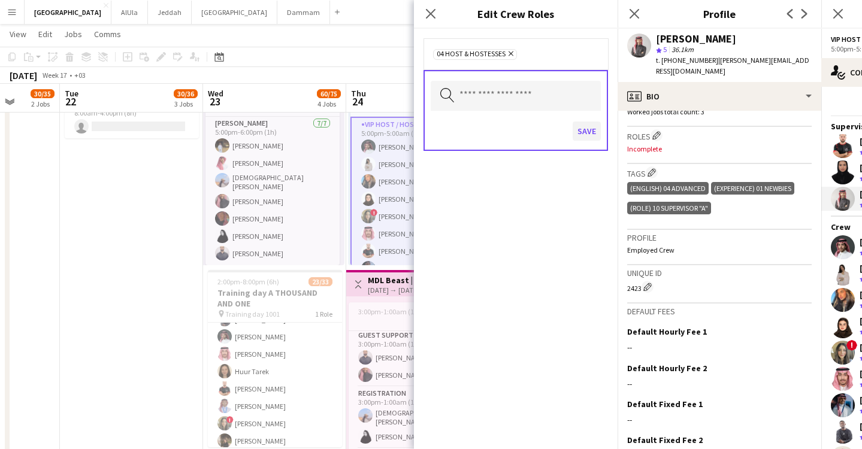
click at [576, 135] on button "Save" at bounding box center [587, 131] width 28 height 19
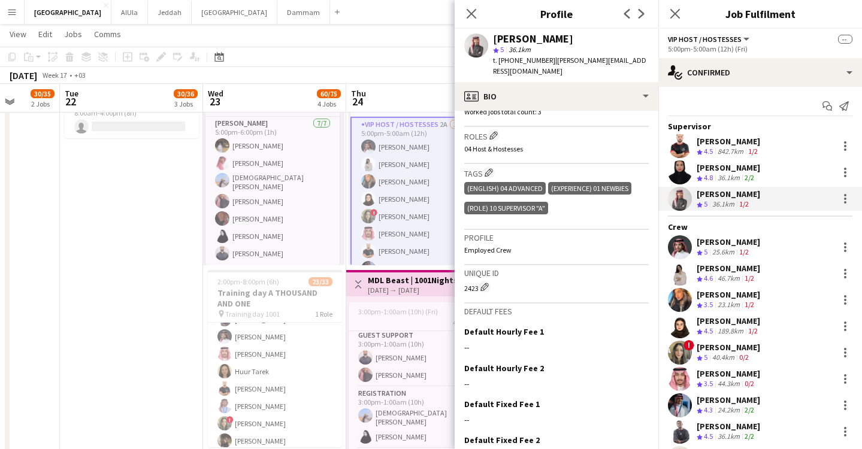
click at [598, 192] on div "(English) 04 Advanced (Experience) 01 Newbies (Role) 10 SUPERVISOR "A"" at bounding box center [556, 200] width 184 height 40
click at [486, 168] on app-icon "Edit crew company tags" at bounding box center [489, 172] width 8 height 8
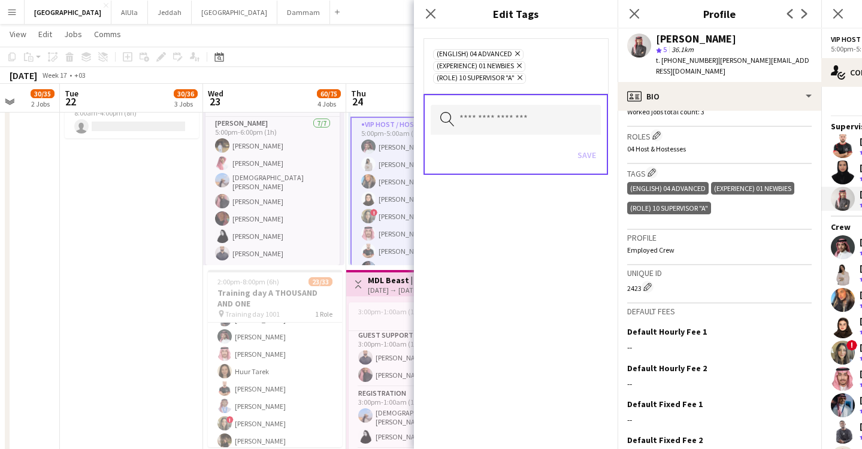
click at [522, 76] on icon "Remove" at bounding box center [519, 78] width 8 height 8
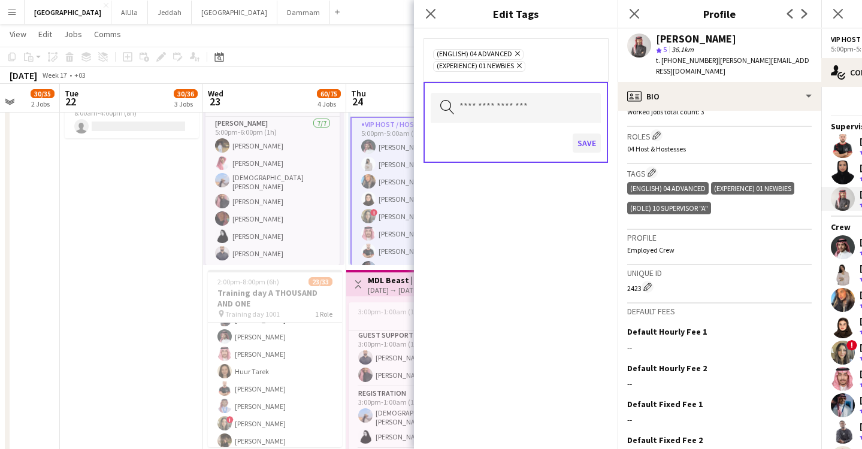
click at [588, 135] on button "Save" at bounding box center [587, 143] width 28 height 19
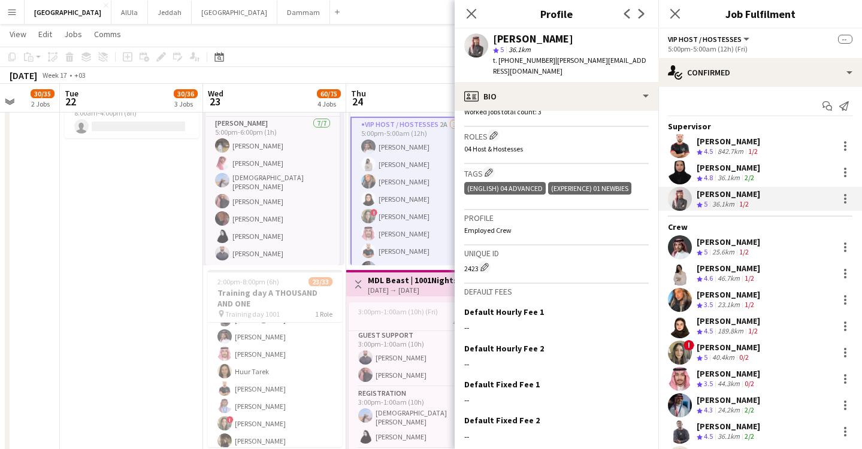
click at [764, 173] on div "[PERSON_NAME] Crew rating 4.8 36.1km 2/2" at bounding box center [760, 173] width 204 height 24
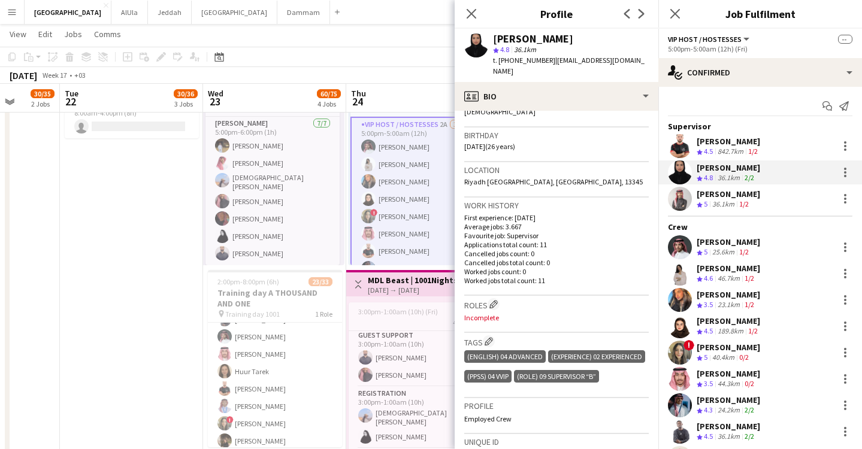
scroll to position [317, 0]
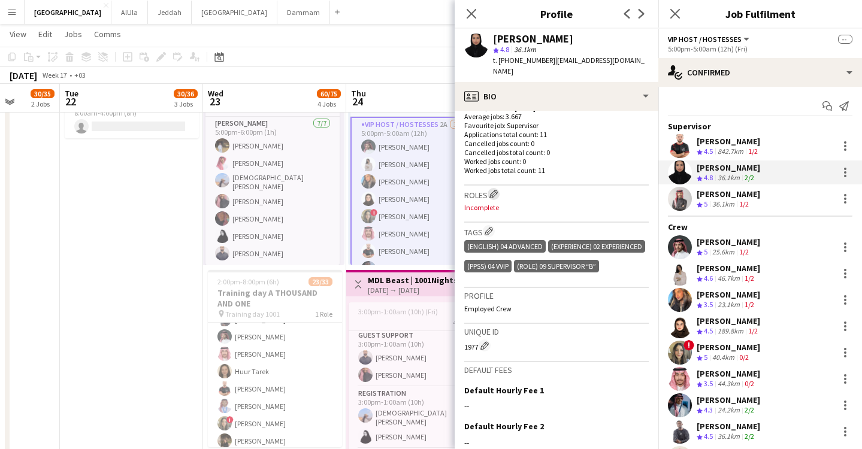
click at [496, 190] on app-icon "Edit crew company roles" at bounding box center [493, 194] width 8 height 8
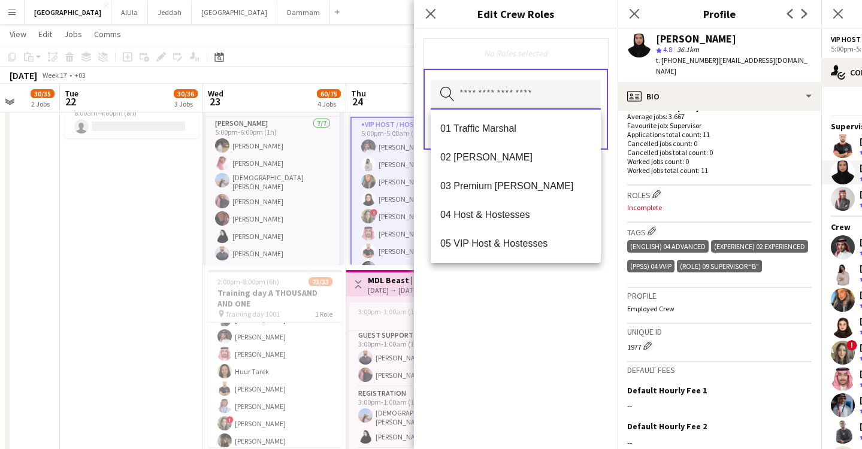
click at [498, 99] on input "text" at bounding box center [516, 95] width 170 height 30
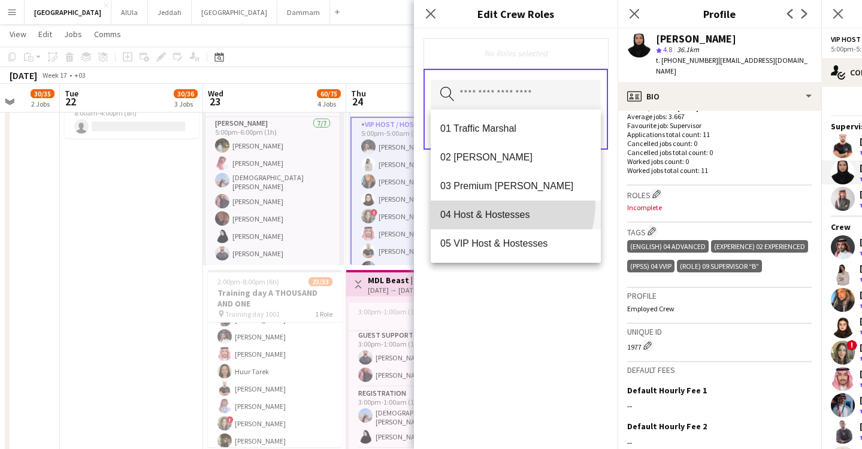
click at [498, 204] on mat-option "04 Host & Hostesses" at bounding box center [516, 215] width 170 height 29
click at [490, 208] on mat-option "05 VIP Host & Hostesses" at bounding box center [516, 216] width 170 height 29
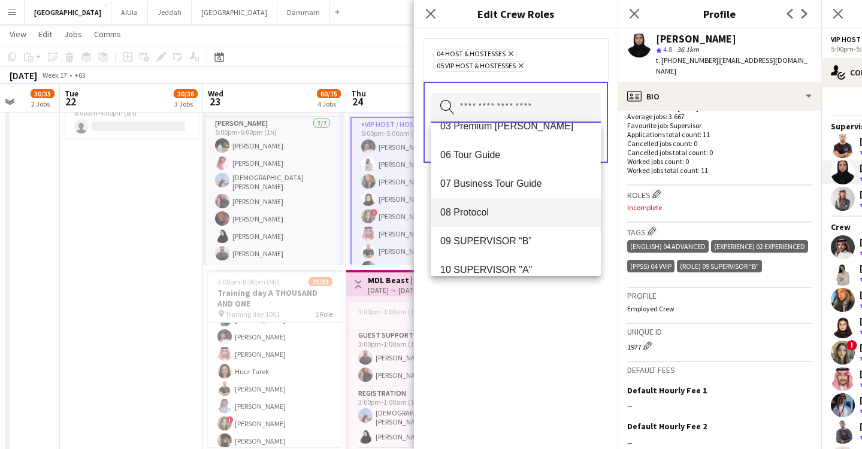
scroll to position [171, 0]
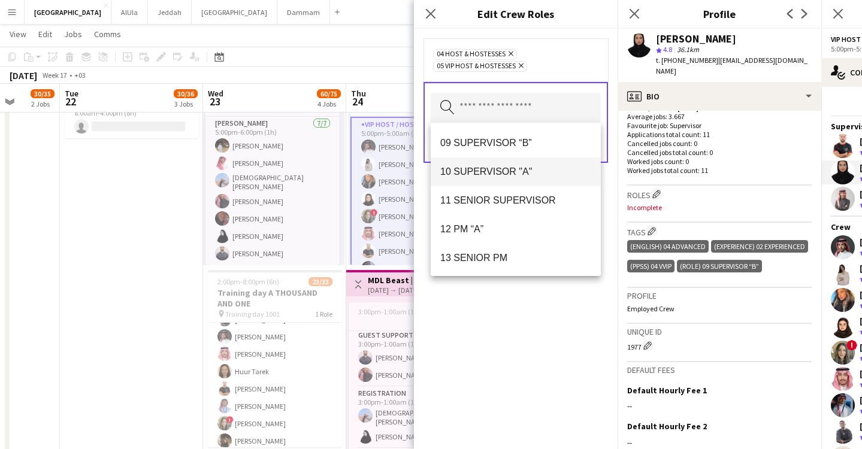
click at [505, 158] on mat-option "10 SUPERVISOR "A"" at bounding box center [516, 172] width 170 height 29
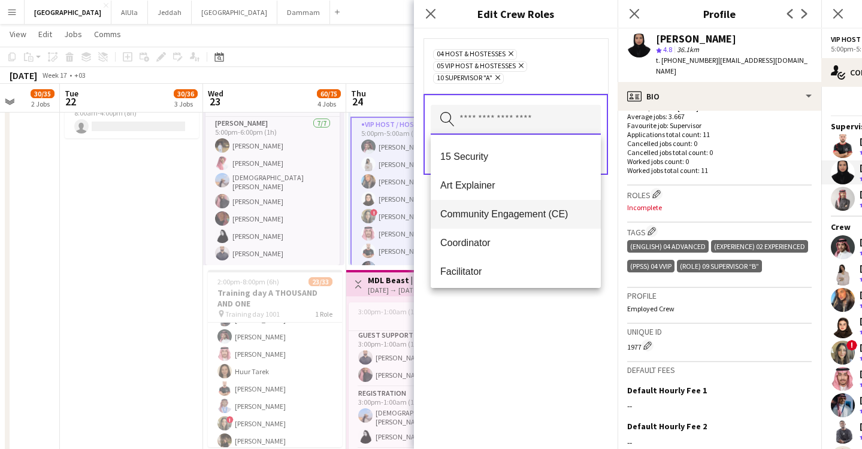
scroll to position [389, 0]
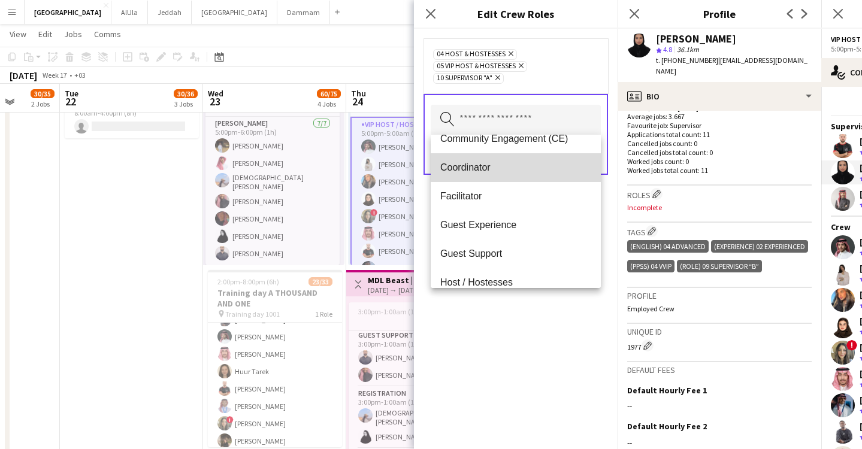
click at [522, 166] on span "Coordinator" at bounding box center [515, 167] width 151 height 11
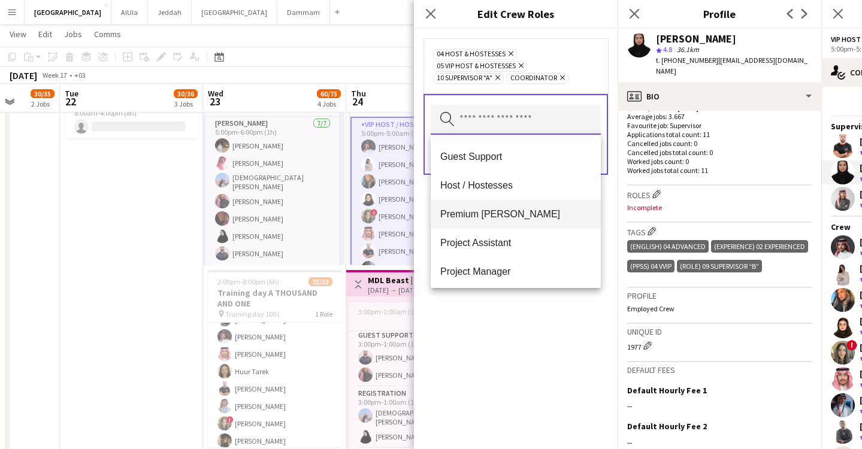
scroll to position [692, 0]
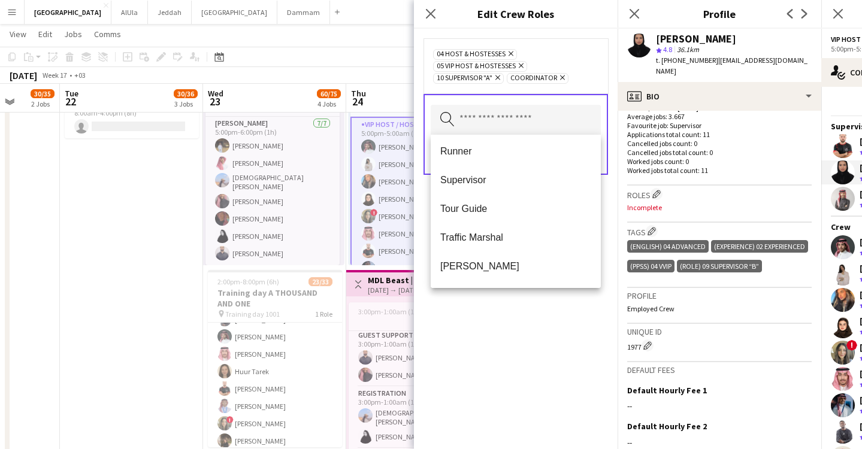
click at [551, 338] on div "04 Host & Hostesses Remove 05 VIP Host & Hostesses Remove 10 SUPERVISOR "A" Rem…" at bounding box center [516, 239] width 204 height 420
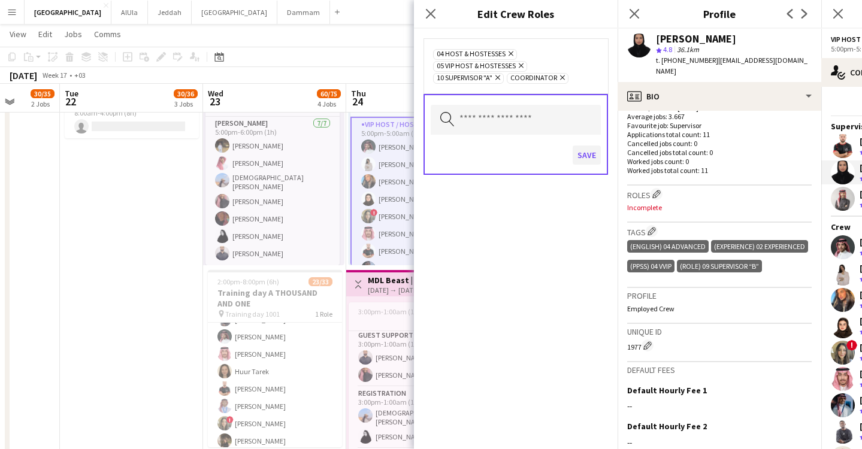
click at [584, 156] on button "Save" at bounding box center [587, 155] width 28 height 19
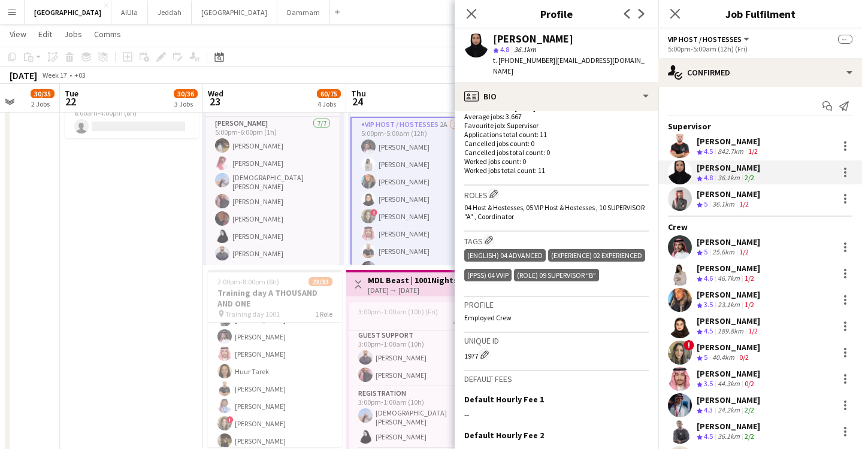
click at [752, 148] on app-skills-label "1/2" at bounding box center [753, 151] width 10 height 9
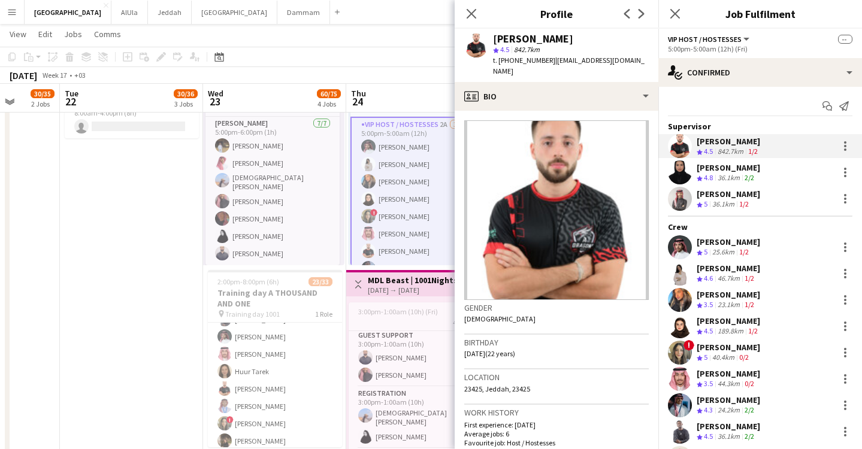
scroll to position [229, 0]
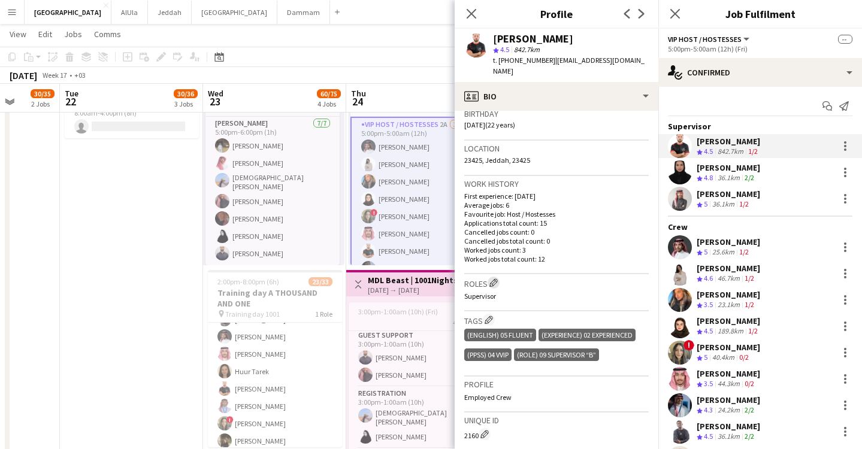
click at [492, 279] on app-icon "Edit crew company roles" at bounding box center [493, 283] width 8 height 8
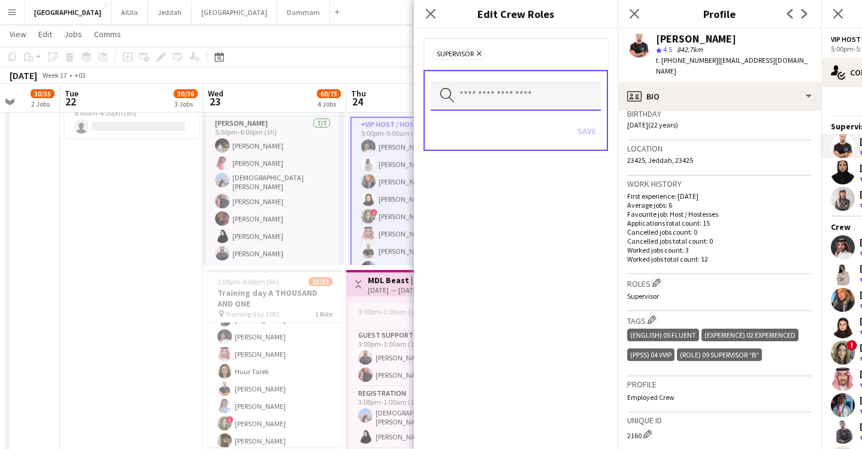
click at [523, 91] on input "text" at bounding box center [516, 96] width 170 height 30
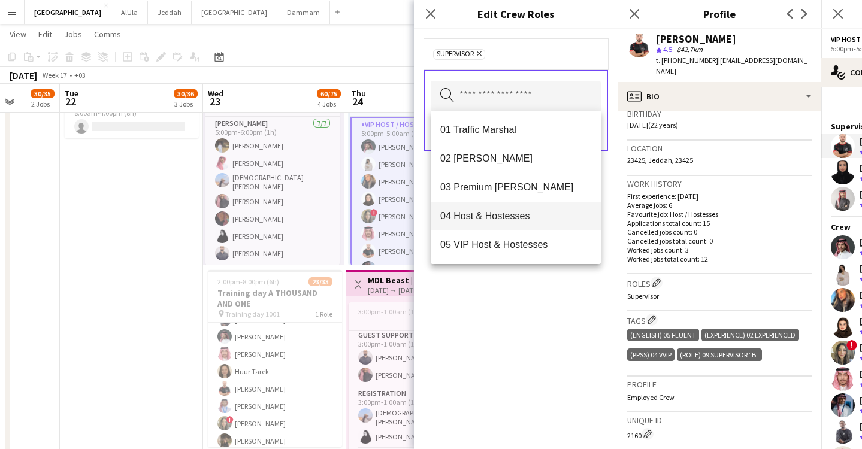
click at [516, 220] on span "04 Host & Hostesses" at bounding box center [515, 215] width 151 height 11
click at [542, 103] on input "text" at bounding box center [516, 96] width 170 height 30
click at [528, 216] on span "05 VIP Host & Hostesses" at bounding box center [515, 215] width 151 height 11
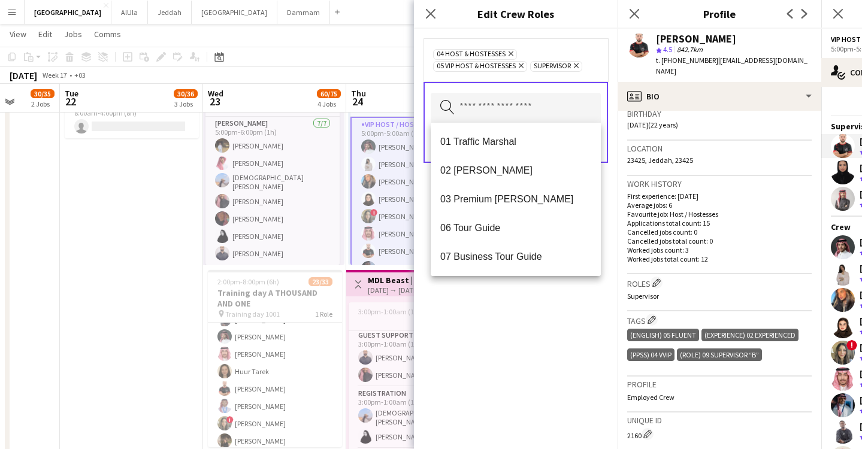
click at [536, 342] on div "04 Host & Hostesses Remove 05 VIP Host & Hostesses Remove Supervisor Remove Sea…" at bounding box center [516, 239] width 204 height 420
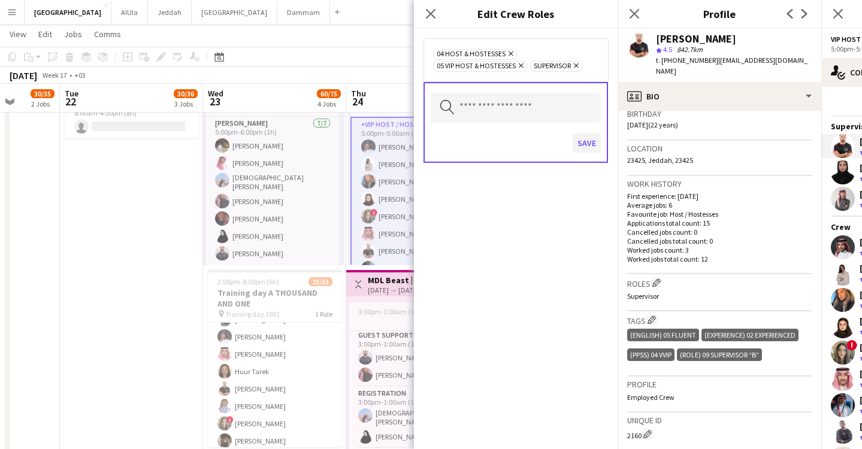
click at [595, 140] on button "Save" at bounding box center [587, 143] width 28 height 19
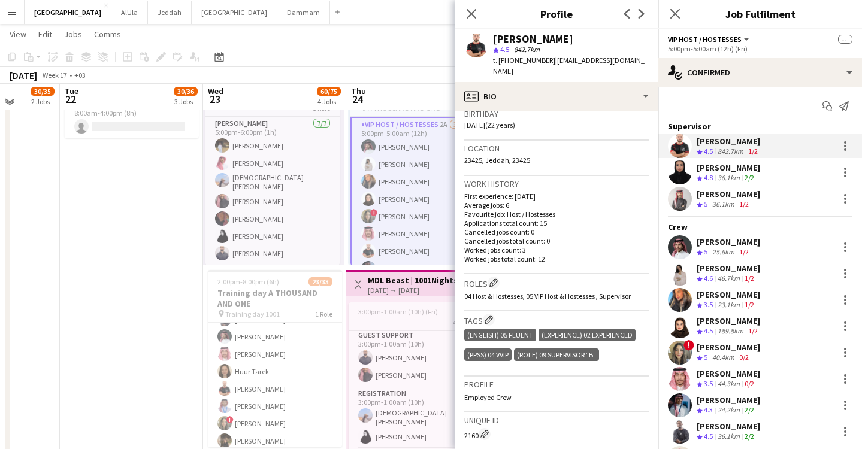
scroll to position [38, 0]
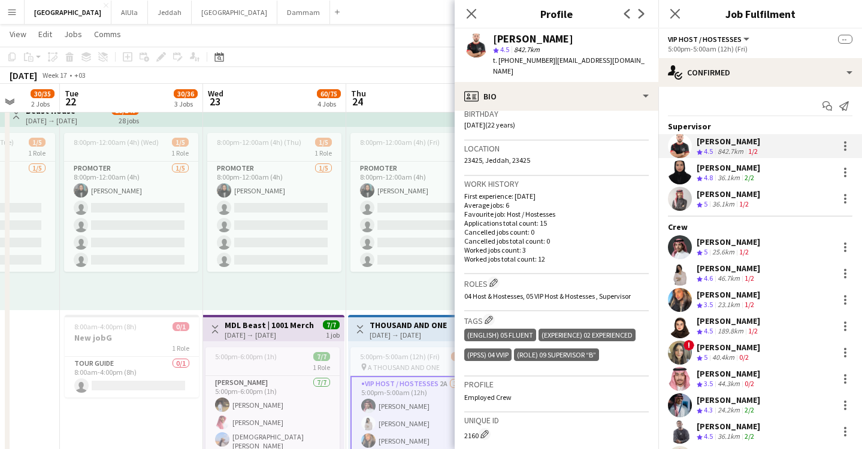
click at [398, 78] on div "[DATE] Week 17 • +03 Fix 1 error Publish 92 jobs Revert 92 jobs" at bounding box center [431, 75] width 862 height 17
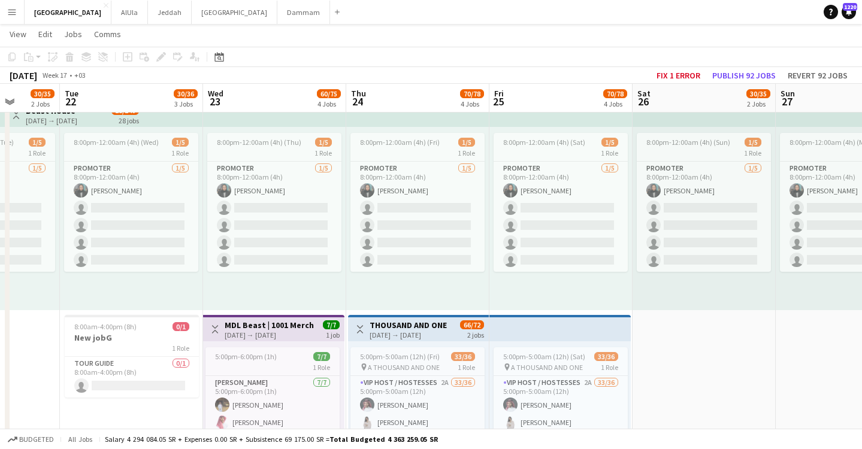
click at [725, 29] on app-page-menu "View Day view expanded Day view collapsed Month view Date picker Jump to [DATE]…" at bounding box center [431, 35] width 862 height 23
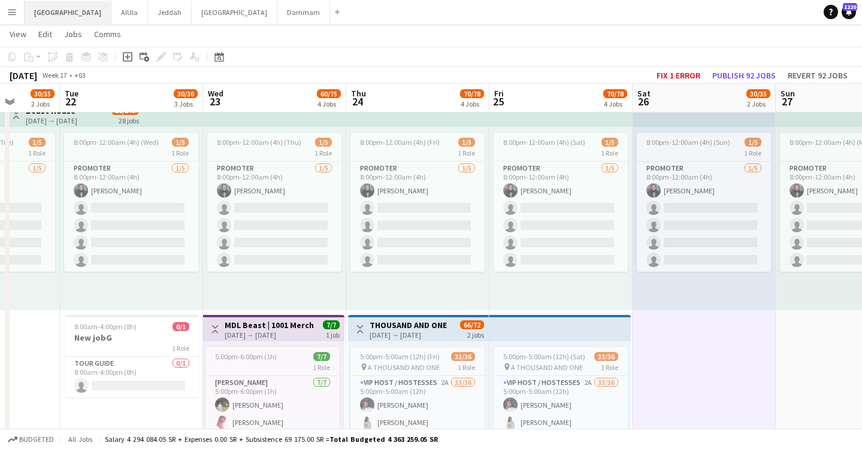
click at [36, 12] on button "Riyadh Close" at bounding box center [68, 12] width 87 height 23
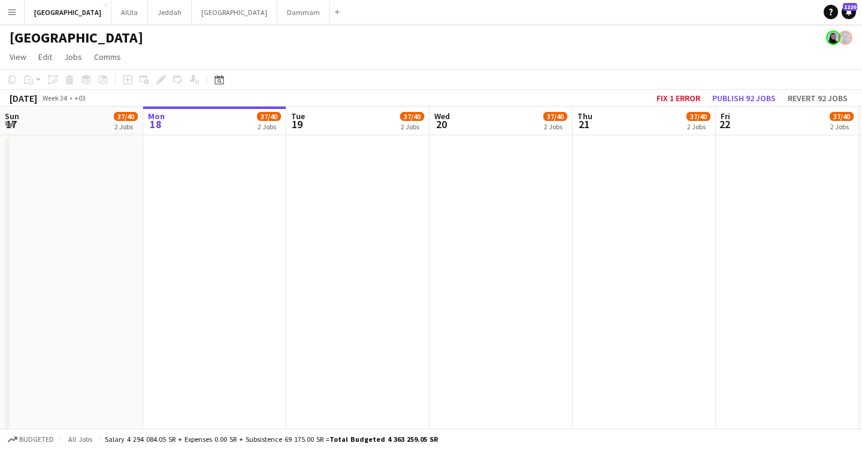
scroll to position [0, 498]
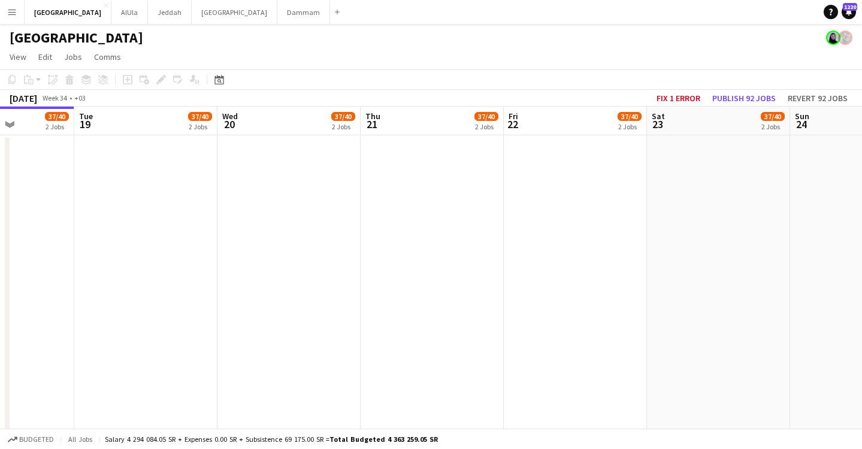
drag, startPoint x: 480, startPoint y: 129, endPoint x: 268, endPoint y: 155, distance: 213.6
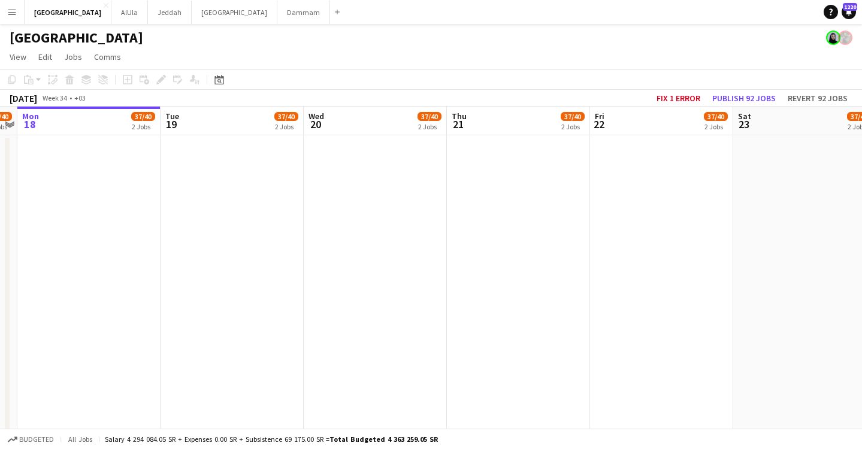
drag, startPoint x: 386, startPoint y: 139, endPoint x: 184, endPoint y: 158, distance: 202.8
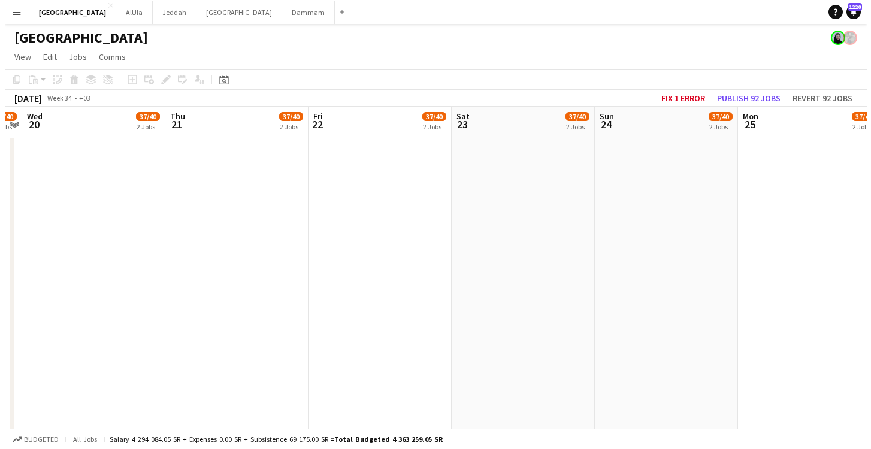
scroll to position [0, 415]
